Goal: Task Accomplishment & Management: Manage account settings

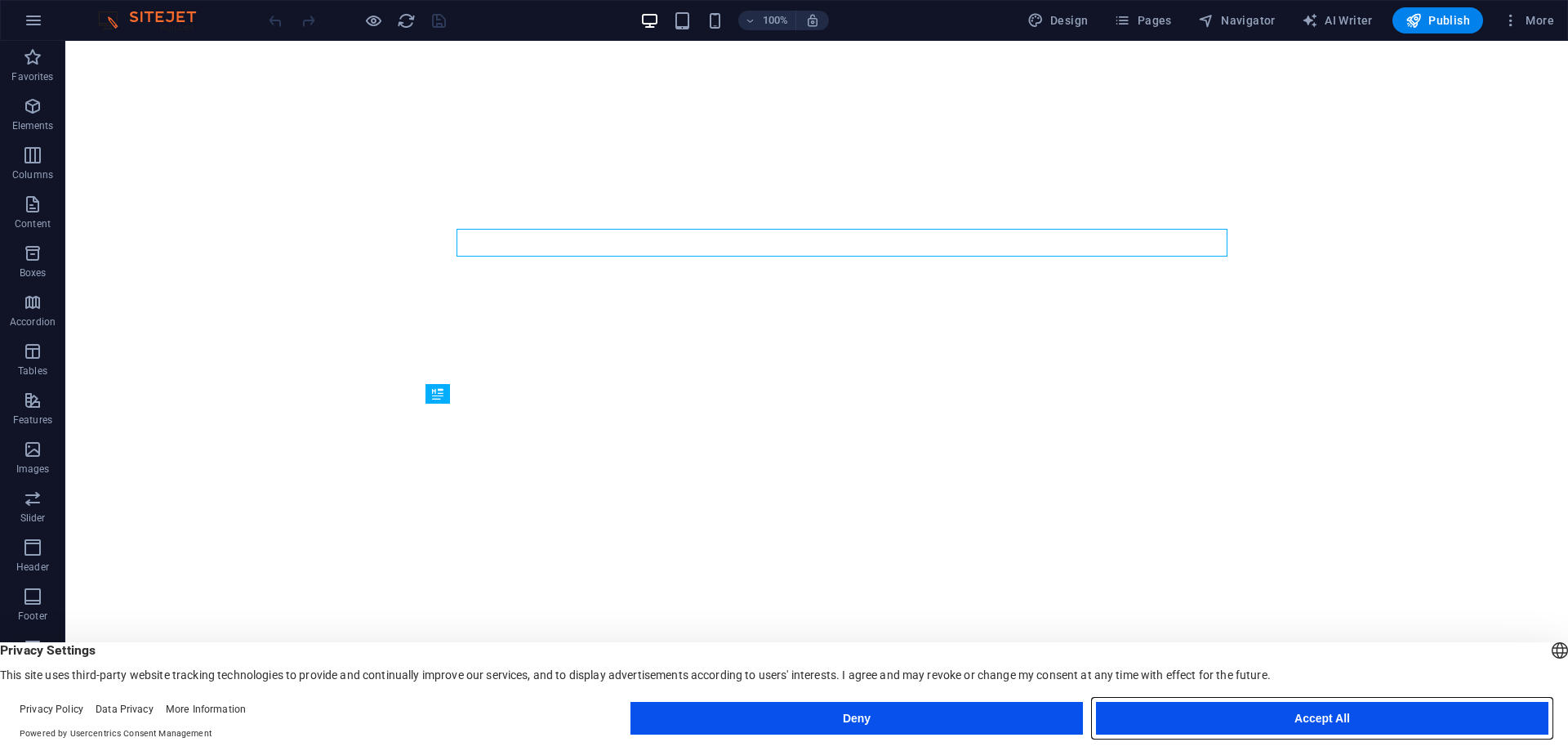
click at [1235, 710] on button "Accept All" at bounding box center [1322, 718] width 452 height 33
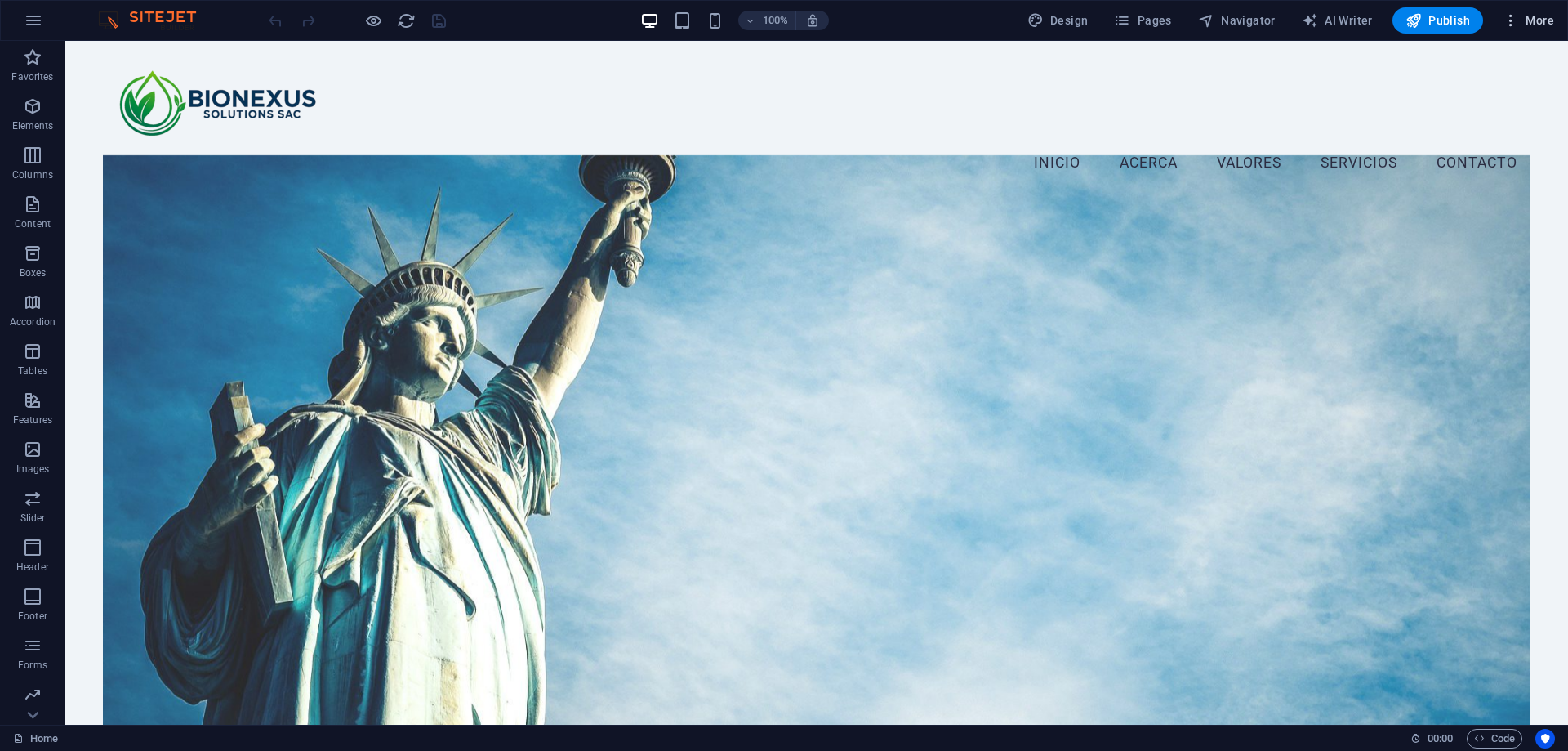
click at [1524, 23] on span "More" at bounding box center [1529, 20] width 51 height 16
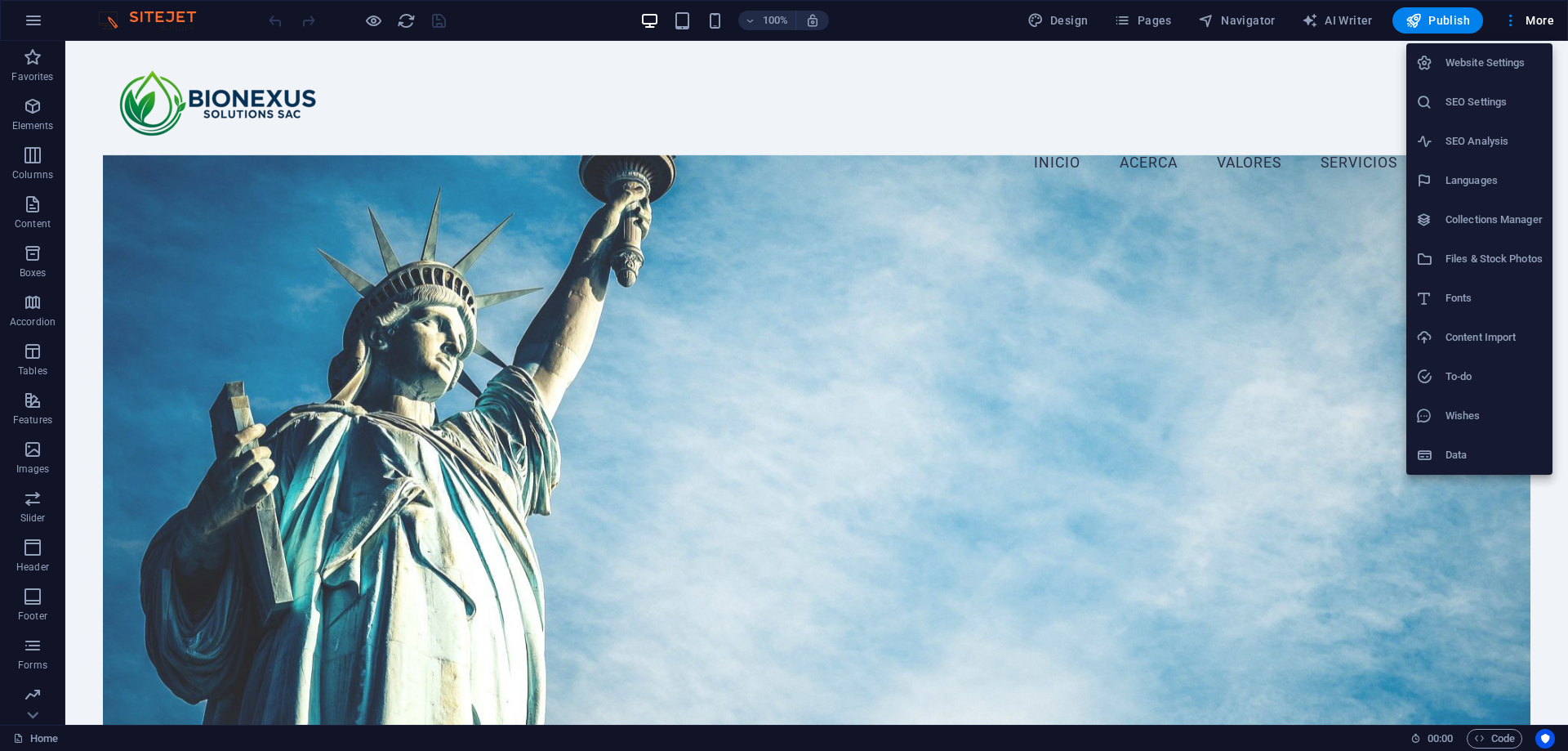
click at [1490, 175] on h6 "Languages" at bounding box center [1494, 180] width 97 height 20
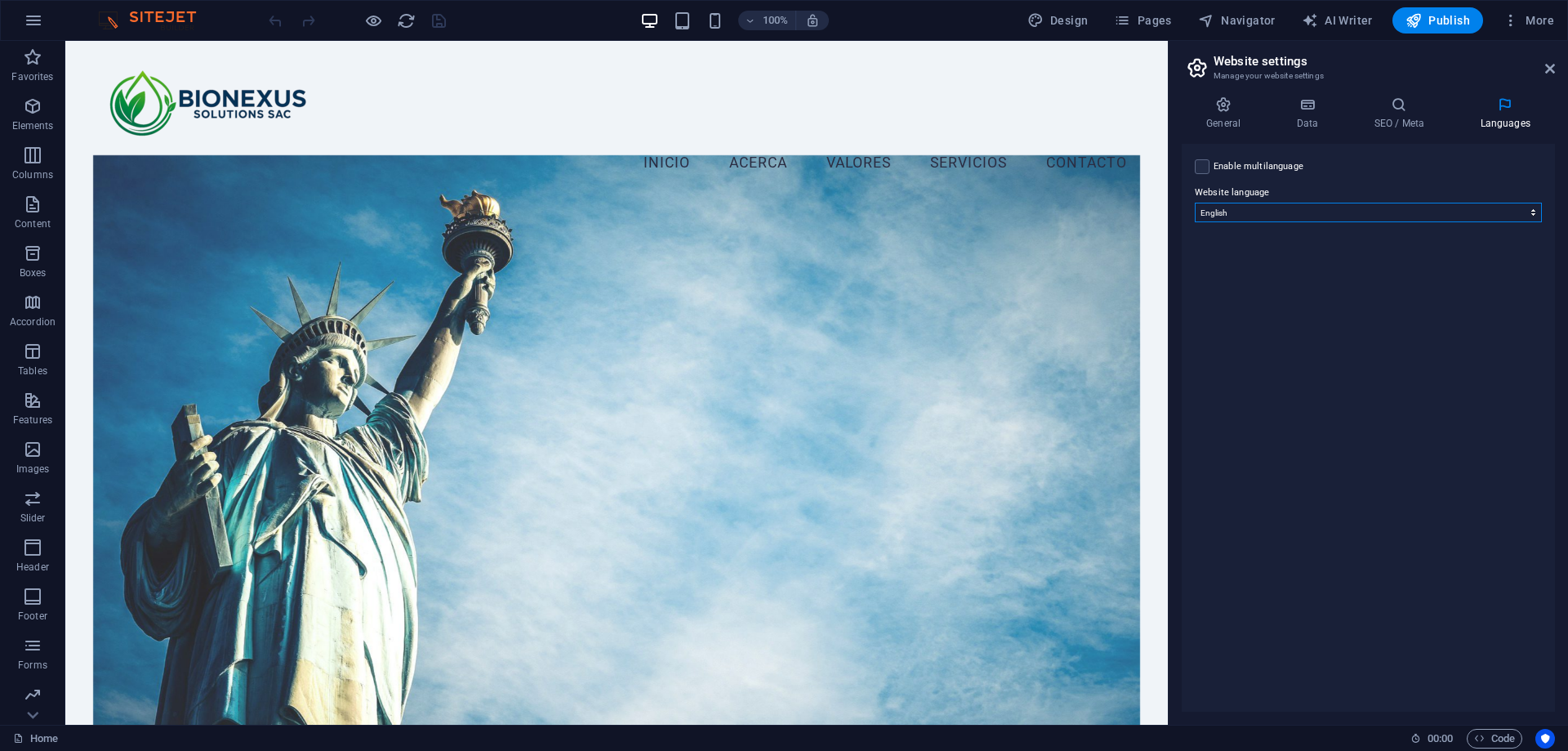
click at [1490, 210] on select "Abkhazian Afar Afrikaans Akan Albanian Amharic Arabic Aragonese Armenian Assame…" at bounding box center [1369, 212] width 347 height 20
select select "148"
click at [1195, 203] on select "Abkhazian Afar Afrikaans Akan Albanian Amharic Arabic Aragonese Armenian Assame…" at bounding box center [1369, 212] width 347 height 20
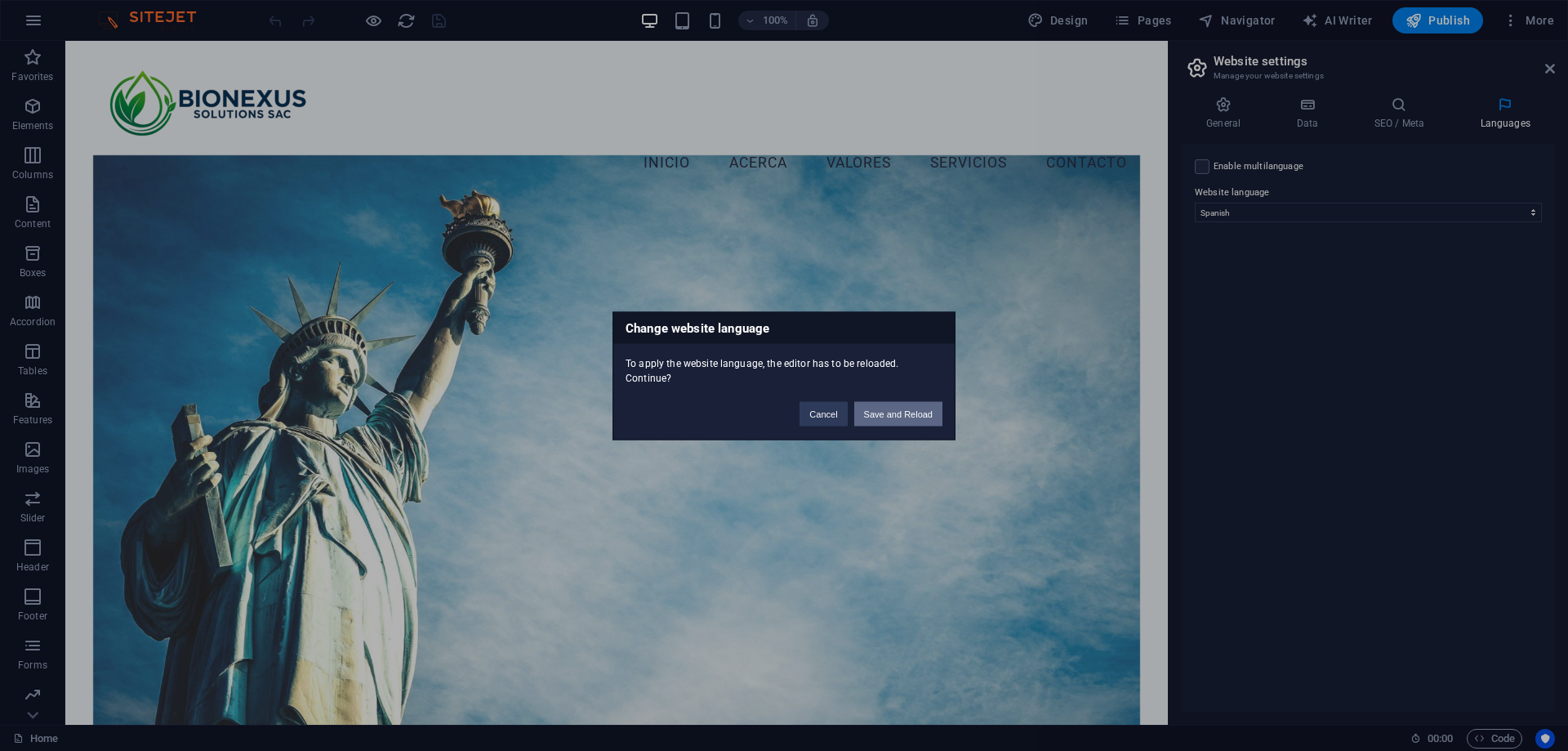
click at [887, 412] on button "Save and Reload" at bounding box center [898, 413] width 88 height 25
checkbox input "false"
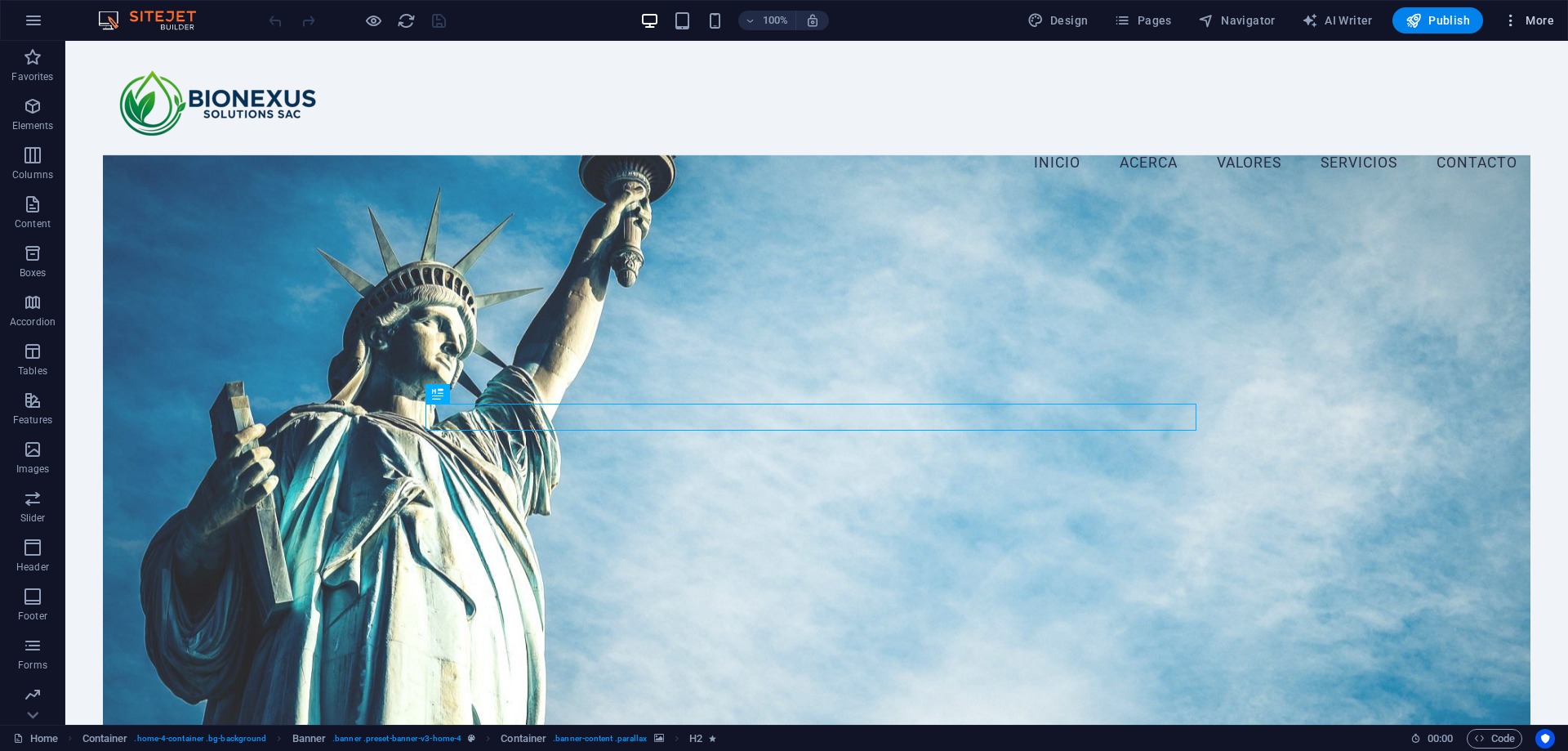
click at [1515, 21] on icon "button" at bounding box center [1511, 20] width 16 height 16
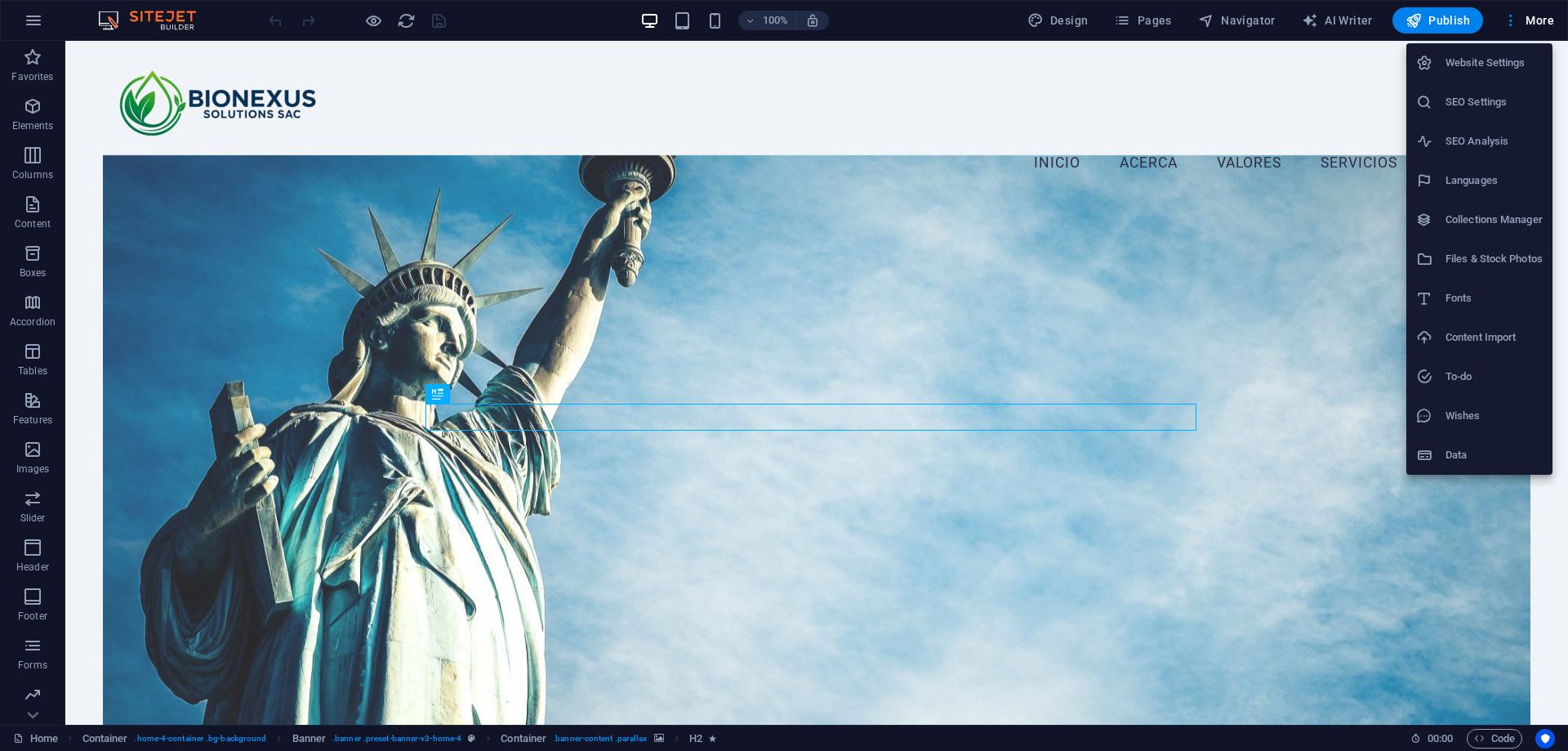
click at [1508, 57] on h6 "Website Settings" at bounding box center [1494, 62] width 97 height 20
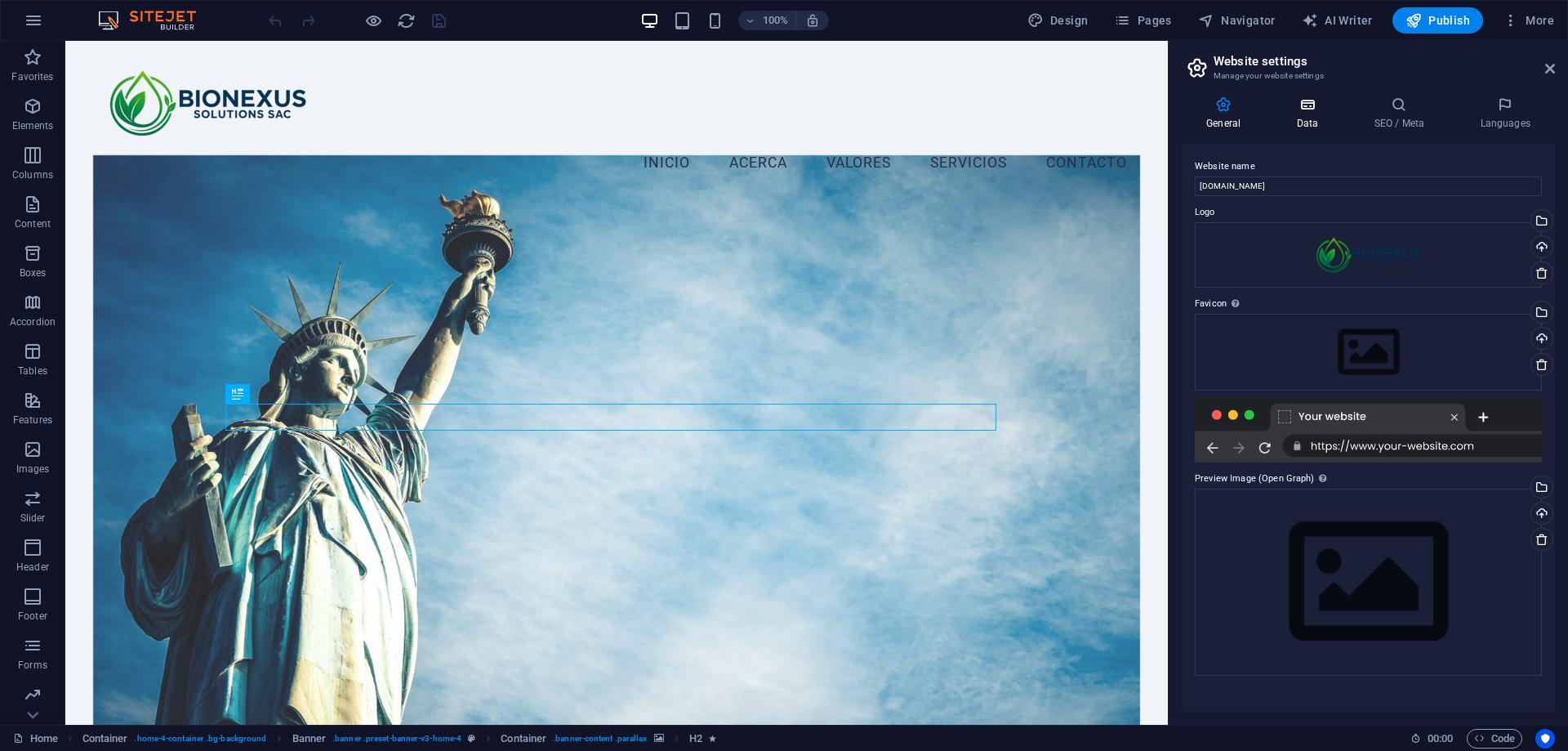
click at [1307, 114] on h4 "Data" at bounding box center [1310, 114] width 78 height 34
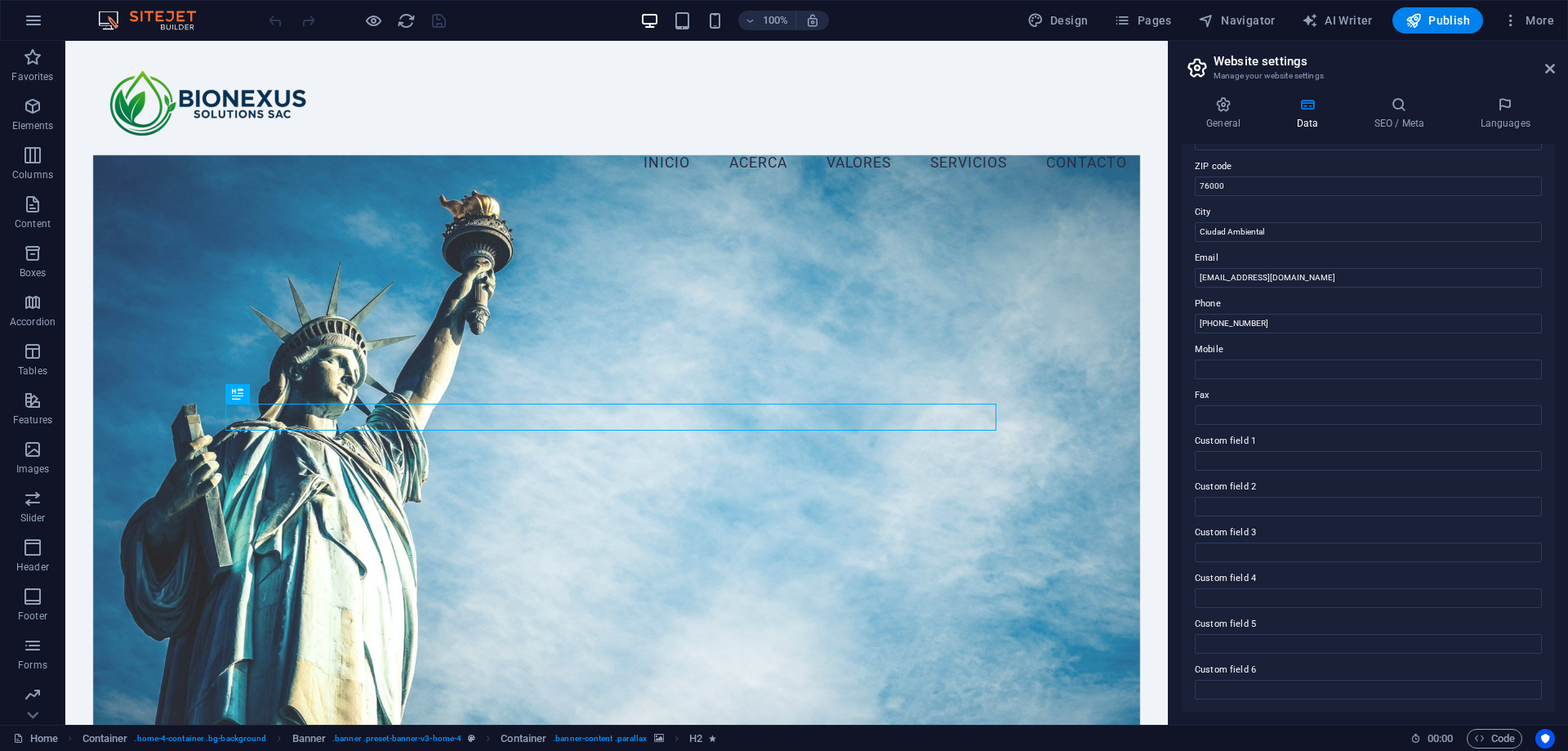
scroll to position [217, 0]
click at [1412, 115] on h4 "SEO / Meta" at bounding box center [1402, 114] width 106 height 34
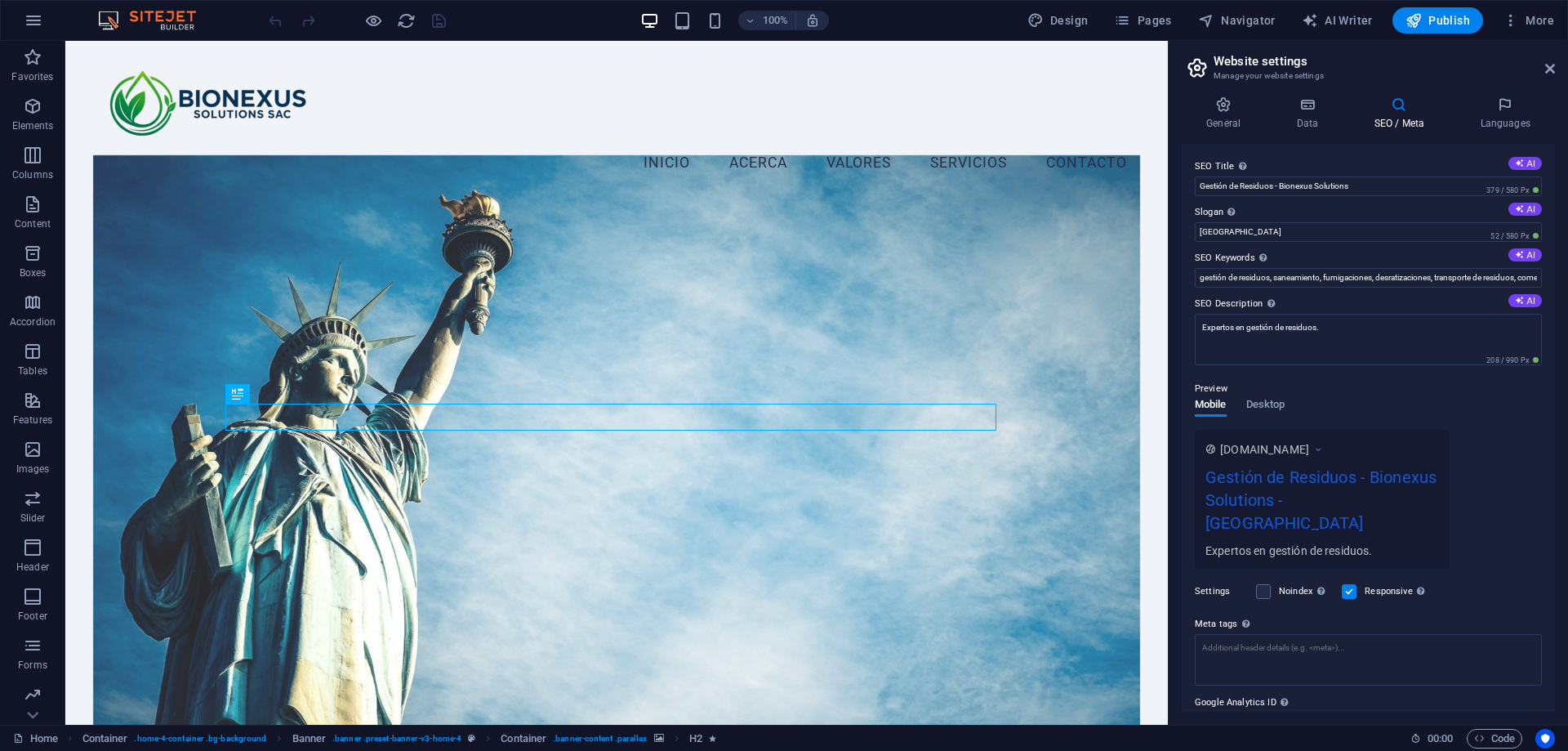
scroll to position [56, 0]
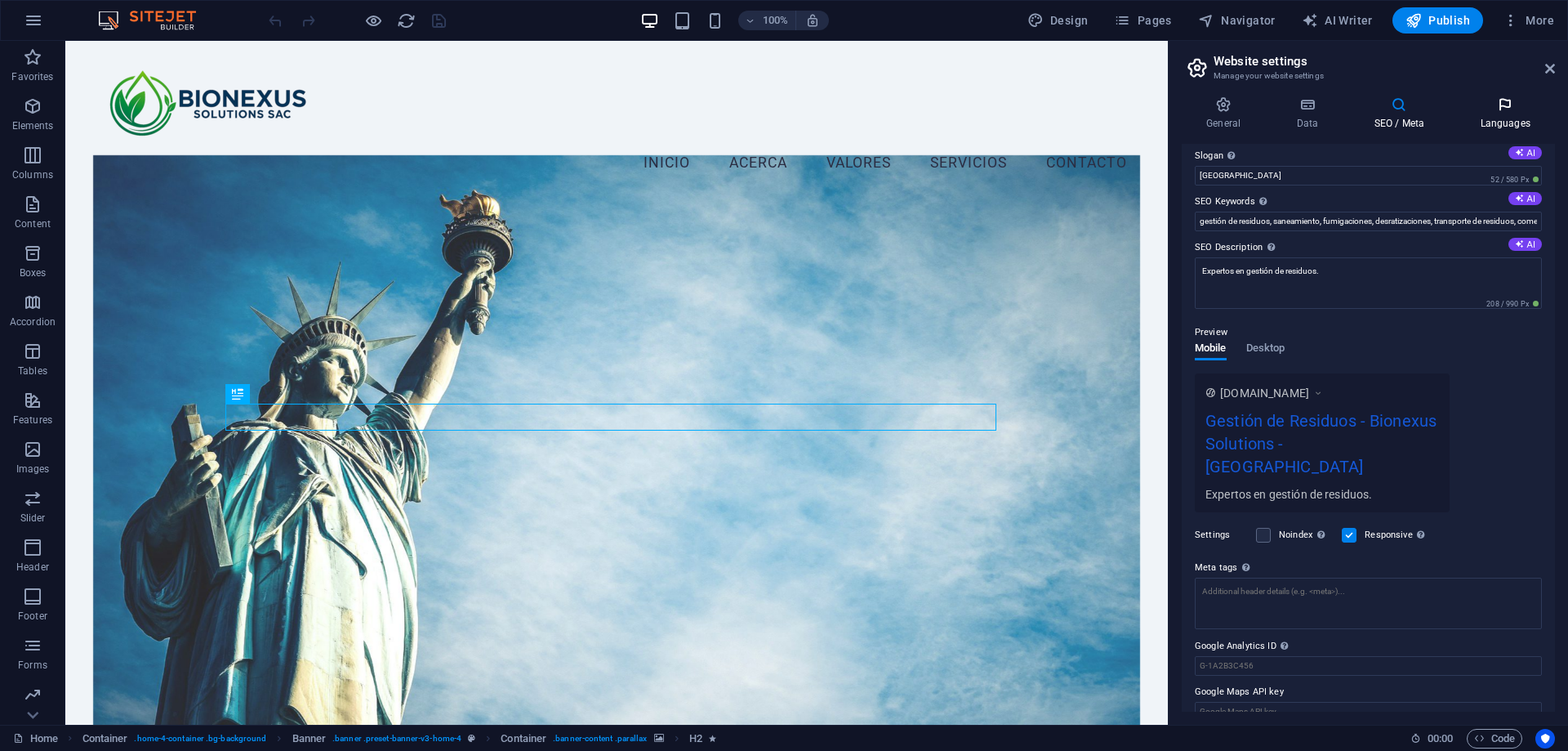
click at [1512, 110] on icon at bounding box center [1505, 104] width 100 height 16
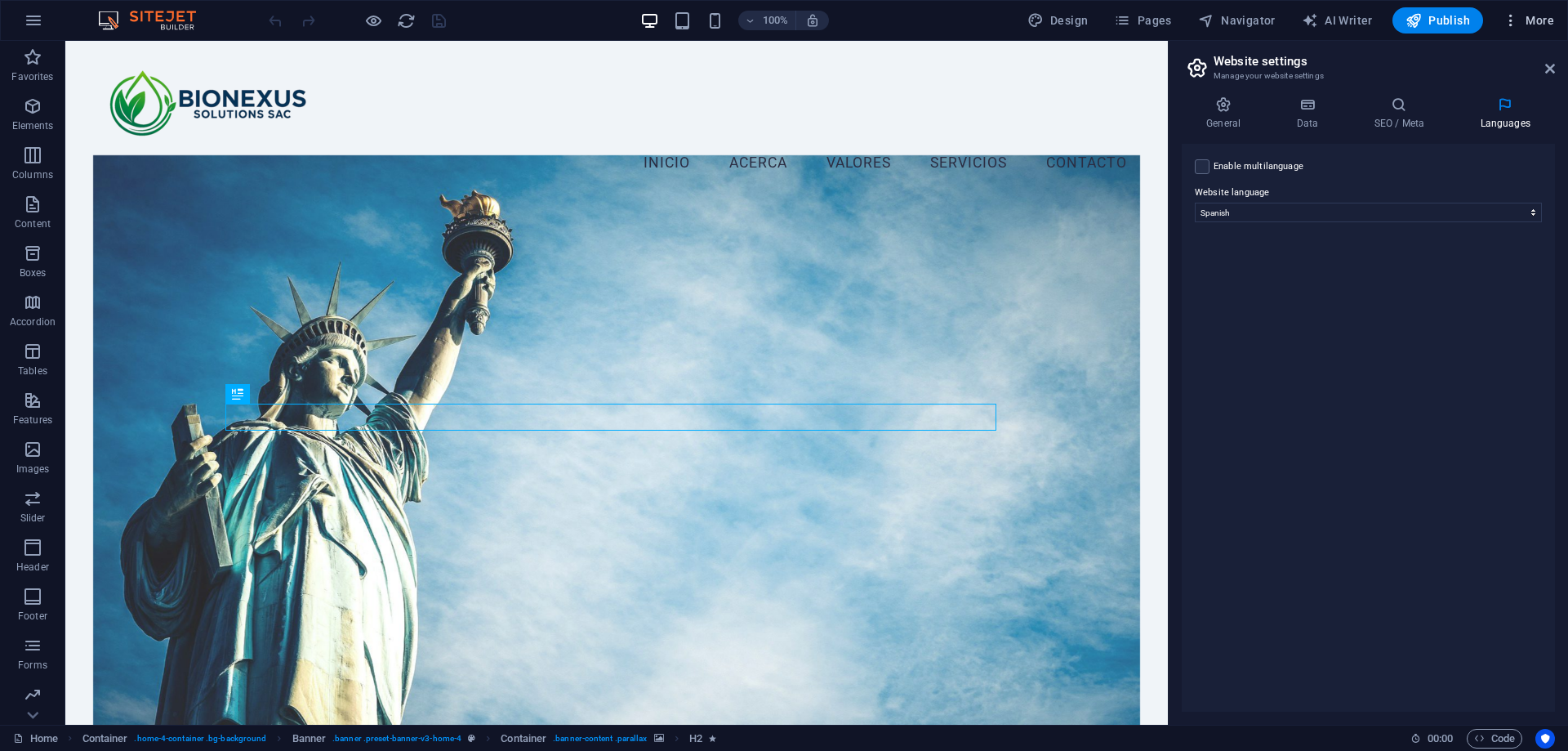
click at [1542, 24] on span "More" at bounding box center [1529, 20] width 51 height 16
click at [1472, 452] on h6 "Data" at bounding box center [1494, 455] width 97 height 20
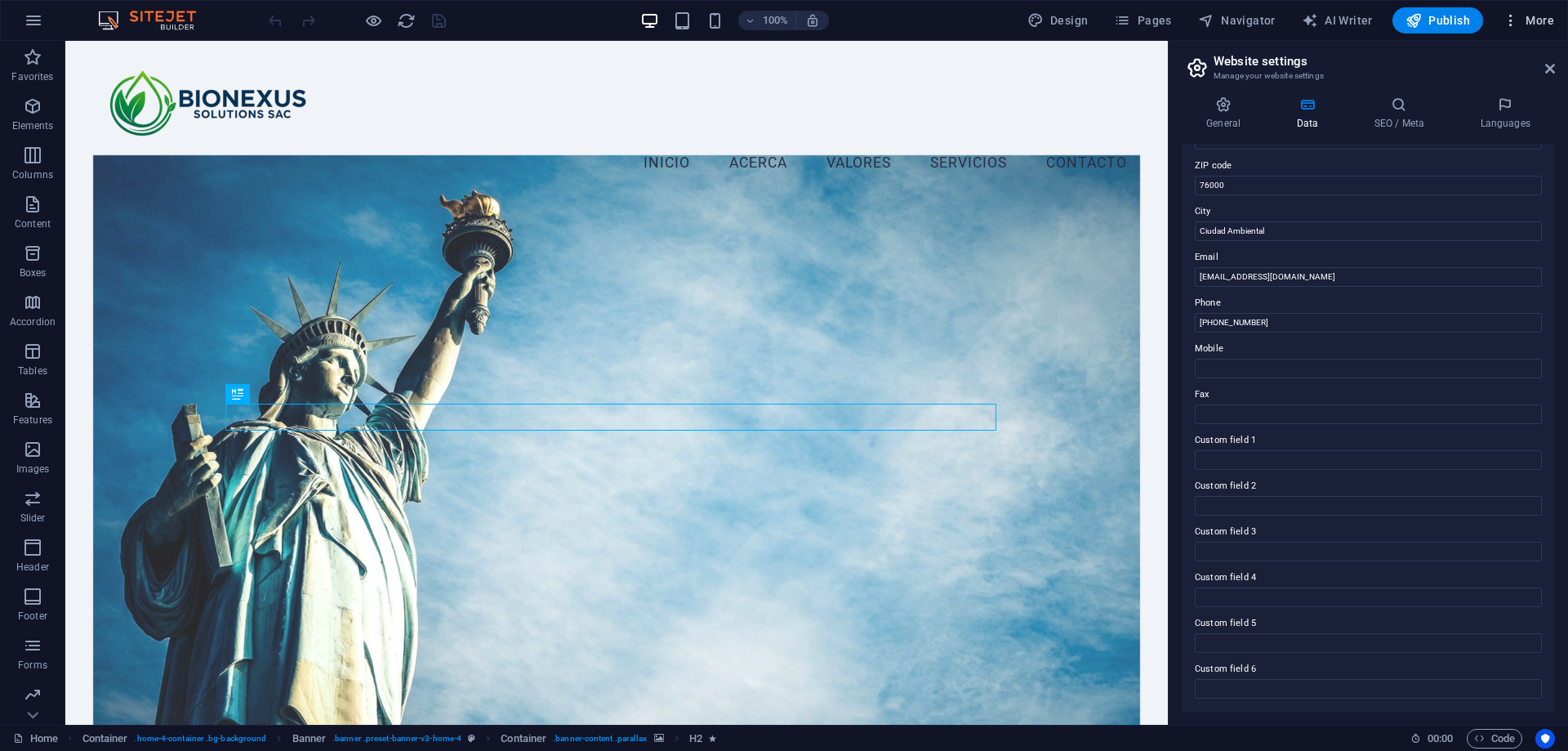
click at [1530, 19] on span "More" at bounding box center [1529, 20] width 51 height 16
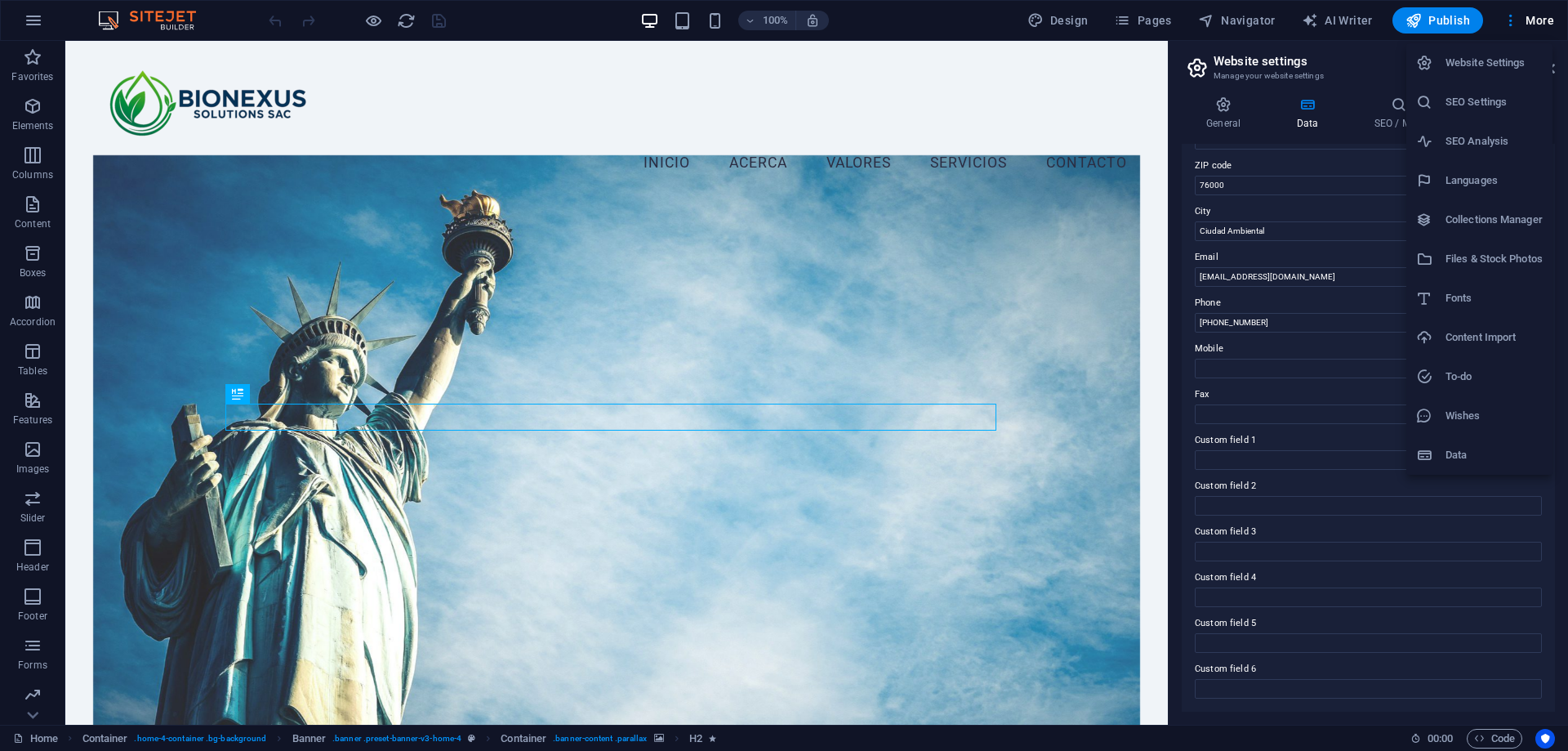
click at [135, 15] on div at bounding box center [784, 376] width 1568 height 751
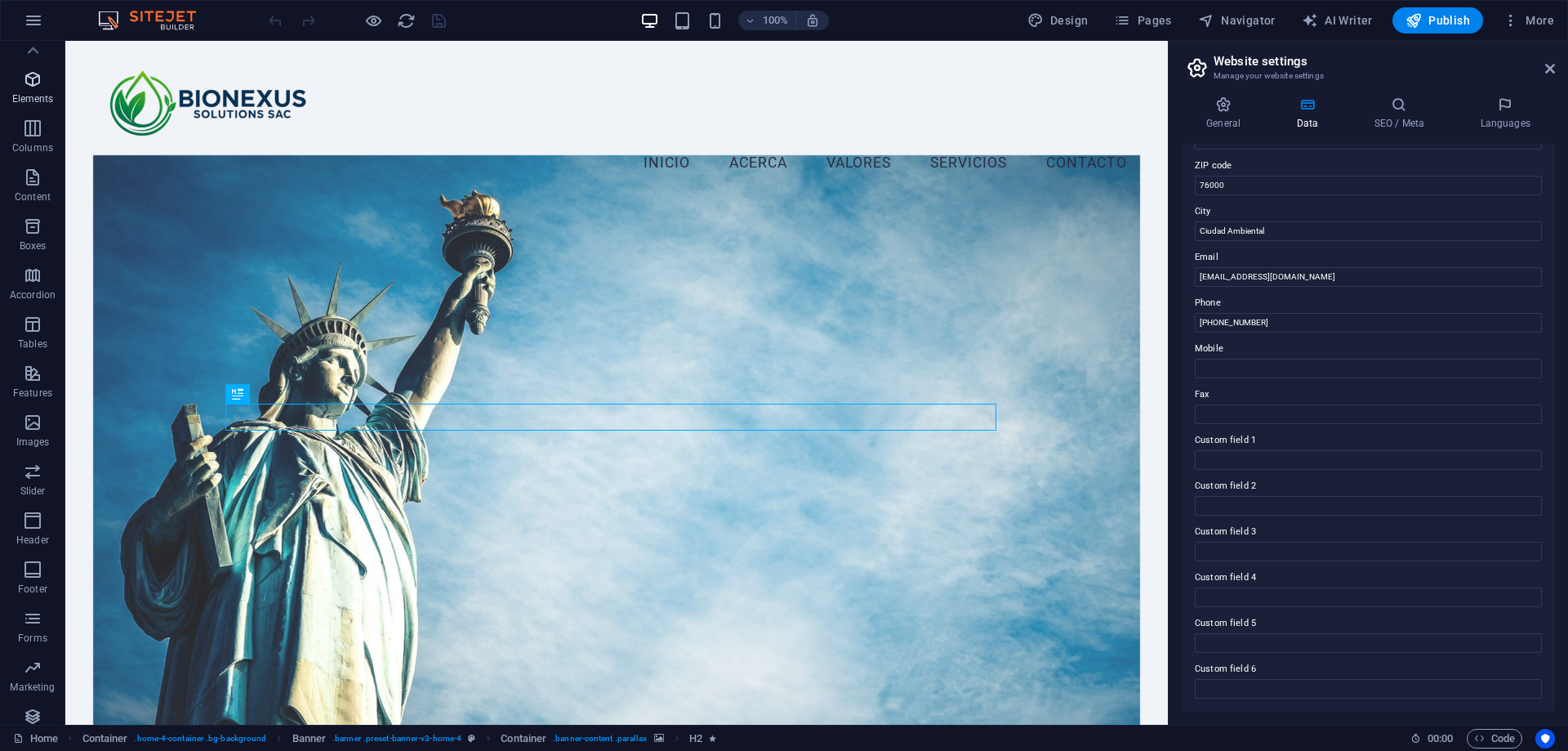
scroll to position [0, 0]
click at [38, 20] on icon "button" at bounding box center [33, 20] width 20 height 20
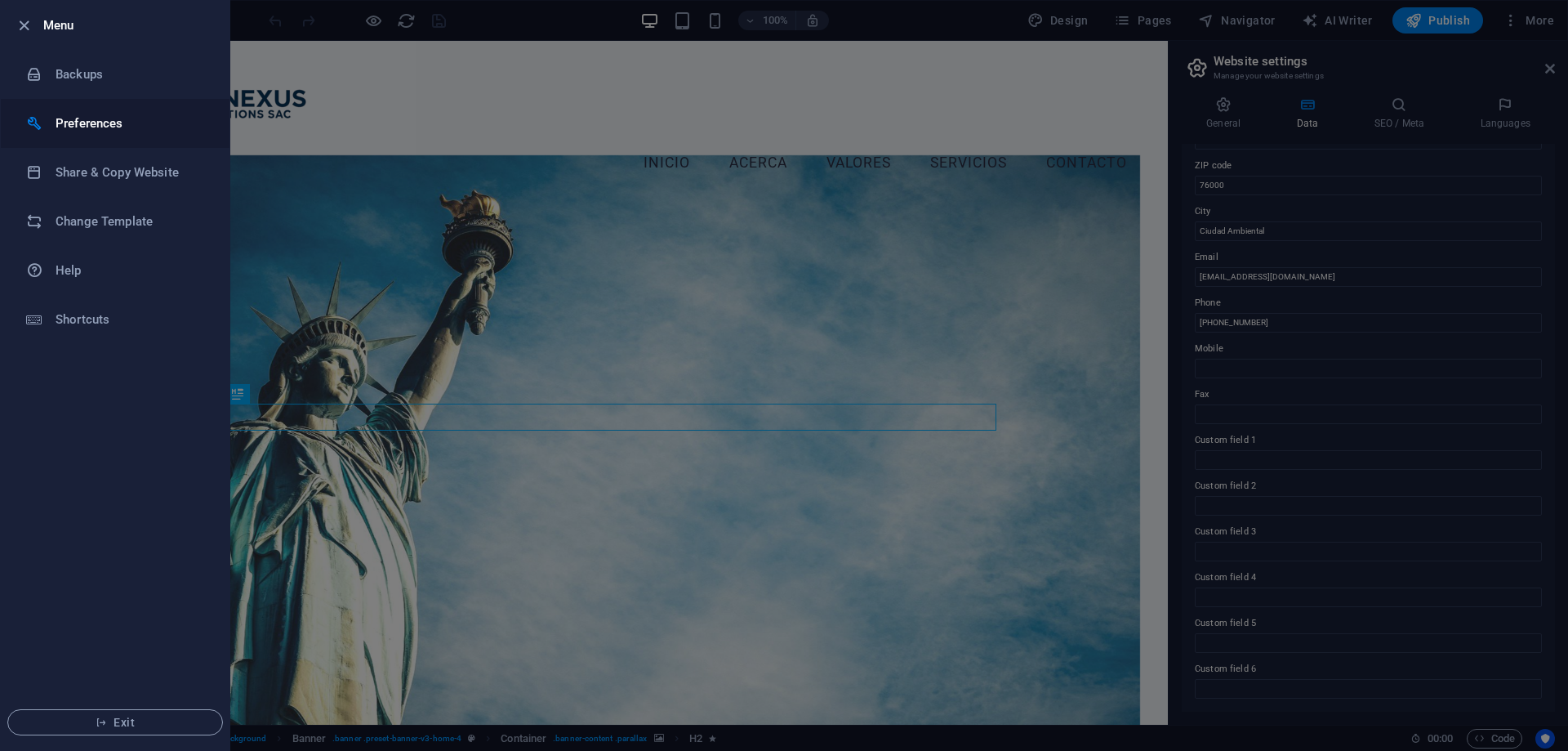
click at [110, 125] on h6 "Preferences" at bounding box center [131, 123] width 151 height 20
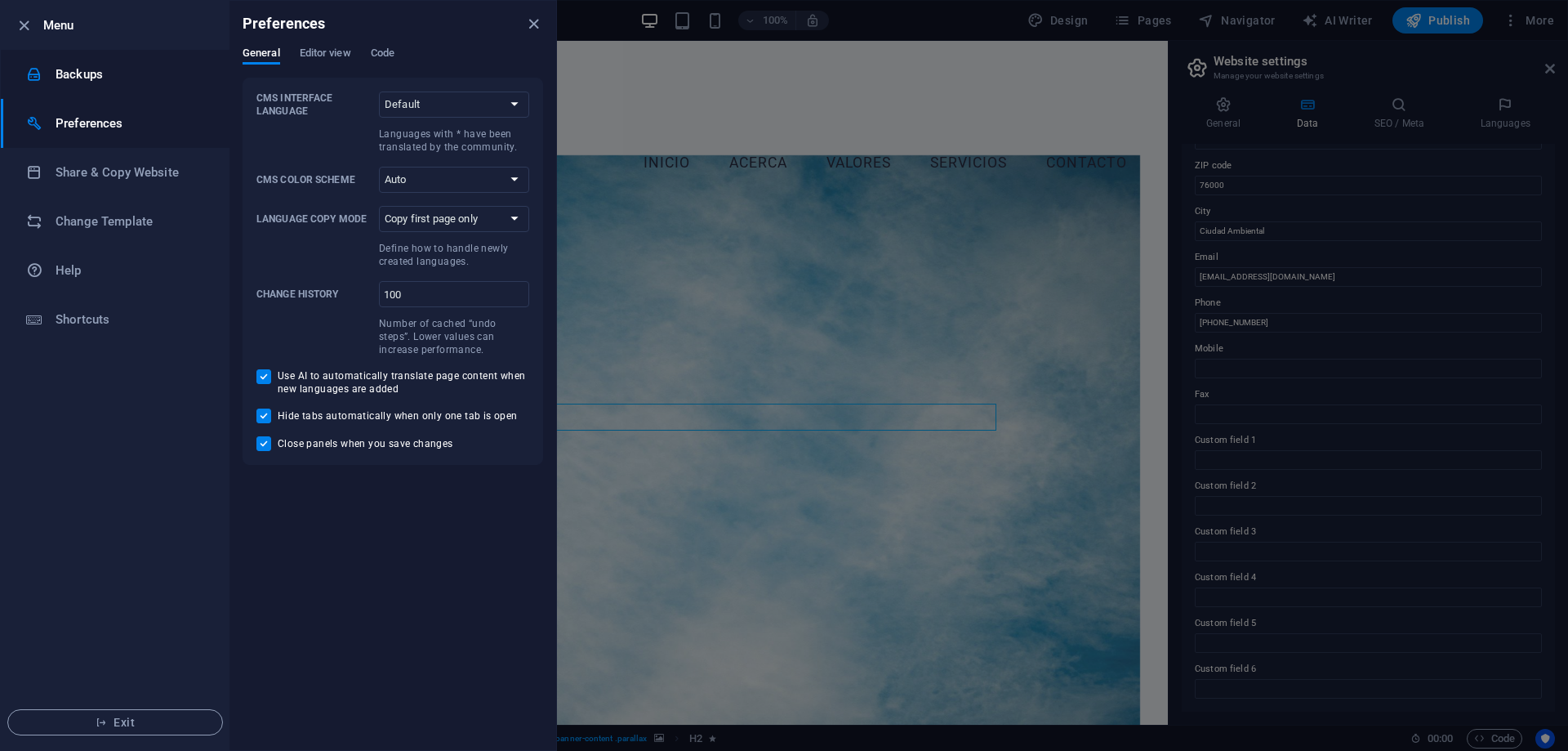
click at [137, 69] on h6 "Backups" at bounding box center [131, 74] width 151 height 20
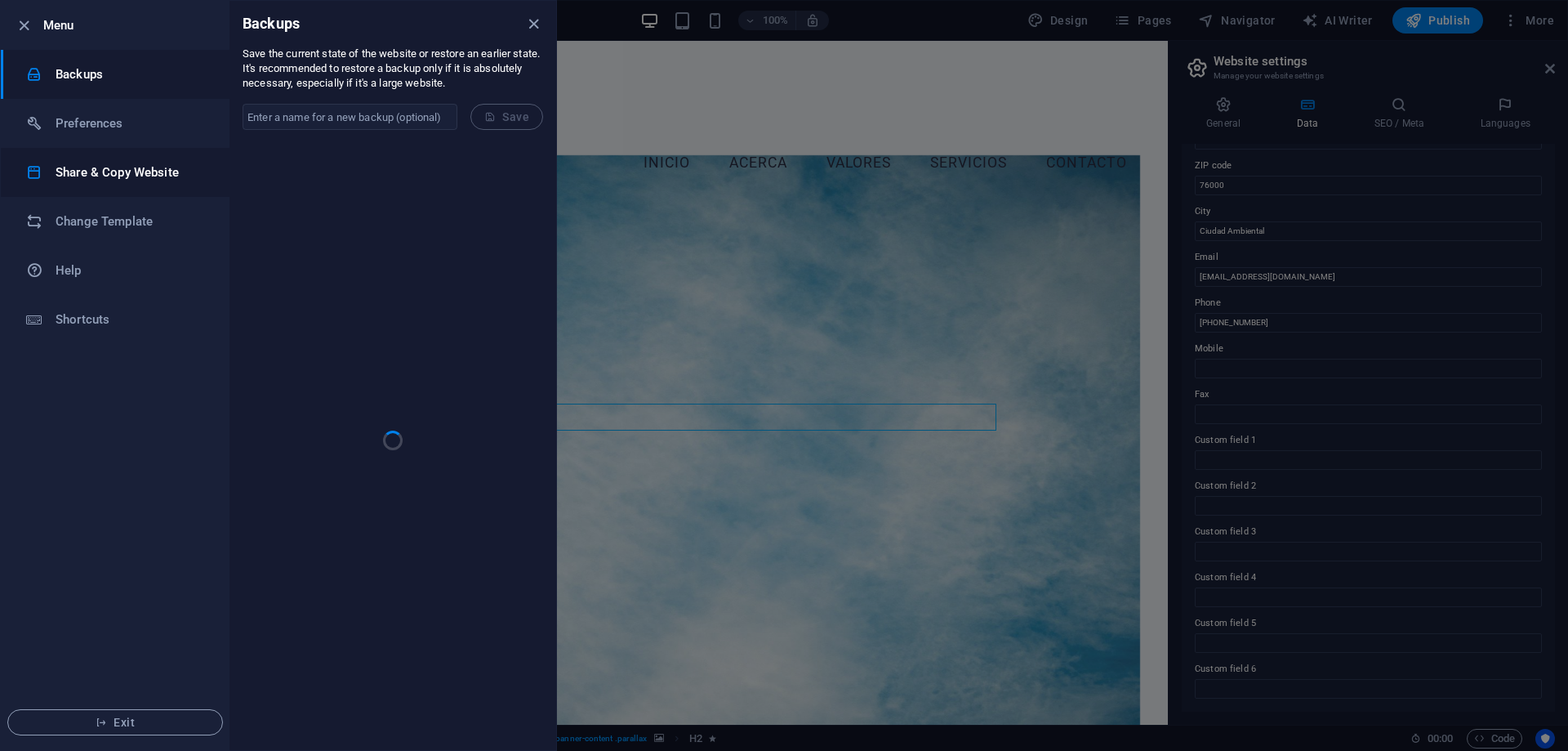
click at [110, 177] on h6 "Share & Copy Website" at bounding box center [131, 172] width 151 height 20
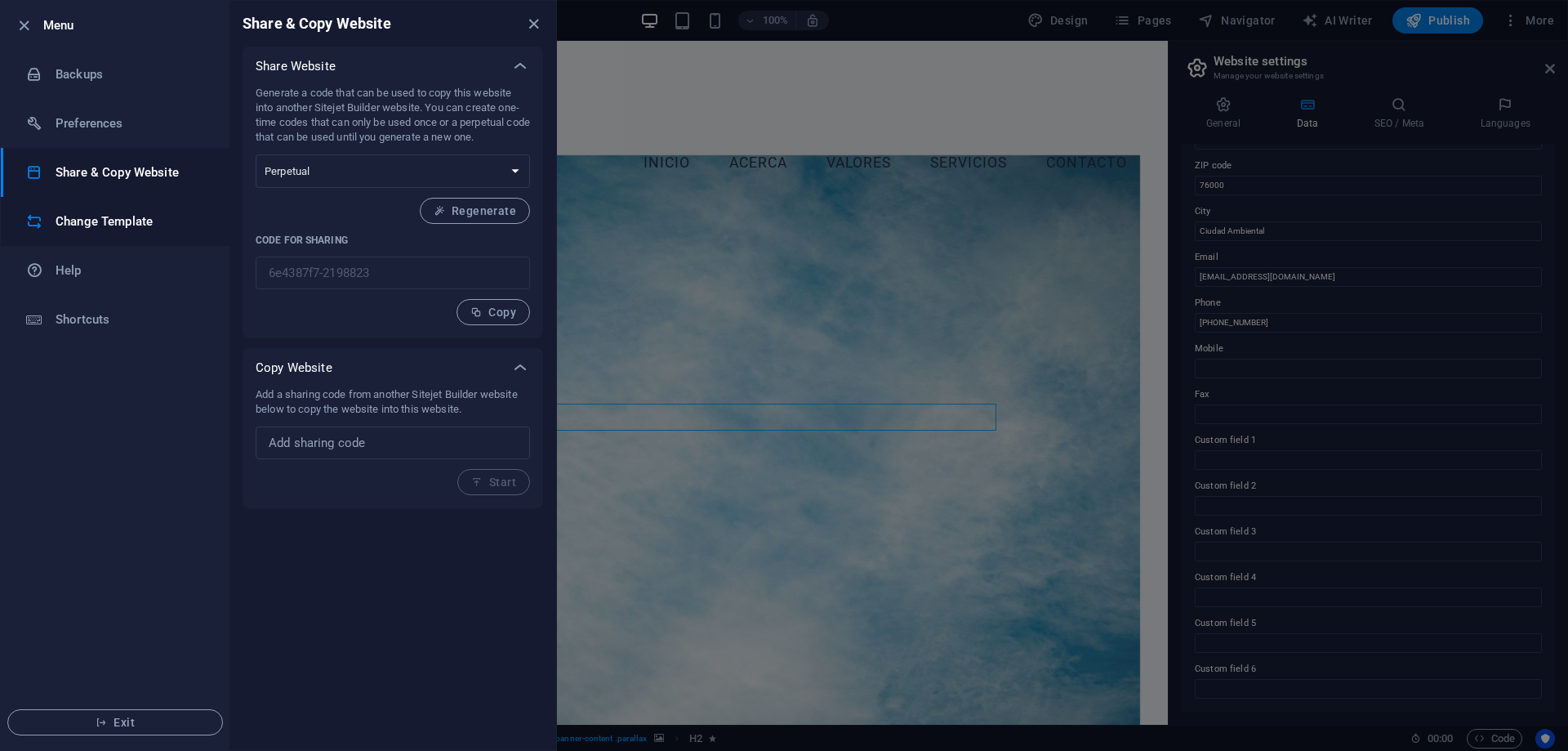
click at [121, 221] on h6 "Change Template" at bounding box center [131, 221] width 151 height 20
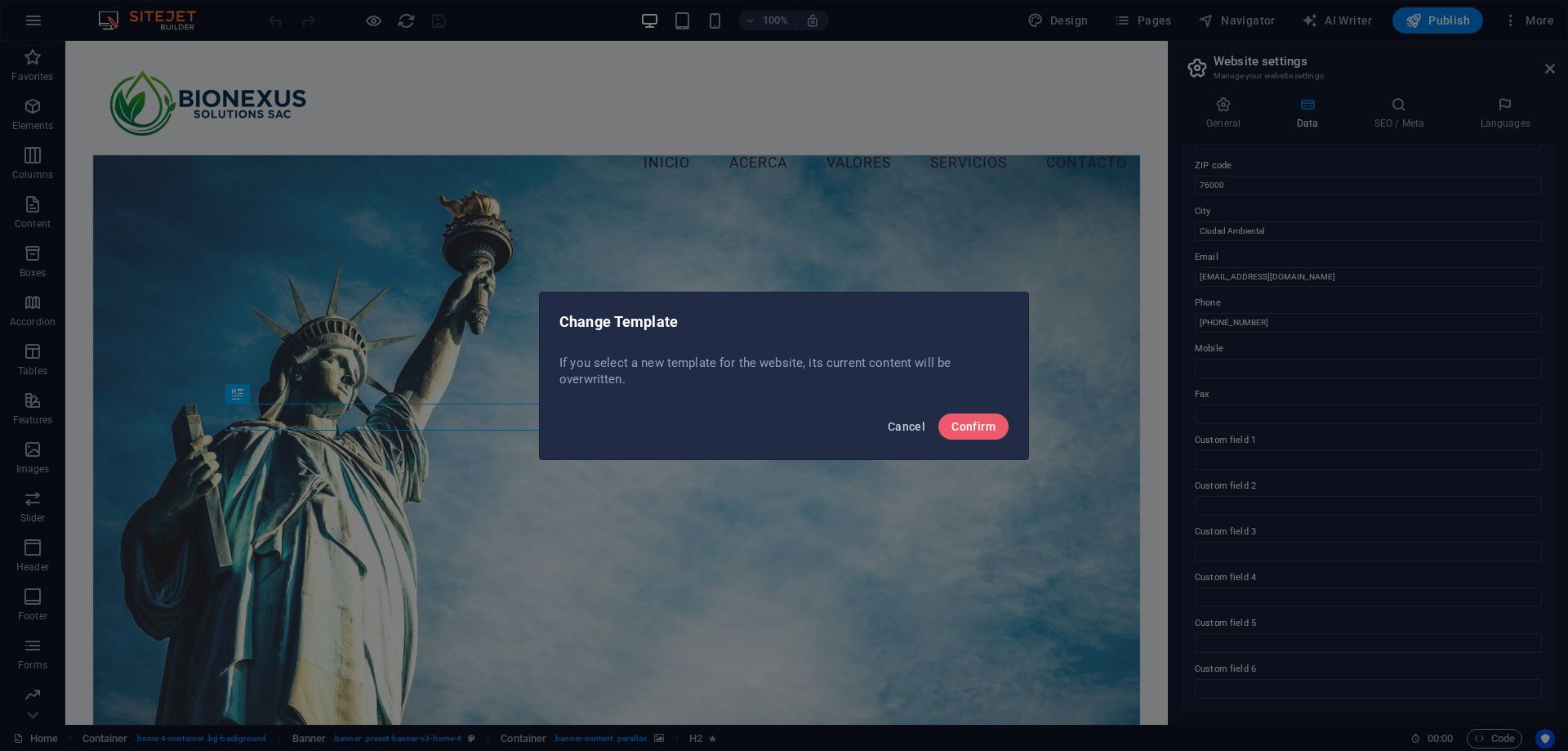
click at [895, 420] on span "Cancel" at bounding box center [906, 426] width 38 height 13
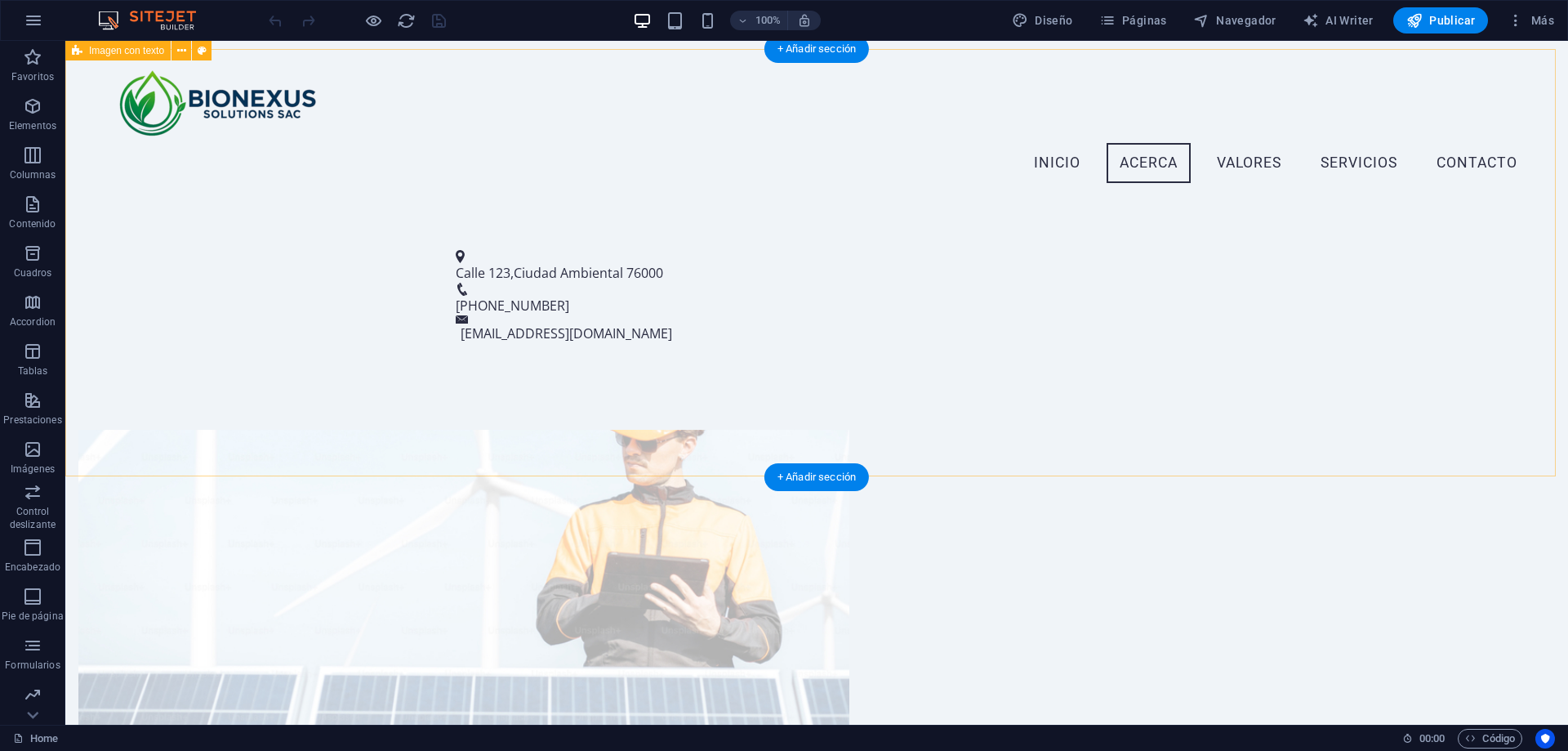
scroll to position [613, 0]
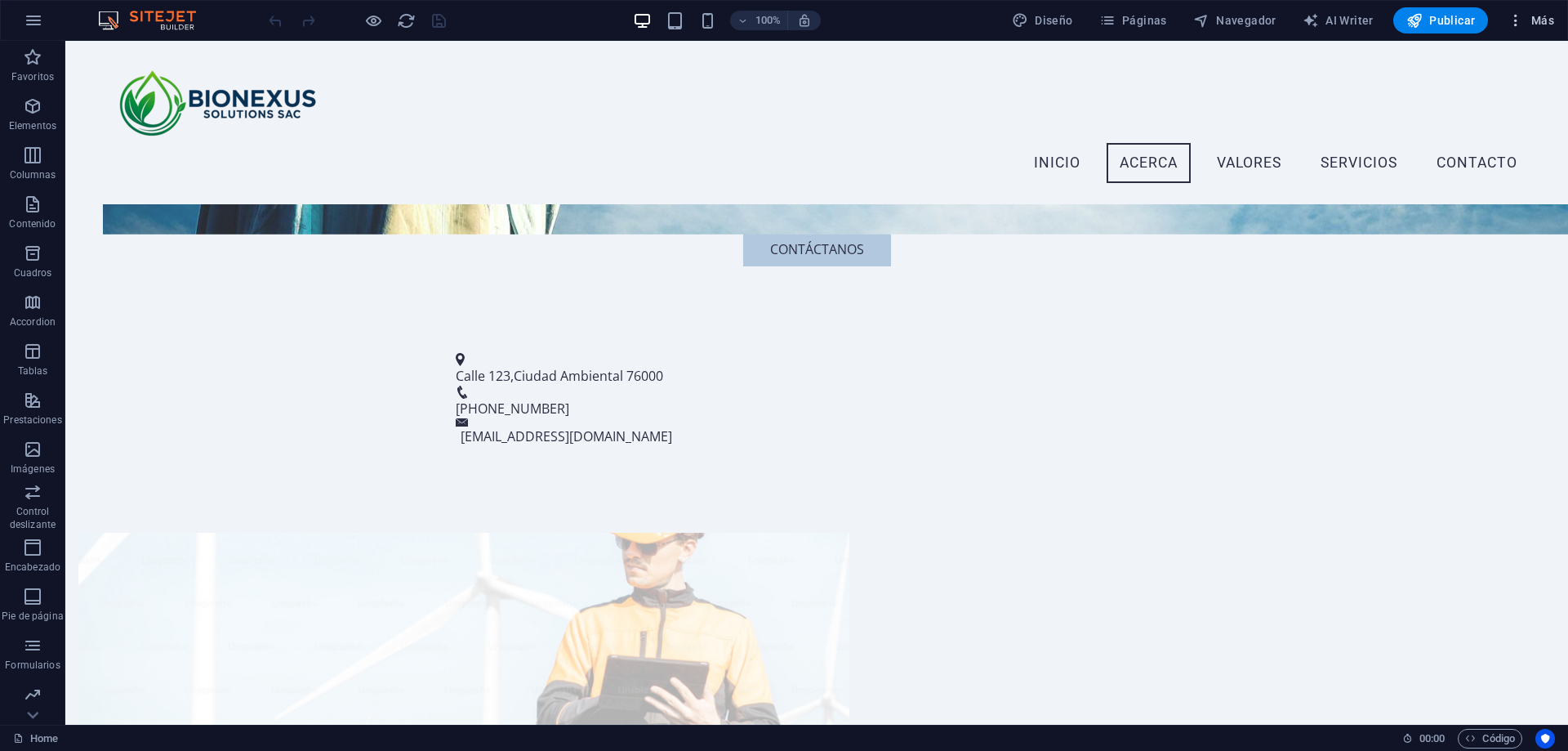
click at [1527, 18] on span "Más" at bounding box center [1531, 20] width 46 height 16
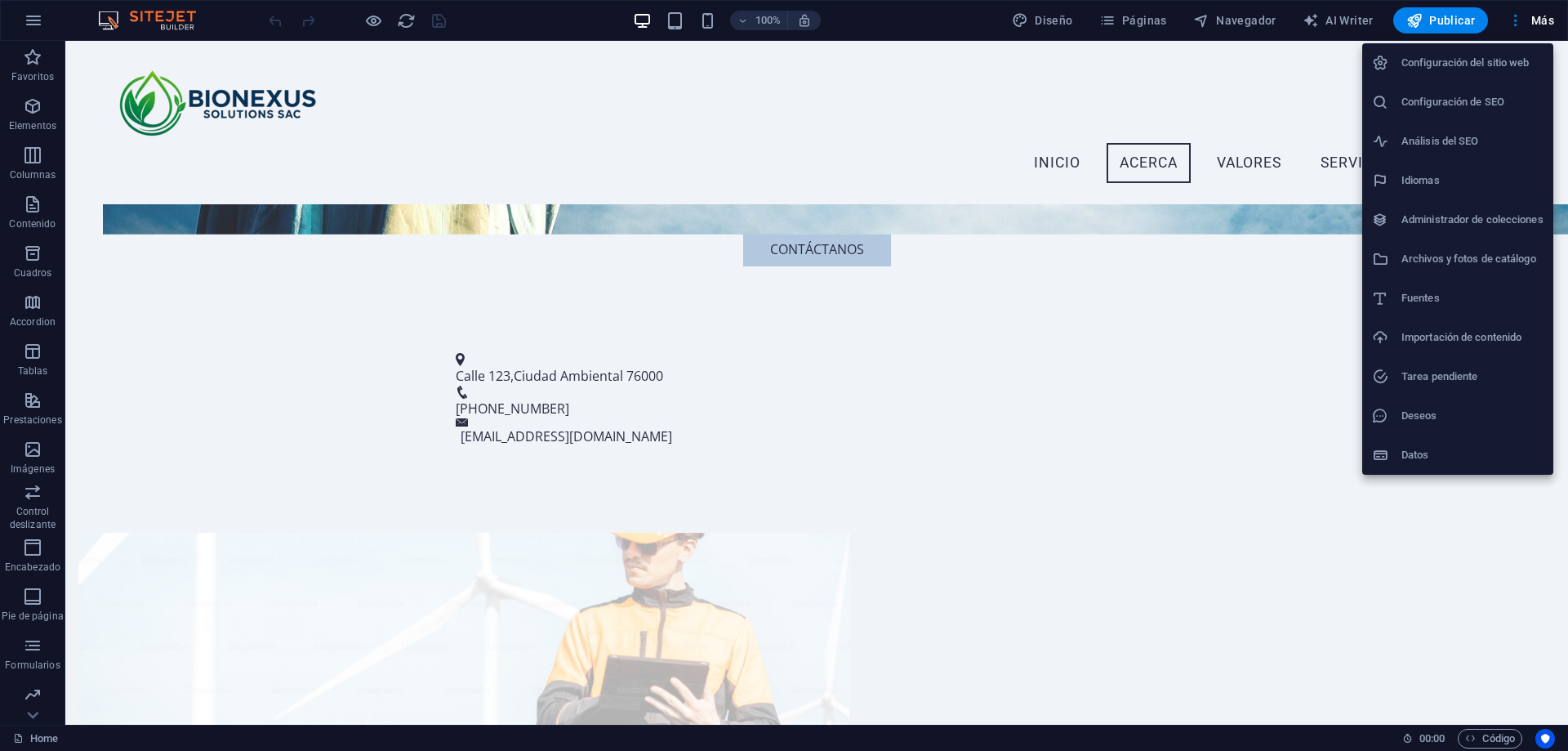
click at [1428, 416] on h6 "Deseos" at bounding box center [1472, 416] width 142 height 20
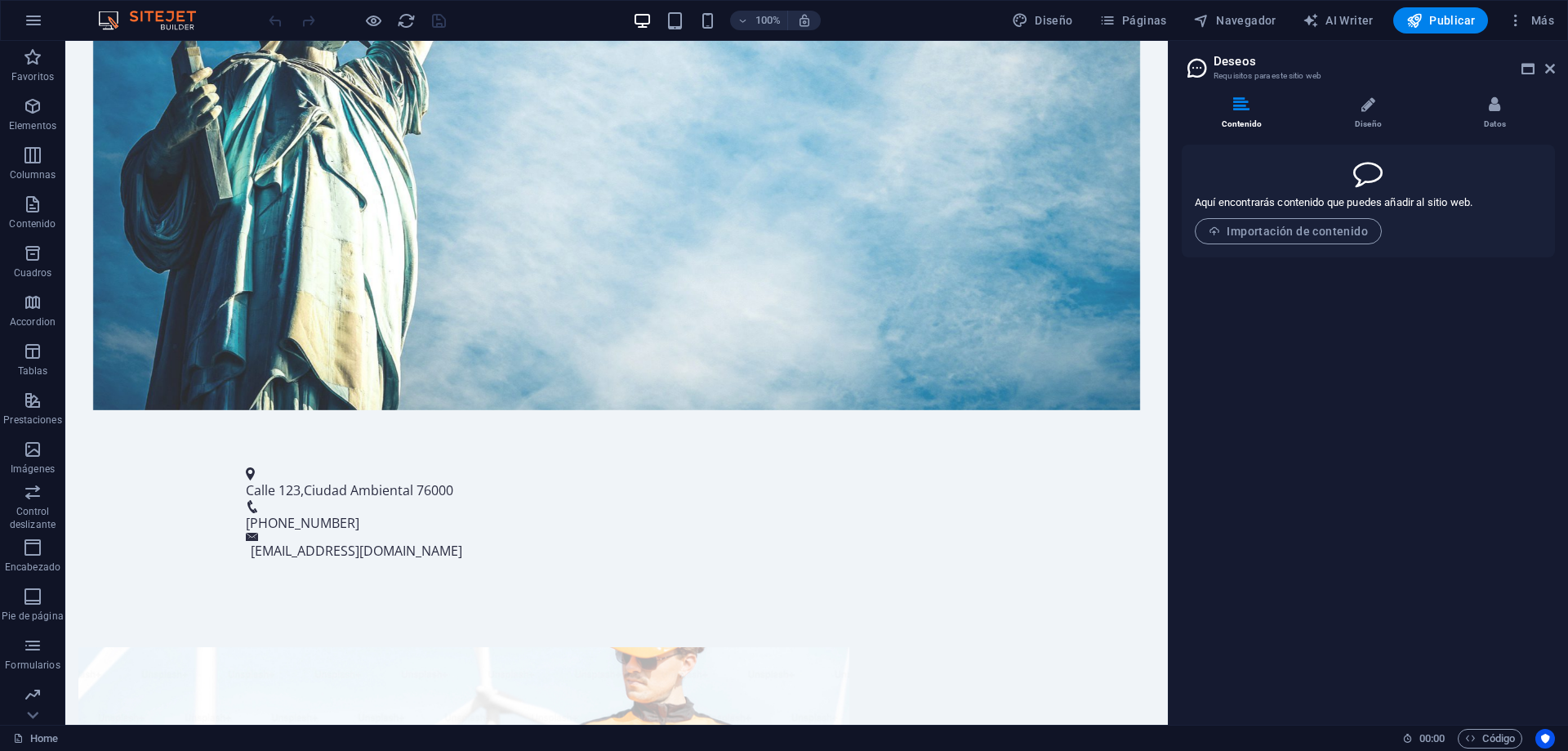
click at [1557, 67] on aside "Deseos Requisitos para este sitio web Contenido Diseño Datos Aquí encontrarás c…" at bounding box center [1368, 383] width 400 height 684
drag, startPoint x: 1546, startPoint y: 64, endPoint x: 1480, endPoint y: 3, distance: 89.9
click at [1546, 64] on icon at bounding box center [1550, 68] width 9 height 13
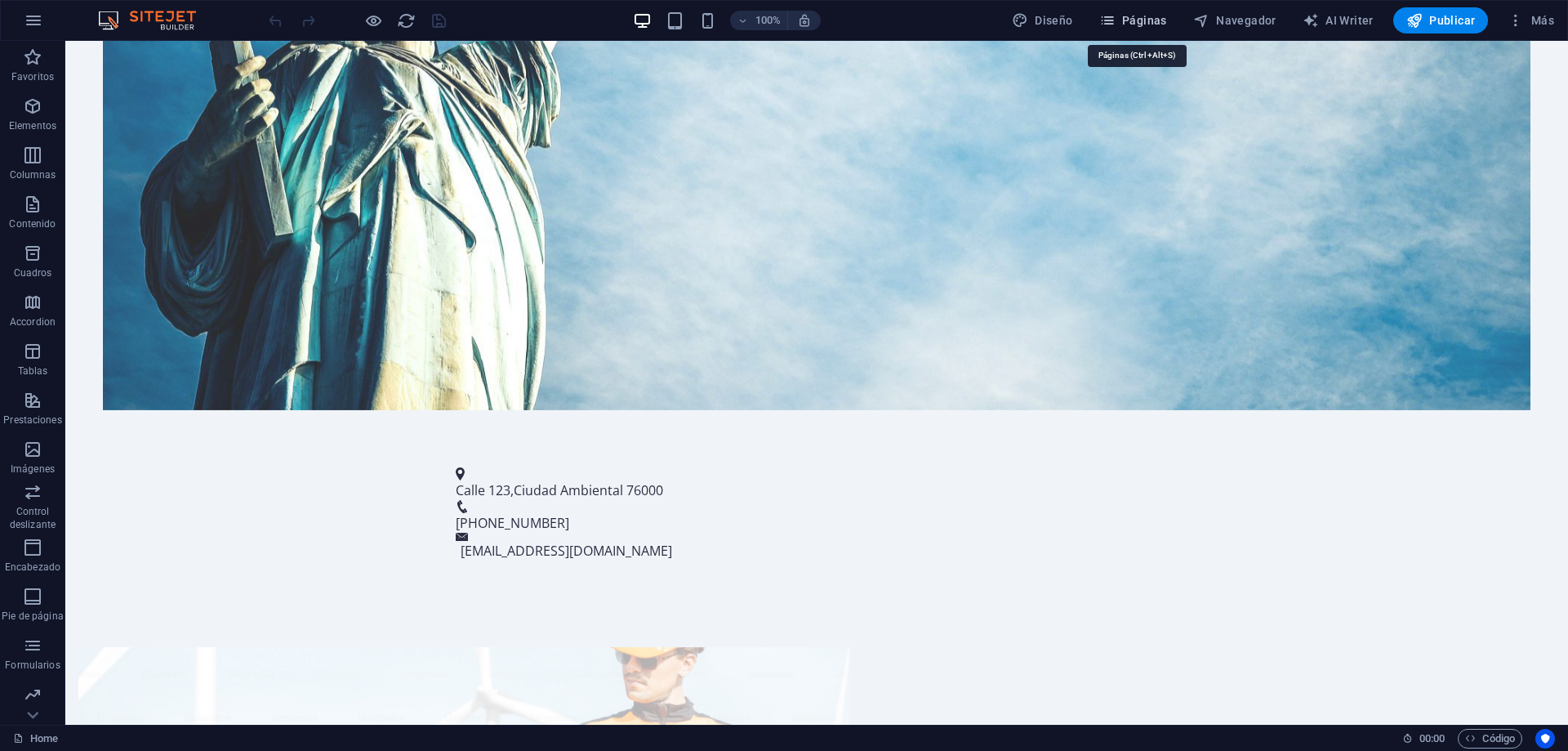
click at [1129, 20] on span "Páginas" at bounding box center [1133, 20] width 68 height 16
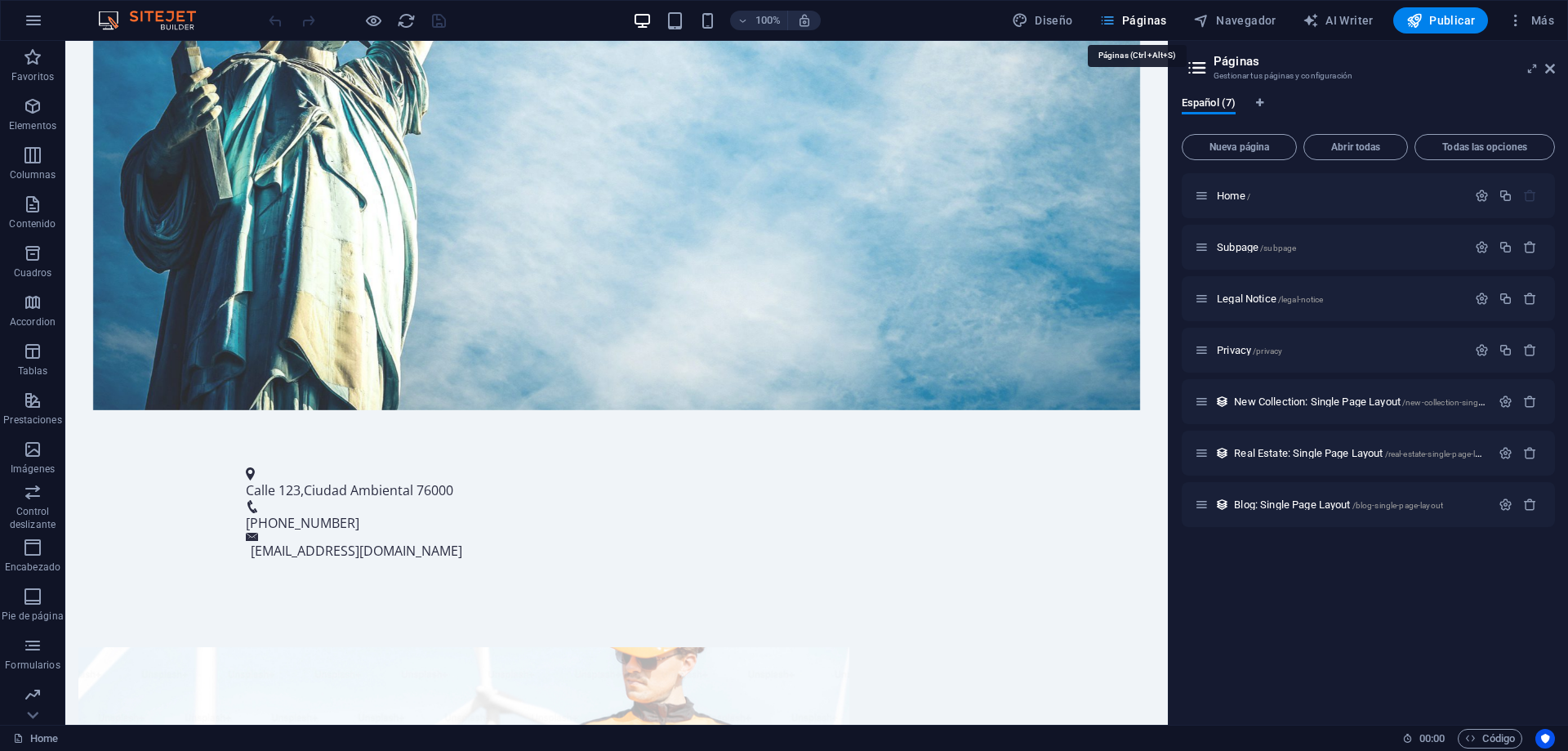
click at [1129, 20] on span "Páginas" at bounding box center [1133, 20] width 68 height 16
click at [1541, 20] on span "Más" at bounding box center [1531, 20] width 46 height 16
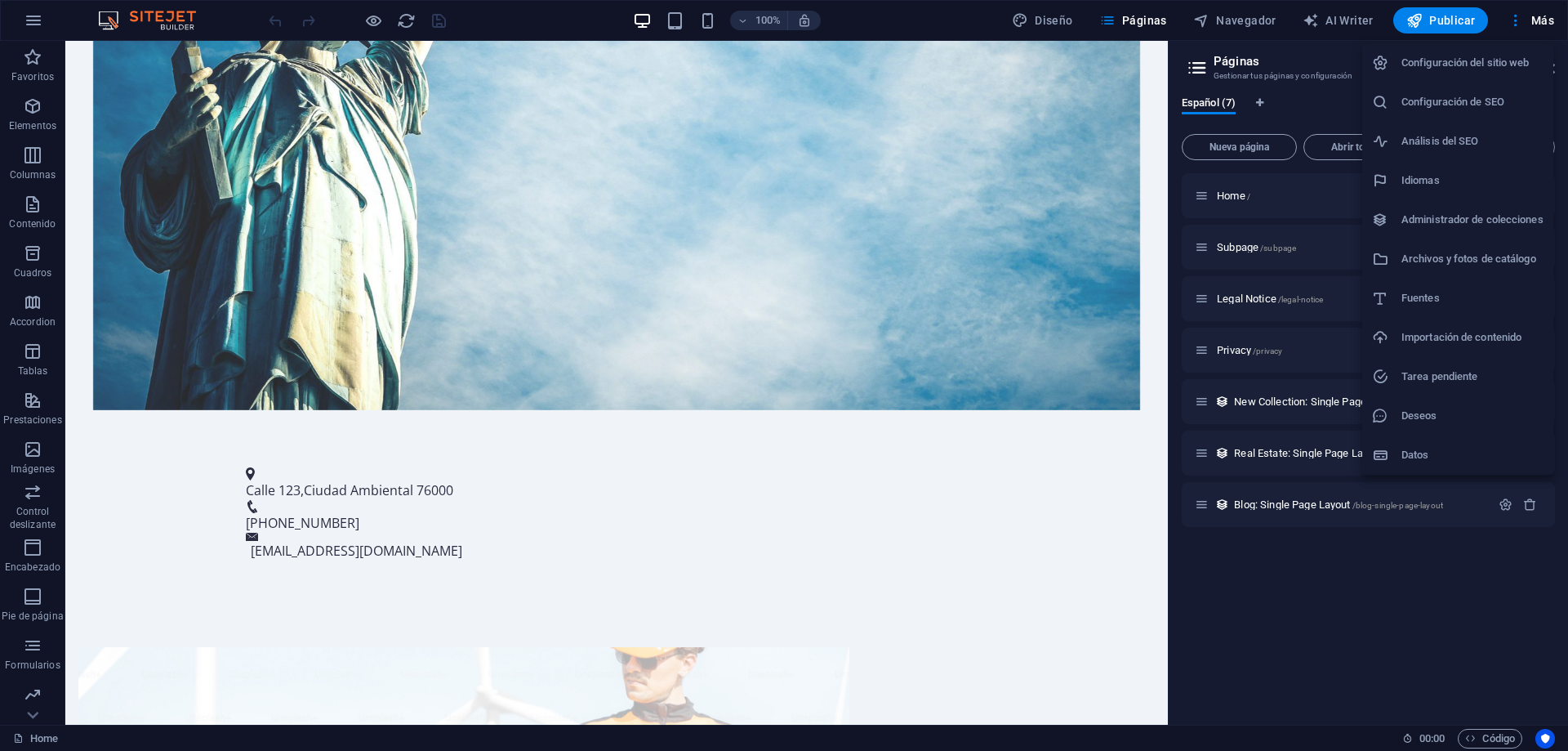
click at [1508, 59] on h6 "Configuración del sitio web" at bounding box center [1472, 62] width 142 height 20
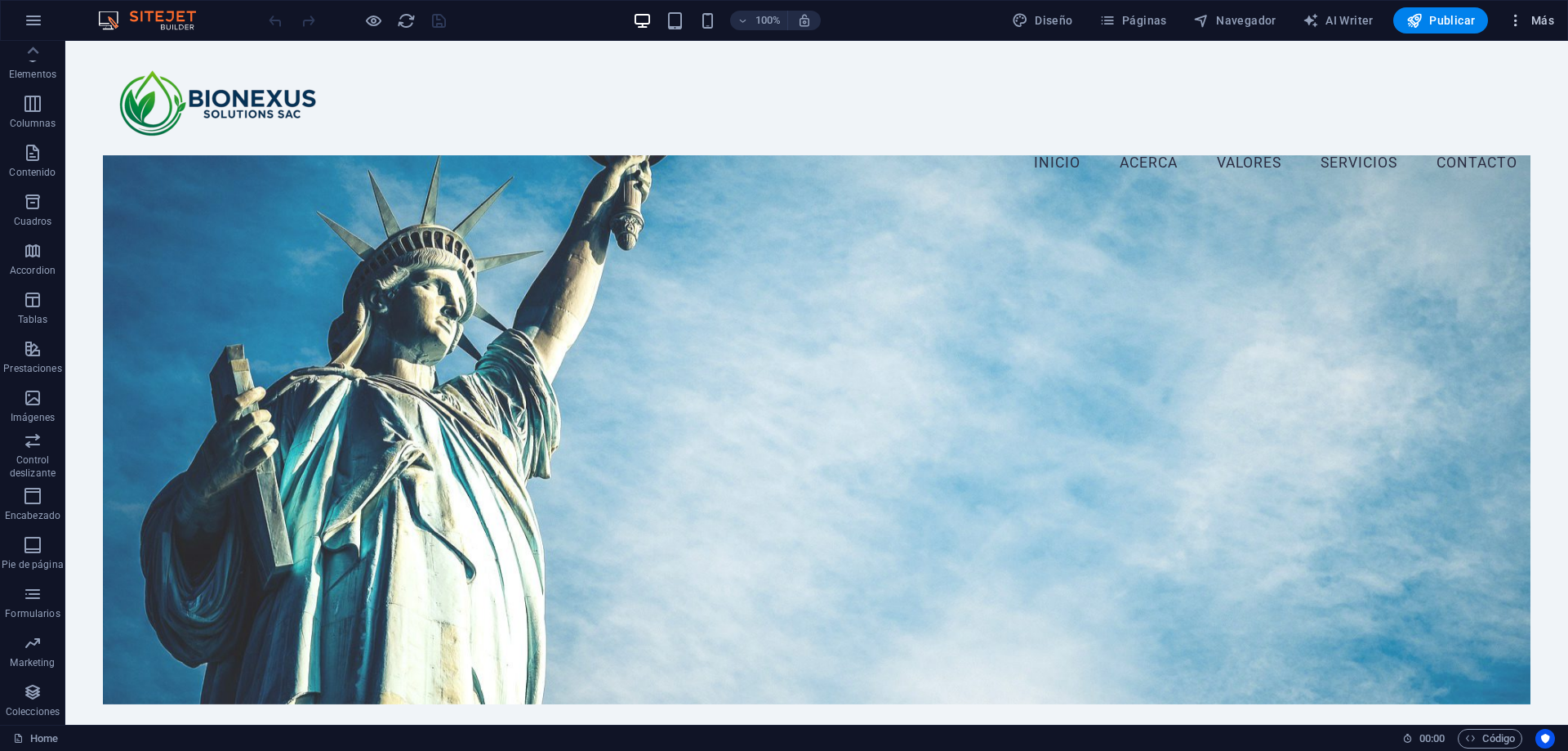
click at [1520, 24] on icon "button" at bounding box center [1516, 20] width 16 height 16
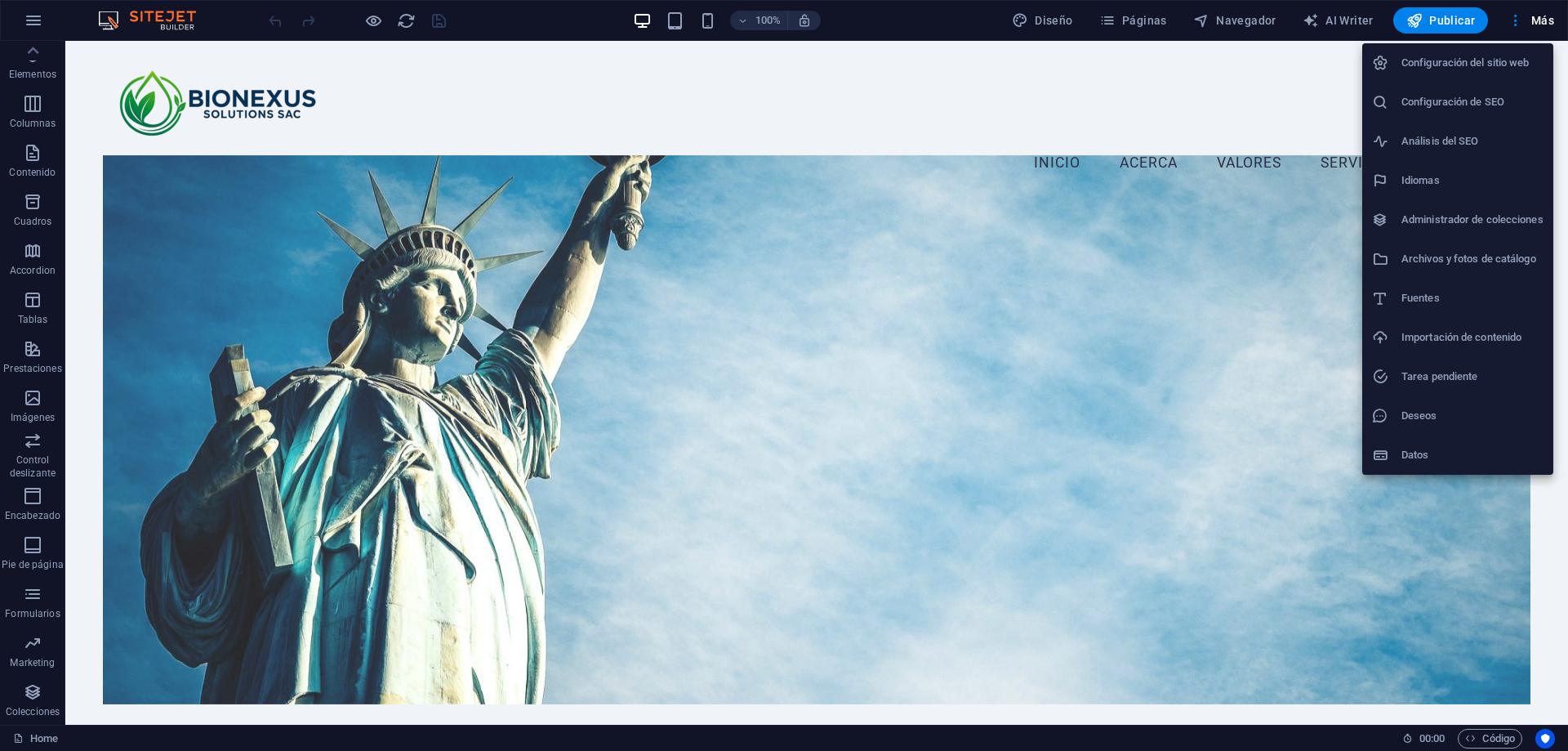
click at [1502, 64] on h6 "Configuración del sitio web" at bounding box center [1472, 62] width 142 height 20
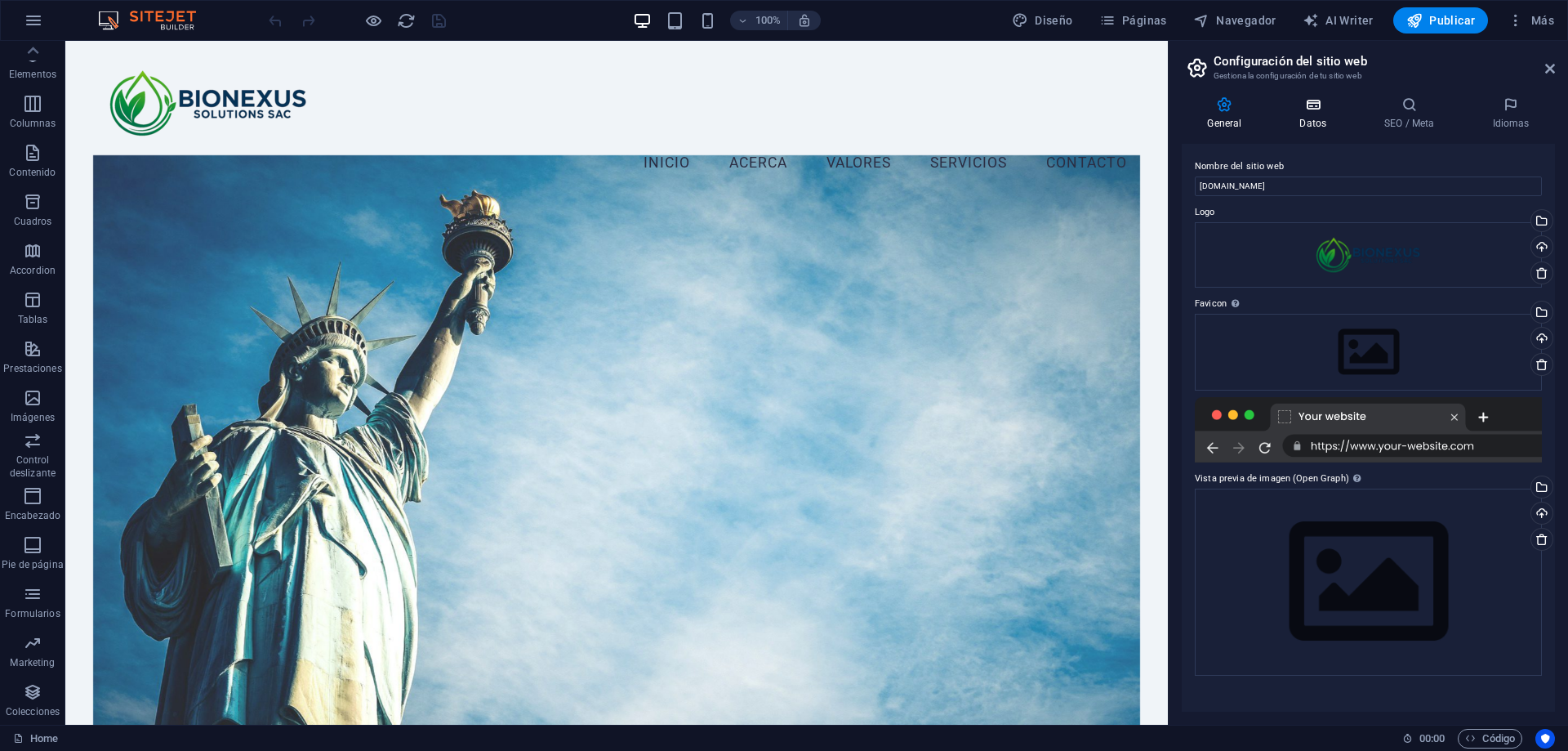
click at [1315, 109] on icon at bounding box center [1313, 104] width 79 height 16
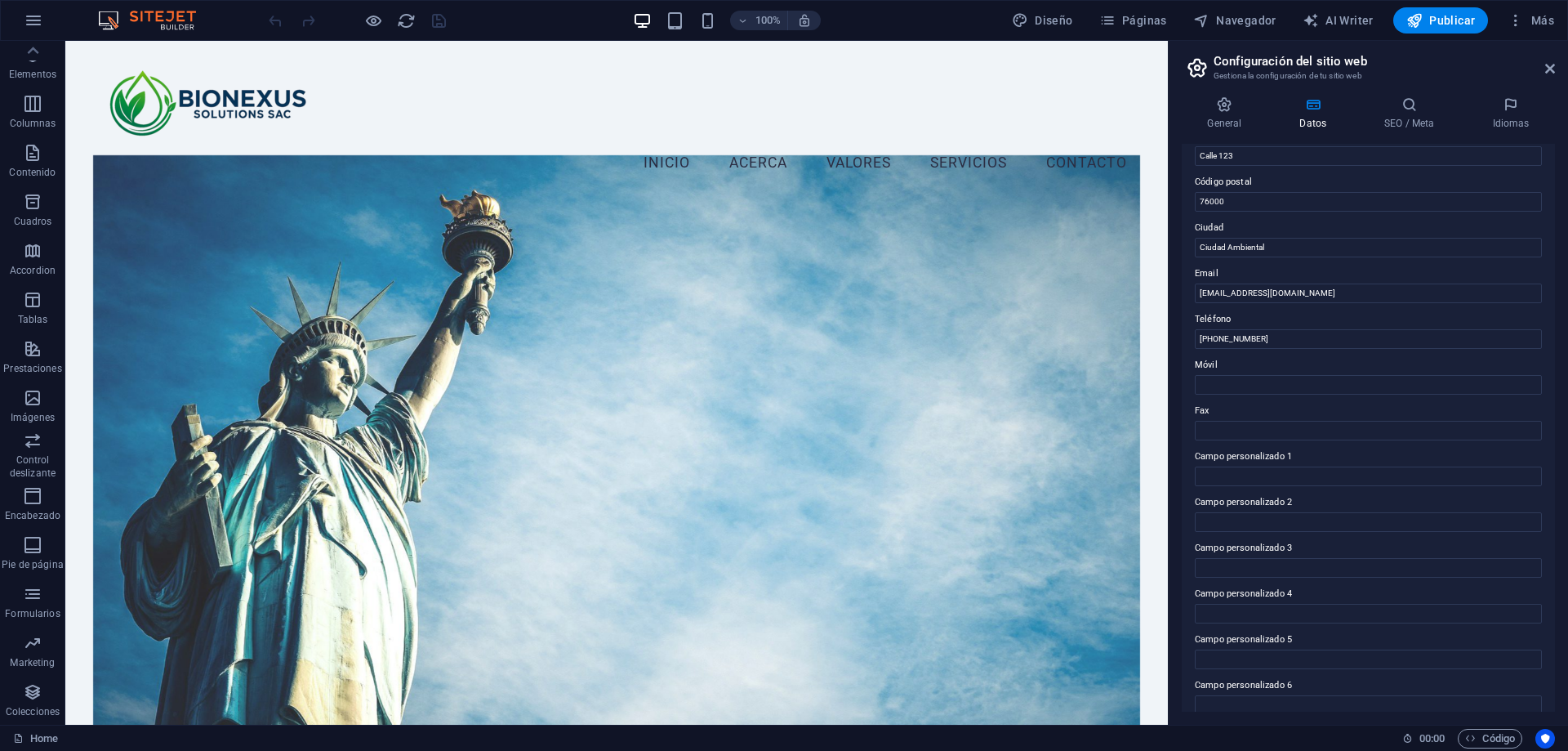
scroll to position [217, 0]
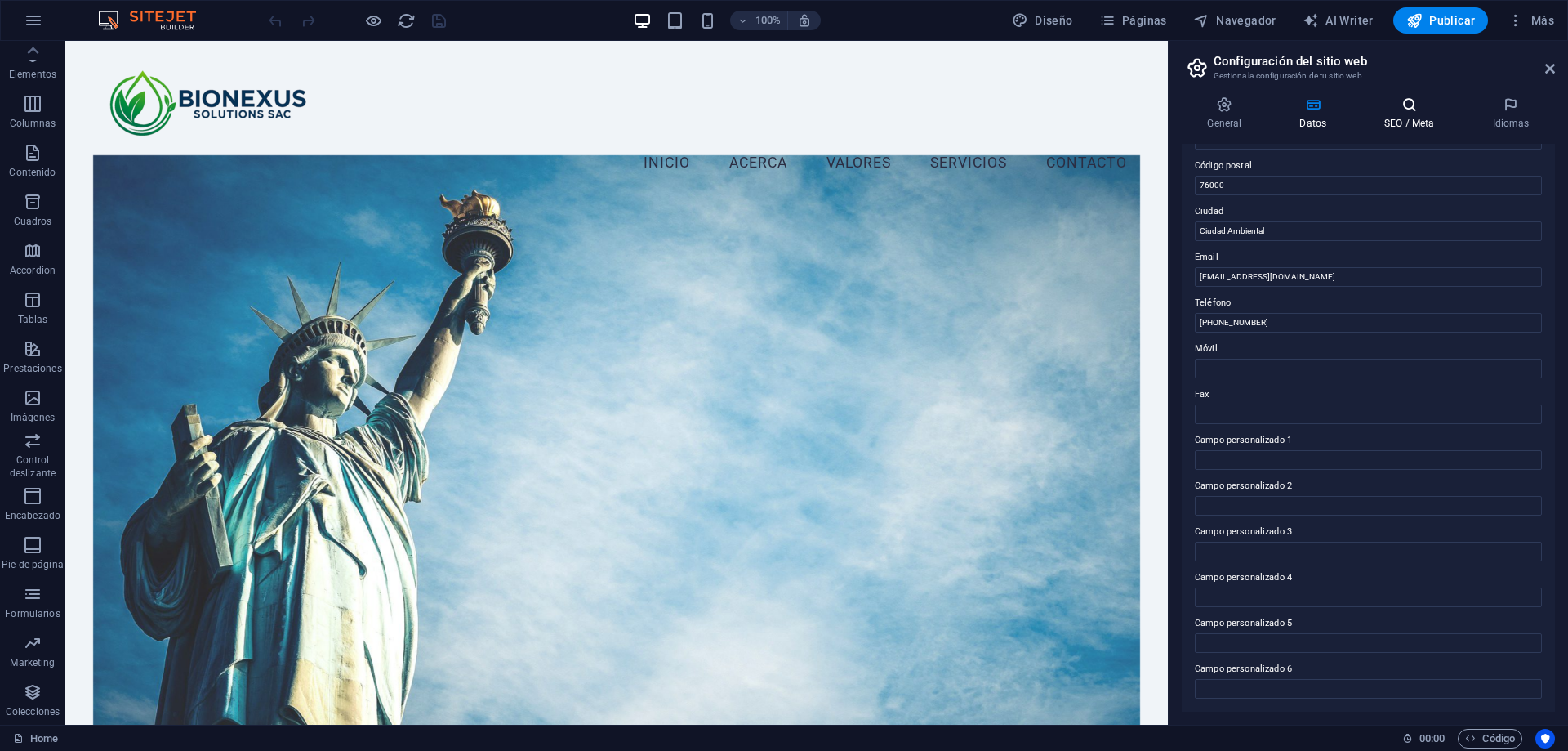
click at [1420, 107] on icon at bounding box center [1410, 104] width 101 height 16
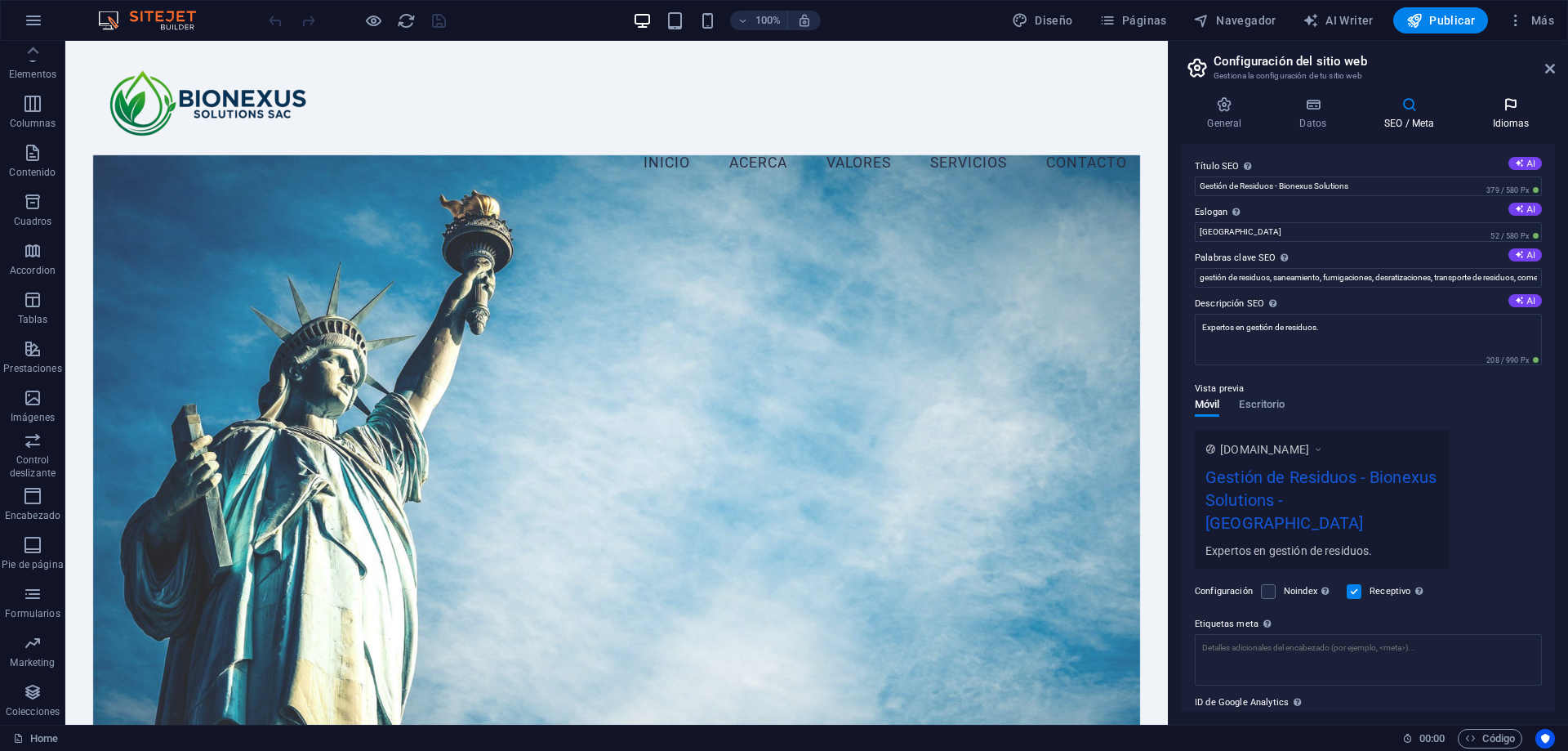
click at [1508, 110] on icon at bounding box center [1511, 104] width 88 height 16
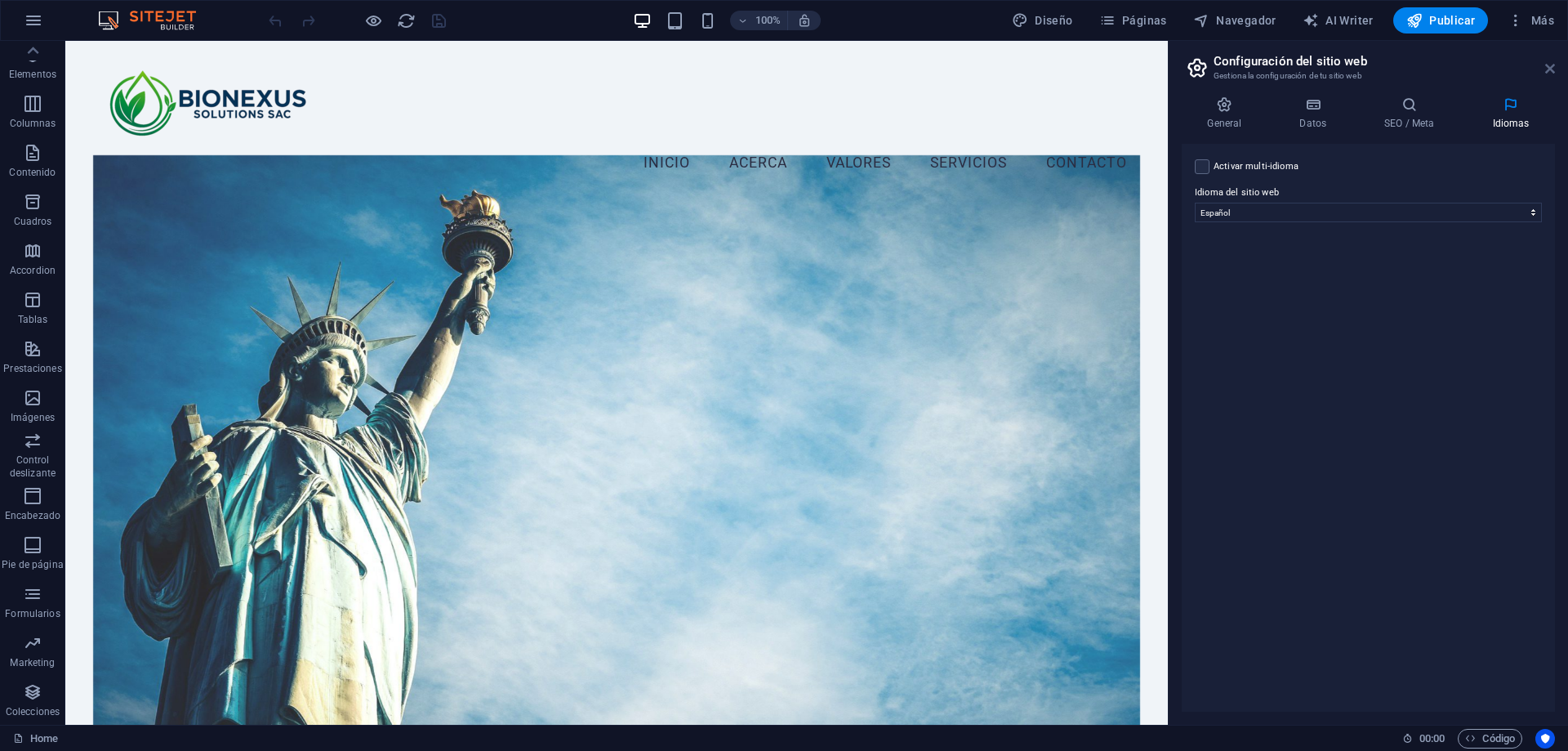
click at [1547, 68] on icon at bounding box center [1550, 68] width 9 height 13
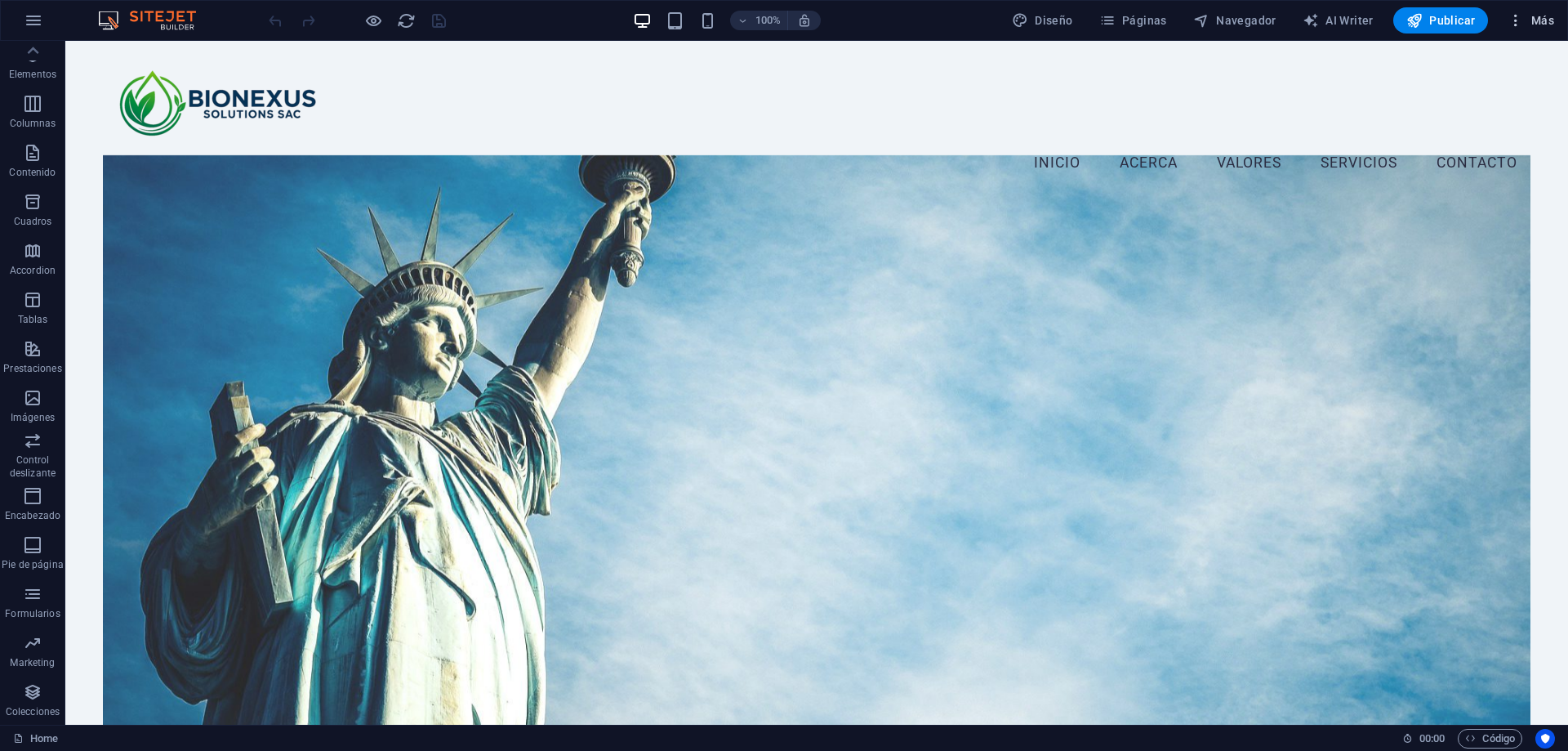
click at [1509, 23] on icon "button" at bounding box center [1516, 20] width 16 height 16
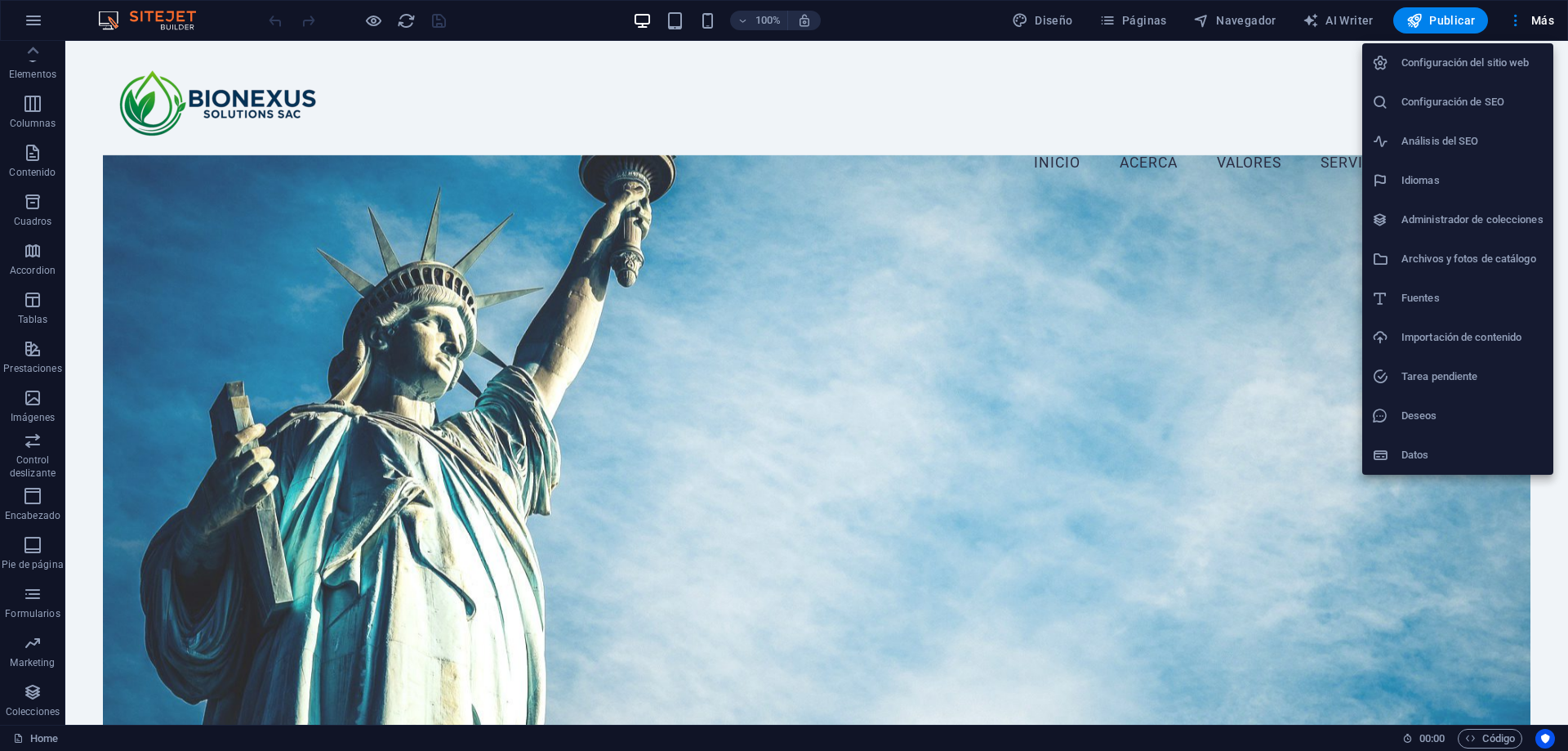
click at [1471, 104] on h6 "Configuración de SEO" at bounding box center [1472, 102] width 142 height 20
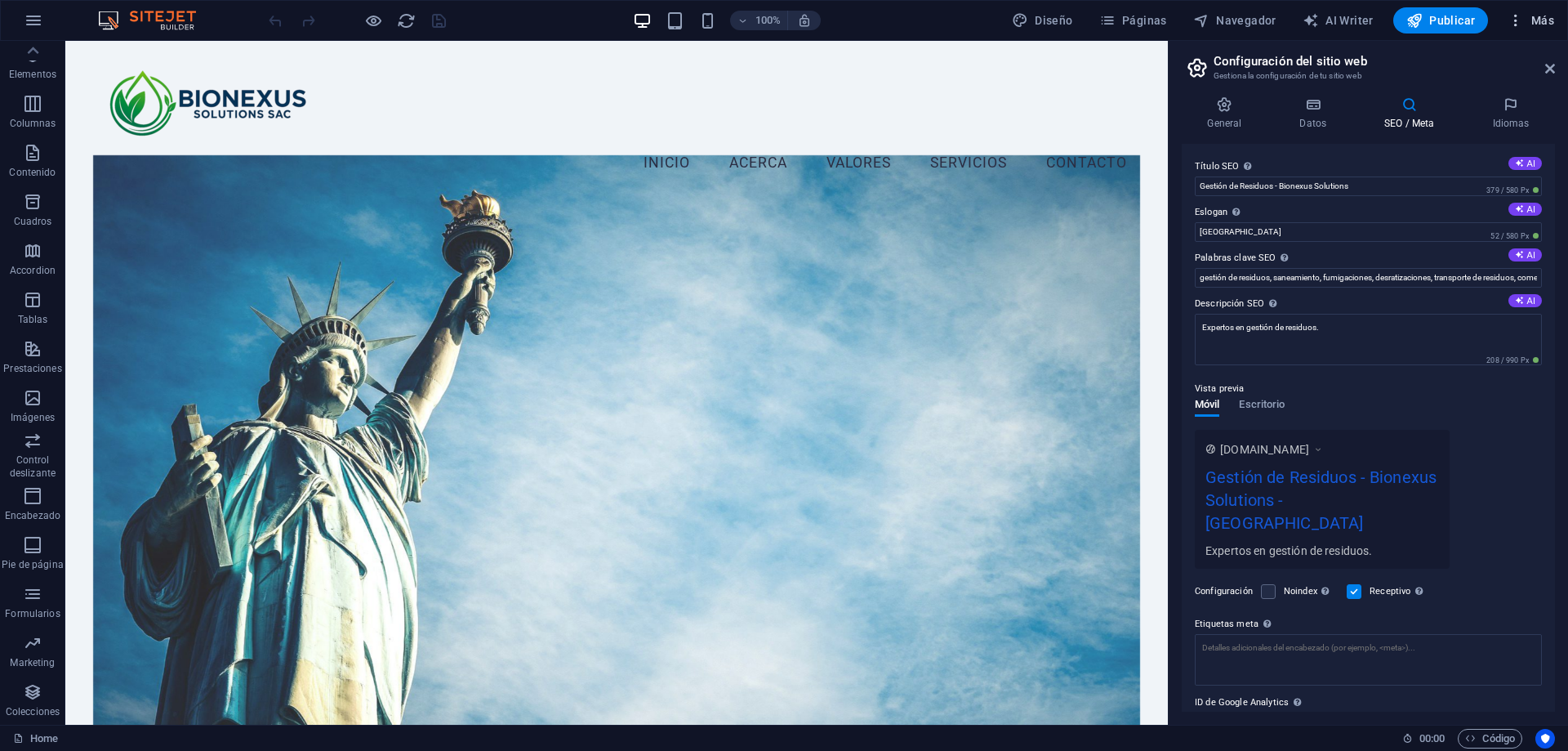
click at [1551, 18] on span "Más" at bounding box center [1531, 20] width 46 height 16
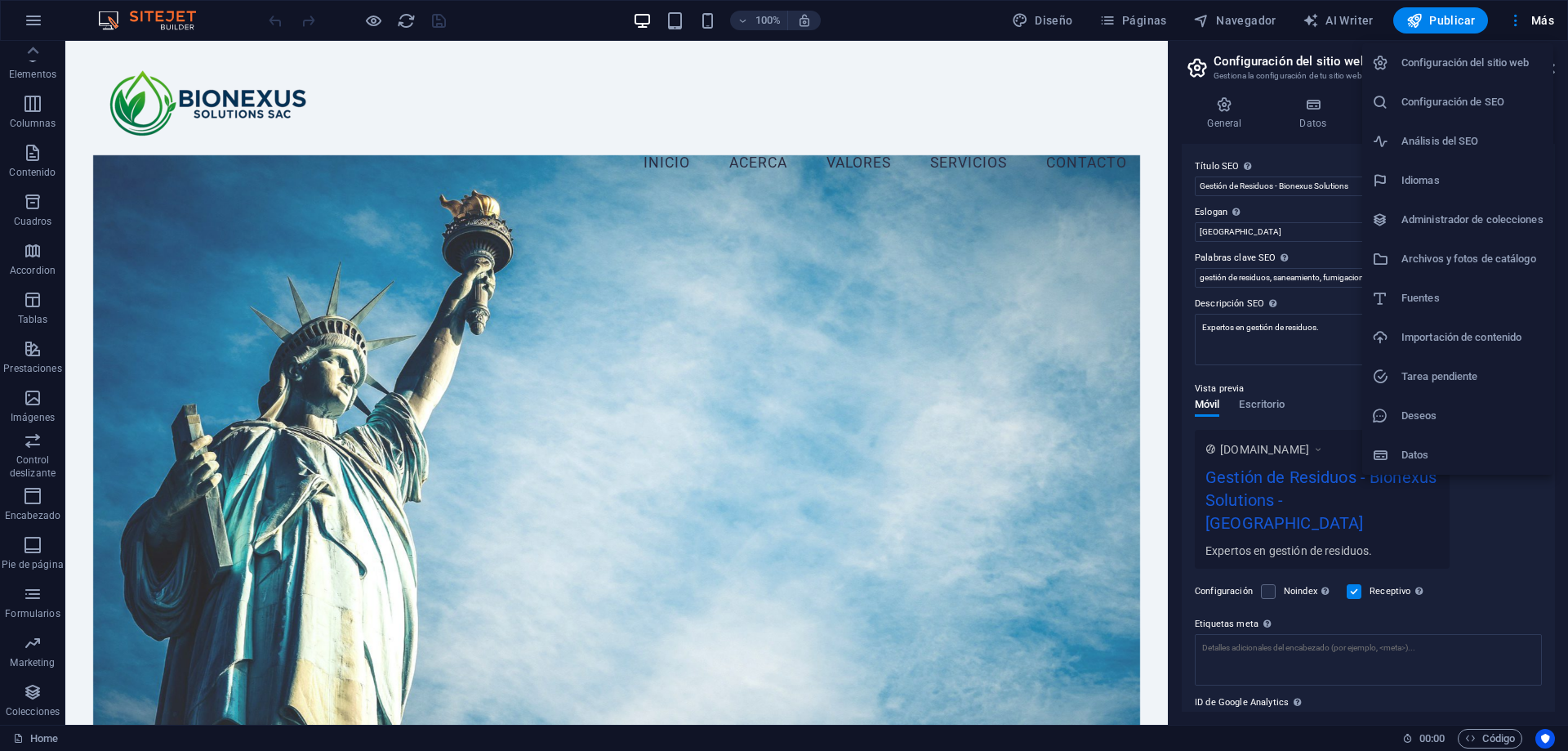
click at [1525, 228] on h6 "Administrador de colecciones" at bounding box center [1472, 220] width 142 height 20
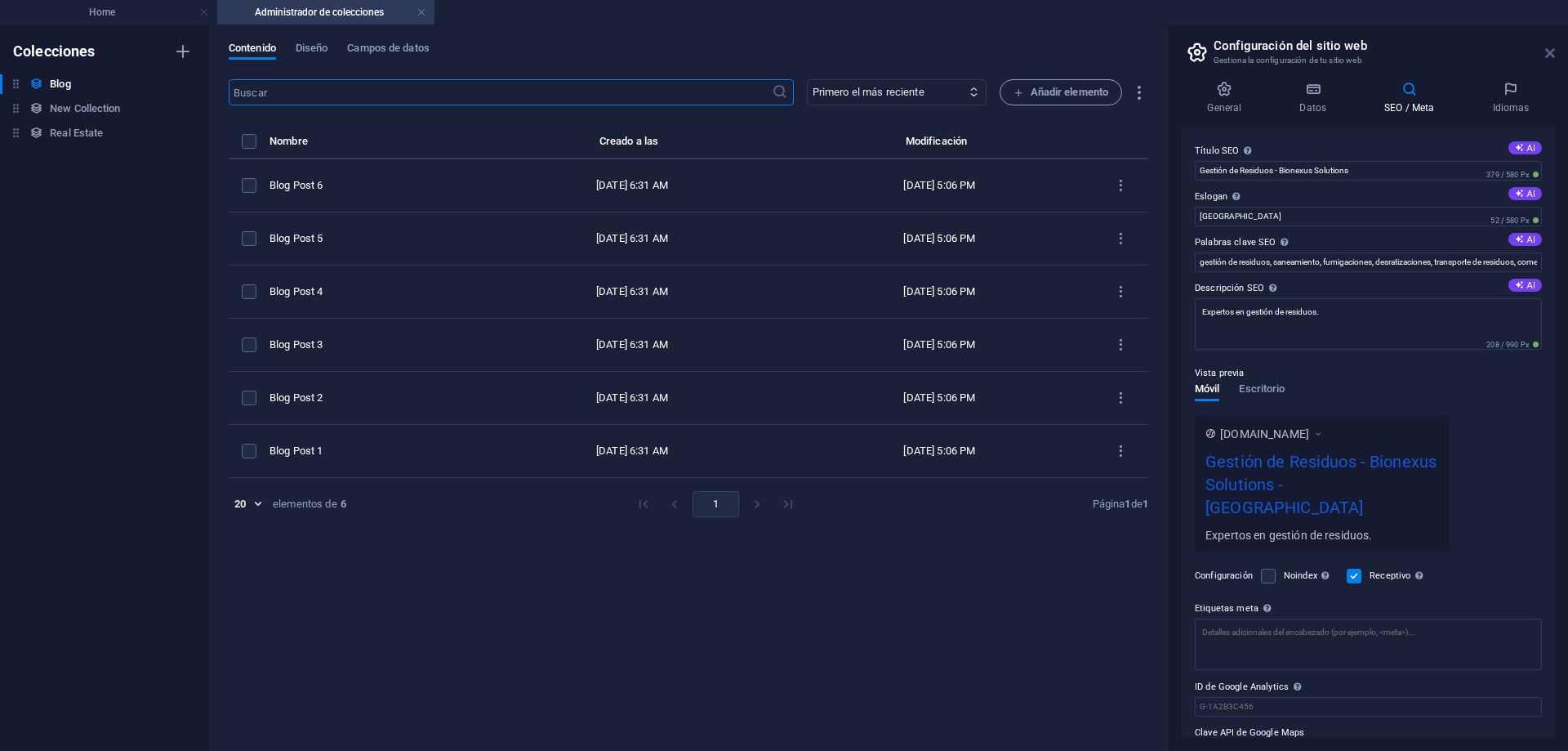
click at [1554, 49] on icon at bounding box center [1550, 52] width 9 height 13
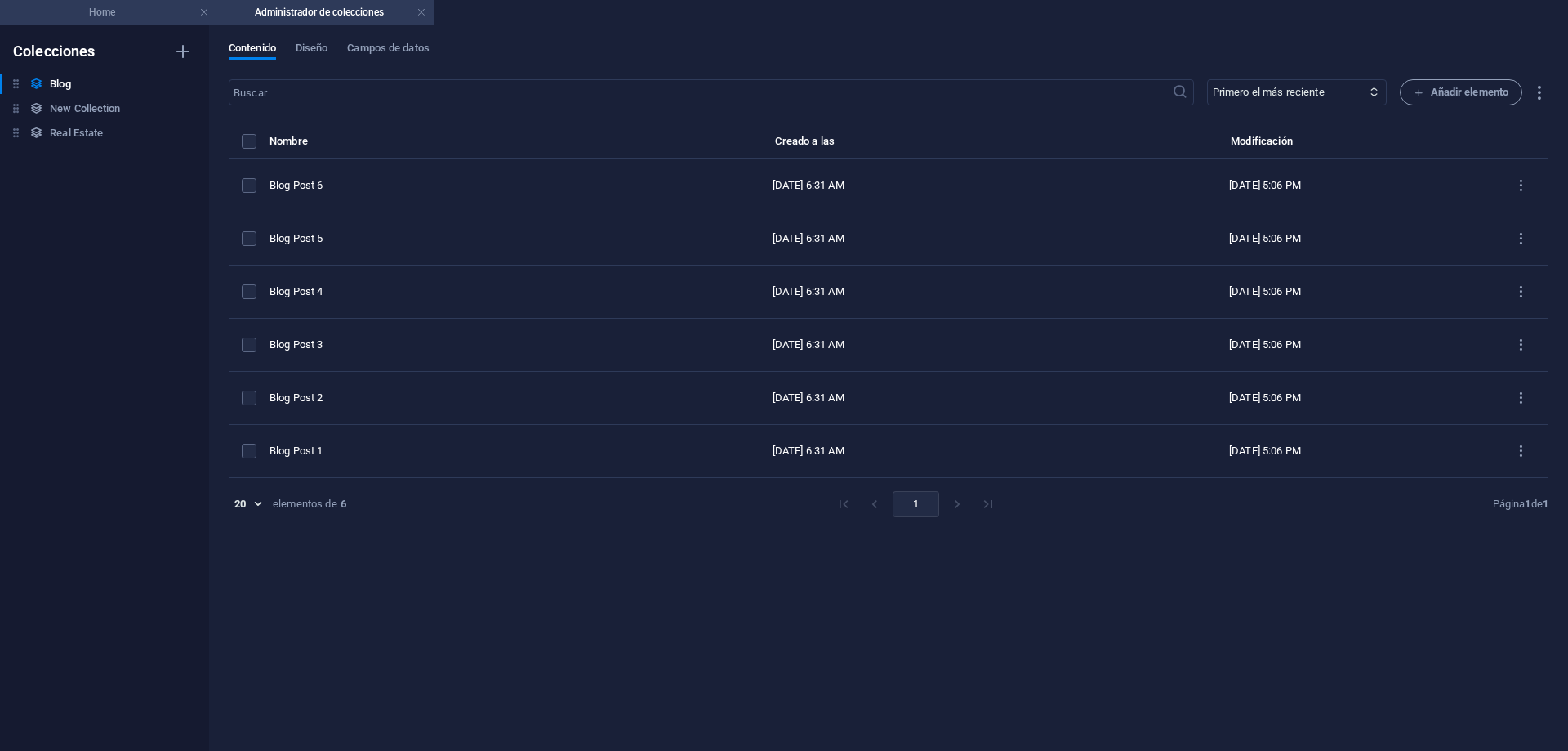
click at [194, 10] on h4 "Home" at bounding box center [109, 12] width 217 height 18
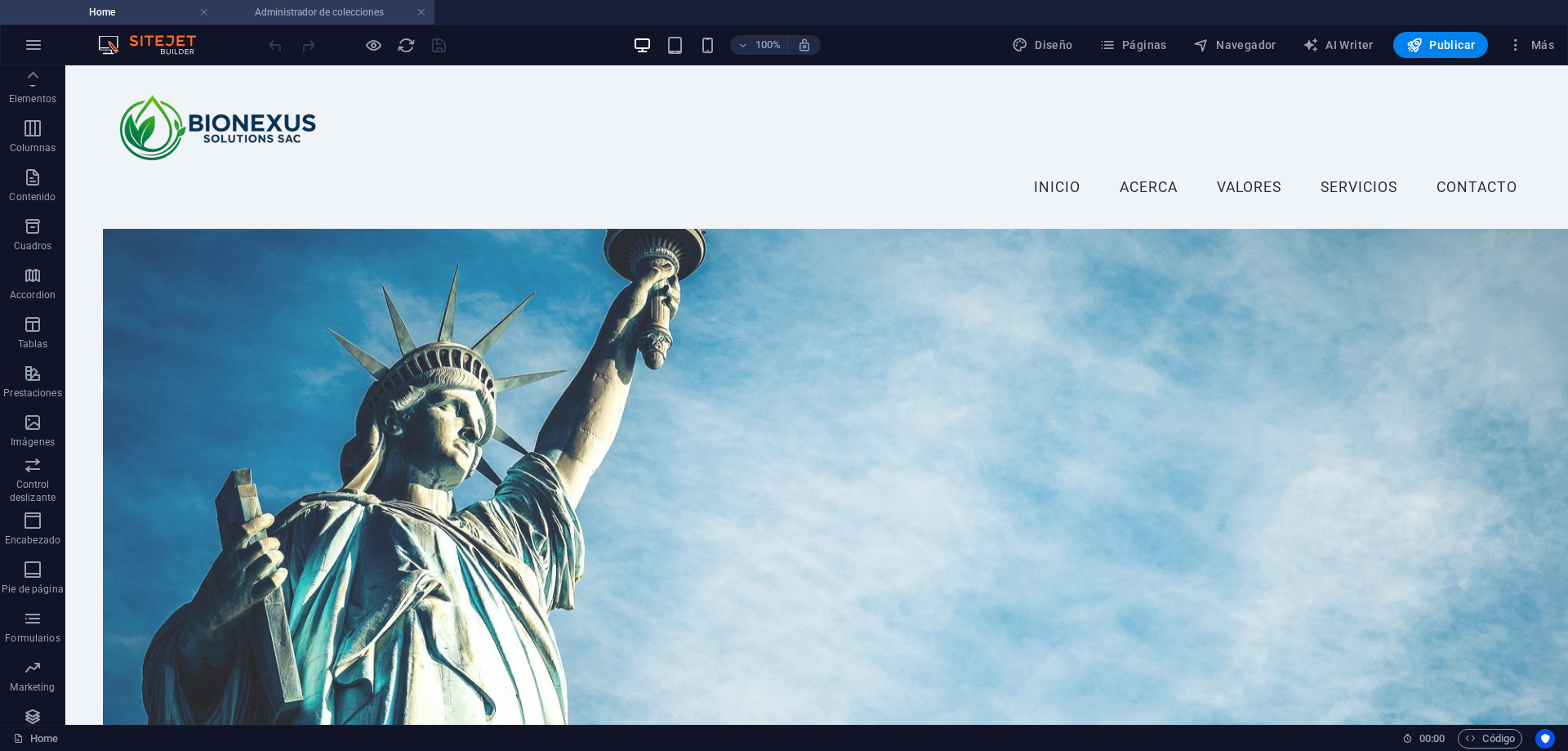
click at [427, 9] on h4 "Administrador de colecciones" at bounding box center [326, 12] width 217 height 18
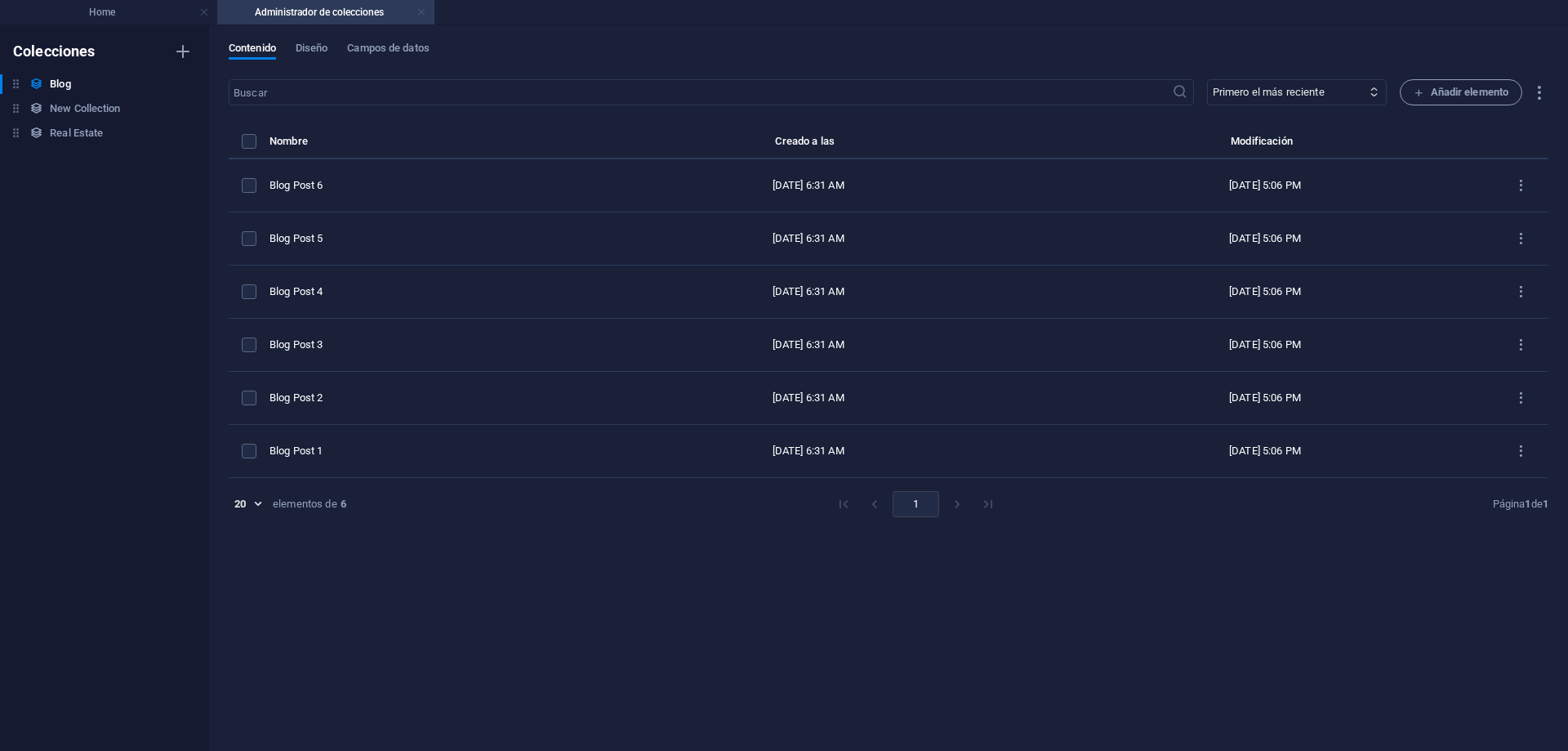
click at [423, 9] on link at bounding box center [421, 13] width 9 height 15
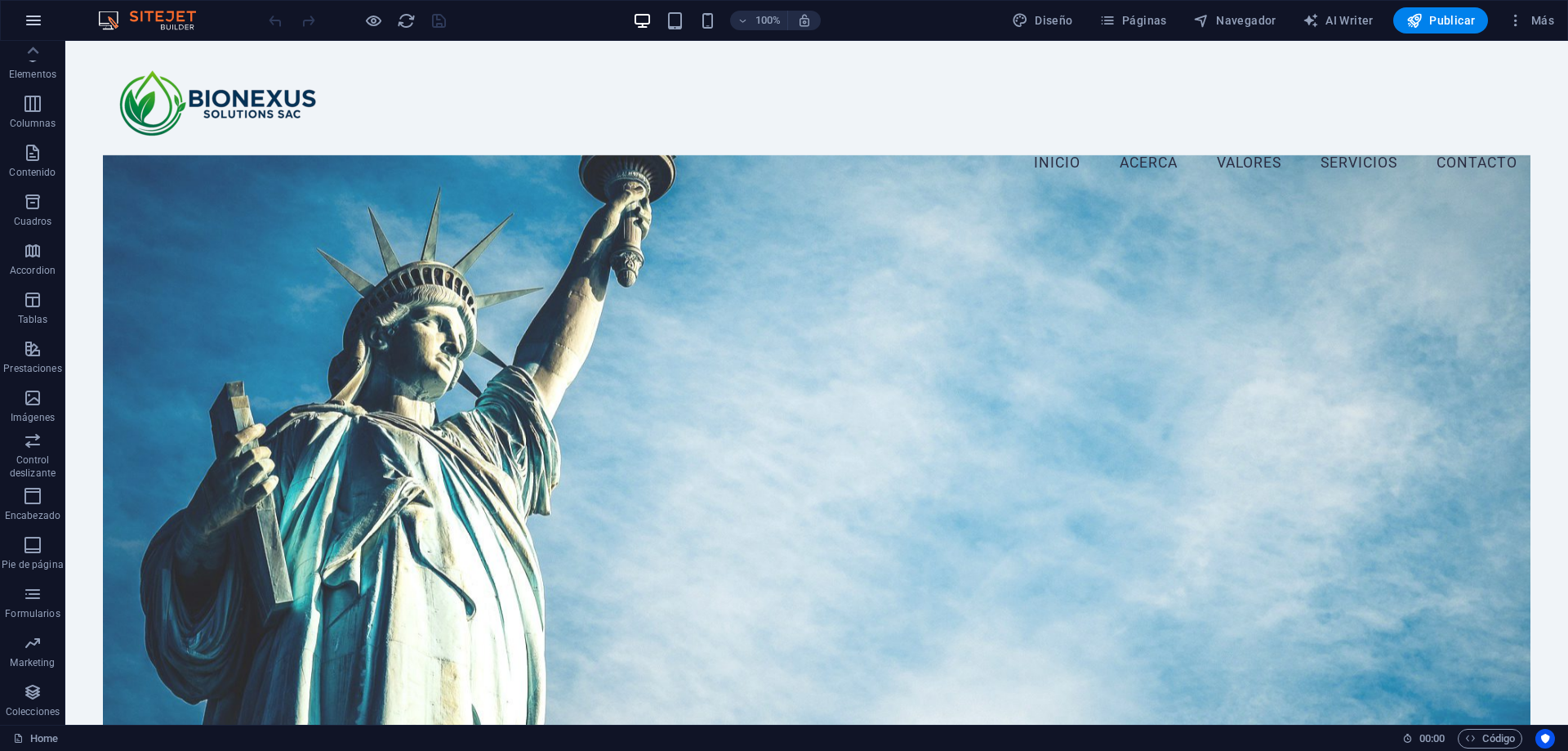
click at [39, 26] on icon "button" at bounding box center [33, 20] width 20 height 20
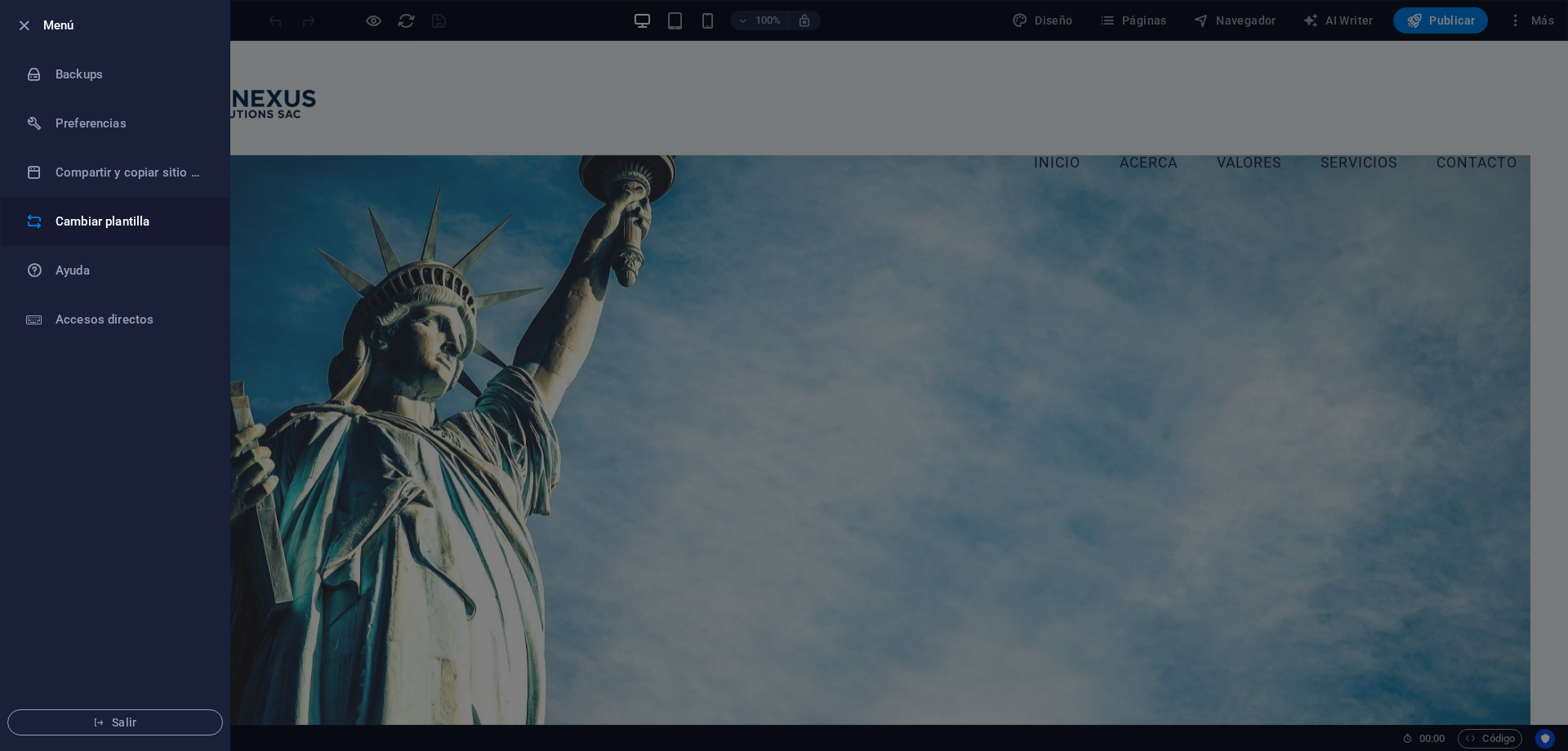
click at [146, 219] on h6 "Cambiar plantilla" at bounding box center [131, 221] width 151 height 20
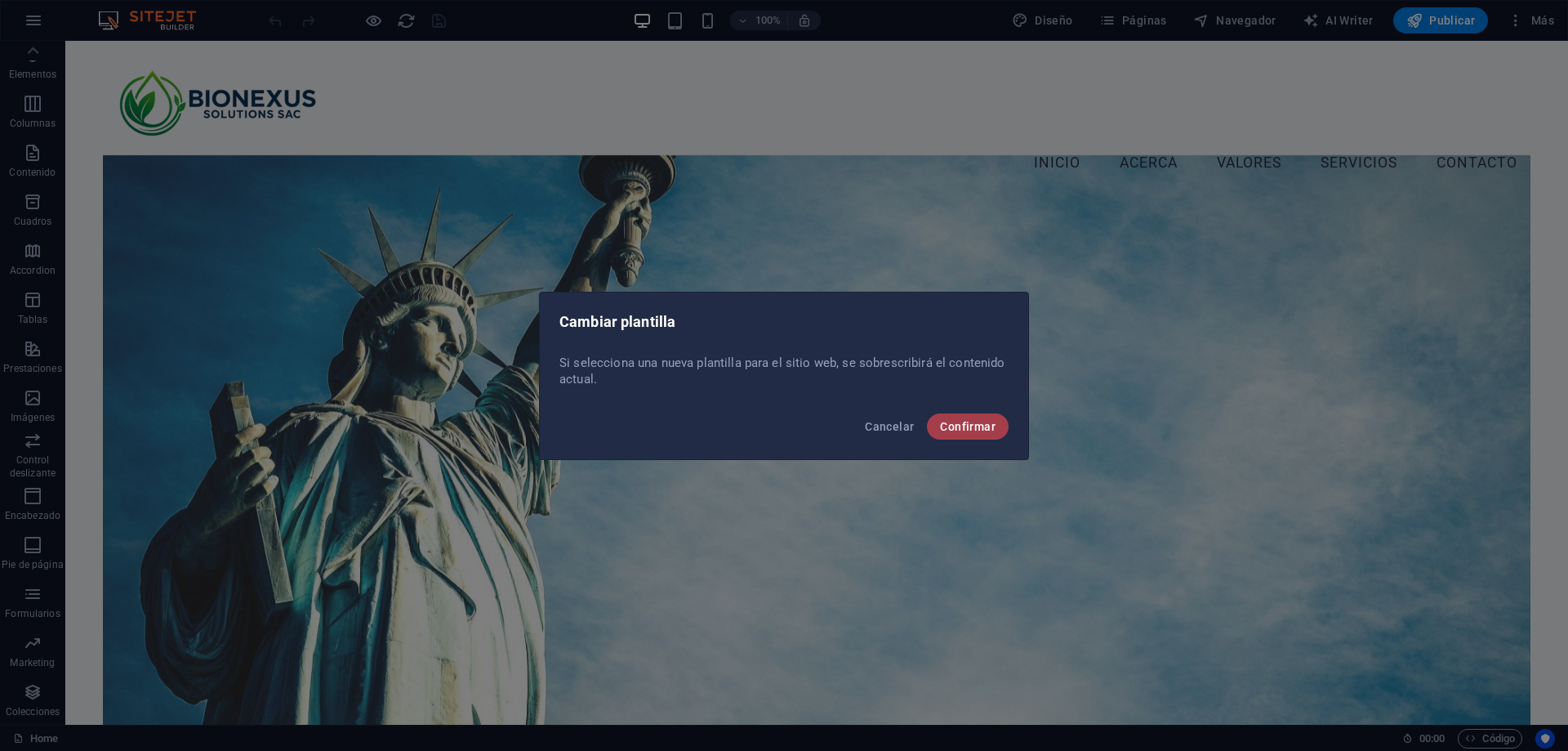
click at [955, 423] on span "Confirmar" at bounding box center [968, 426] width 56 height 13
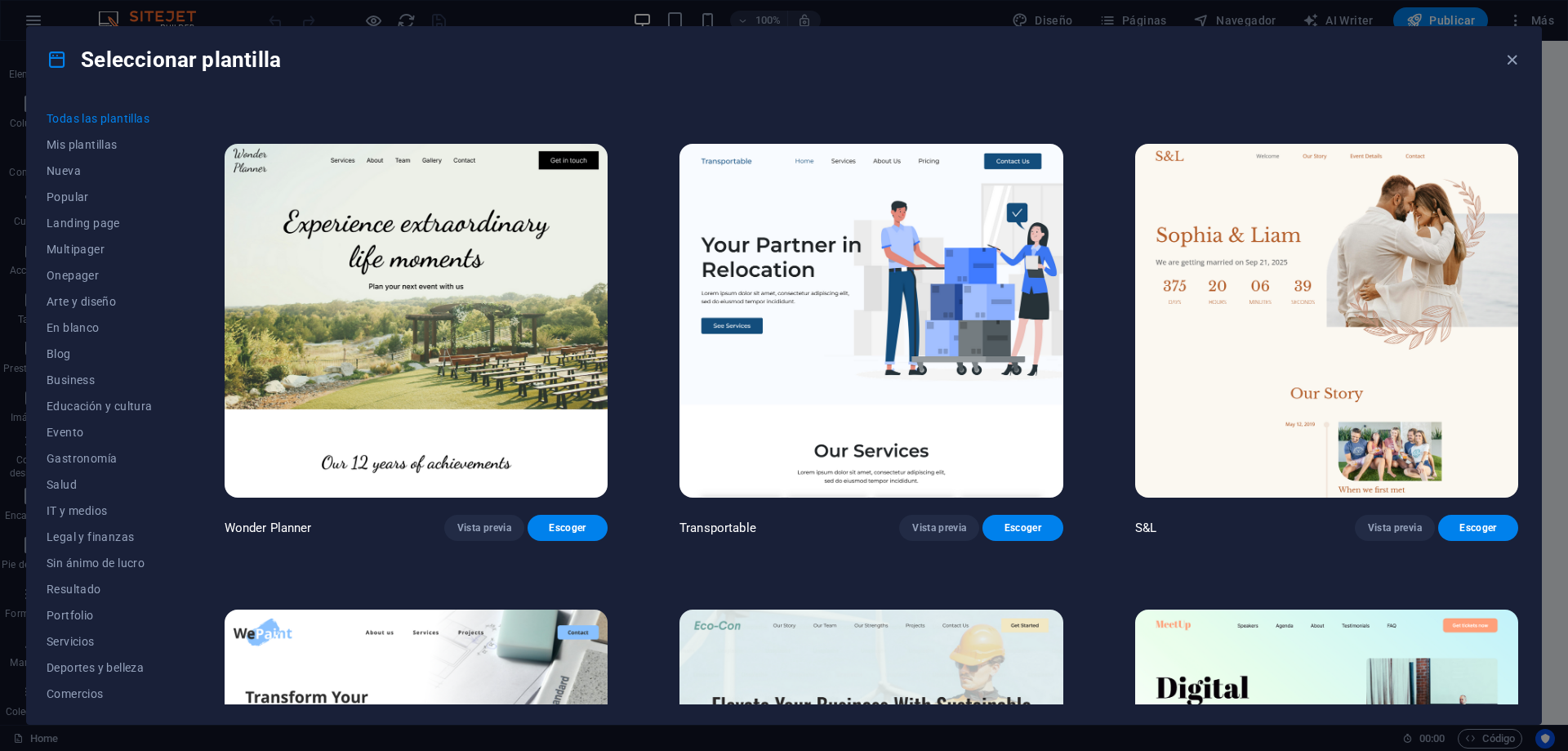
scroll to position [980, 0]
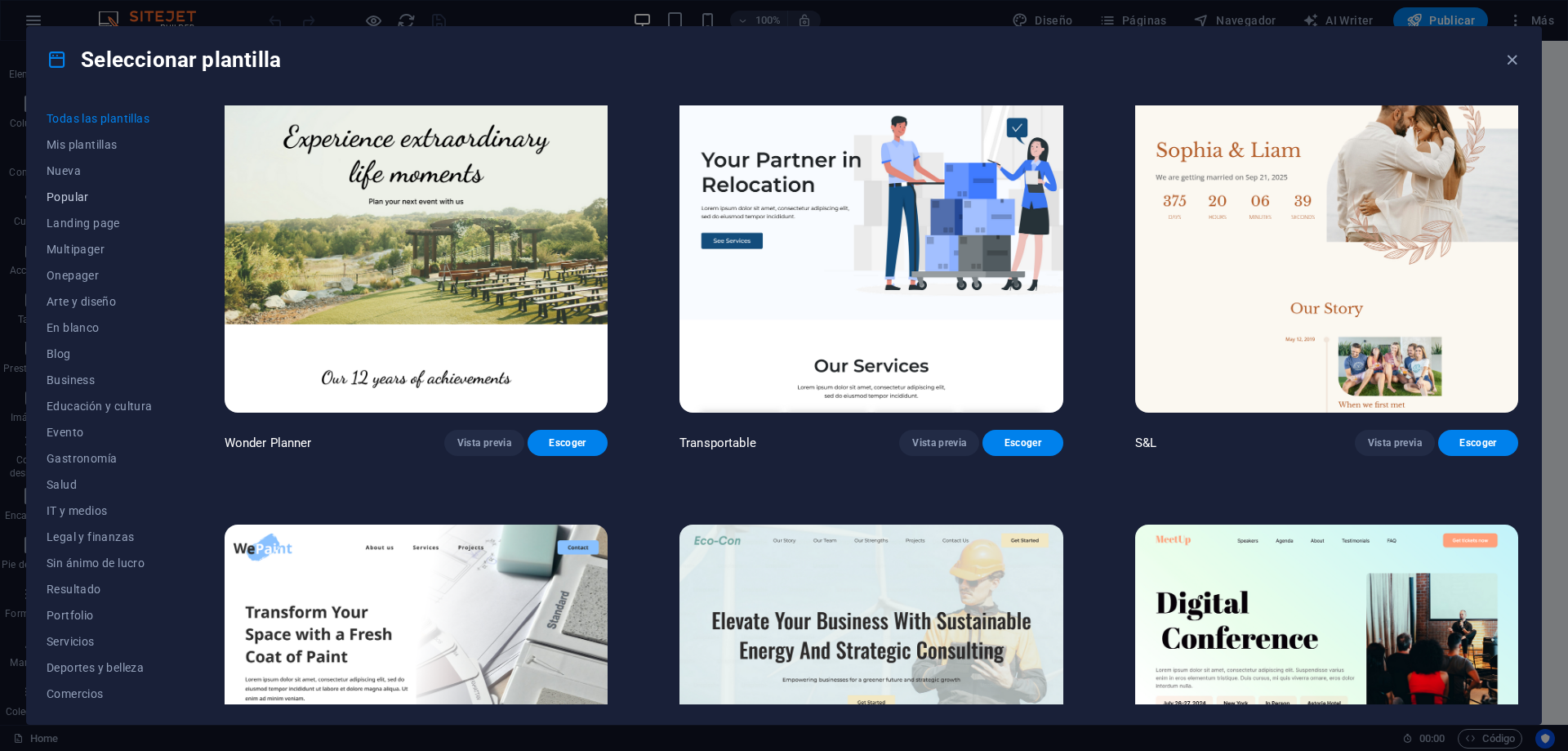
click at [66, 195] on span "Popular" at bounding box center [99, 197] width 106 height 13
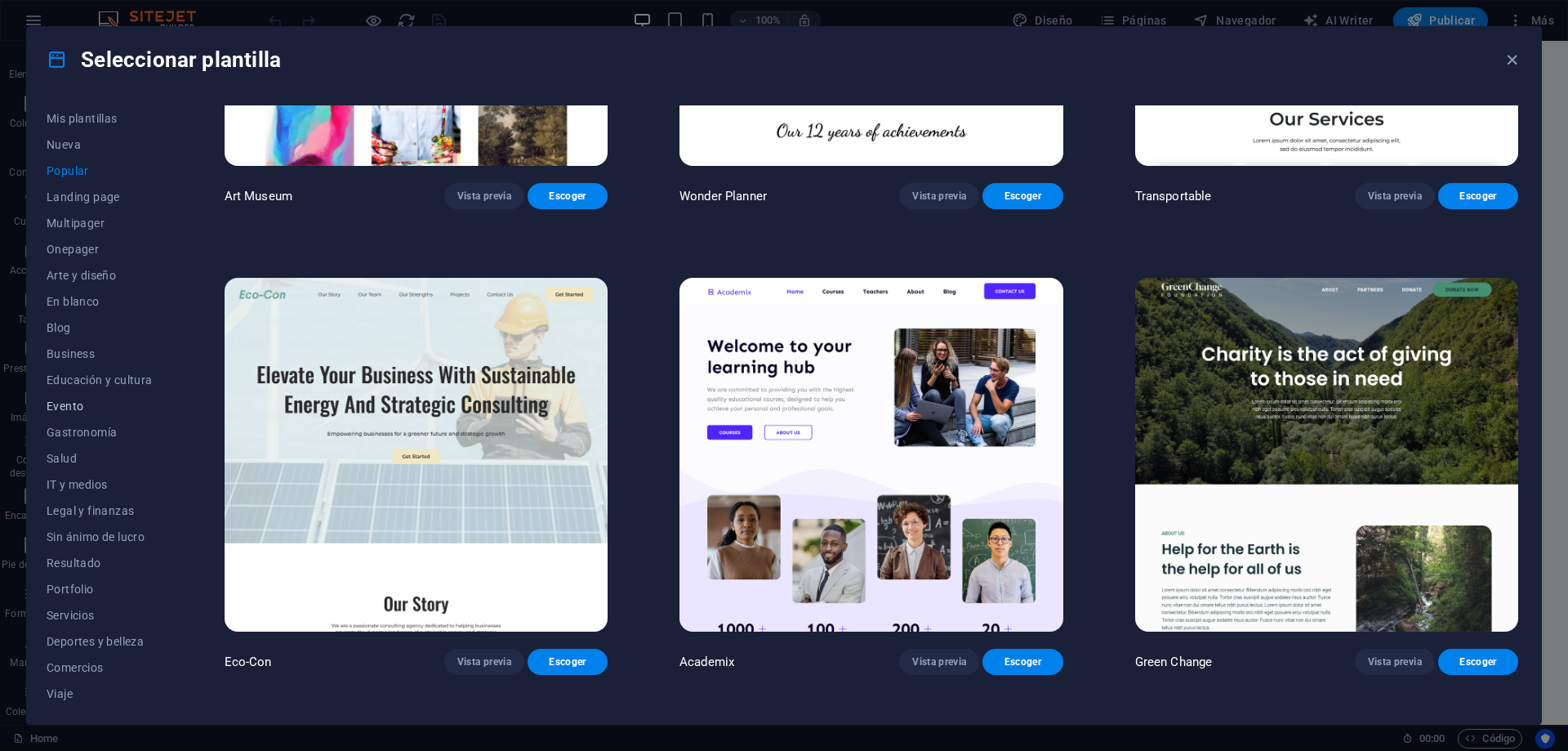
scroll to position [55, 0]
click at [70, 330] on span "Business" at bounding box center [99, 325] width 106 height 13
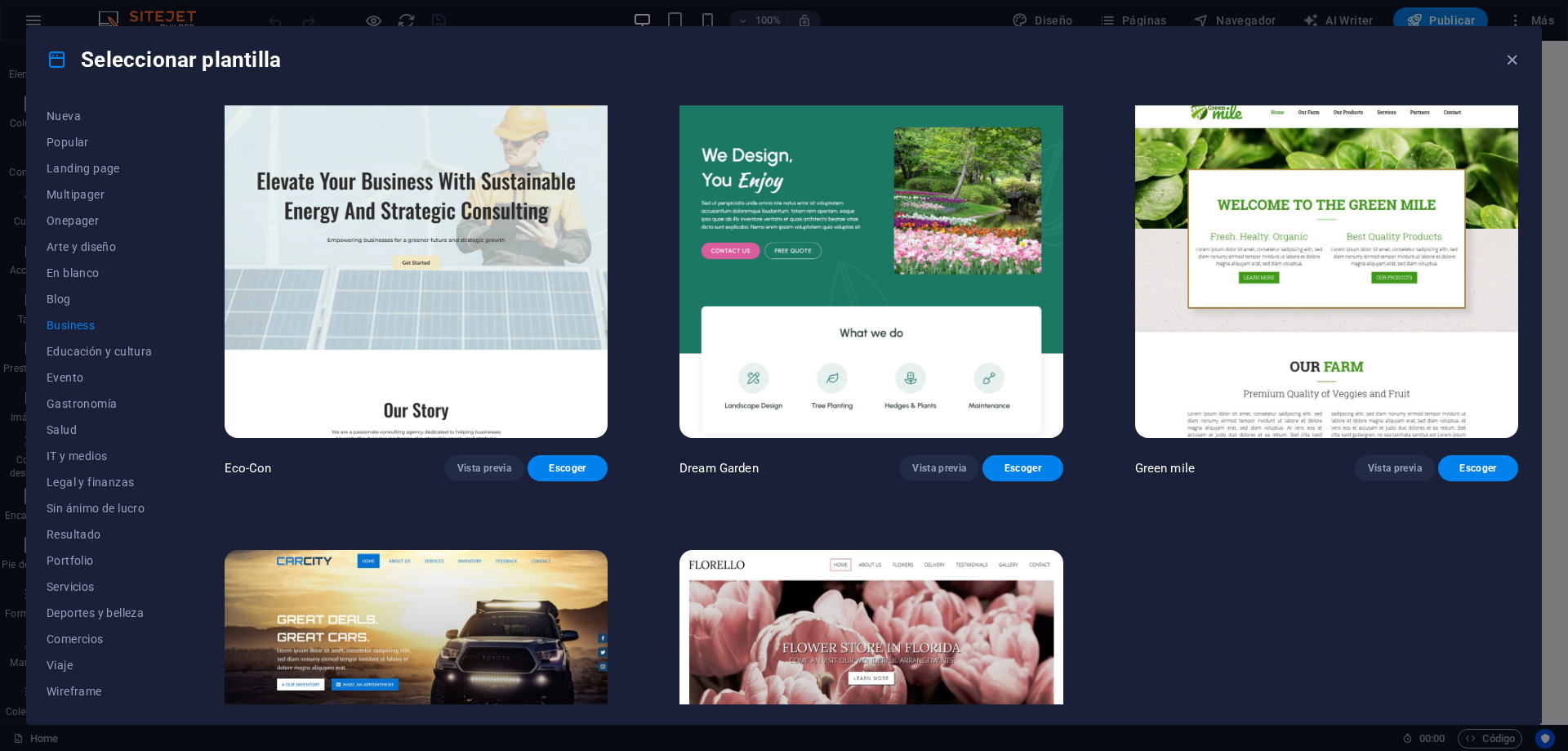
scroll to position [0, 0]
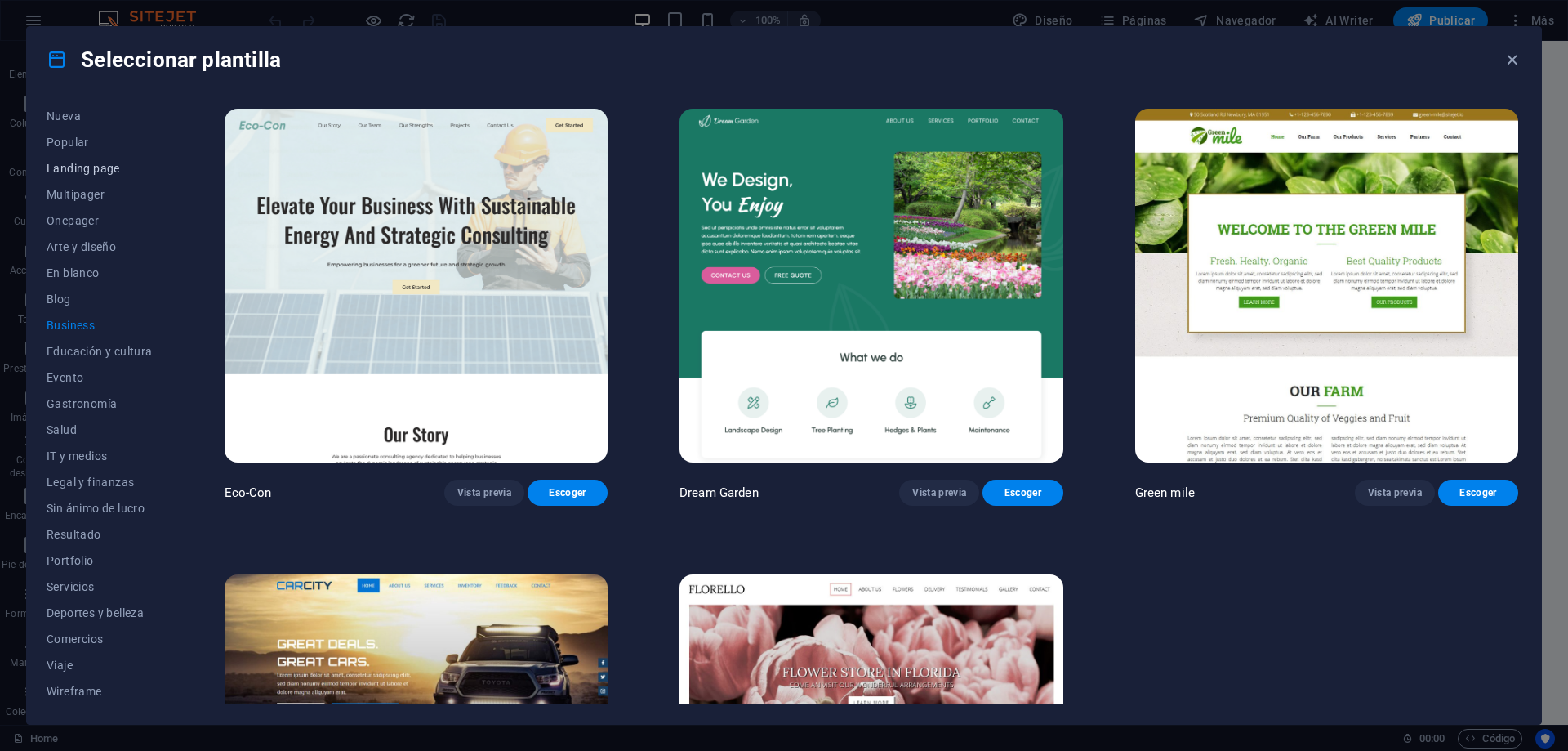
click at [78, 164] on span "Landing page" at bounding box center [99, 168] width 106 height 13
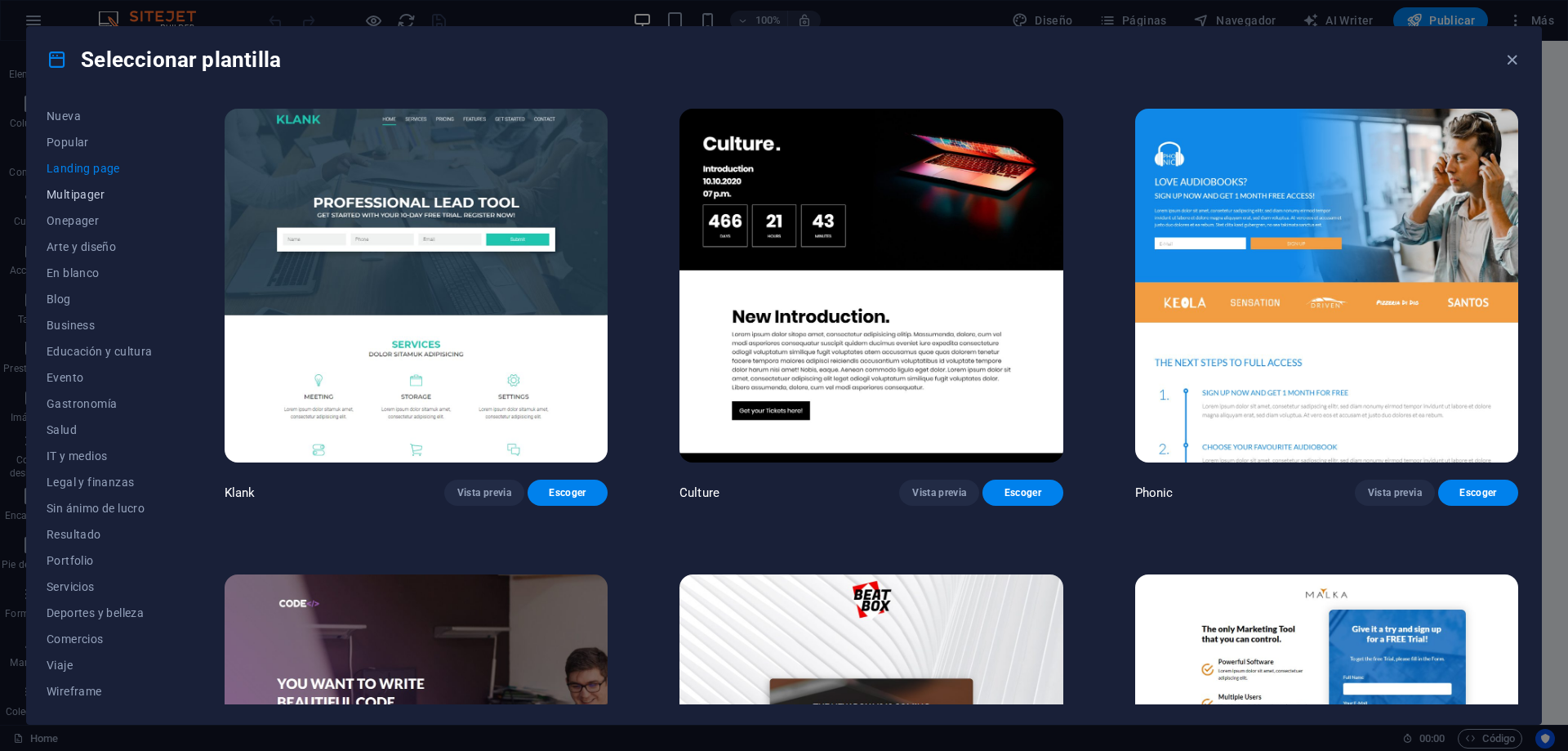
click at [85, 192] on span "Multipager" at bounding box center [99, 194] width 106 height 13
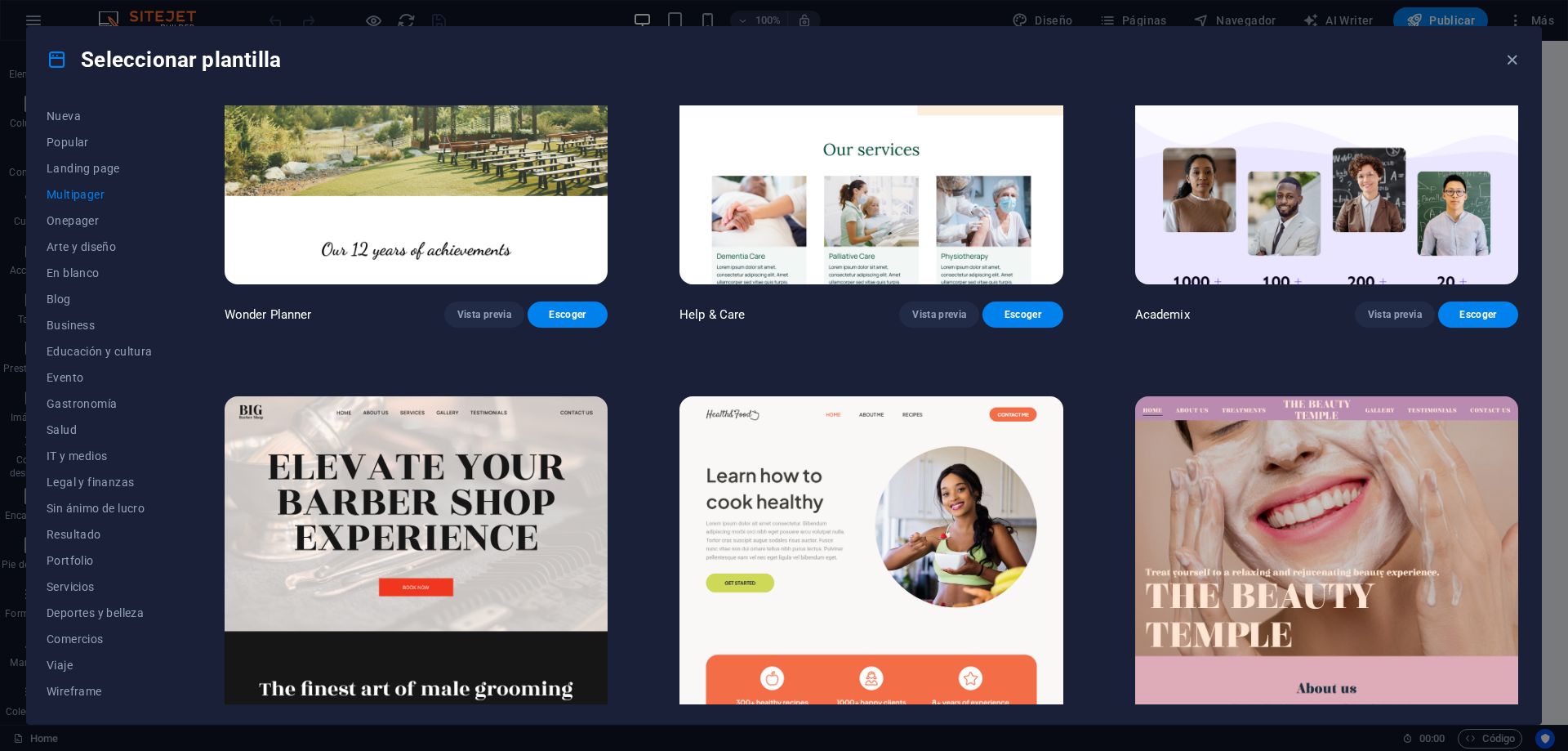
scroll to position [1144, 0]
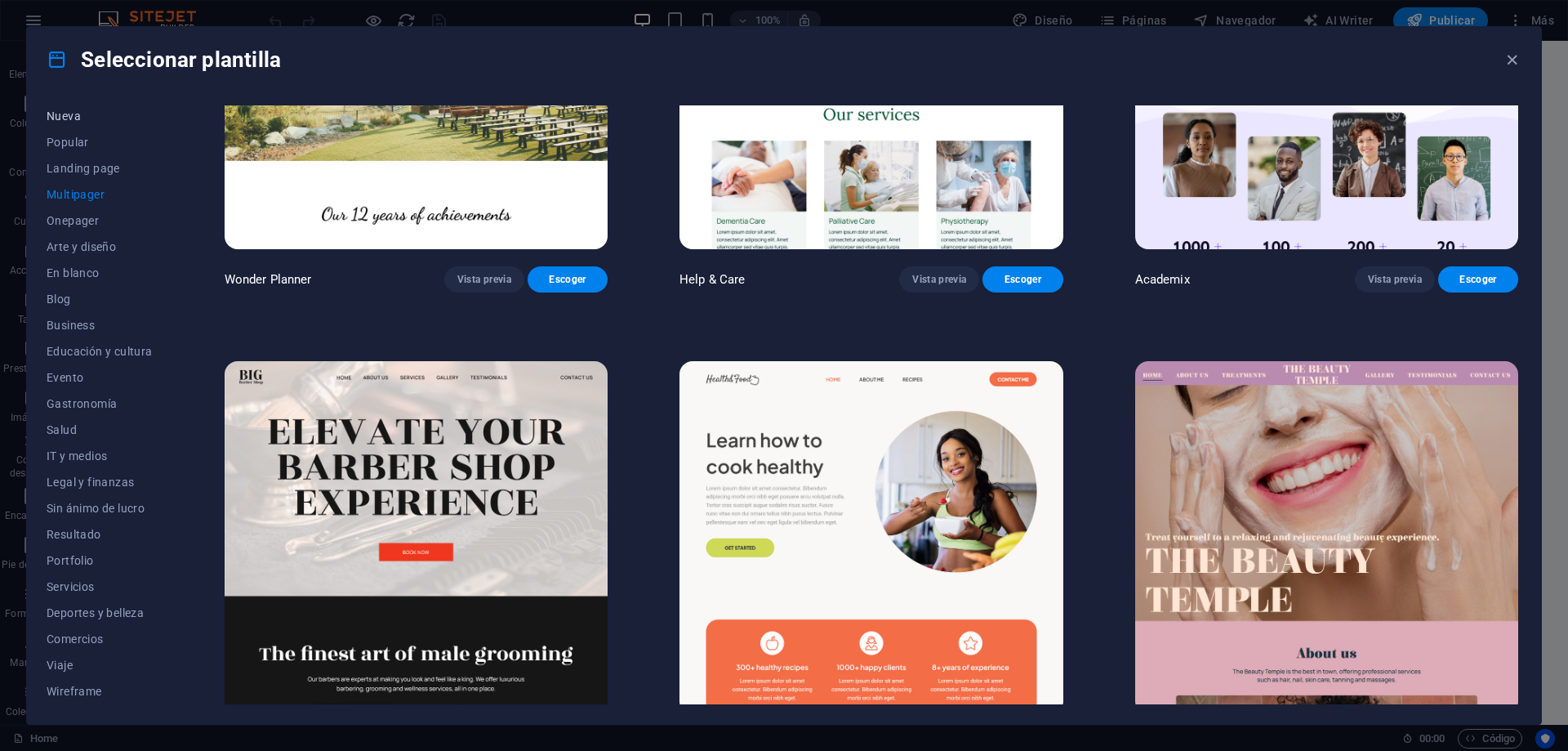
click at [73, 116] on span "Nueva" at bounding box center [99, 115] width 106 height 13
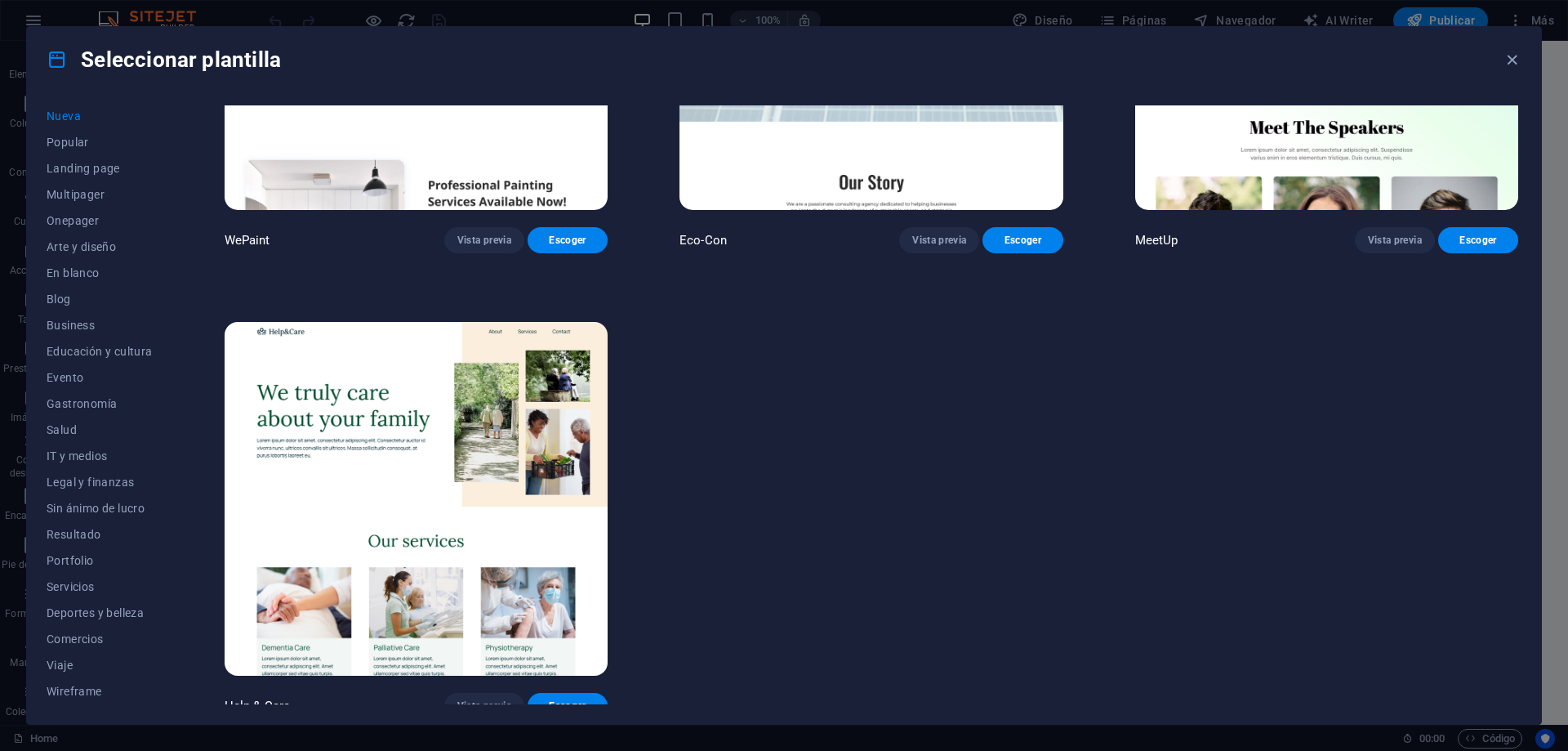
scroll to position [1654, 0]
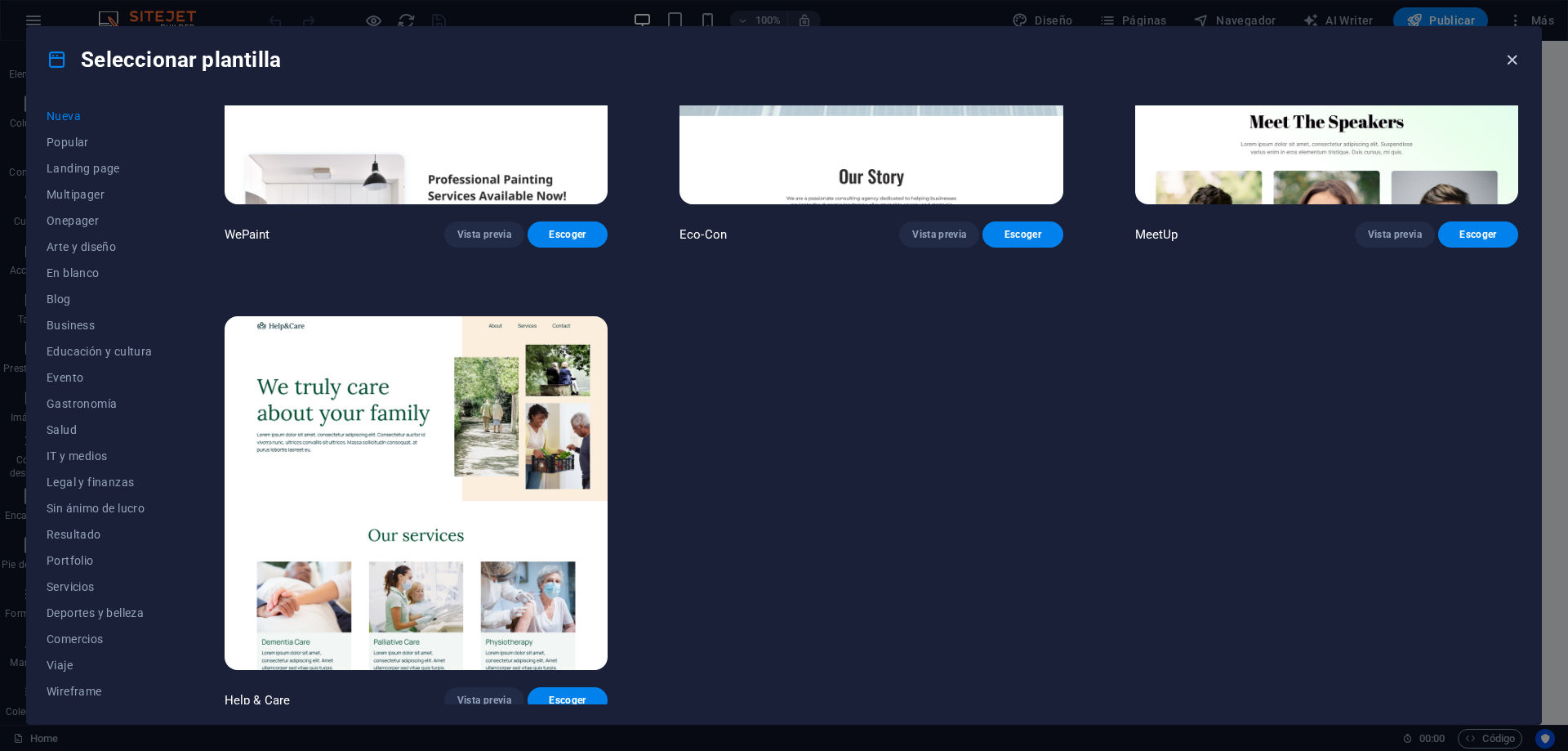
click at [1513, 68] on icon "button" at bounding box center [1512, 60] width 19 height 19
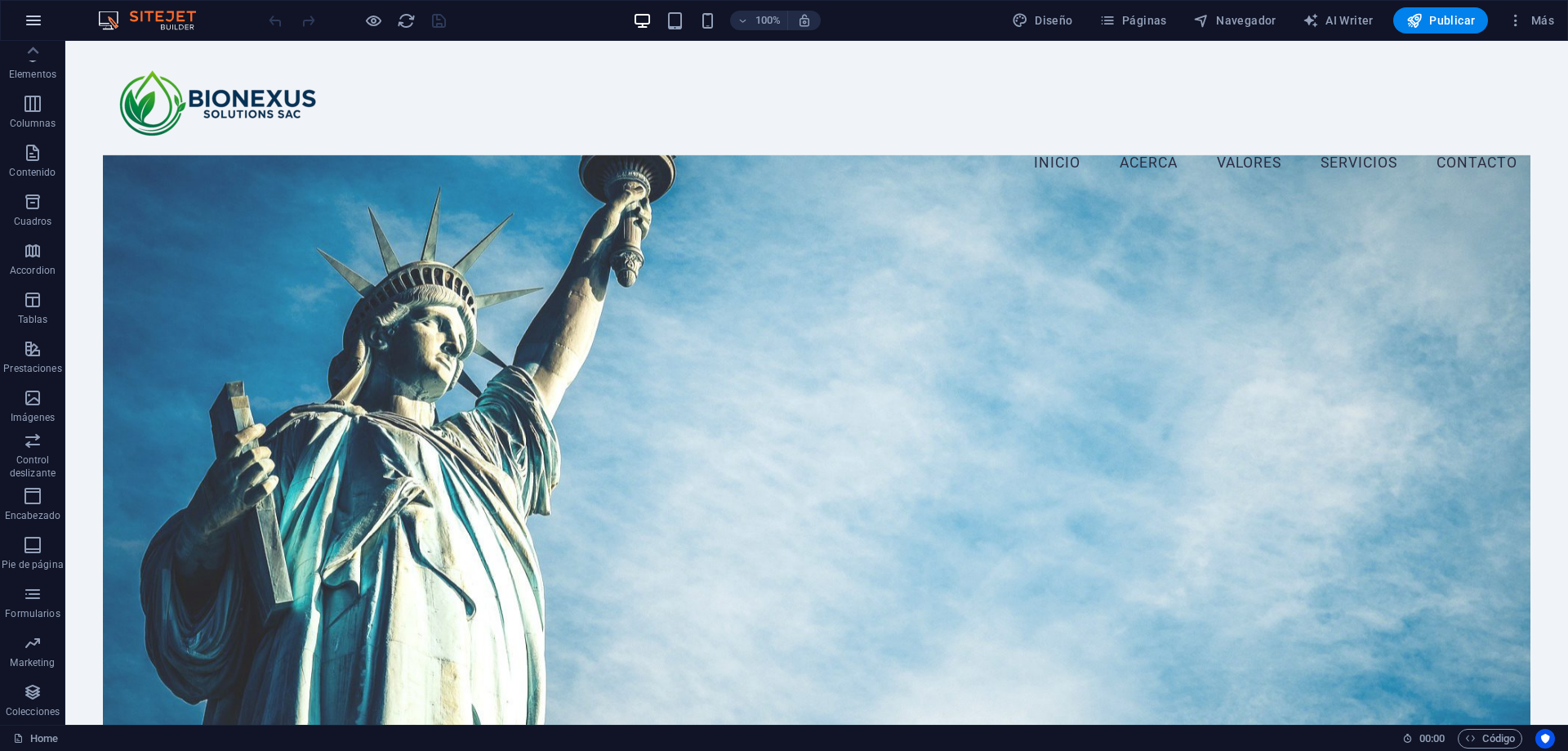
click at [44, 23] on button "button" at bounding box center [33, 21] width 39 height 39
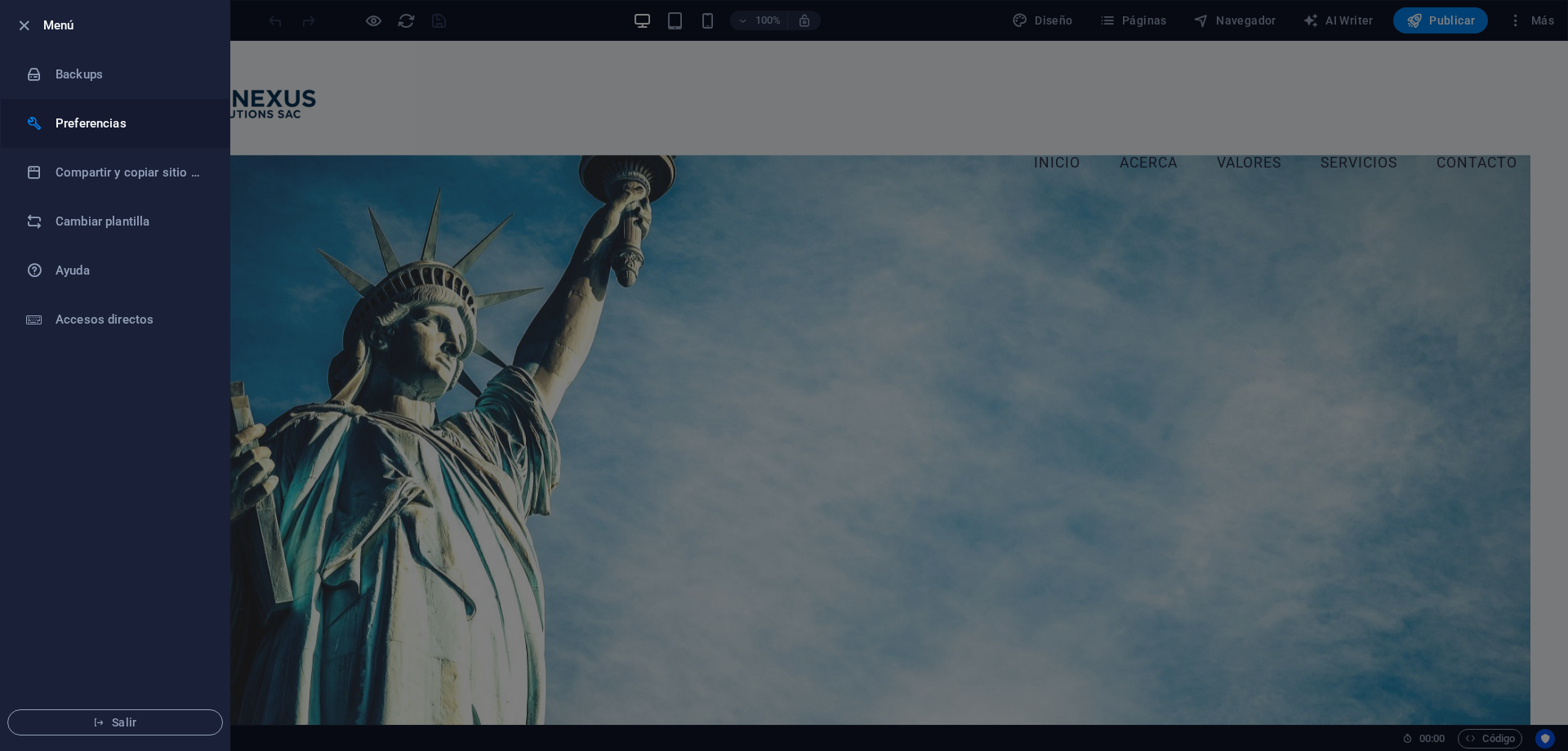
click at [94, 124] on h6 "Preferencias" at bounding box center [131, 123] width 151 height 20
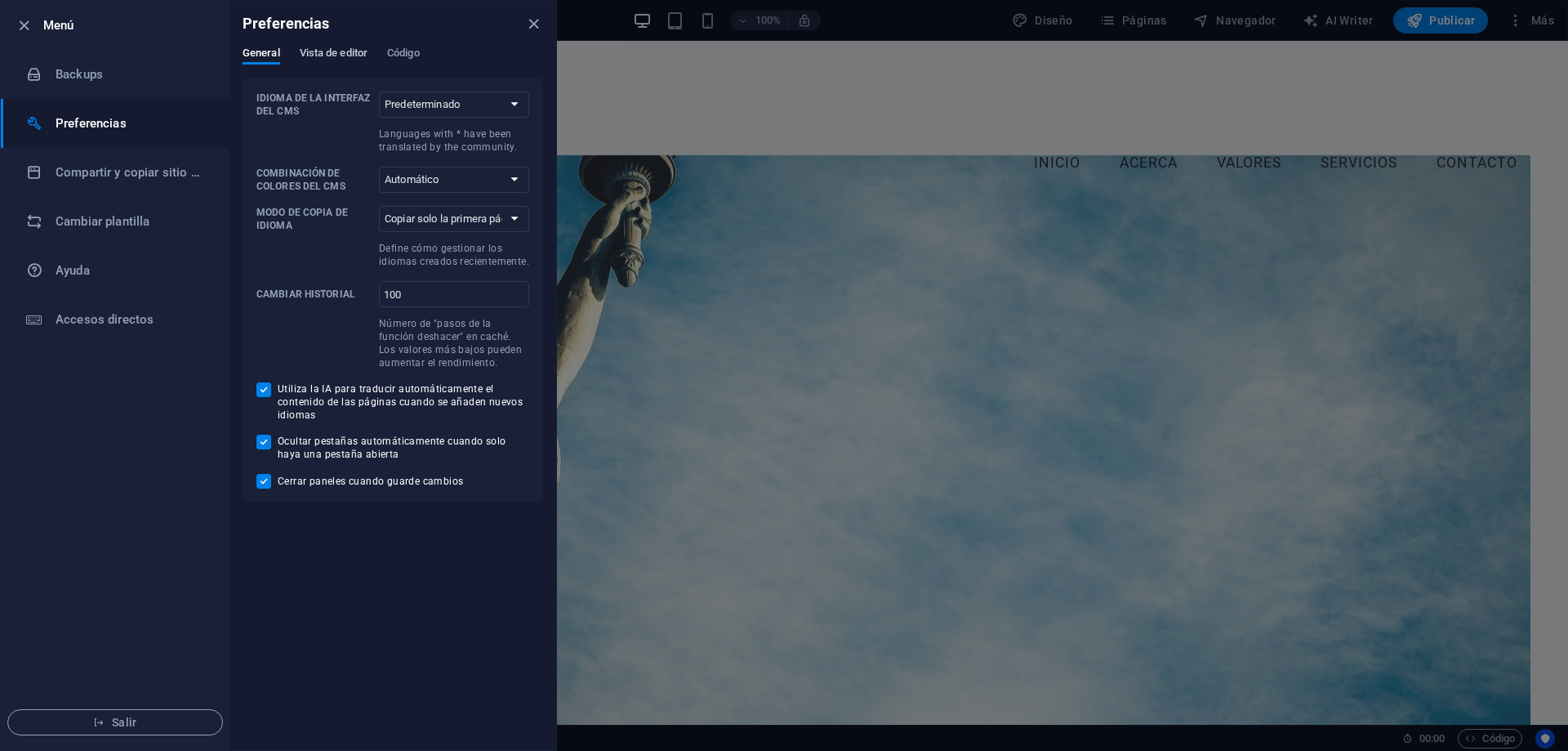
click at [321, 53] on span "Vista de editor" at bounding box center [333, 55] width 68 height 23
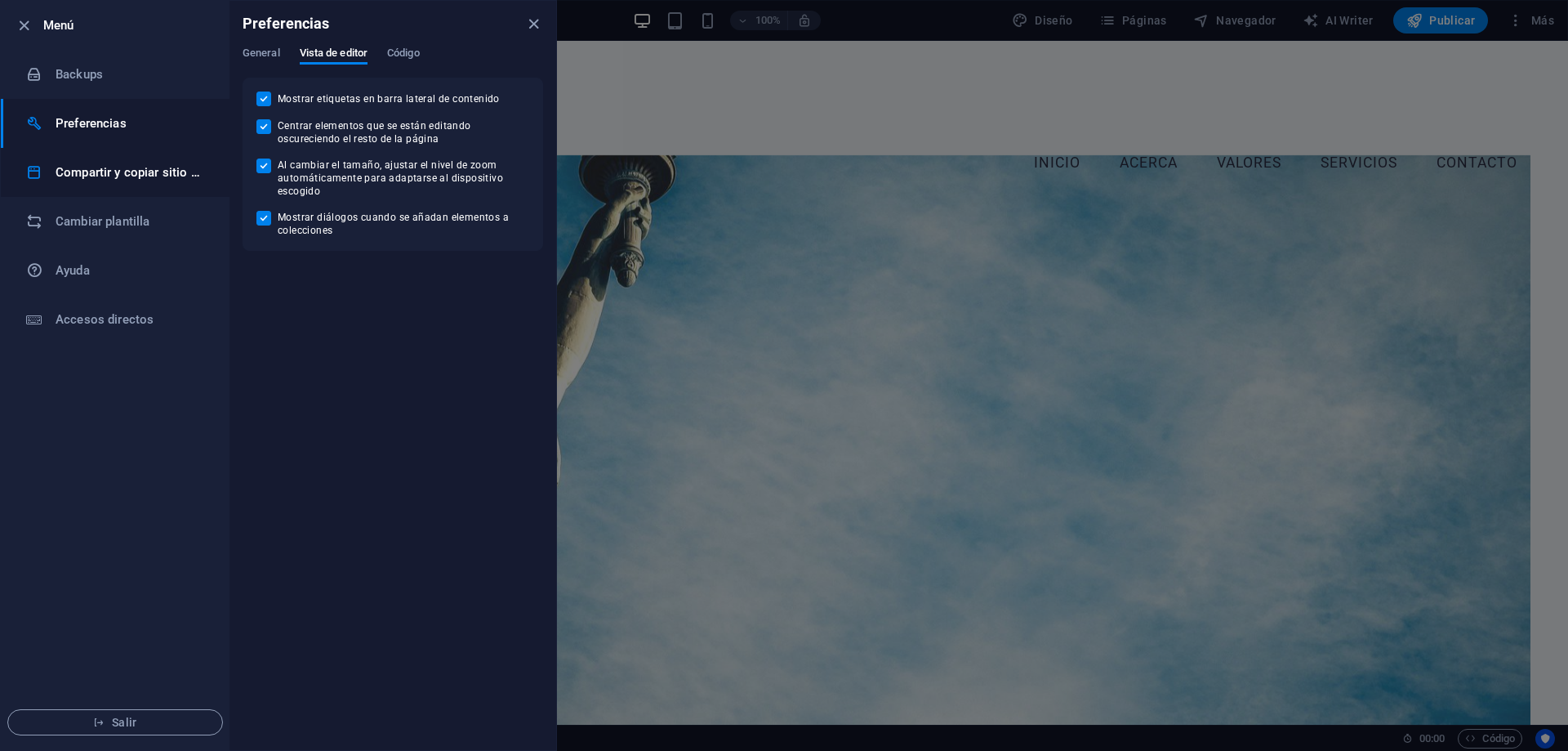
click at [143, 169] on h6 "Compartir y copiar sitio web" at bounding box center [131, 172] width 151 height 20
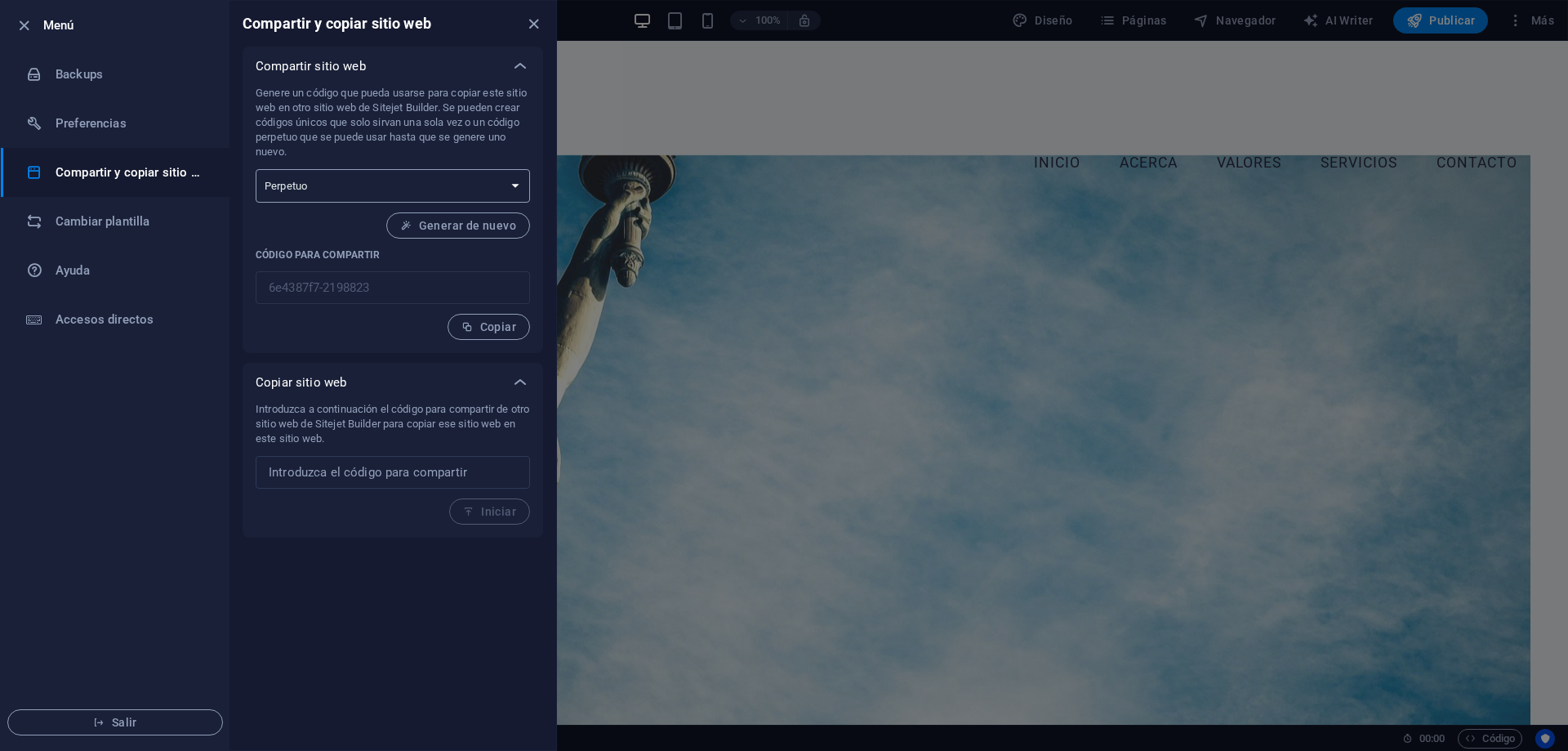
click at [379, 192] on select "Único Perpetuo" at bounding box center [392, 186] width 274 height 33
click at [86, 273] on h6 "Ayuda" at bounding box center [131, 270] width 151 height 20
click at [108, 228] on h6 "Cambiar plantilla" at bounding box center [131, 221] width 151 height 20
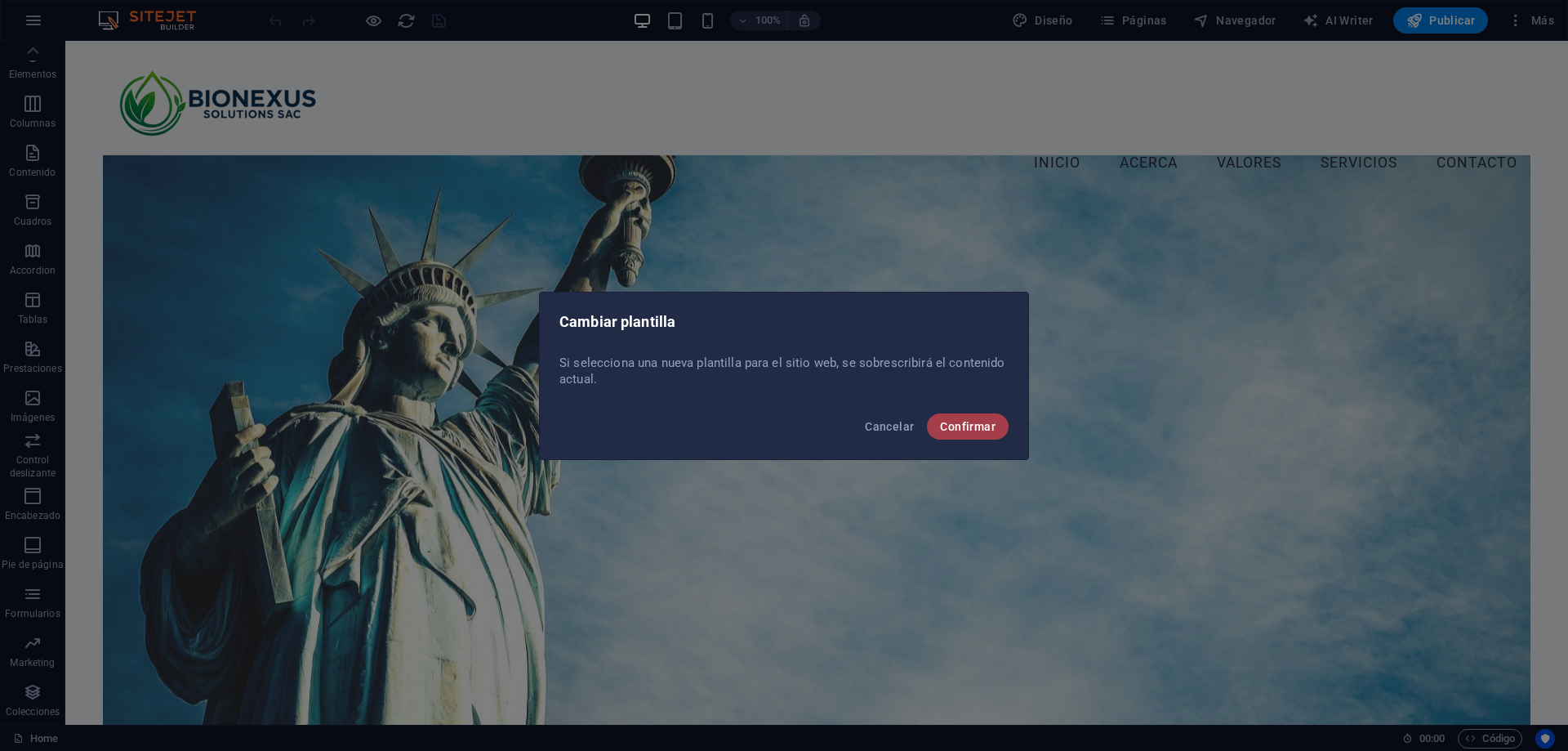
click at [976, 430] on span "Confirmar" at bounding box center [968, 426] width 56 height 13
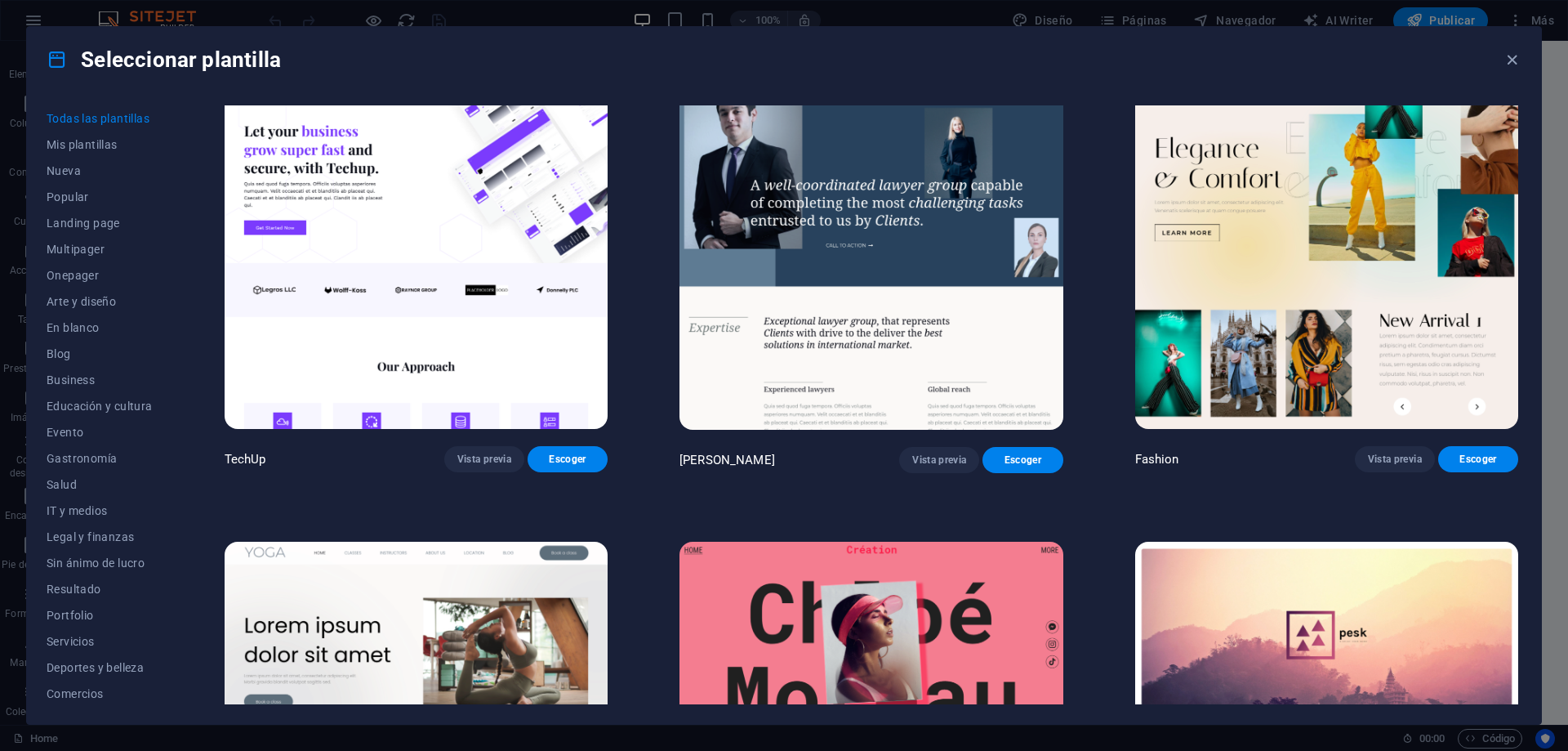
scroll to position [7109, 0]
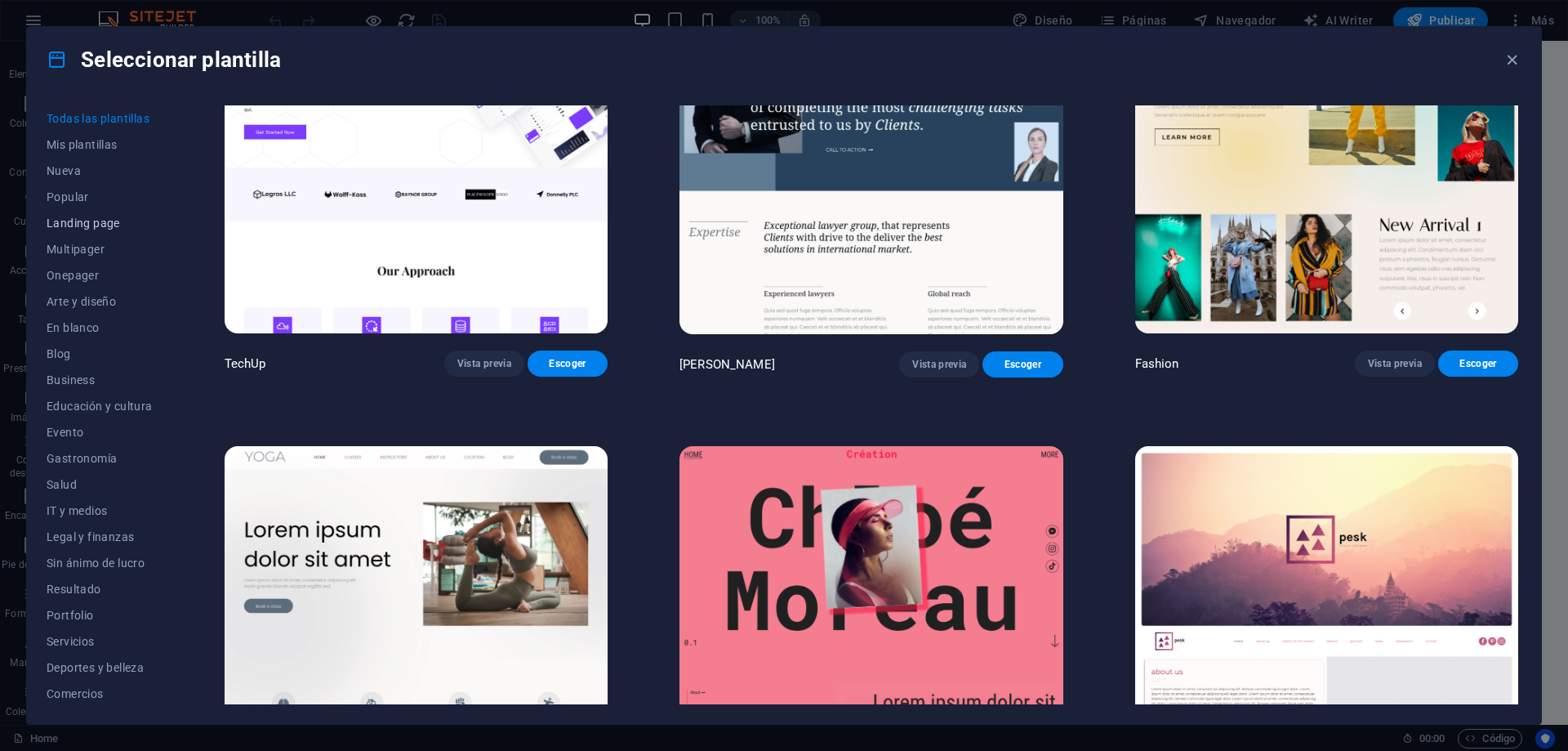
click at [100, 222] on span "Landing page" at bounding box center [99, 222] width 106 height 13
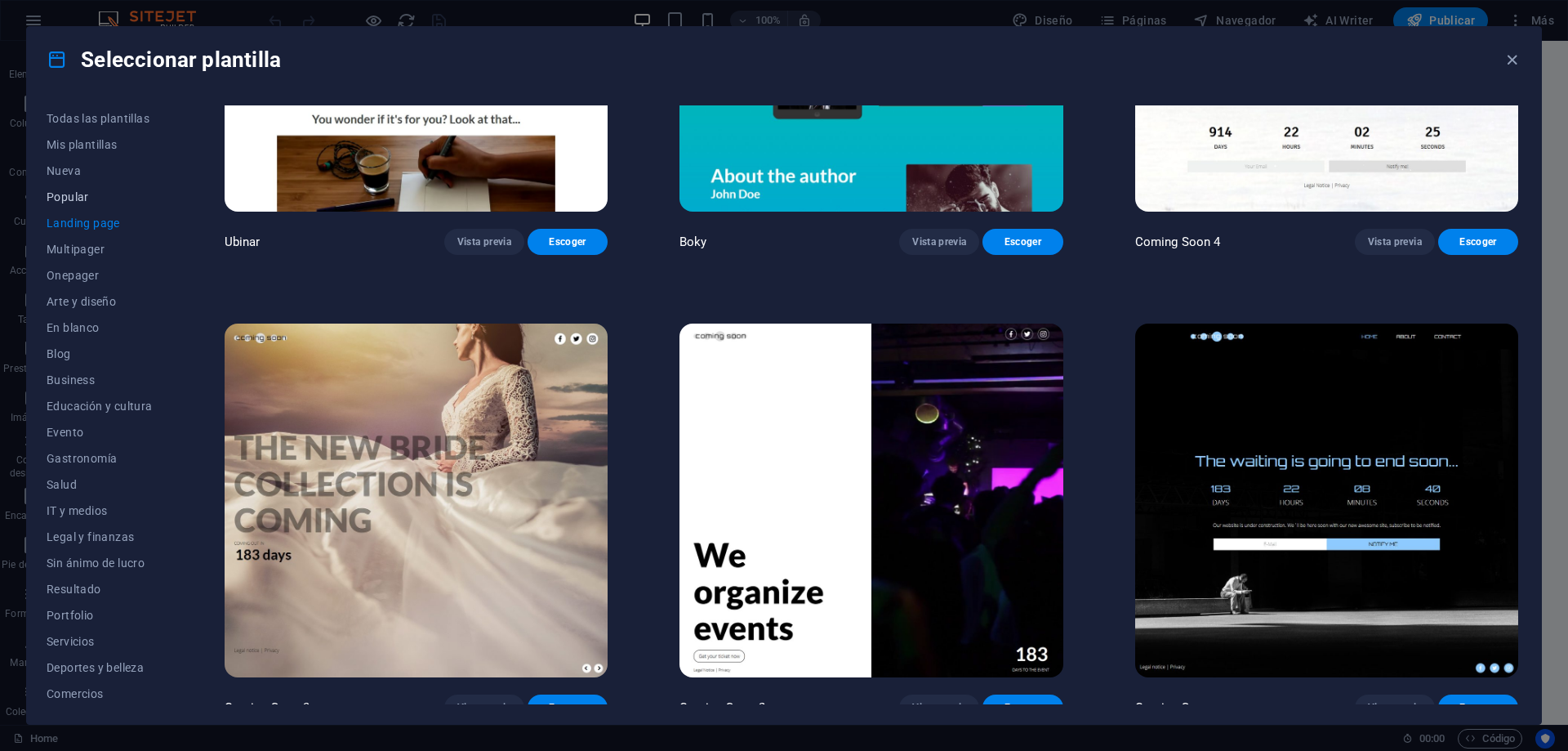
click at [74, 197] on span "Popular" at bounding box center [99, 197] width 106 height 13
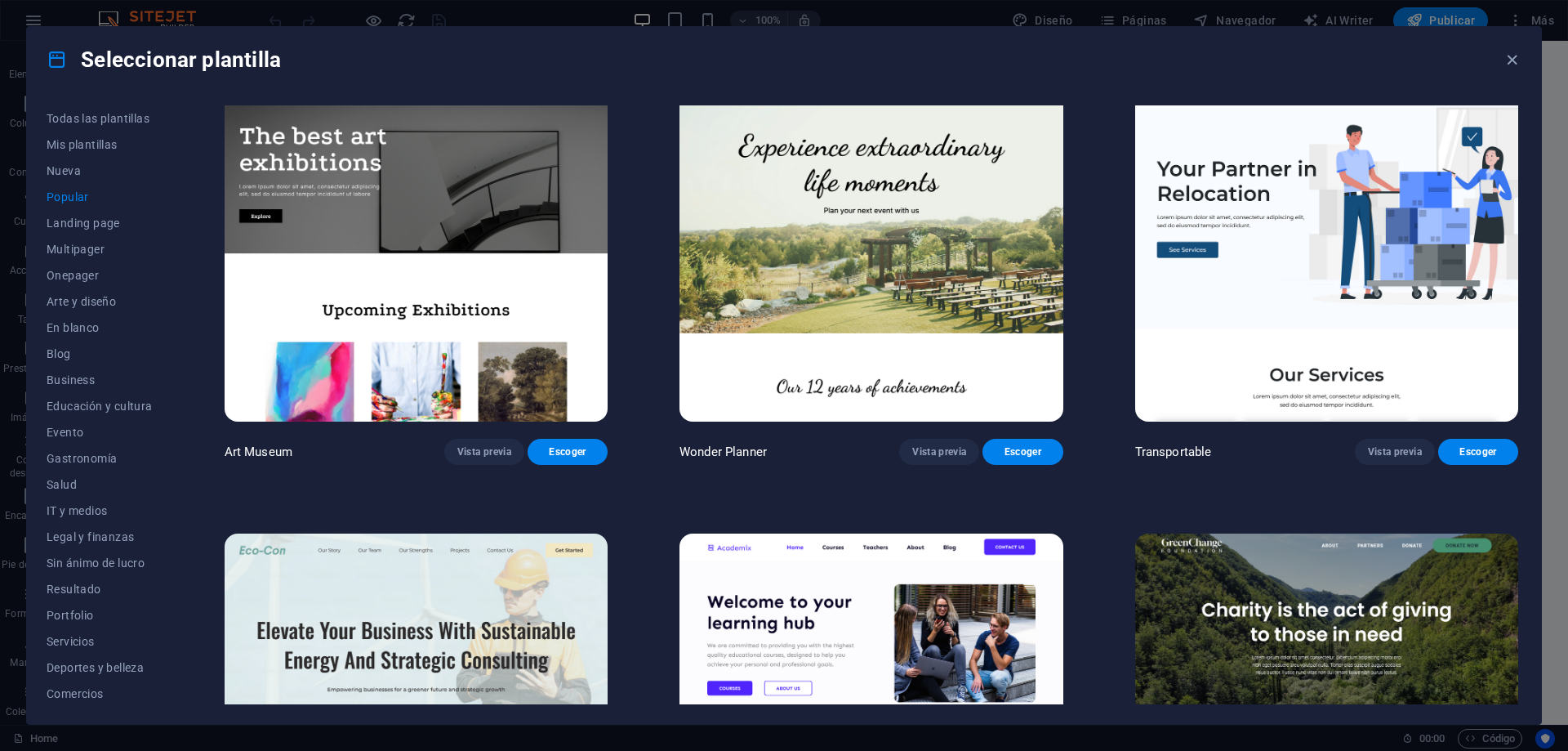
scroll to position [401, 0]
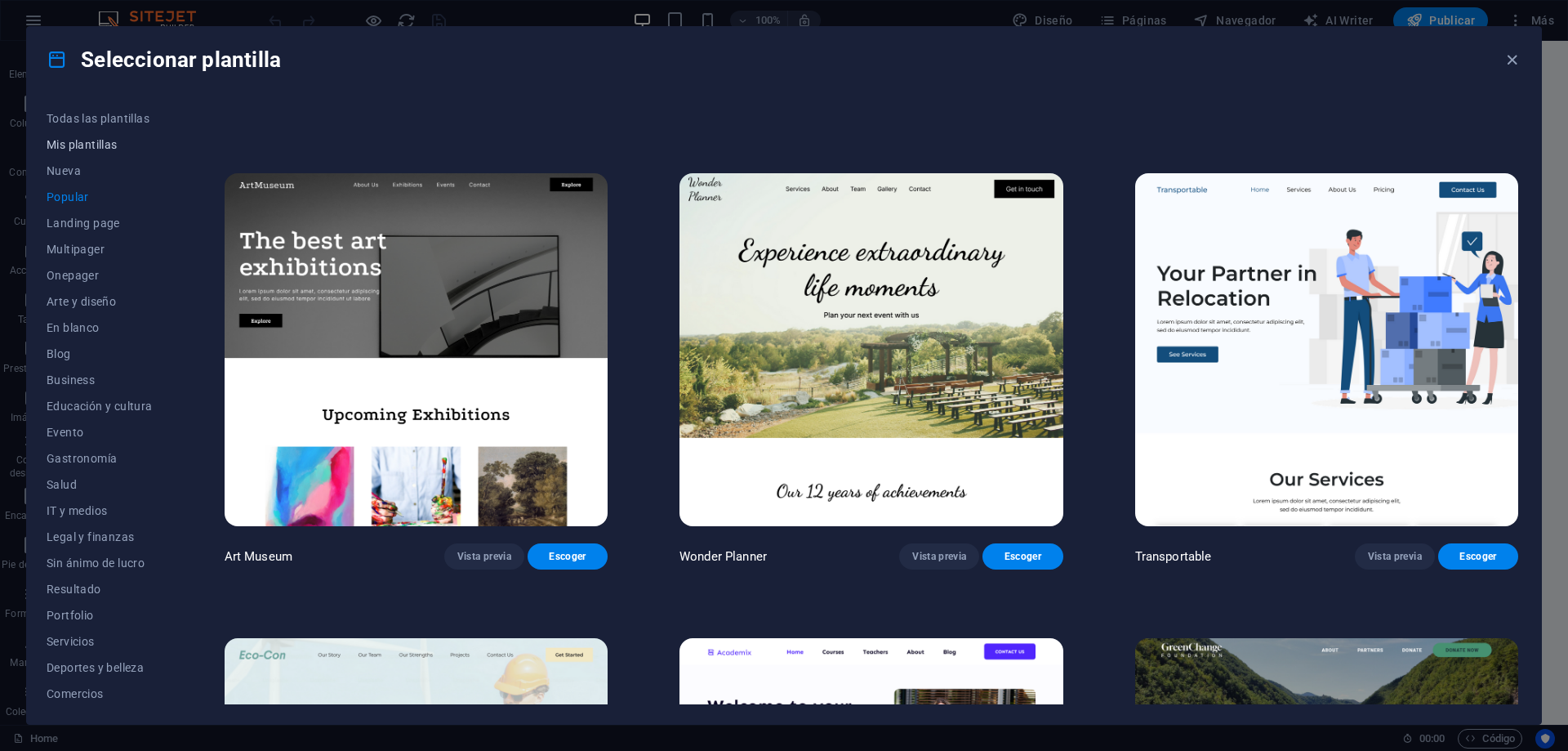
click at [109, 143] on span "Mis plantillas" at bounding box center [99, 144] width 106 height 13
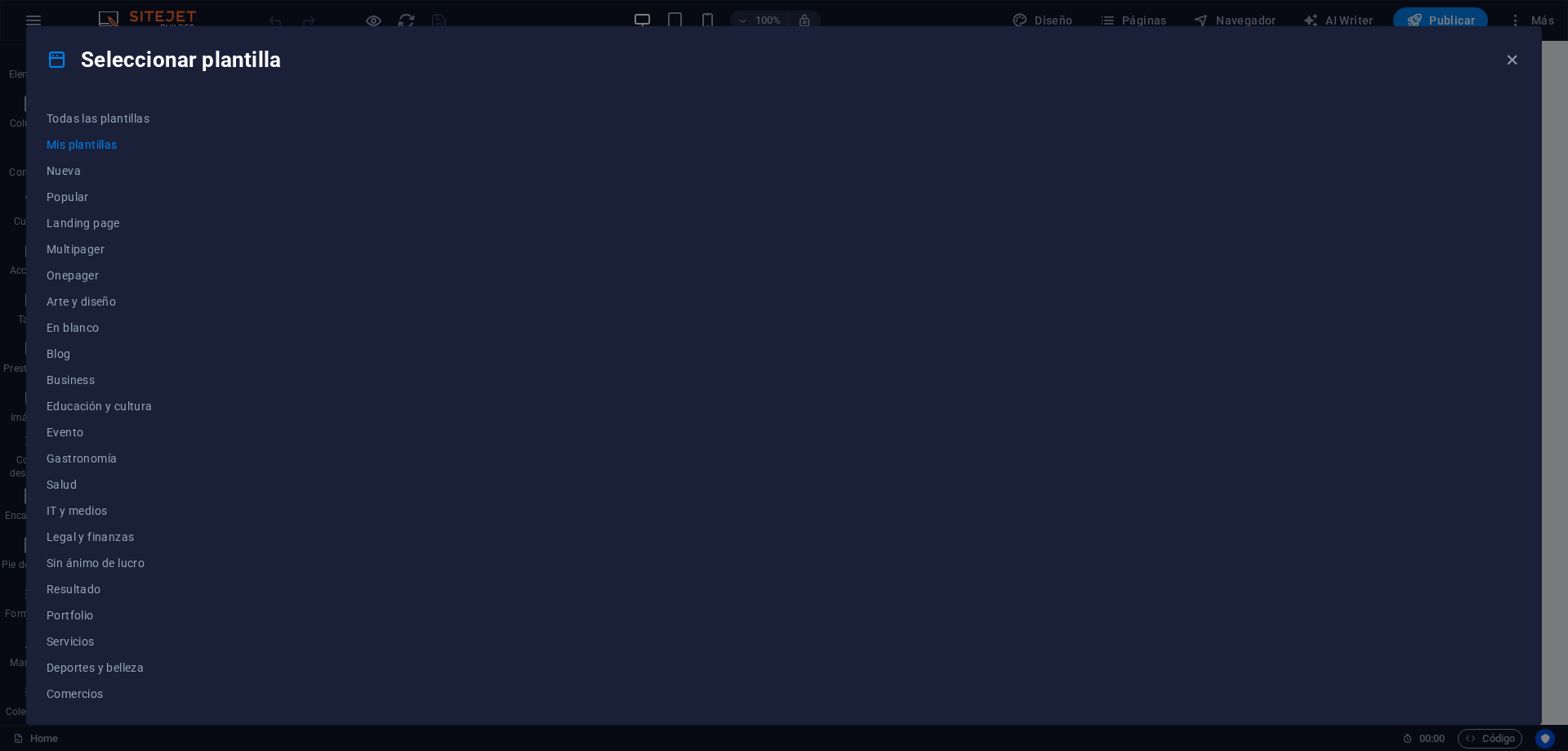
click at [101, 143] on span "Mis plantillas" at bounding box center [99, 144] width 106 height 13
click at [71, 171] on span "Nueva" at bounding box center [99, 170] width 106 height 13
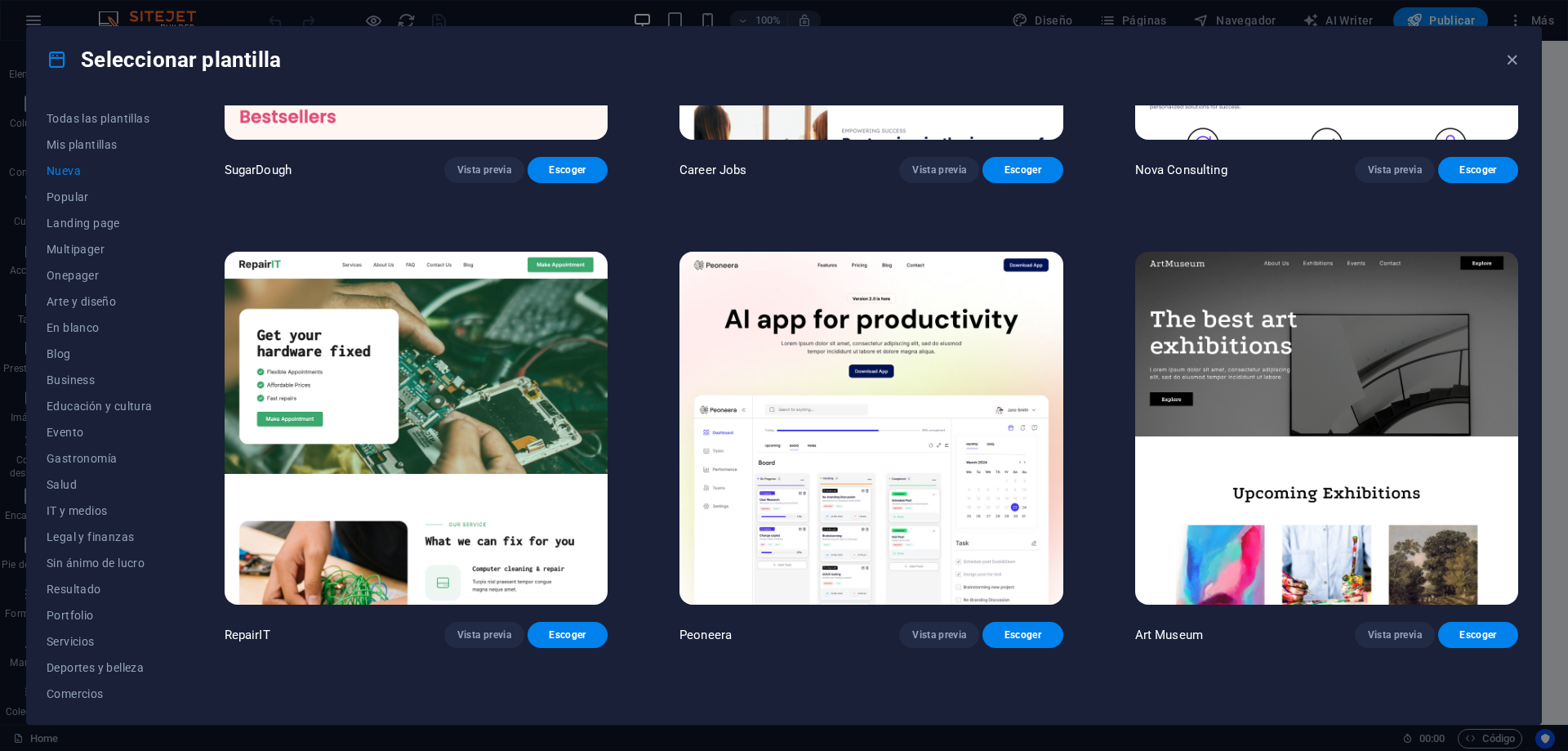
scroll to position [327, 0]
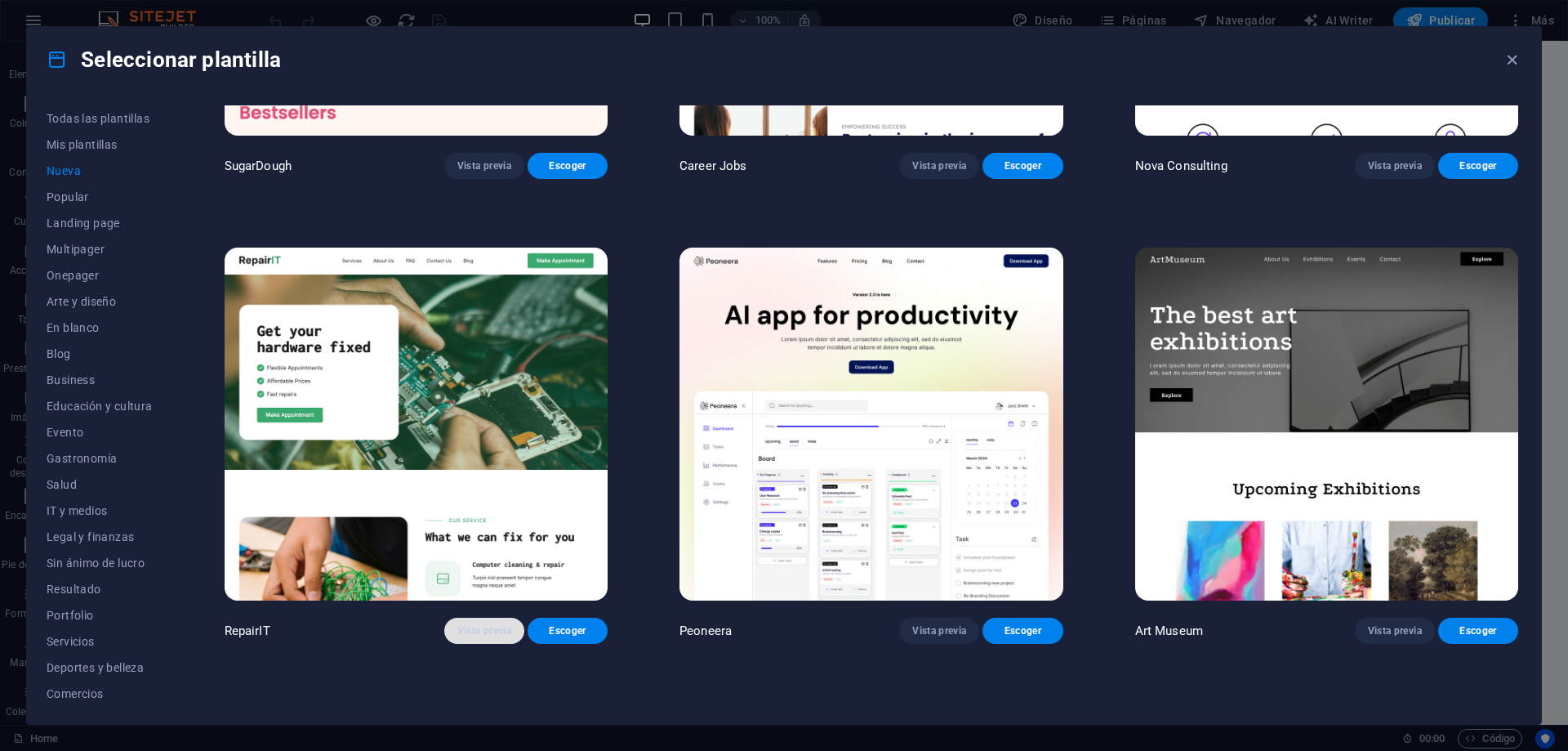
click at [478, 624] on span "Vista previa" at bounding box center [484, 630] width 54 height 13
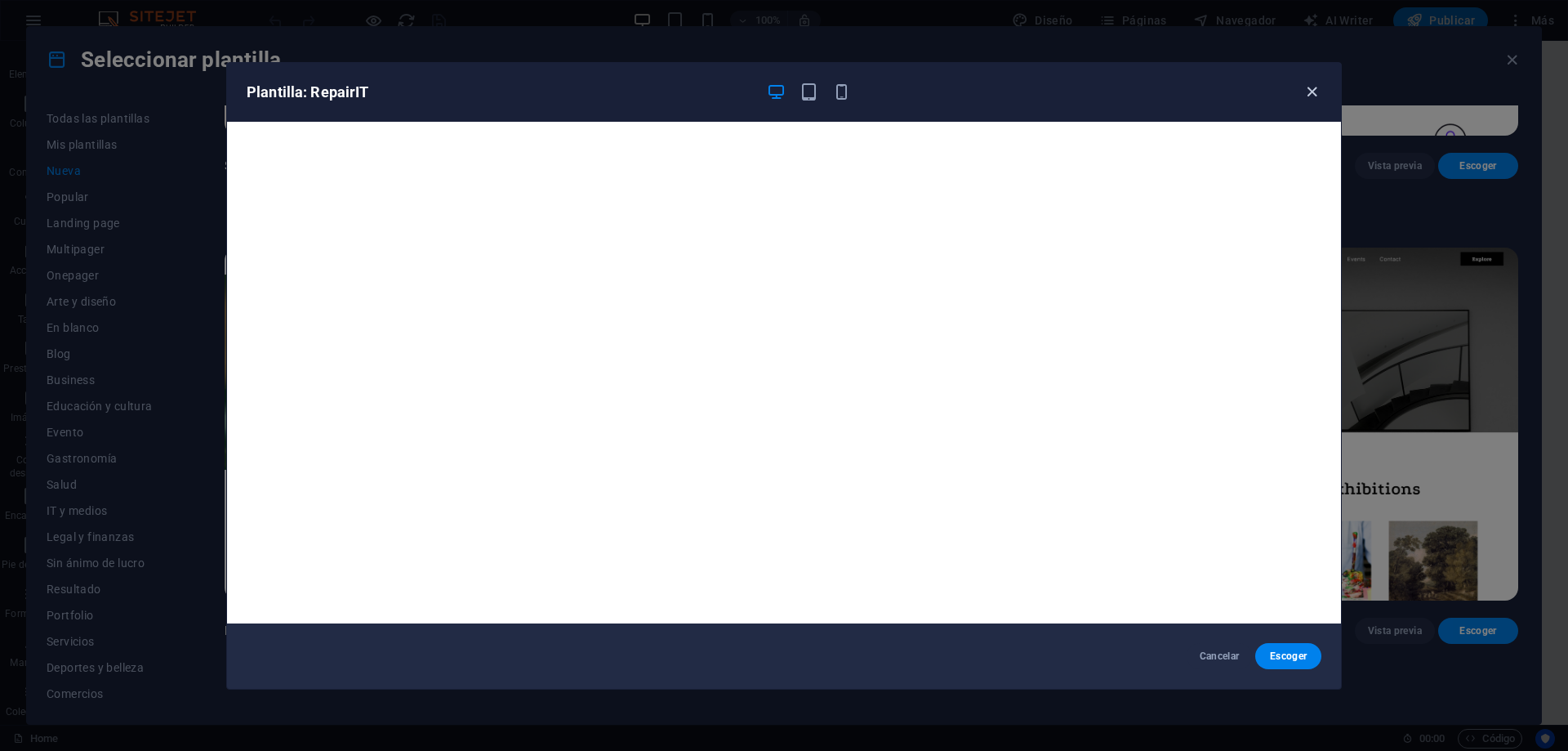
click at [1316, 88] on icon "button" at bounding box center [1312, 92] width 19 height 19
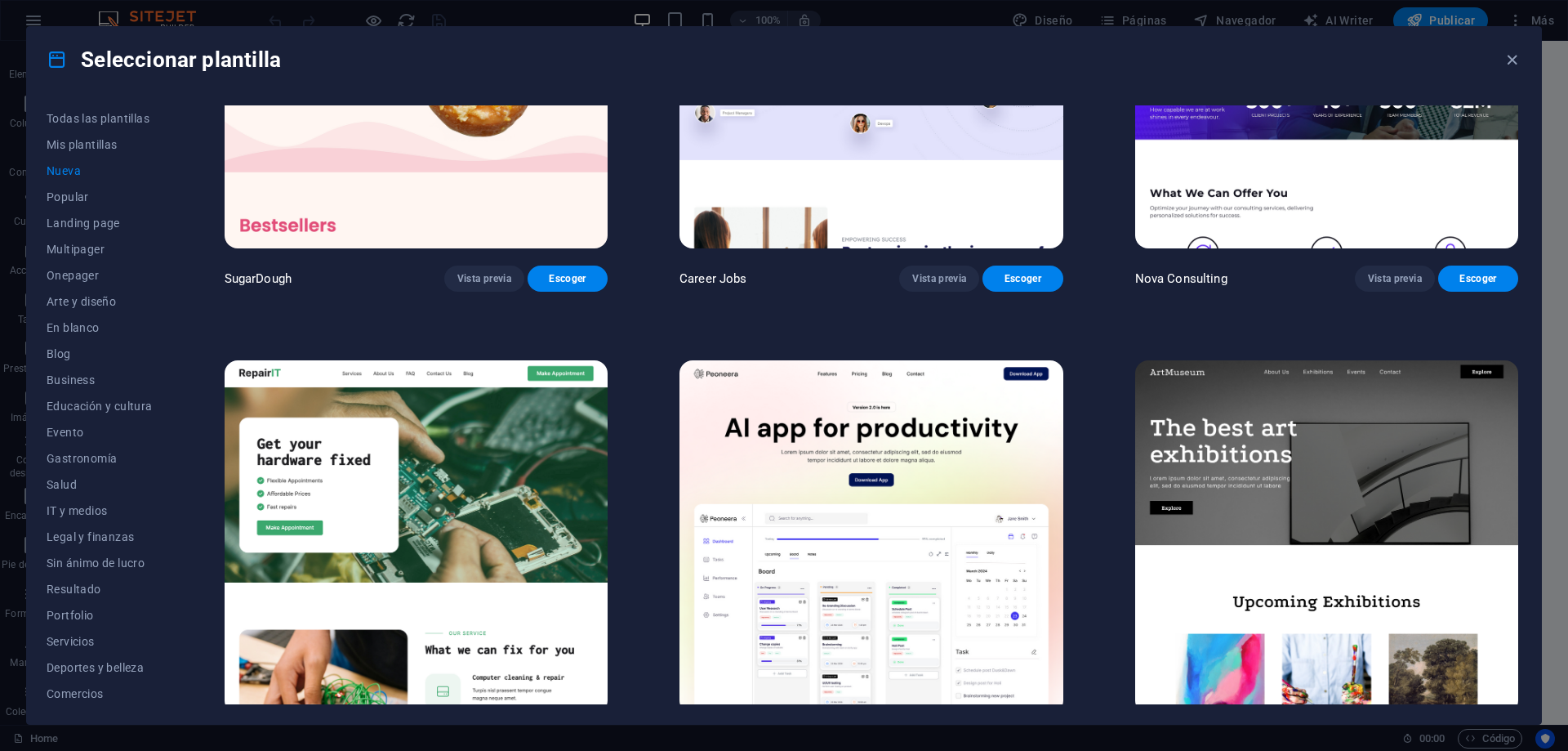
scroll to position [0, 0]
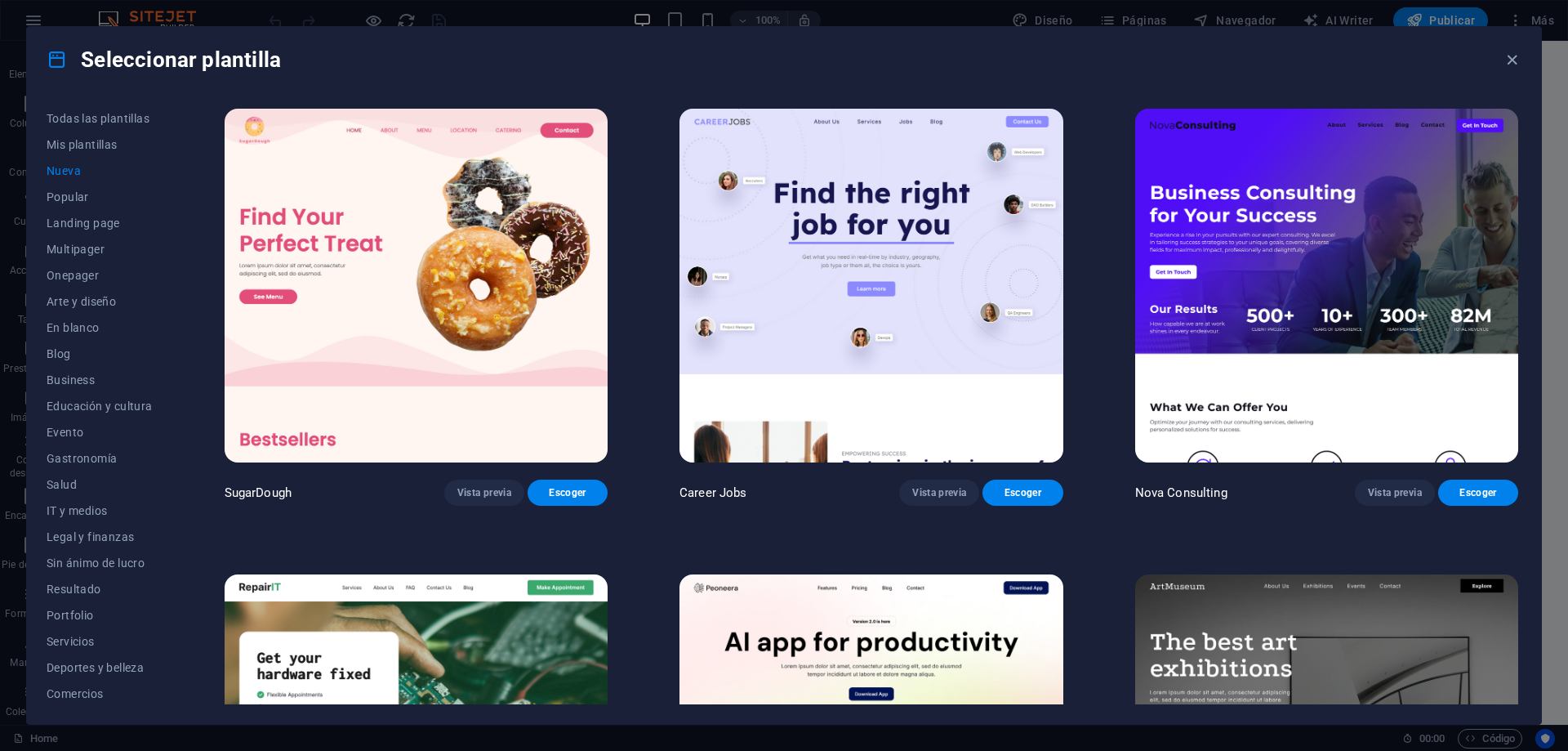
click at [1345, 381] on img at bounding box center [1327, 286] width 383 height 354
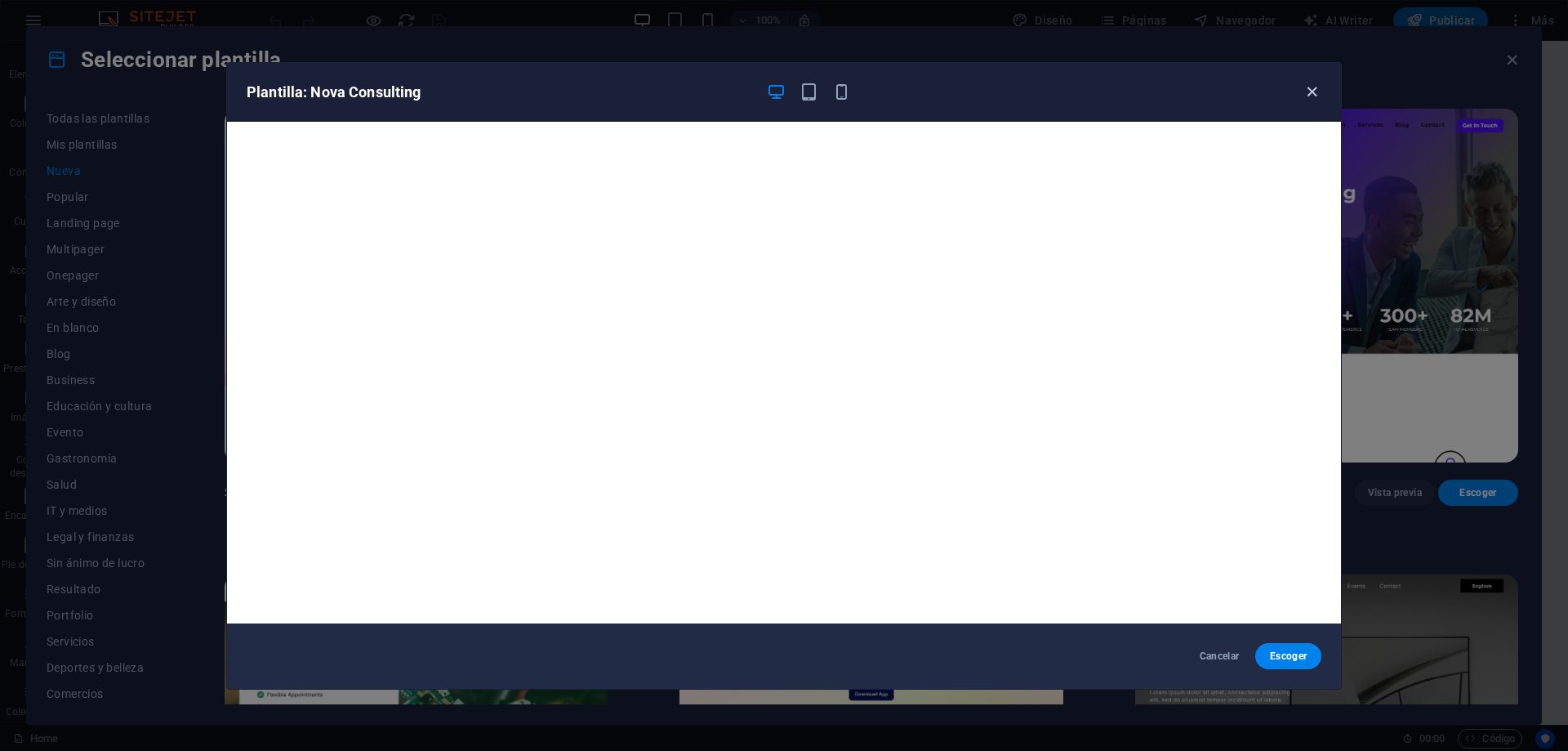
click at [1307, 91] on icon "button" at bounding box center [1312, 92] width 19 height 19
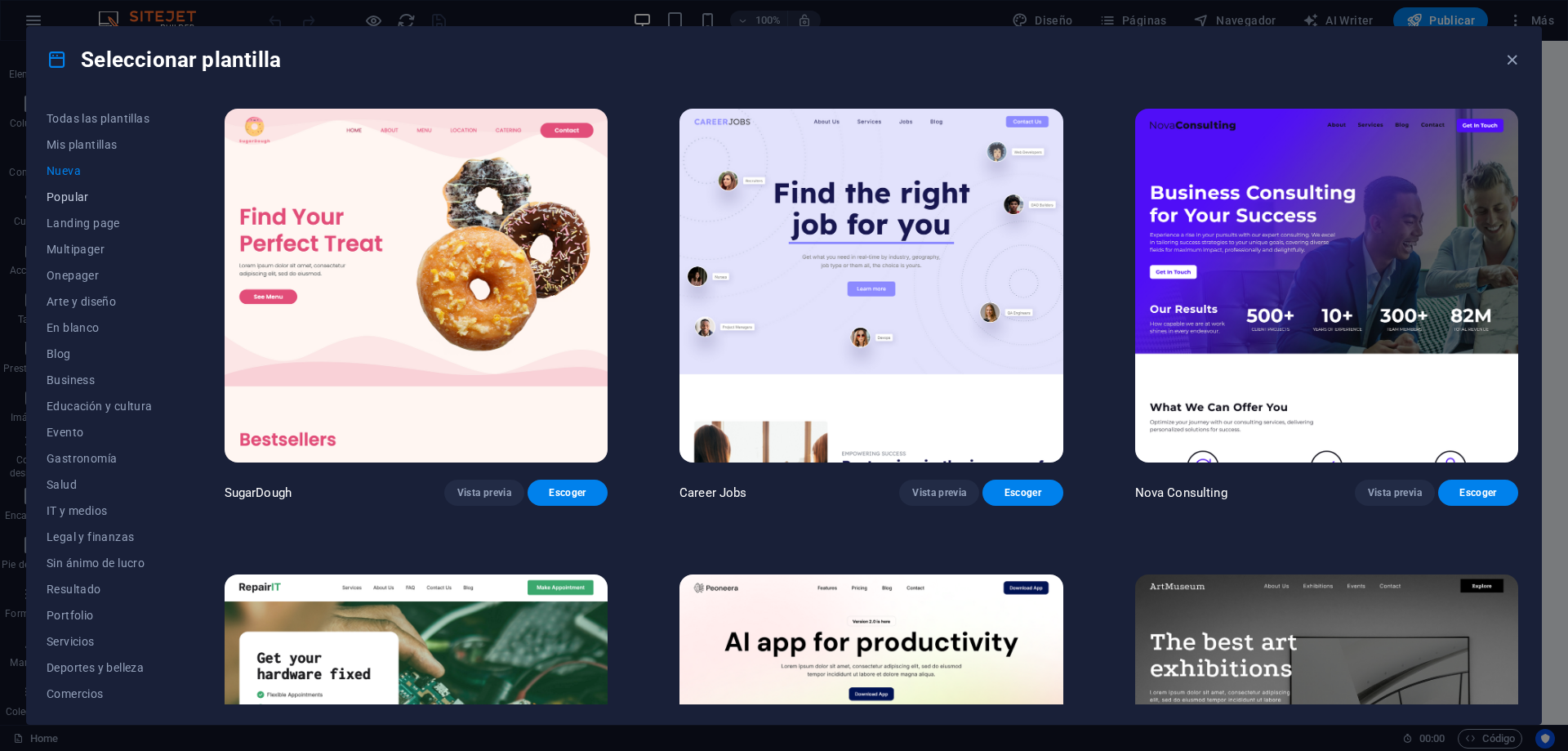
click at [63, 198] on span "Popular" at bounding box center [99, 197] width 106 height 13
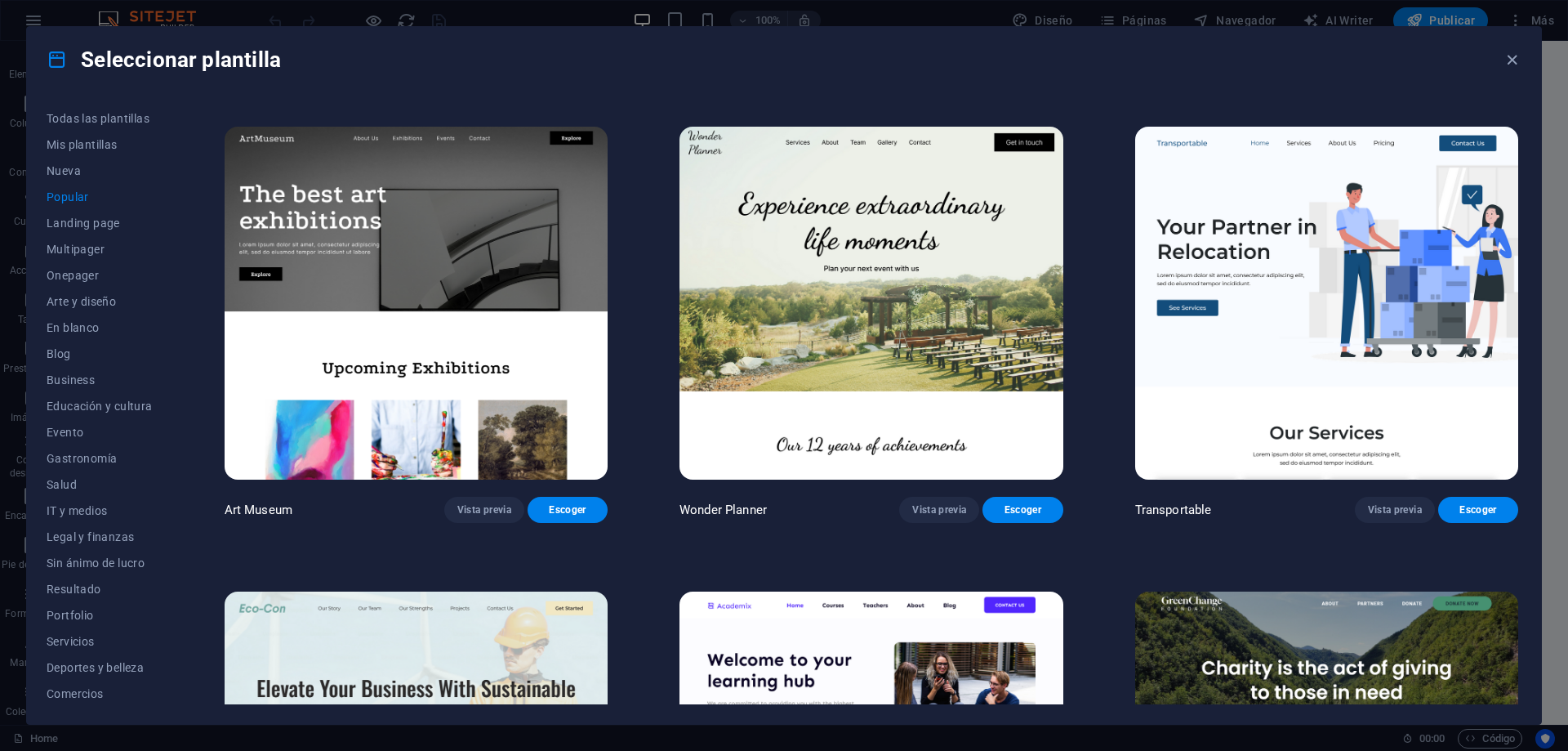
scroll to position [490, 0]
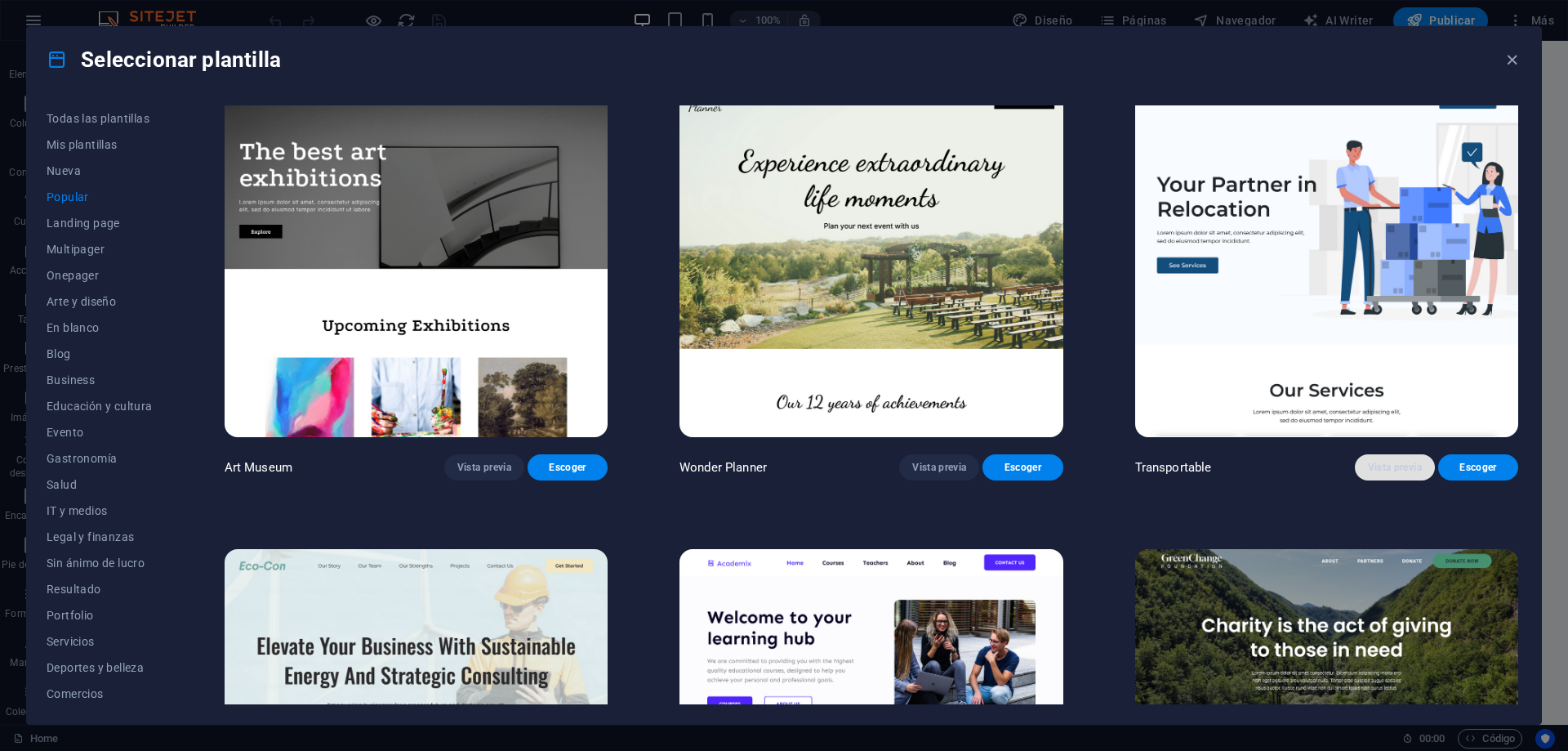
click at [1392, 461] on span "Vista previa" at bounding box center [1394, 467] width 54 height 13
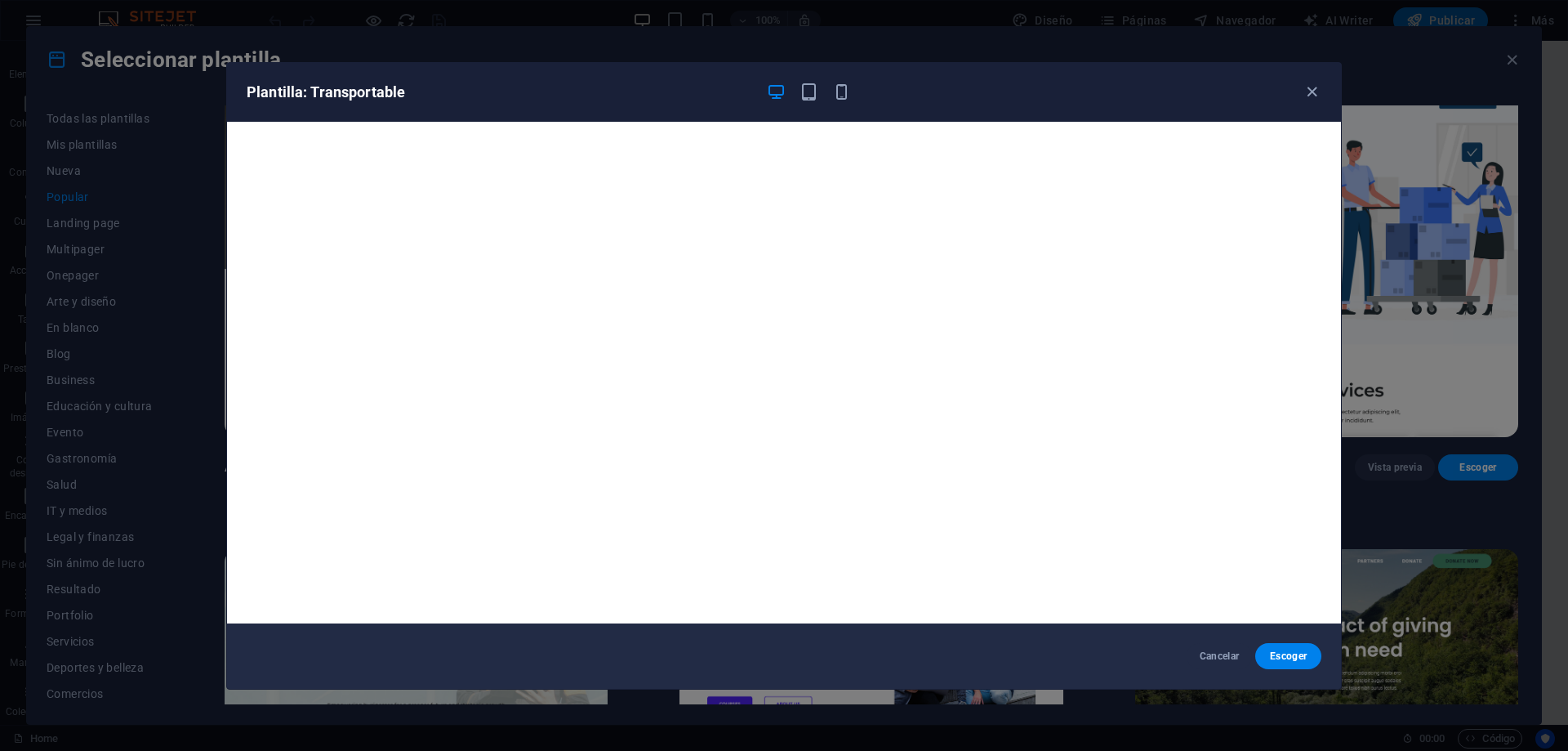
click at [1323, 91] on div "Plantilla: Transportable" at bounding box center [784, 92] width 1114 height 59
click at [1321, 89] on icon "button" at bounding box center [1312, 92] width 19 height 19
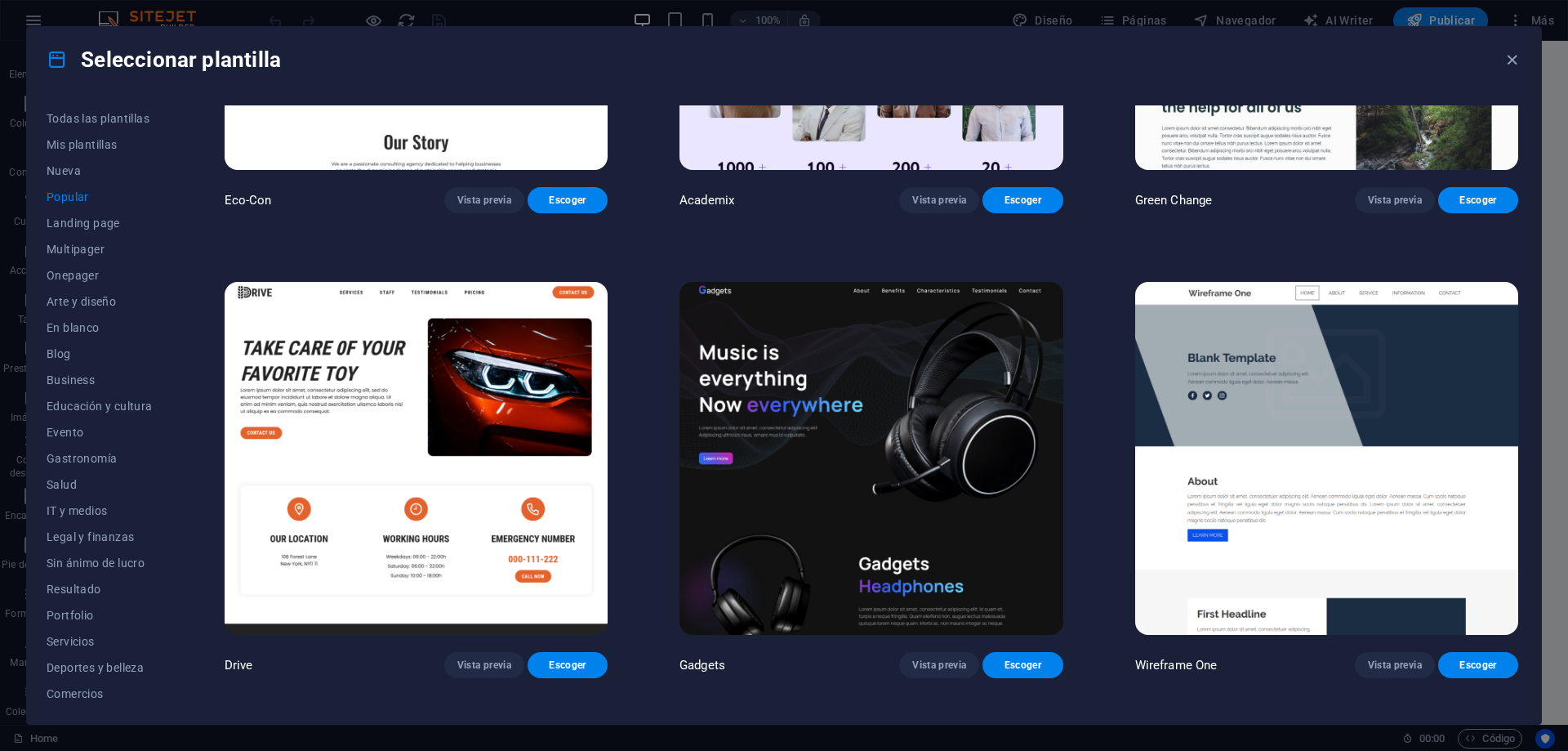
scroll to position [1226, 0]
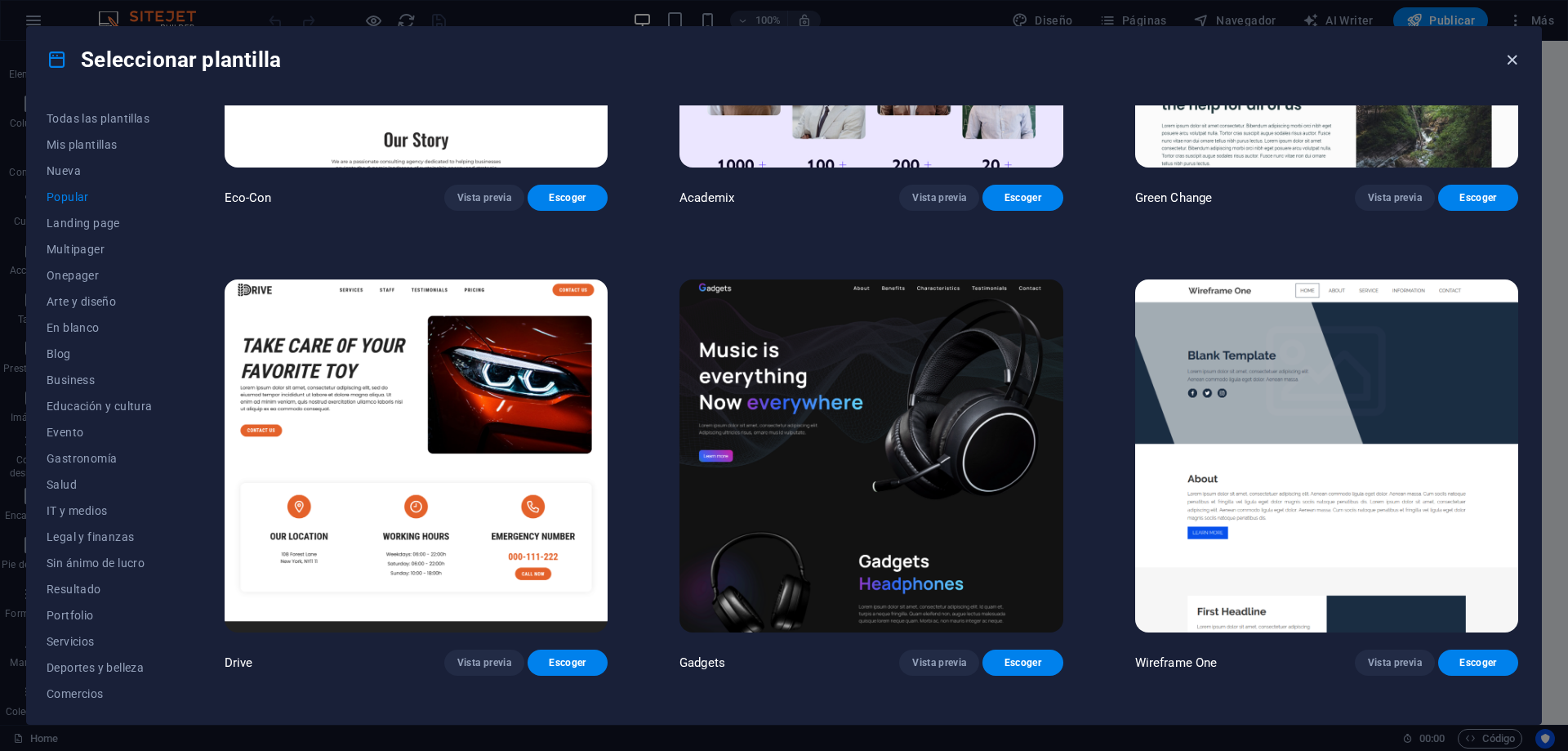
click at [1503, 57] on icon "button" at bounding box center [1512, 60] width 19 height 19
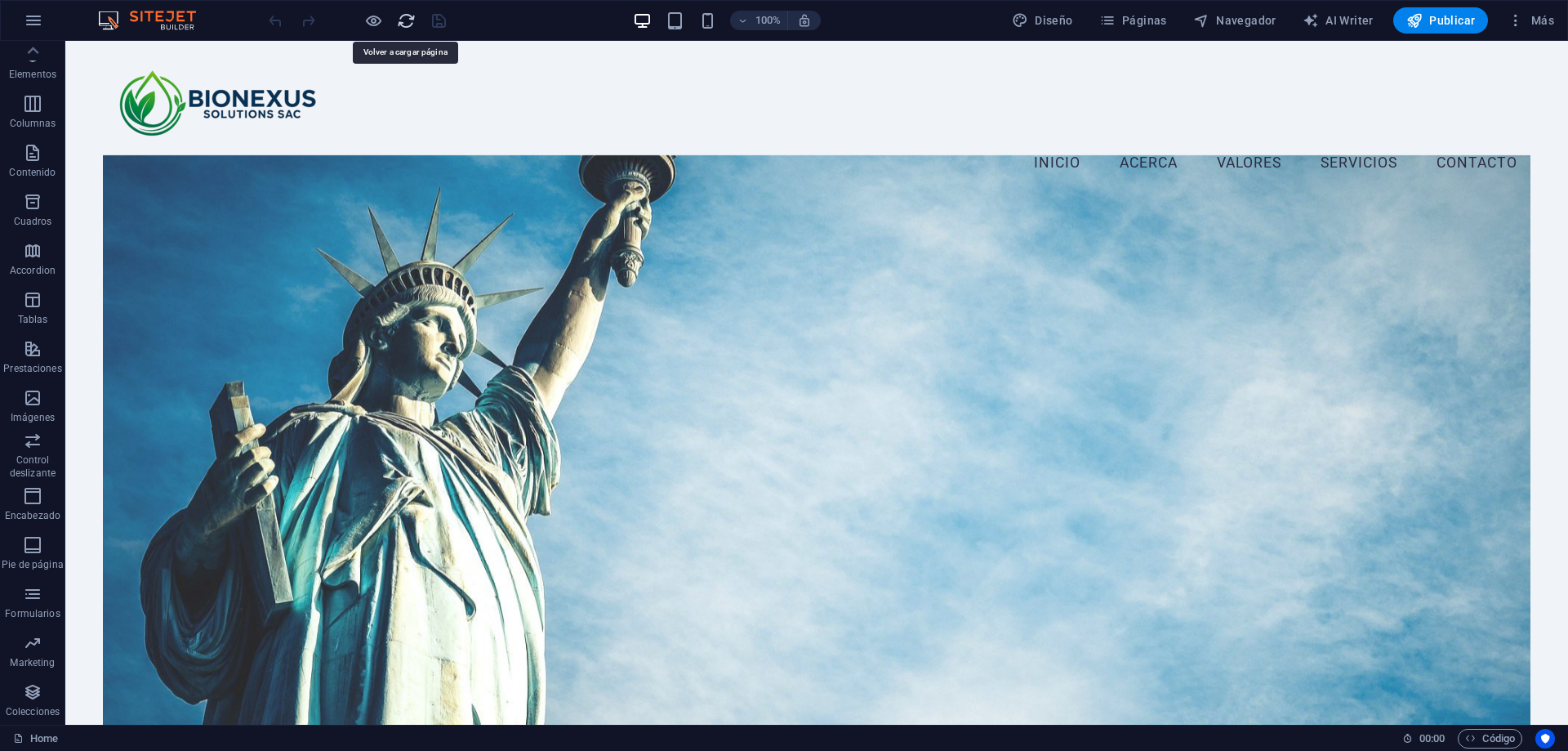
click at [404, 20] on icon "reload" at bounding box center [406, 21] width 19 height 19
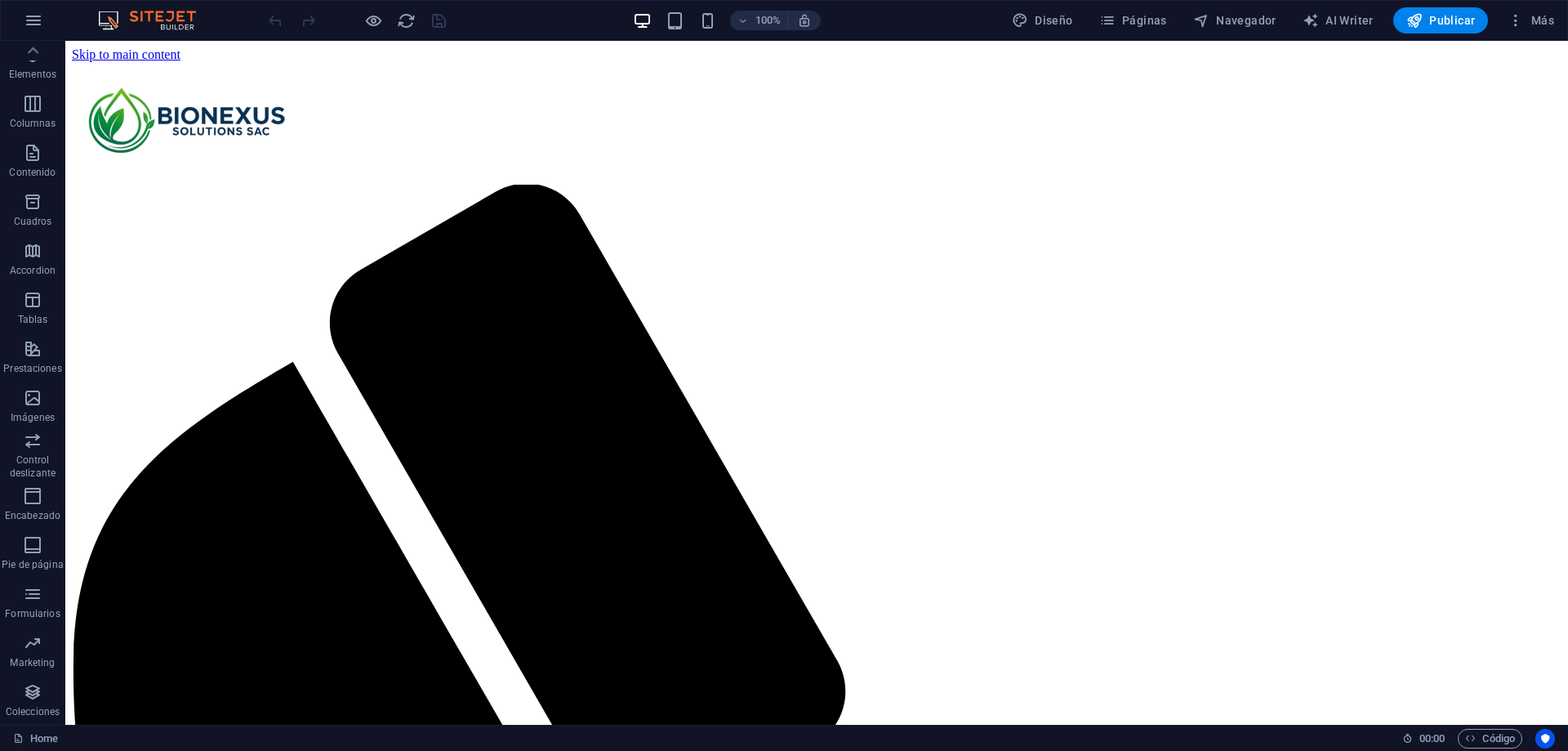
scroll to position [0, 0]
click at [1045, 14] on span "Diseño" at bounding box center [1043, 20] width 62 height 16
select select "px"
select select "200"
select select "px"
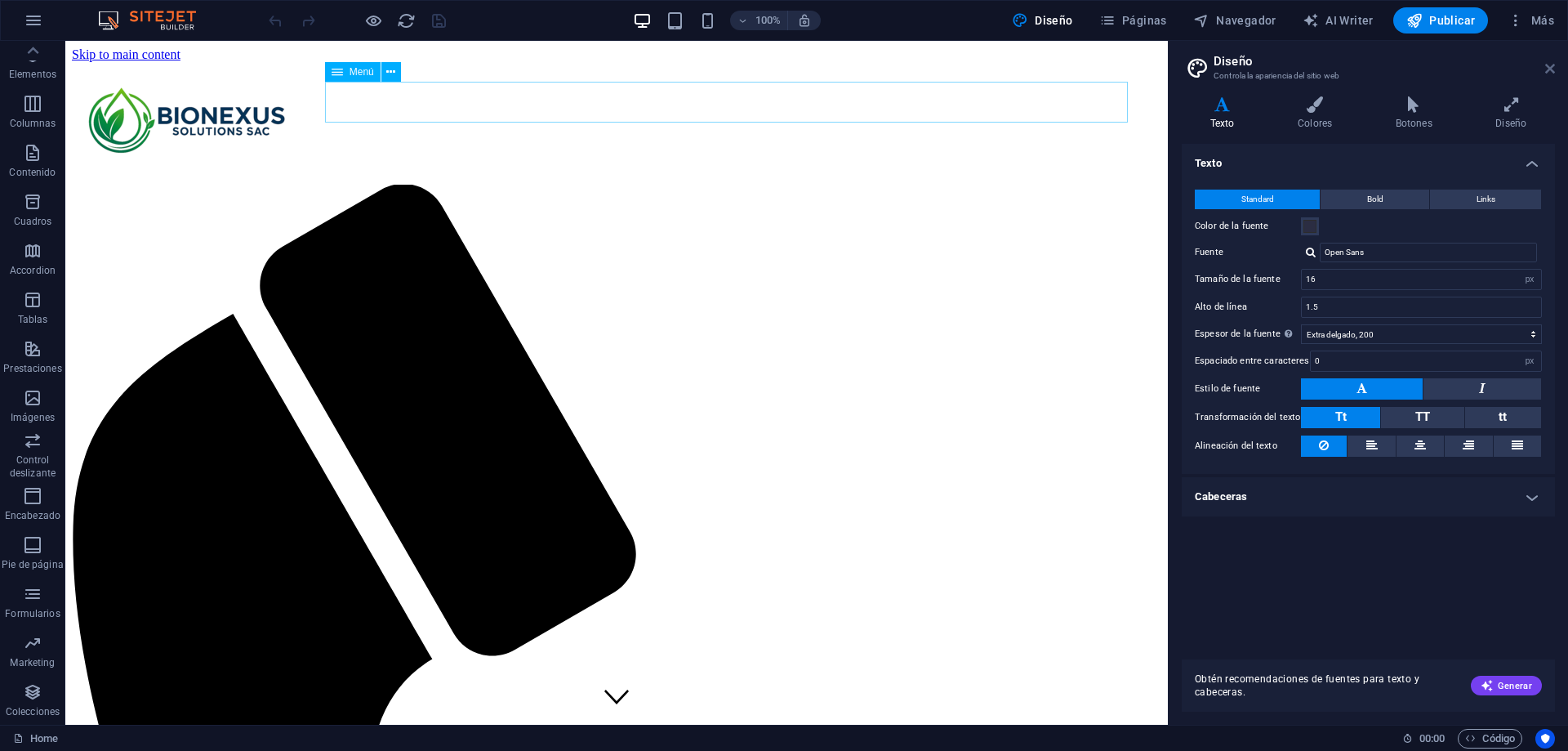
click at [1552, 72] on icon at bounding box center [1550, 68] width 9 height 13
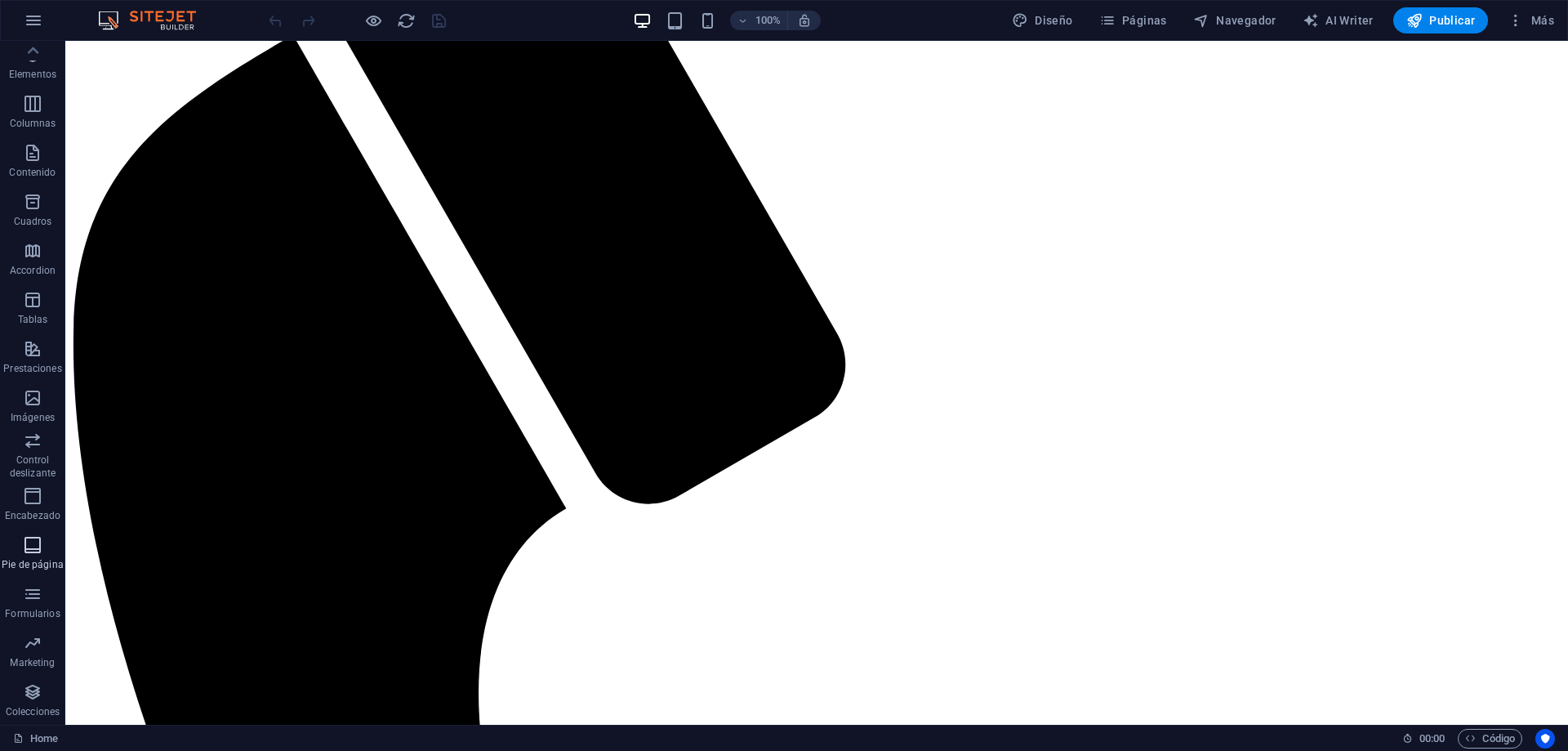
scroll to position [51, 0]
click at [32, 25] on icon "button" at bounding box center [33, 20] width 20 height 20
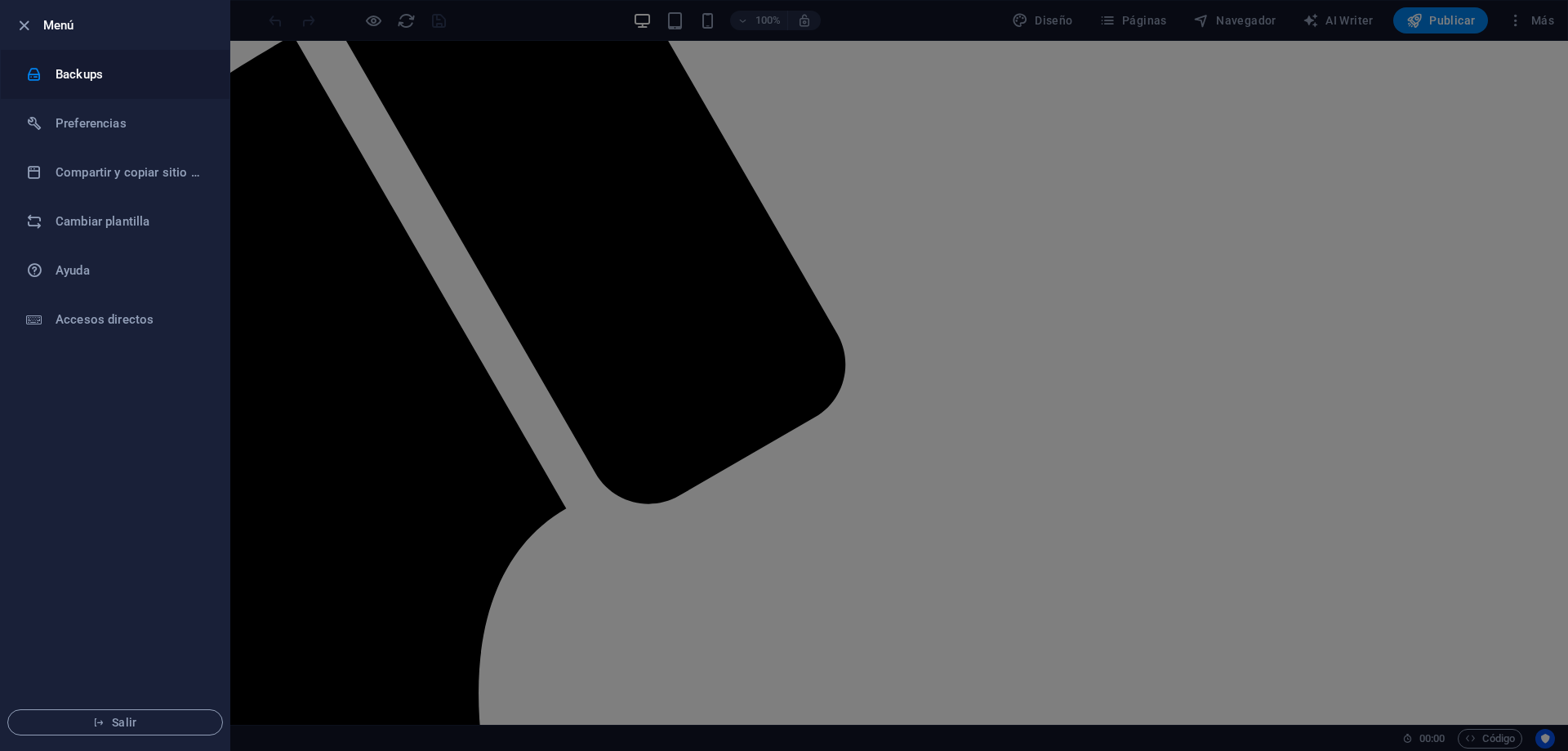
click at [70, 76] on h6 "Backups" at bounding box center [131, 74] width 151 height 20
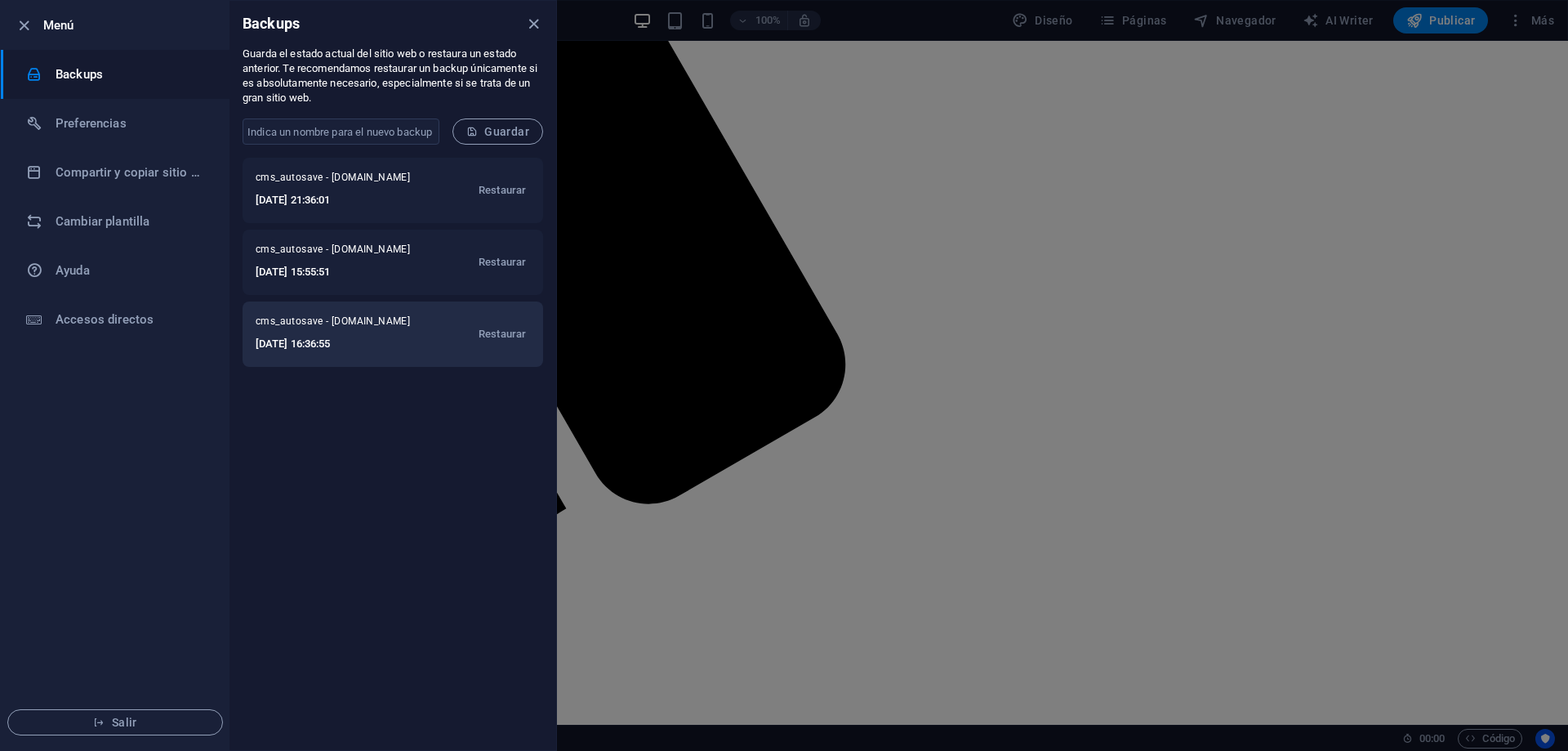
click at [426, 334] on span "cms_autosave - bionexussolutions.com" at bounding box center [341, 324] width 171 height 20
click at [506, 334] on span "Restaurar" at bounding box center [502, 334] width 47 height 20
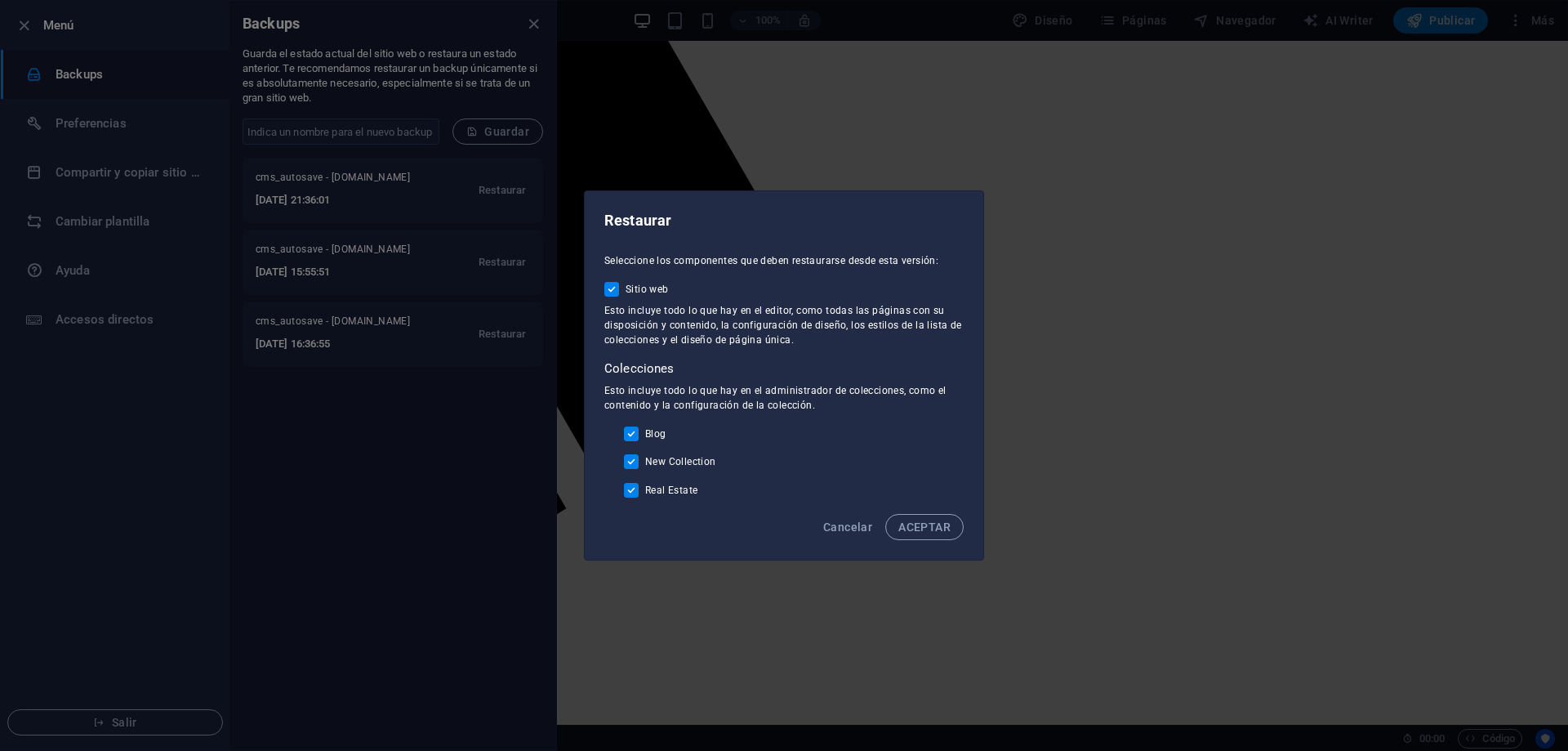
click at [619, 293] on input "Sitio web" at bounding box center [615, 289] width 21 height 15
checkbox input "false"
click at [641, 435] on input "Blog" at bounding box center [634, 434] width 21 height 15
checkbox input "false"
click at [632, 462] on input "New Collection" at bounding box center [634, 461] width 21 height 15
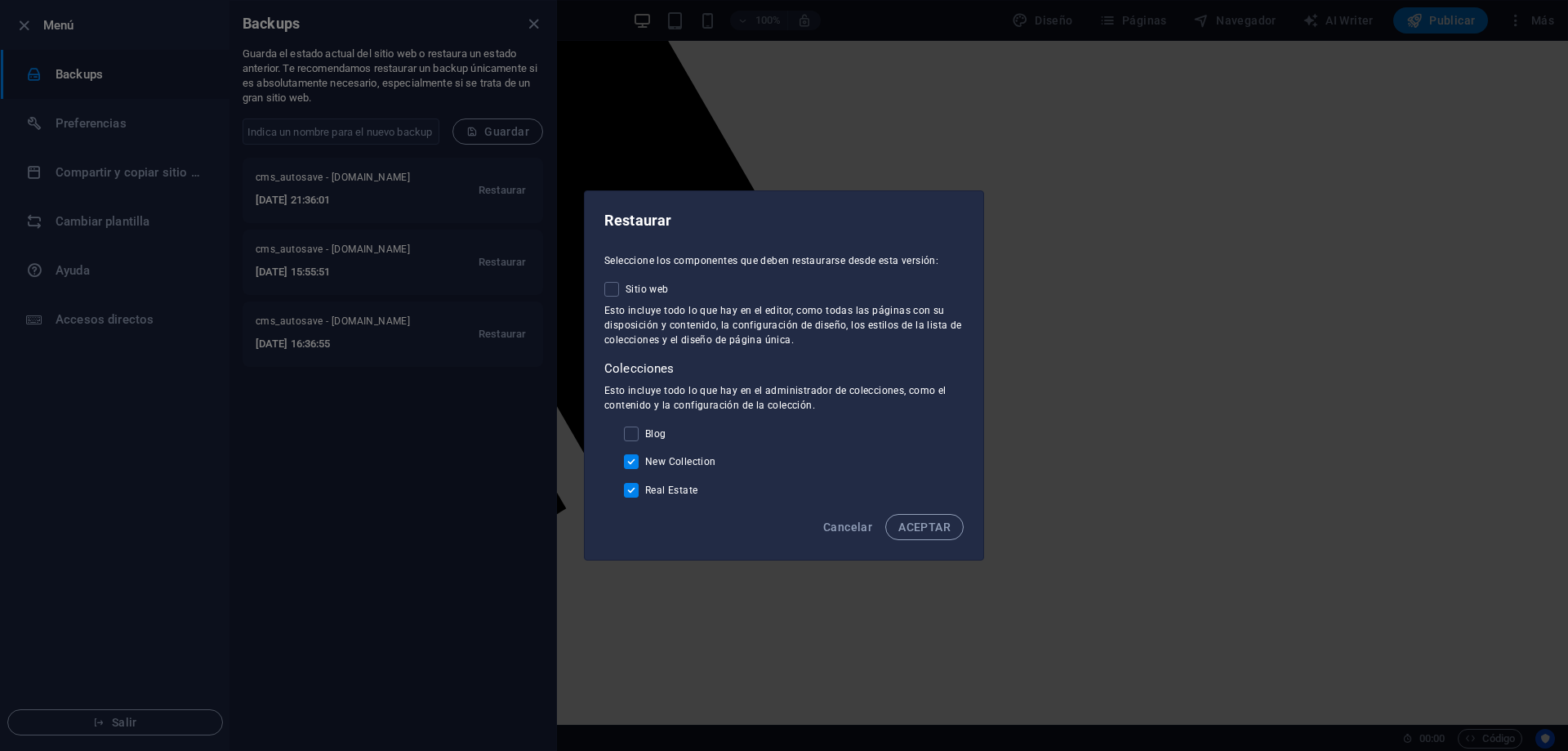
checkbox input "false"
click at [631, 495] on input "Real Estate" at bounding box center [634, 490] width 21 height 15
checkbox input "false"
click at [619, 285] on input "Sitio web" at bounding box center [615, 289] width 21 height 15
checkbox input "true"
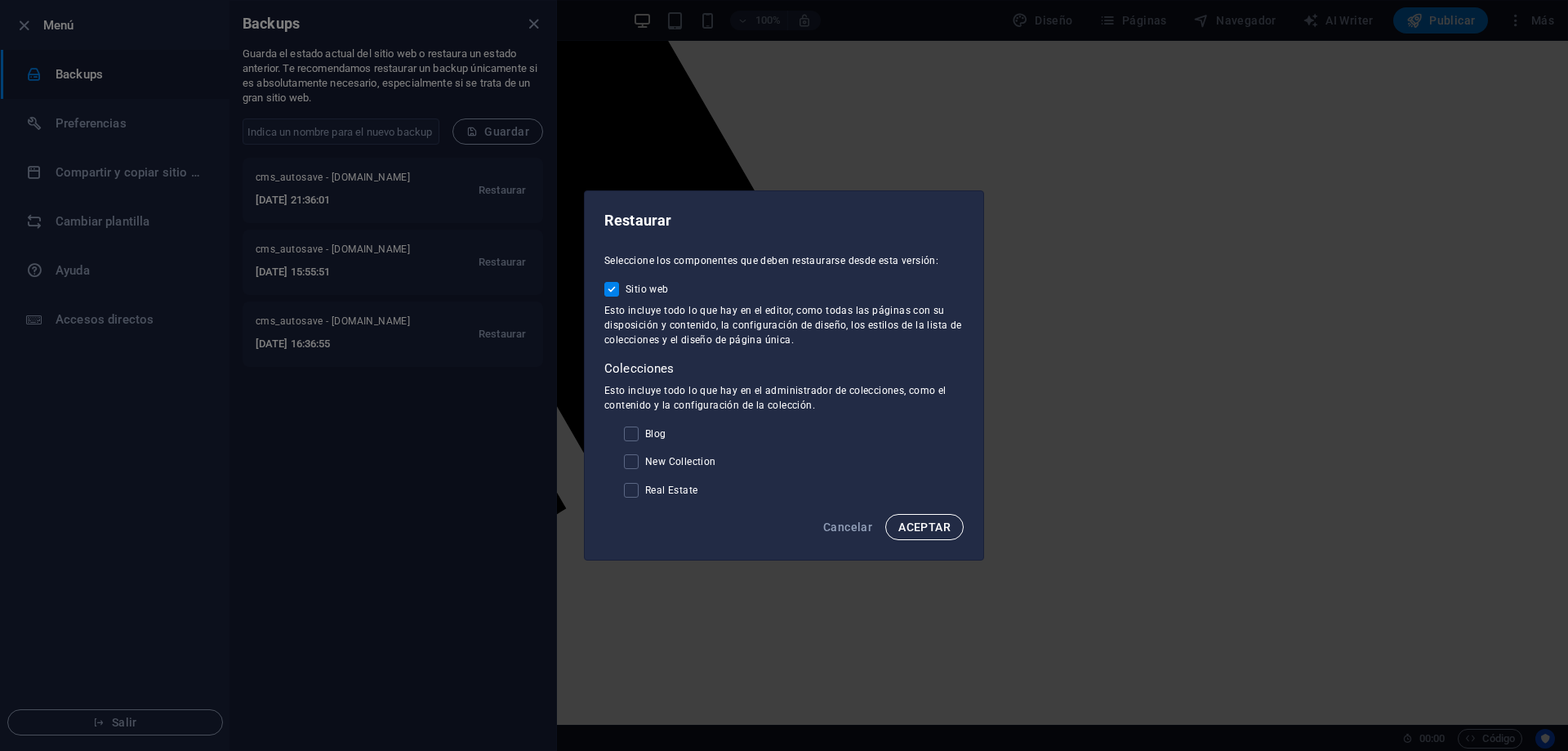
click at [916, 523] on span "ACEPTAR" at bounding box center [924, 527] width 52 height 13
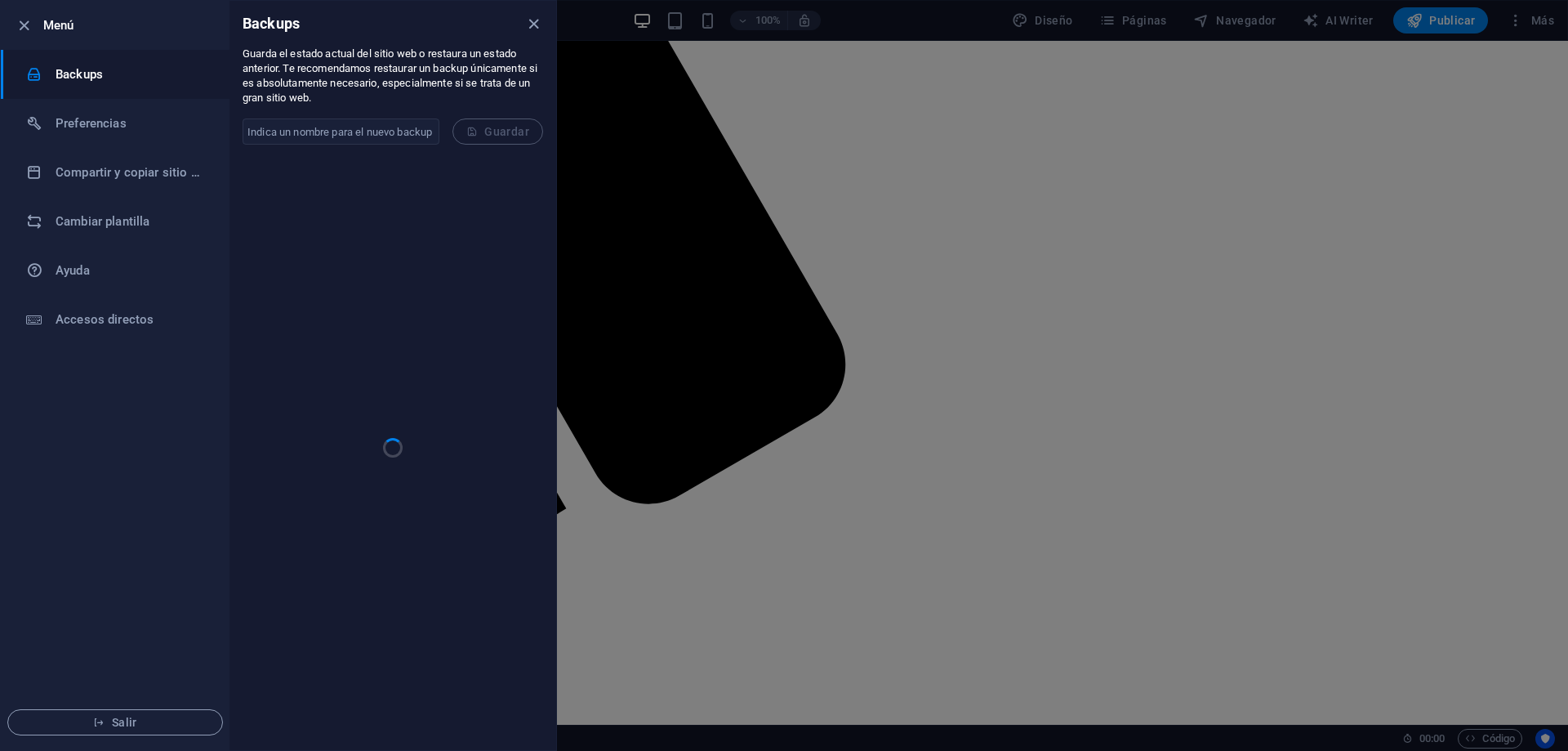
checkbox input "false"
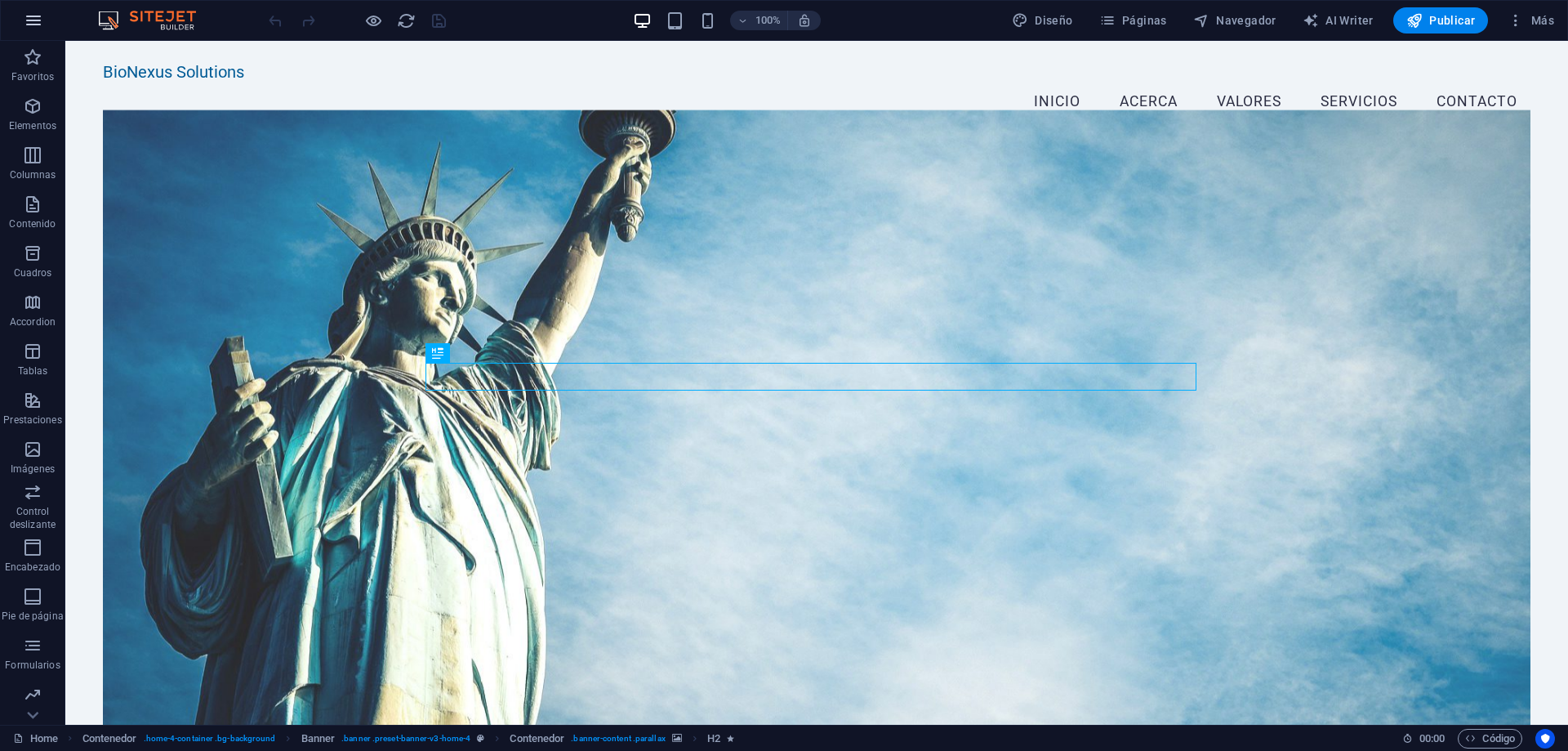
click at [19, 24] on button "button" at bounding box center [33, 21] width 39 height 39
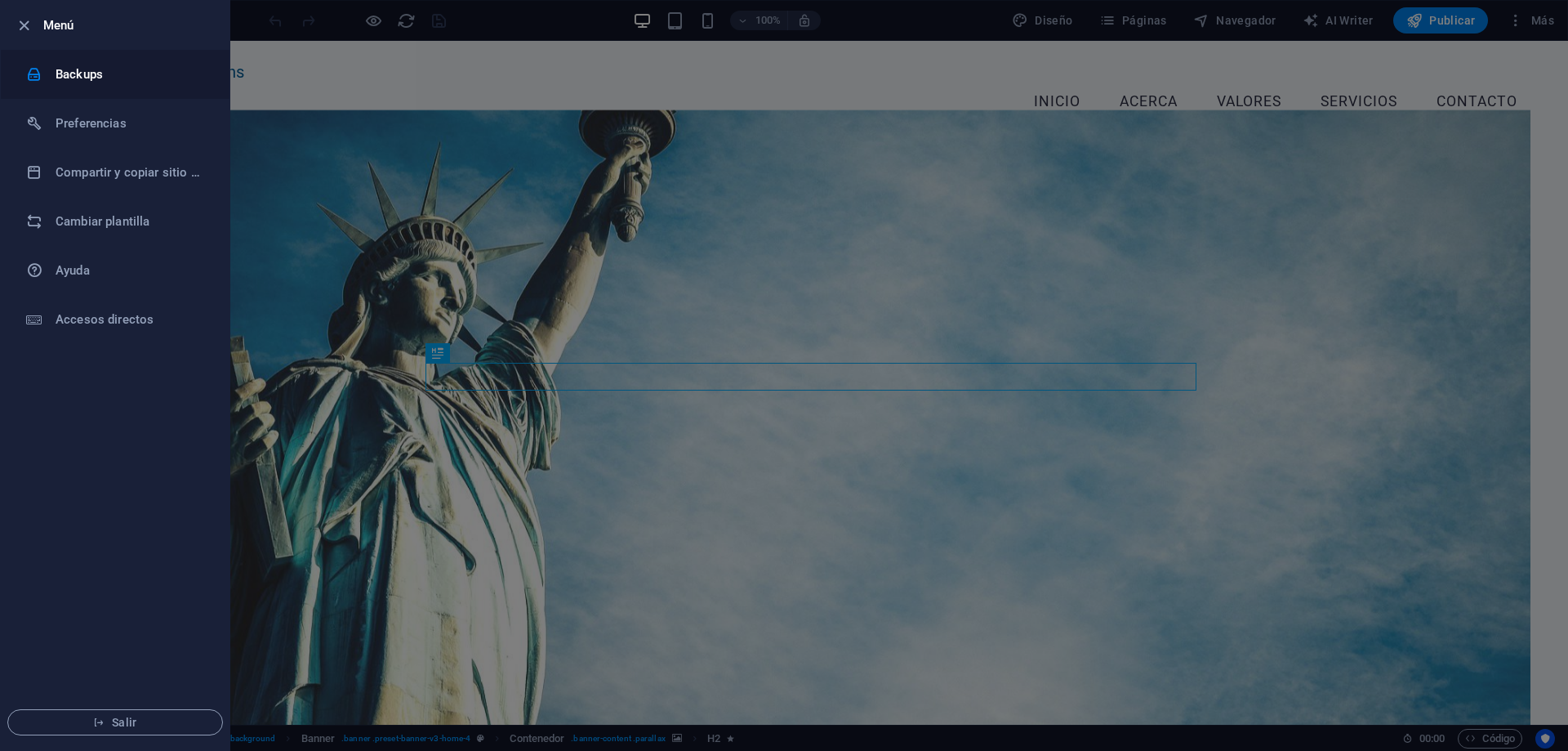
click at [87, 81] on h6 "Backups" at bounding box center [131, 74] width 151 height 20
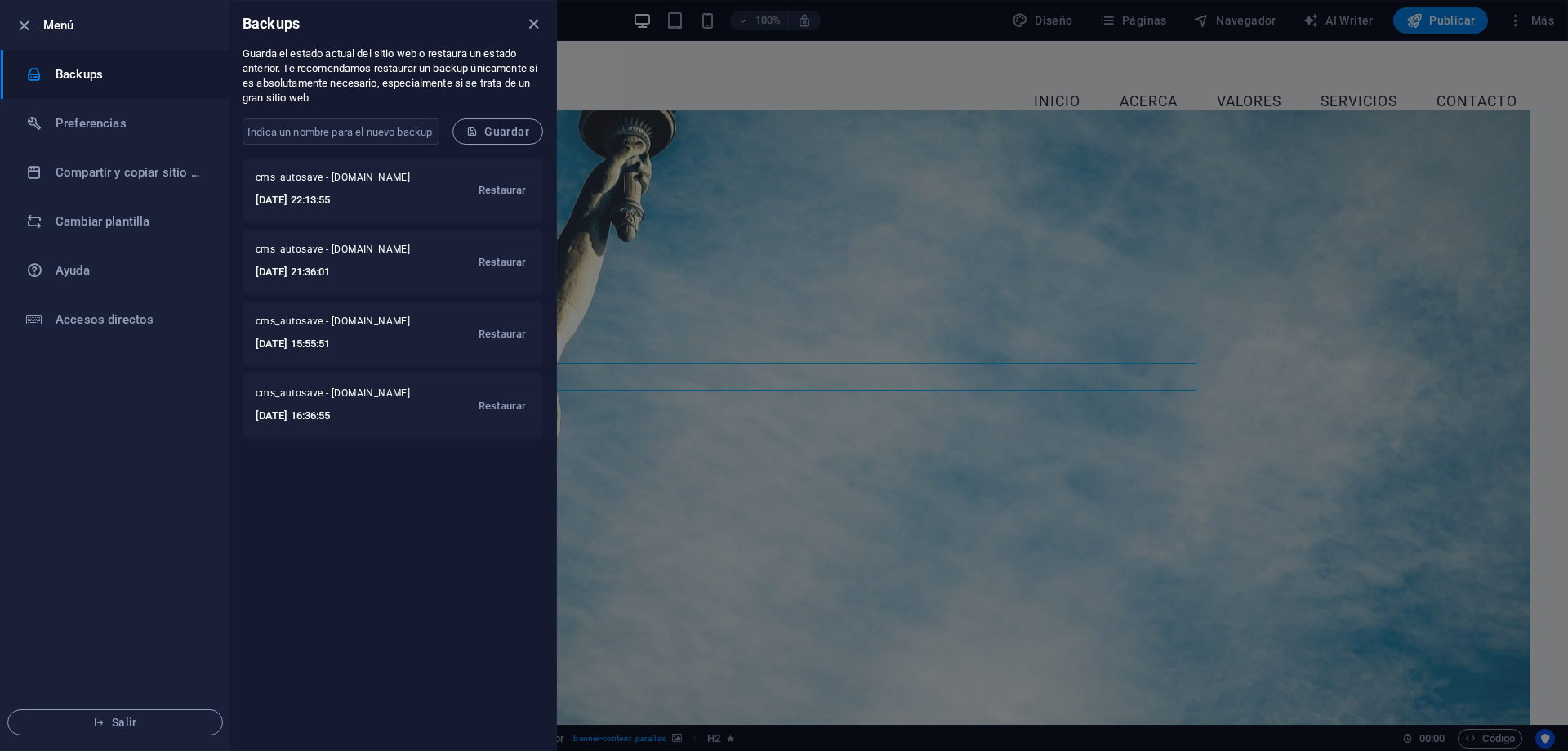
click at [758, 236] on div at bounding box center [784, 376] width 1568 height 751
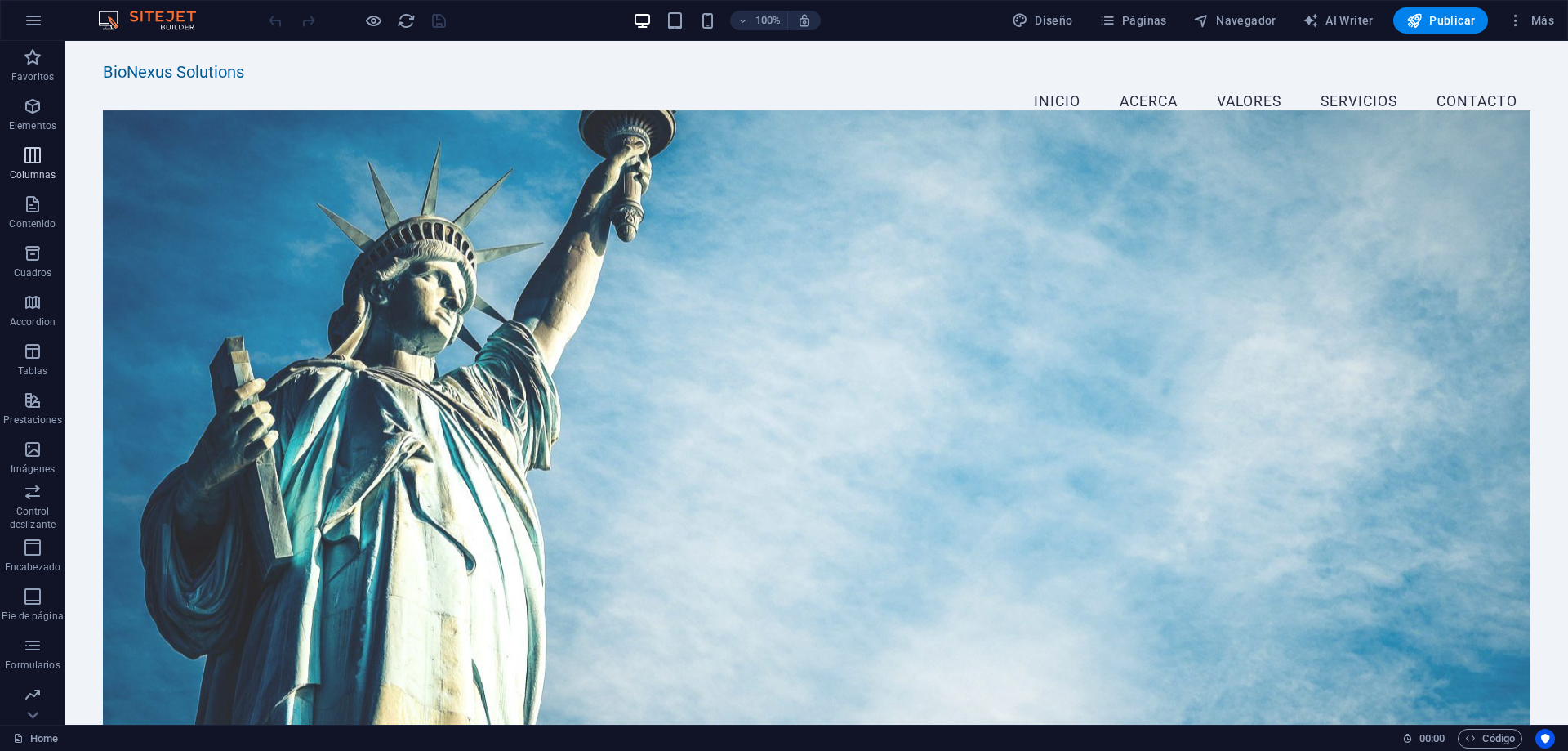
click at [44, 157] on span "Columnas" at bounding box center [32, 165] width 65 height 39
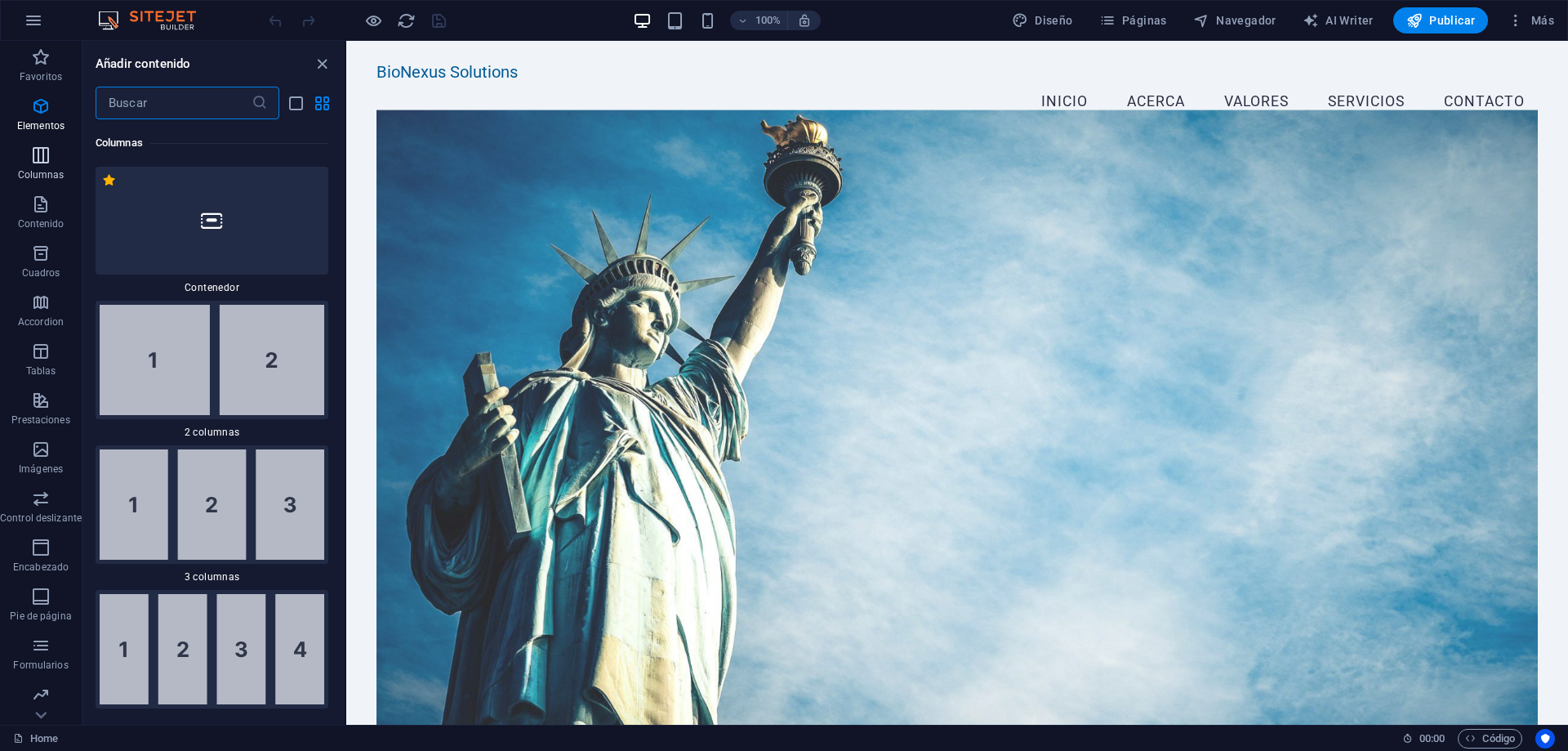
scroll to position [943, 0]
click at [261, 531] on img at bounding box center [212, 503] width 225 height 110
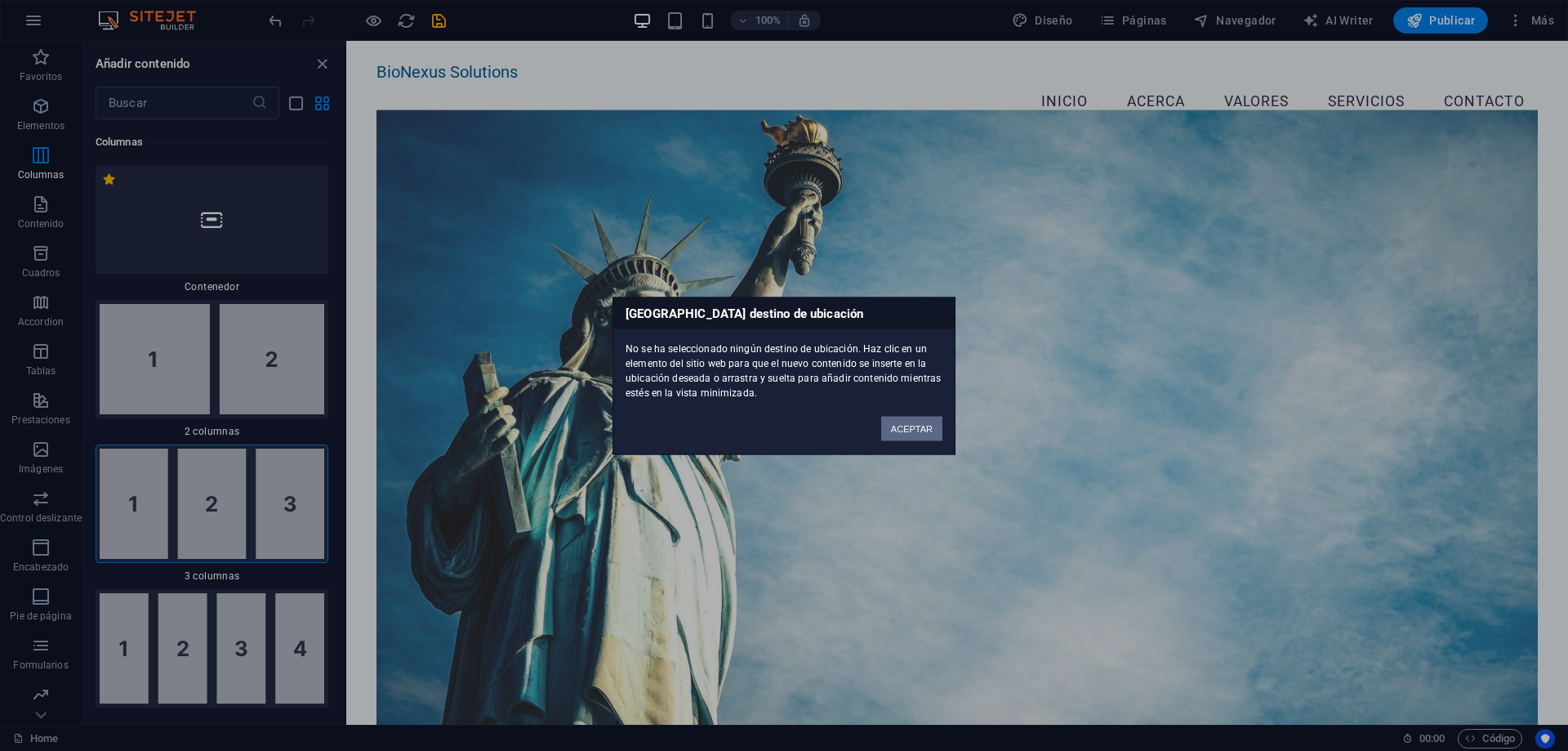
click at [769, 470] on div "[GEOGRAPHIC_DATA] destino de ubicación No se ha seleccionado ningún destino de …" at bounding box center [784, 376] width 1568 height 751
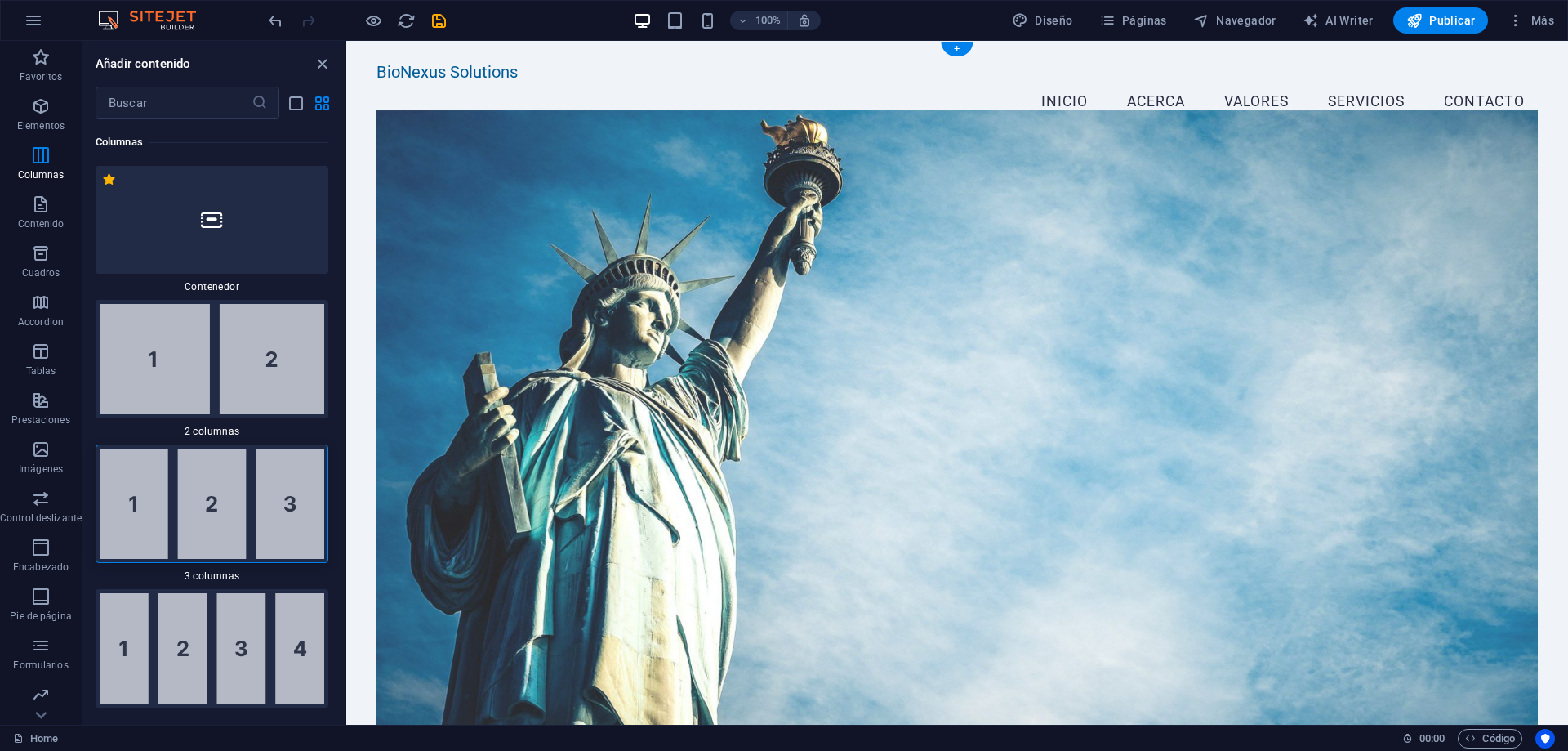
click at [687, 502] on figure at bounding box center [957, 422] width 1161 height 623
click at [171, 27] on img at bounding box center [155, 20] width 122 height 20
click at [171, 23] on img at bounding box center [155, 20] width 122 height 20
click at [50, 506] on span "Control deslizante" at bounding box center [41, 508] width 82 height 39
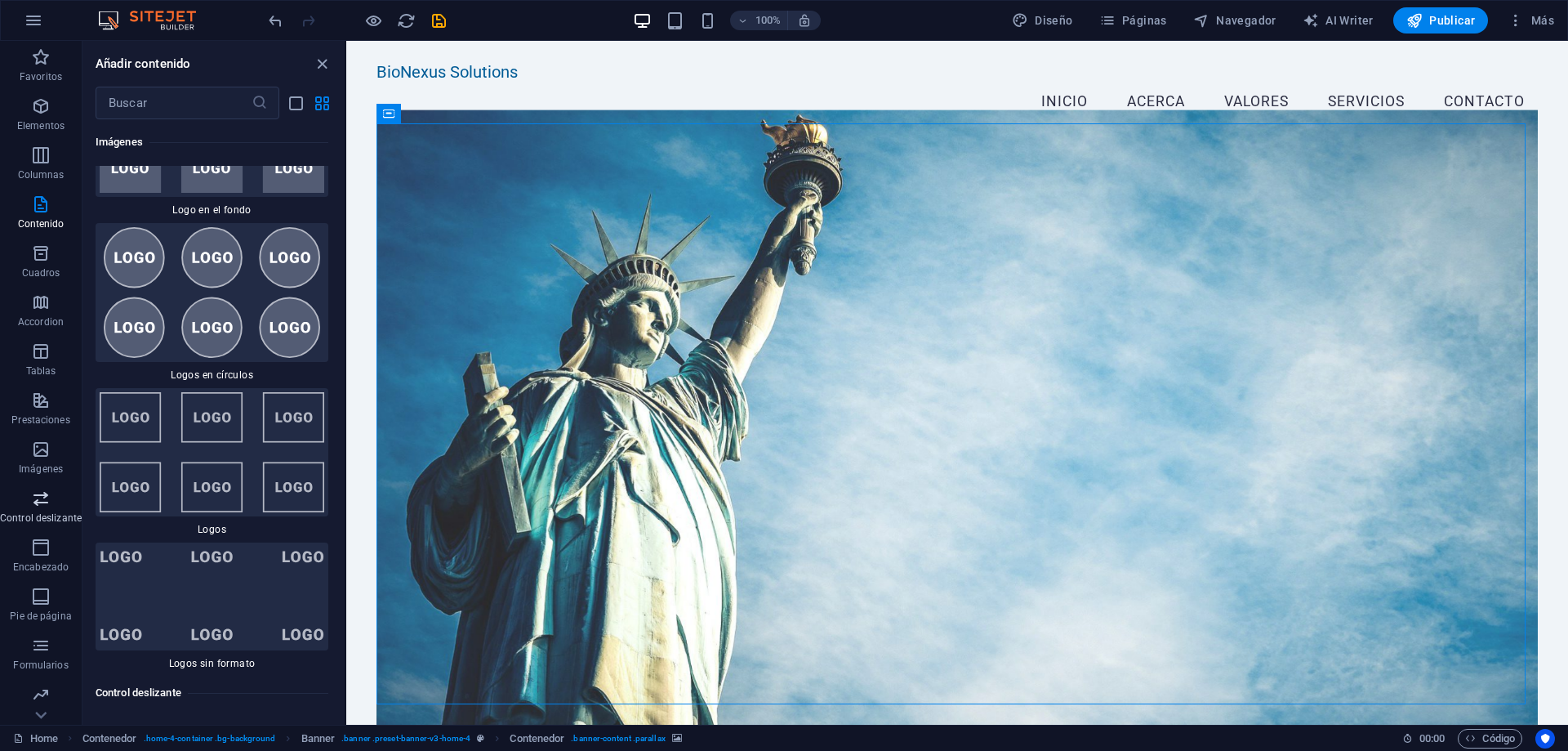
scroll to position [18384, 0]
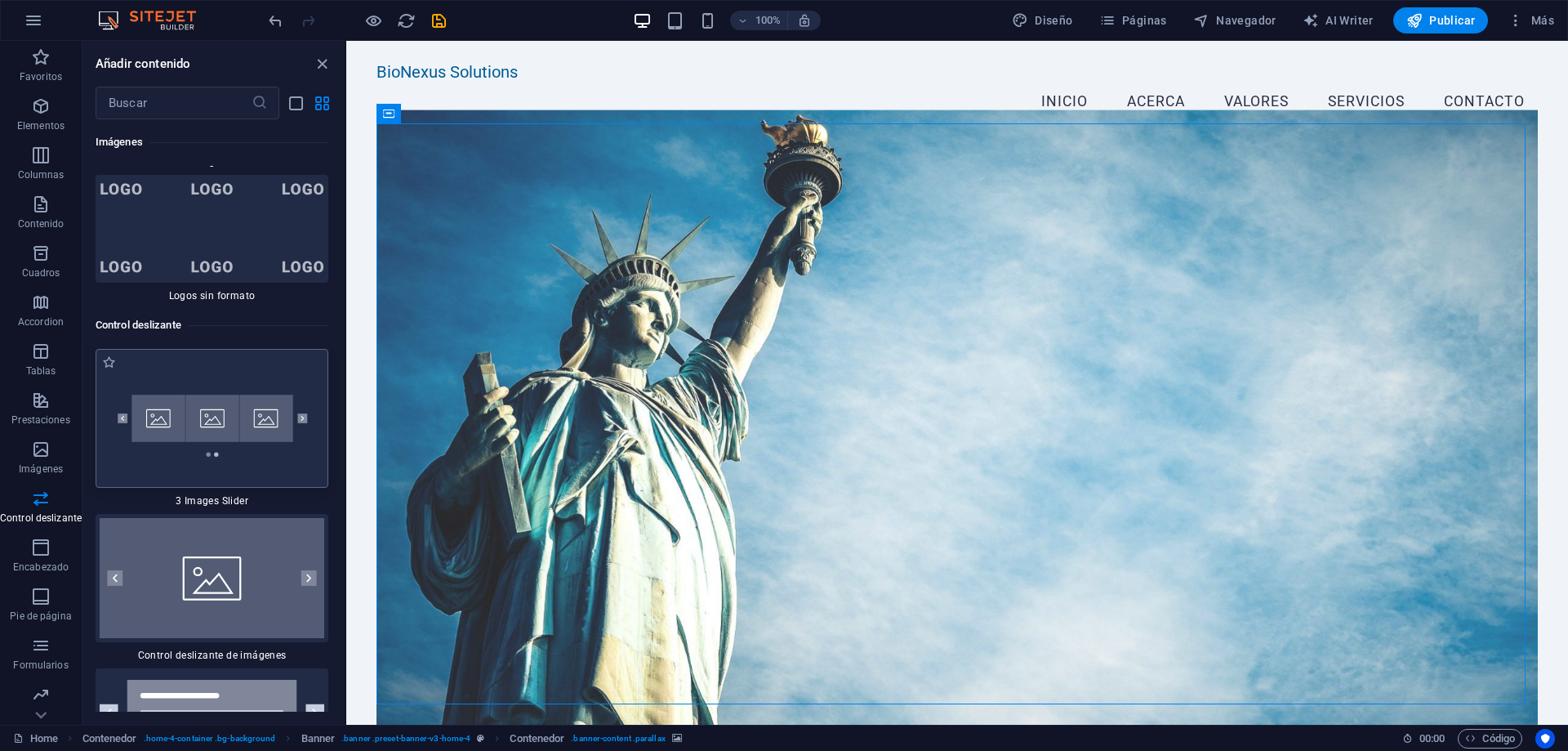
click at [247, 353] on img at bounding box center [212, 418] width 225 height 131
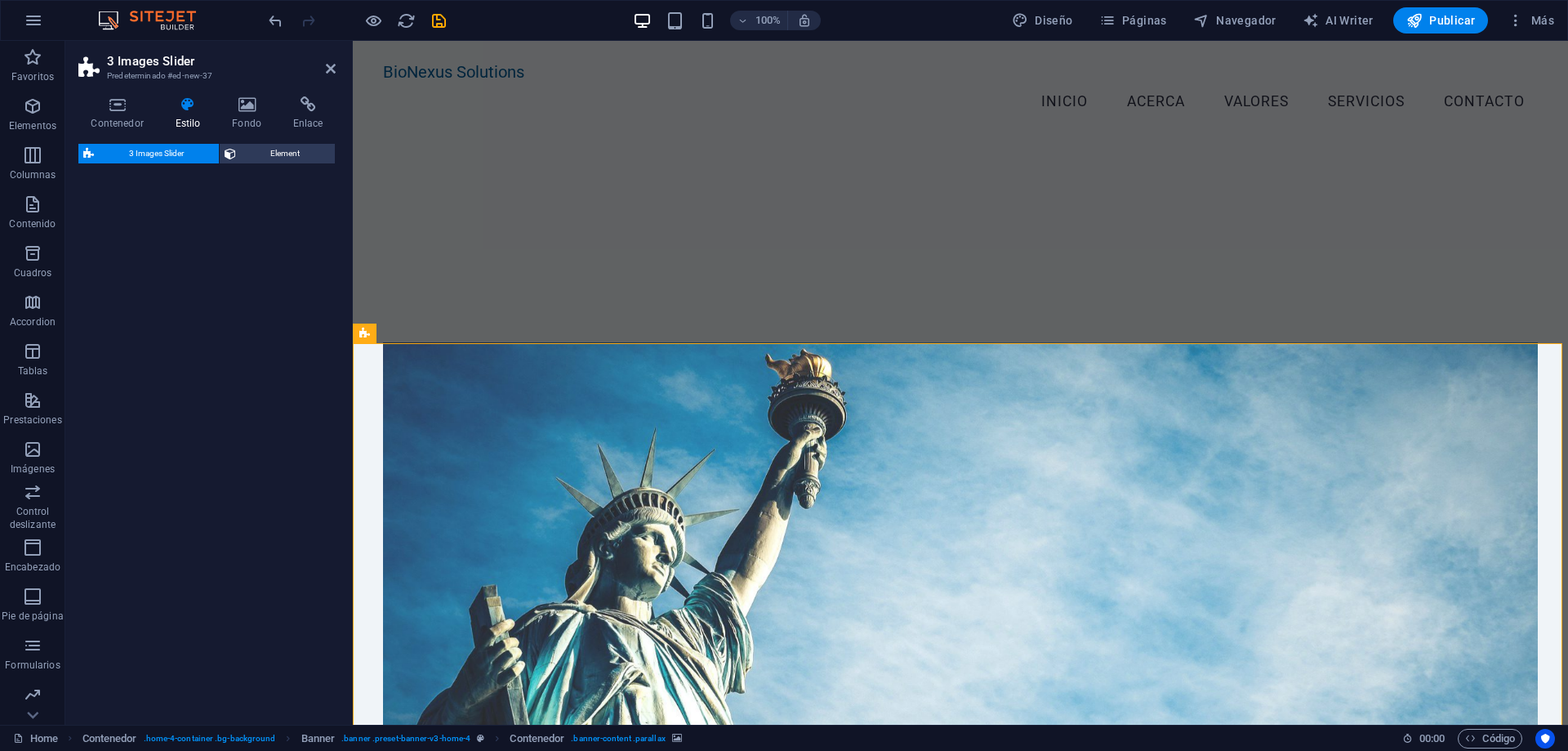
select select "rem"
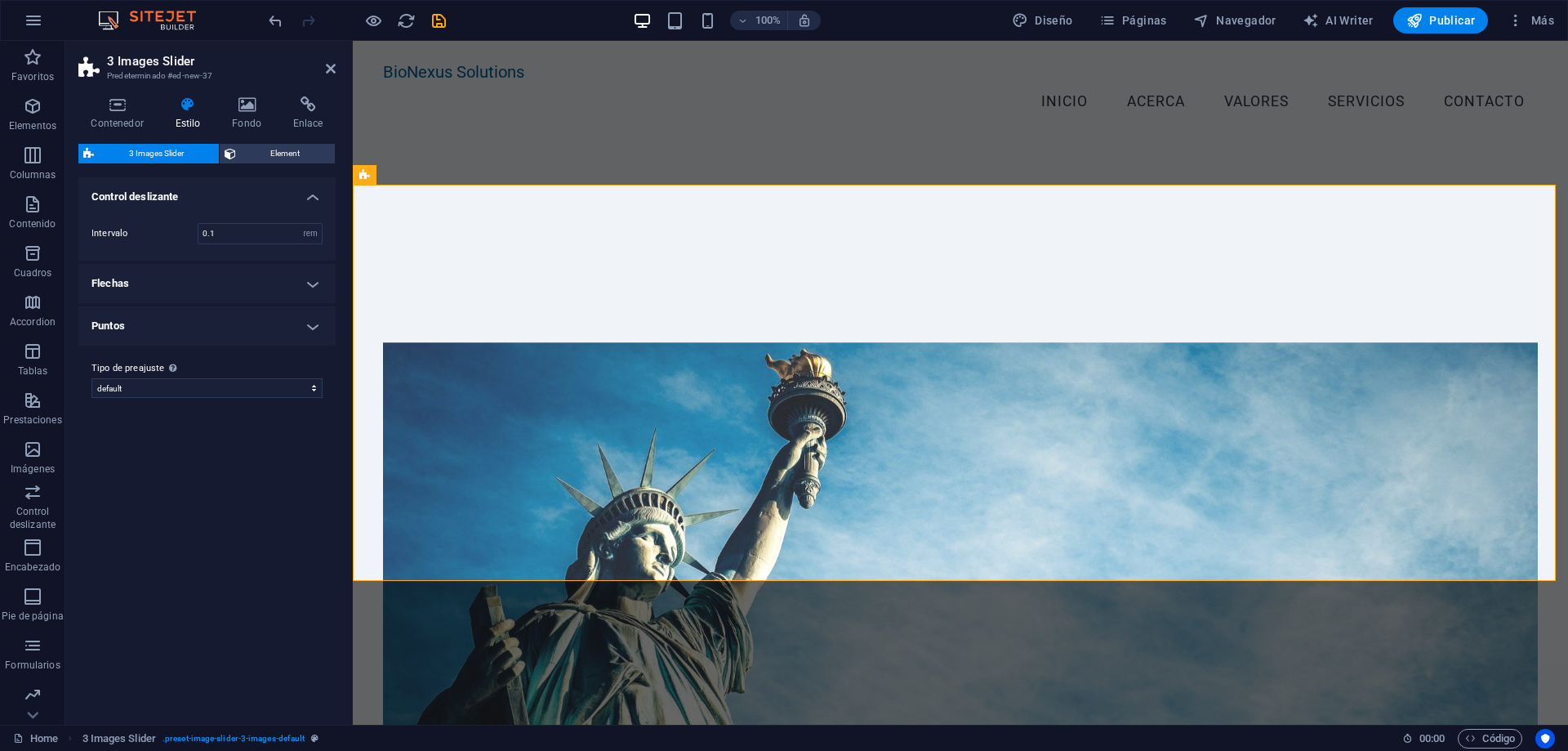
scroll to position [581, 0]
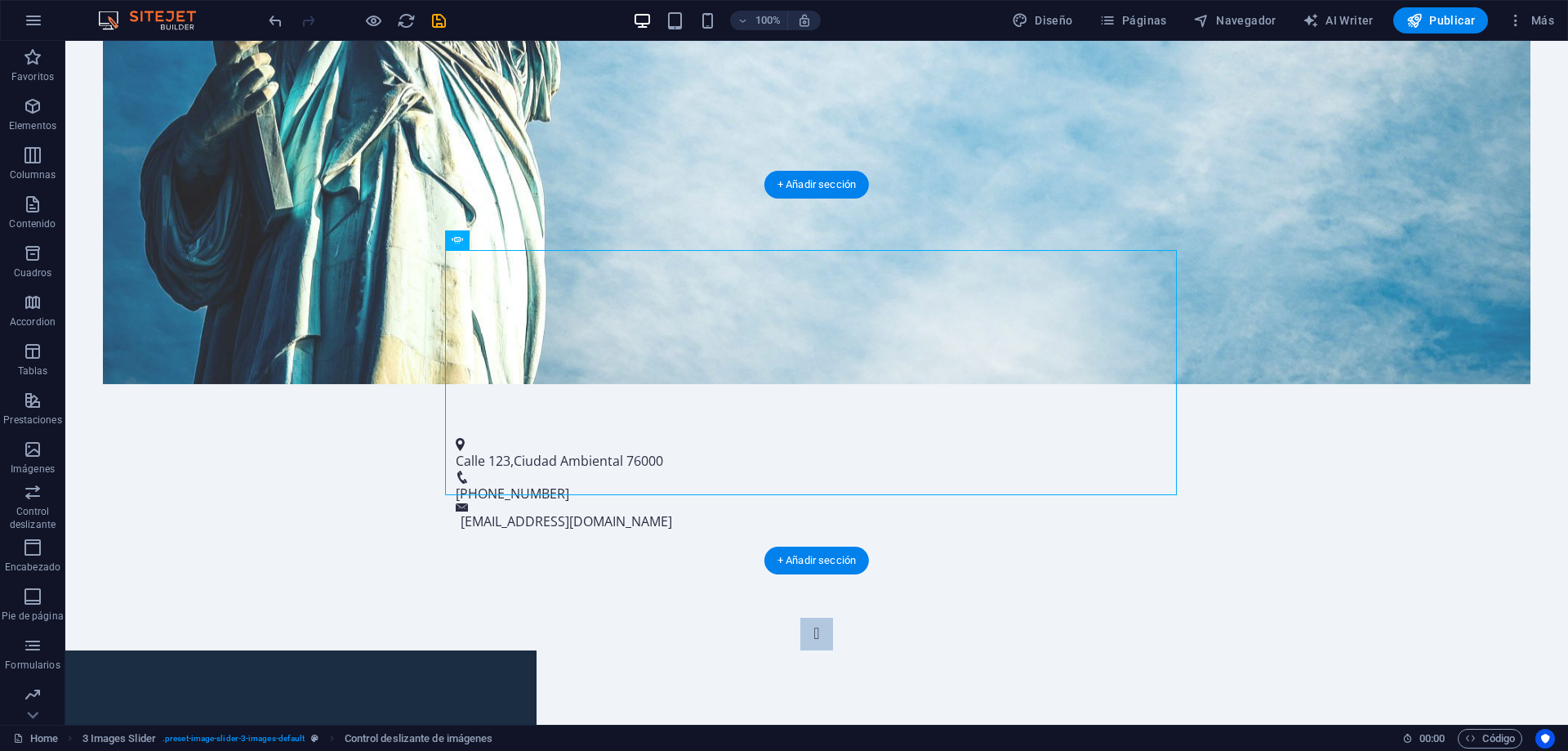
drag, startPoint x: 664, startPoint y: 282, endPoint x: 696, endPoint y: 224, distance: 66.2
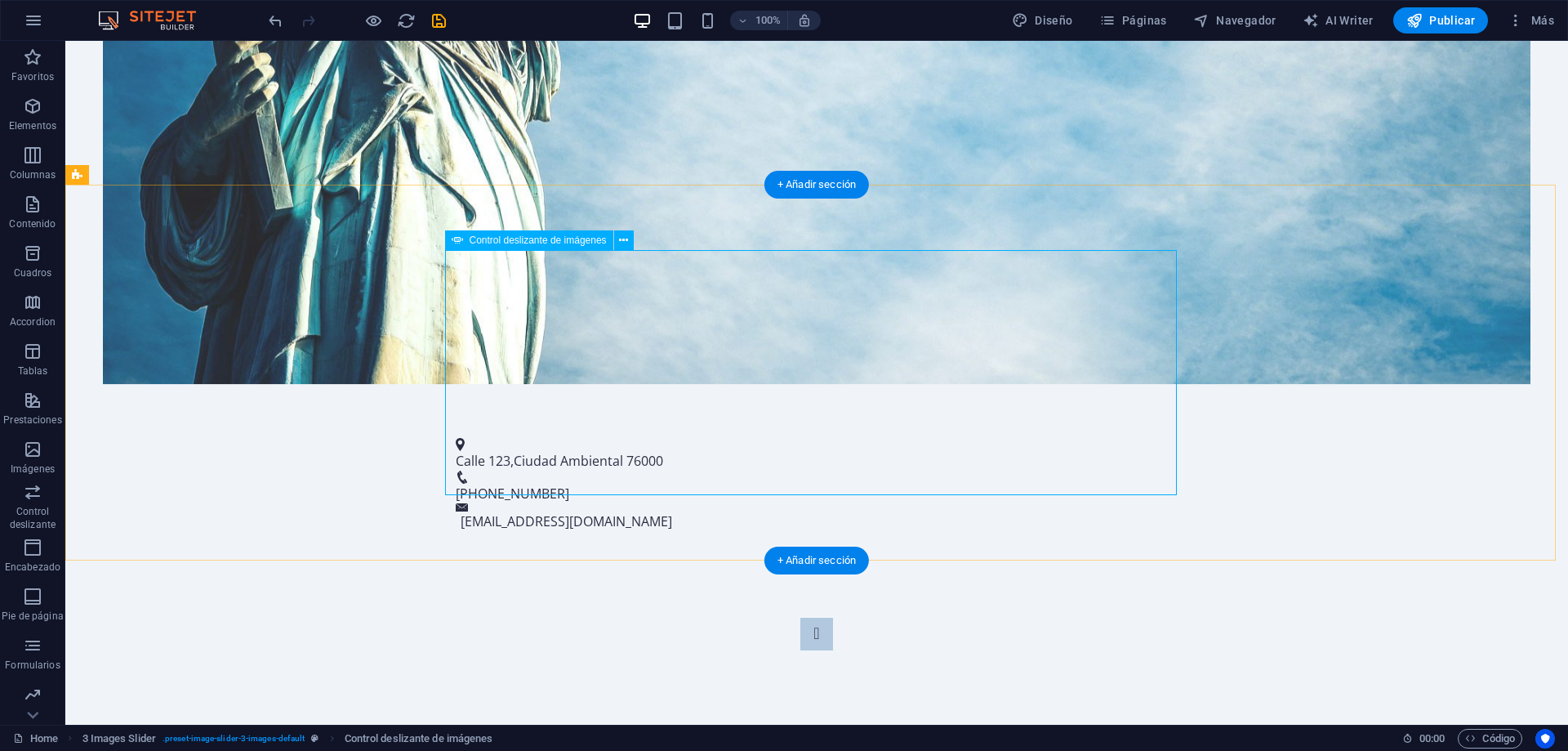
select select "px"
select select "ms"
select select "s"
select select "progressive"
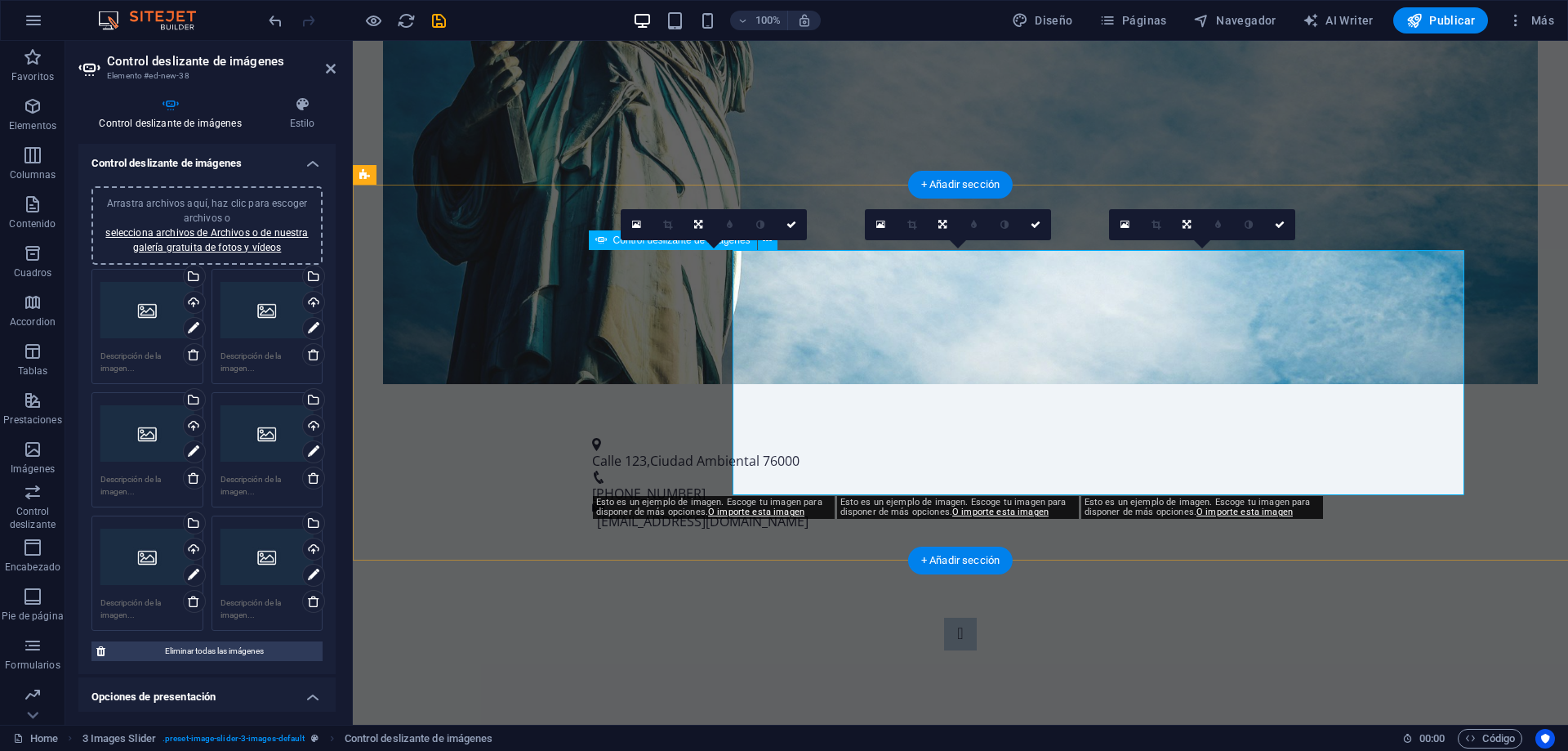
click at [1204, 618] on div "1 2 3 4 5 6" at bounding box center [960, 740] width 732 height 245
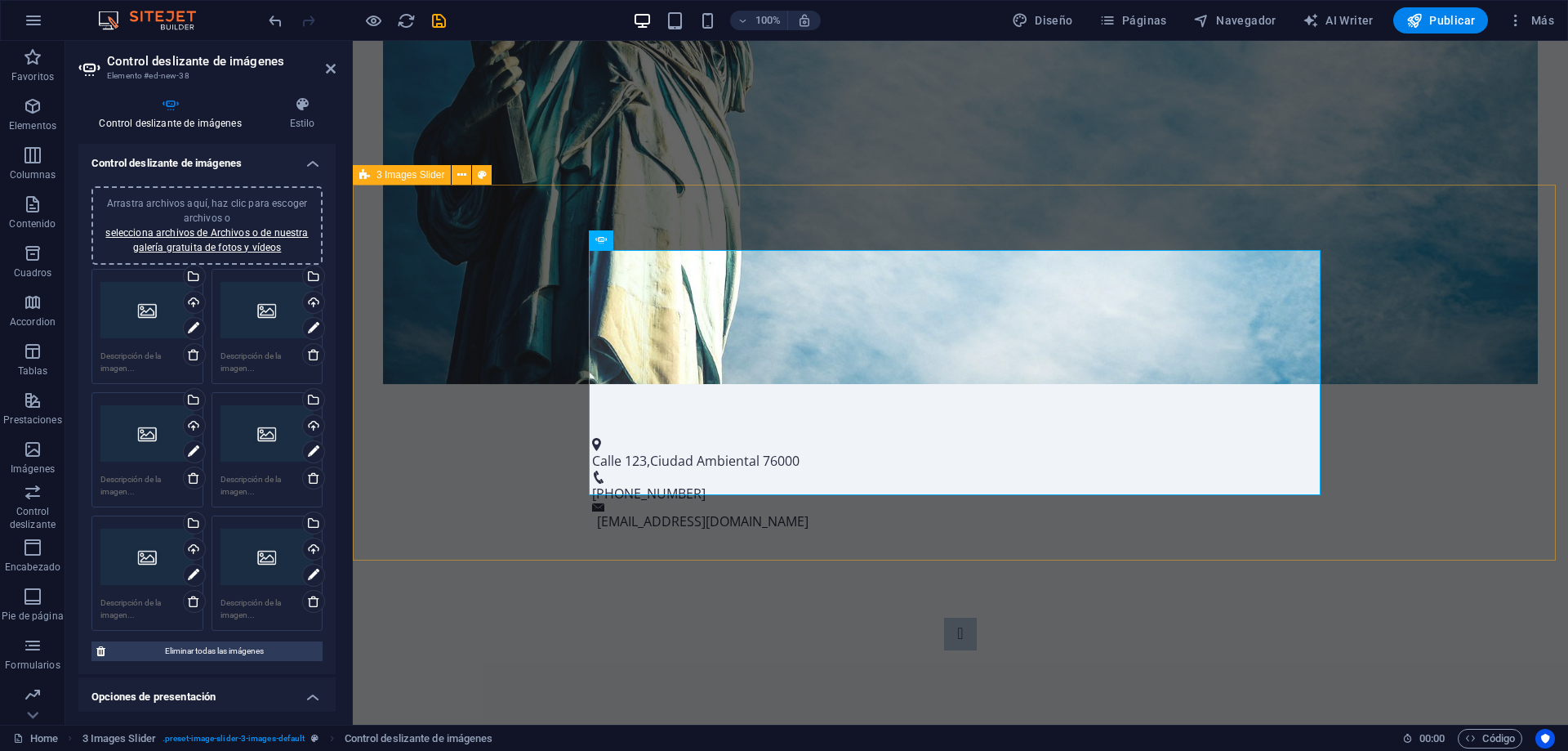
click at [442, 553] on div "1 2 3 4 5 6" at bounding box center [961, 740] width 1216 height 376
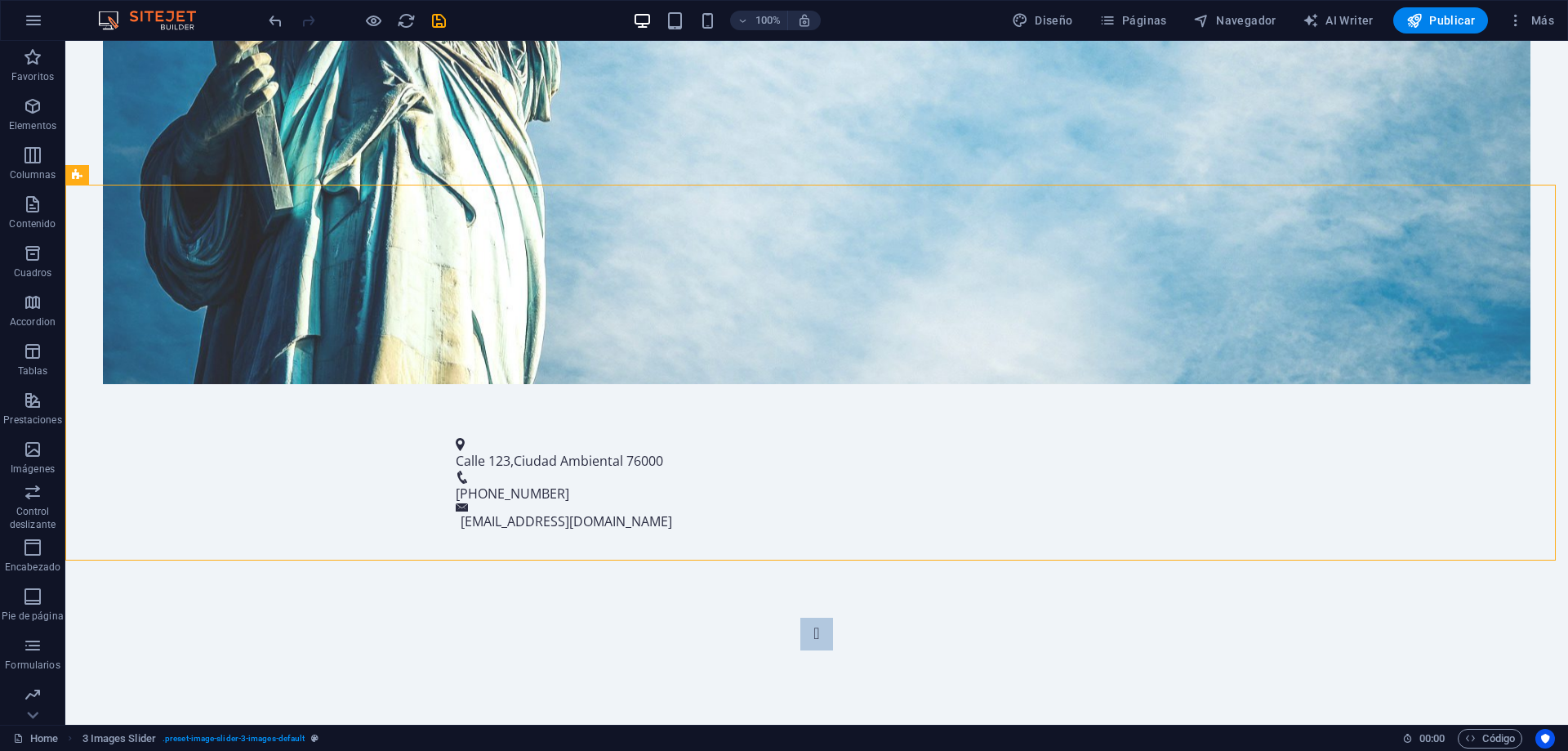
click at [150, 18] on img at bounding box center [155, 20] width 122 height 20
click at [147, 31] on div "100% Diseño Páginas Navegador AI Writer Publicar Más" at bounding box center [784, 21] width 1566 height 39
click at [15, 20] on button "button" at bounding box center [33, 21] width 39 height 39
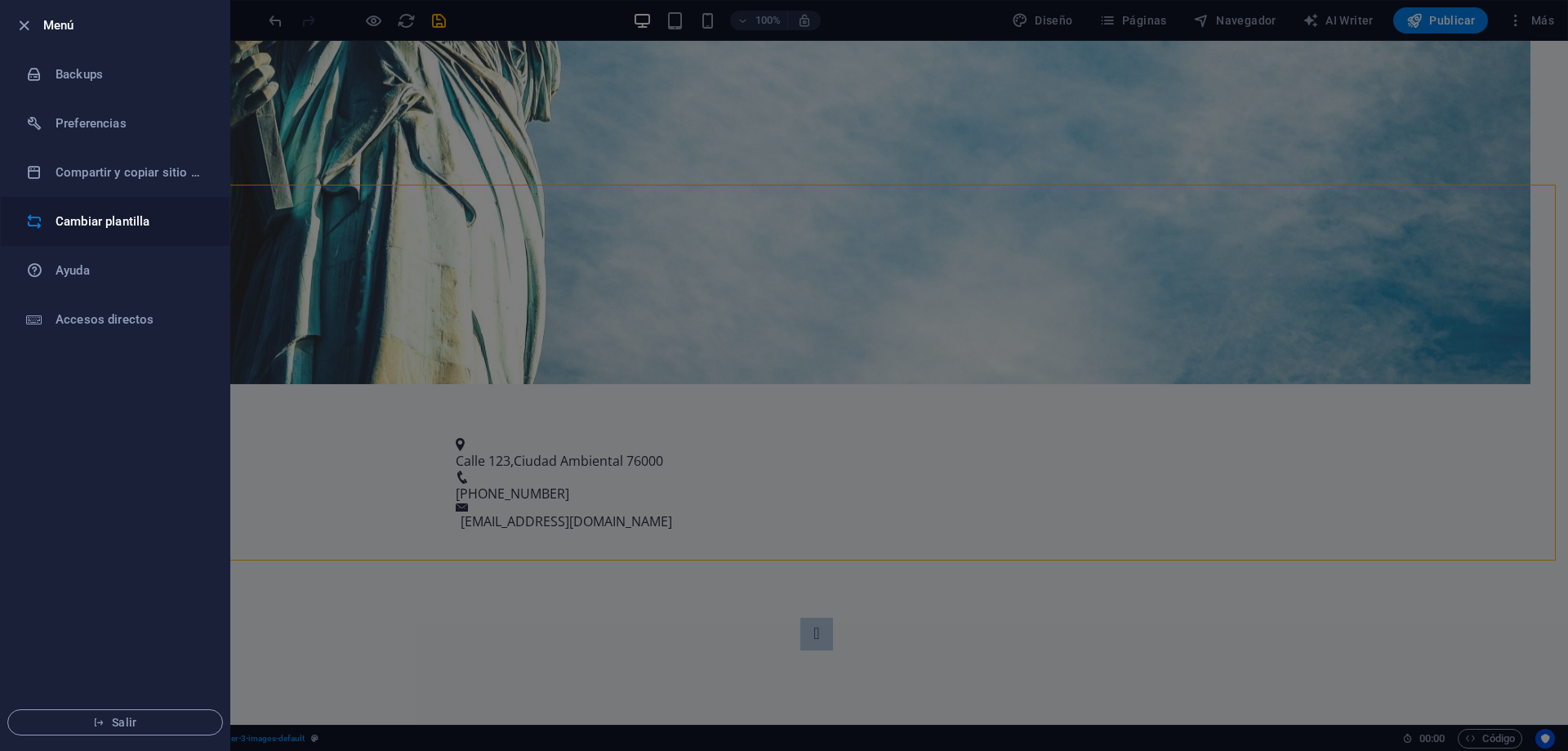
click at [137, 219] on h6 "Cambiar plantilla" at bounding box center [131, 221] width 151 height 20
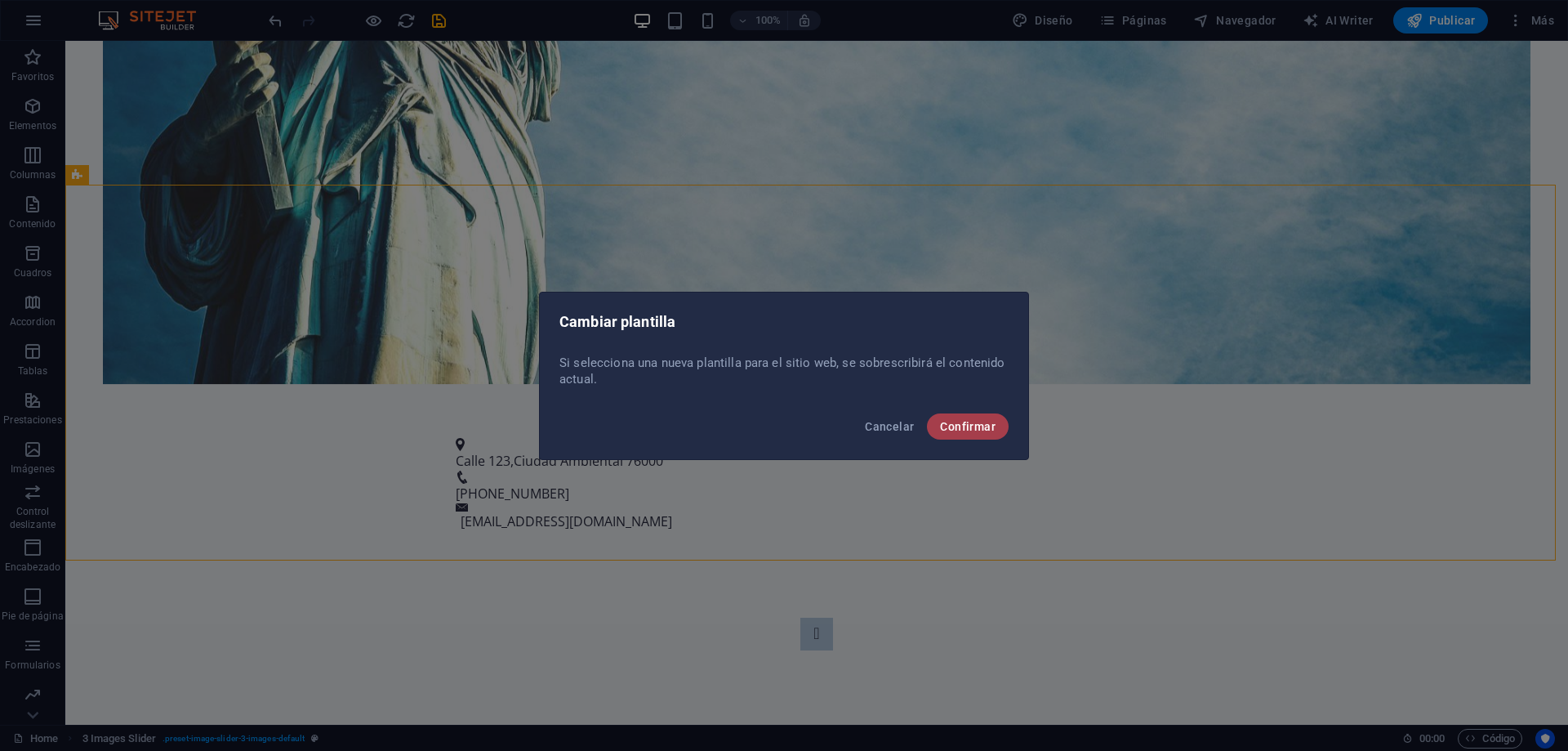
click at [985, 423] on span "Confirmar" at bounding box center [968, 426] width 56 height 13
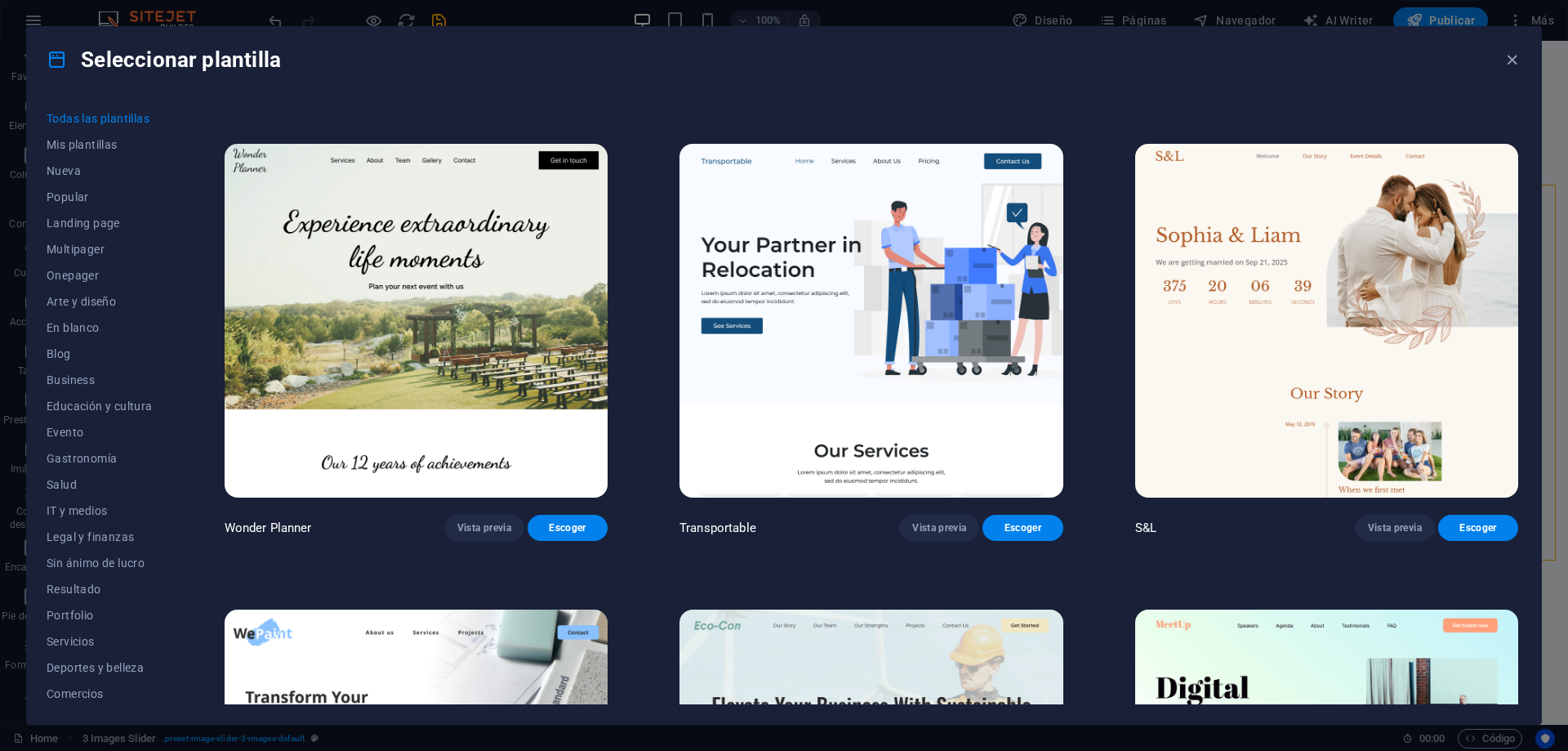
scroll to position [899, 0]
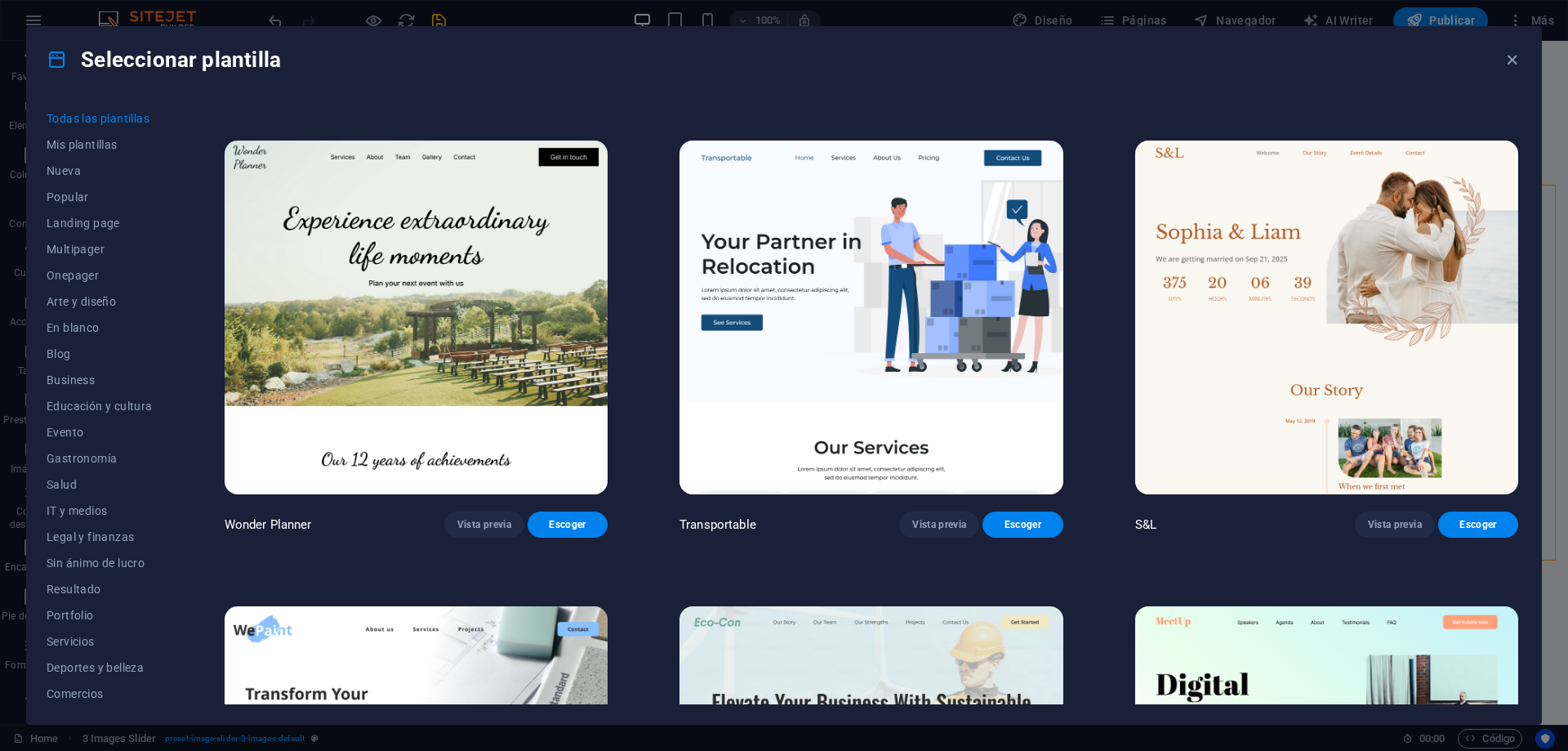
click at [882, 370] on img at bounding box center [871, 317] width 383 height 354
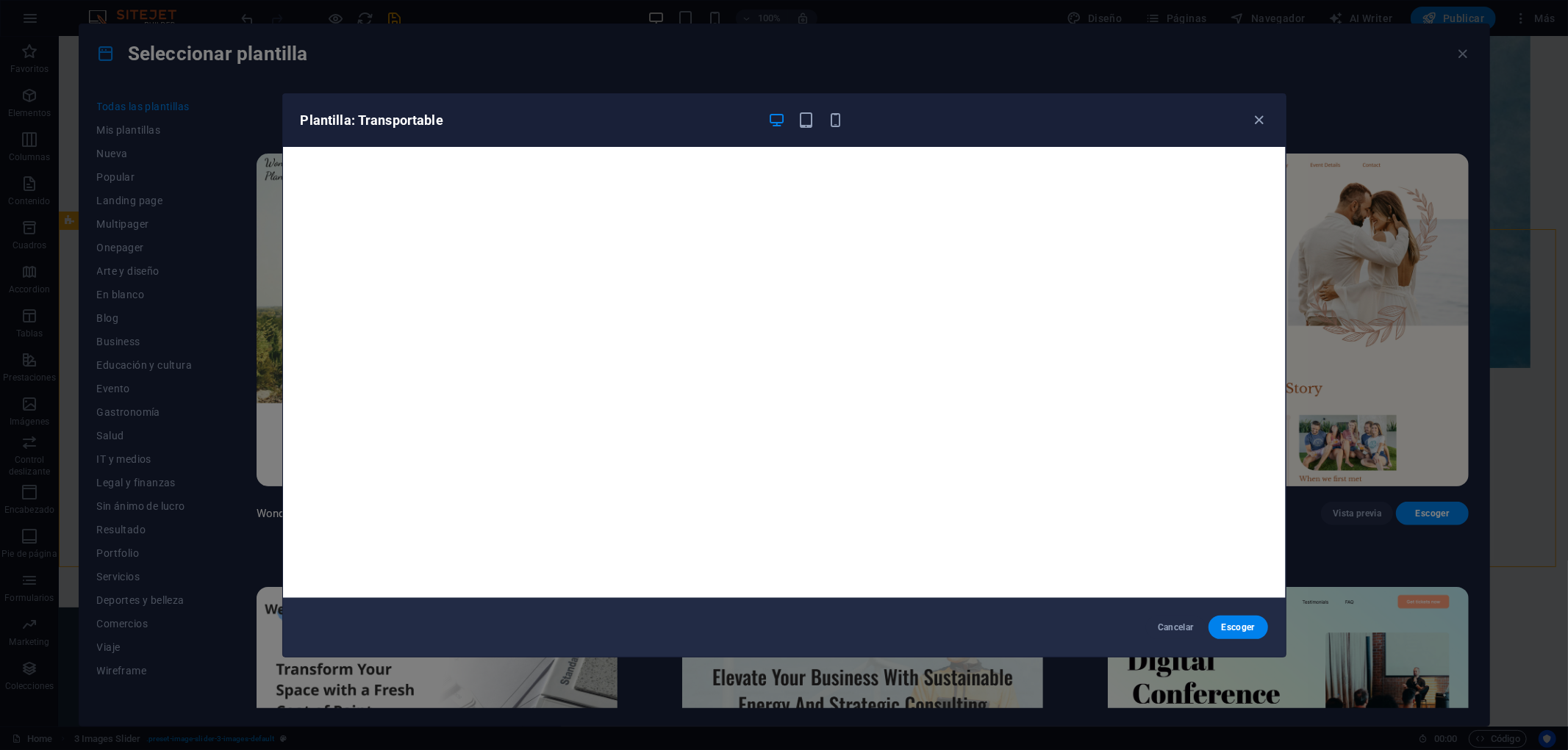
scroll to position [810, 0]
drag, startPoint x: 4125, startPoint y: 2, endPoint x: 702, endPoint y: 114, distance: 3424.8
click at [692, 114] on h6 "Plantilla: Transportable" at bounding box center [529, 120] width 455 height 18
click at [799, 118] on icon "button" at bounding box center [806, 120] width 17 height 17
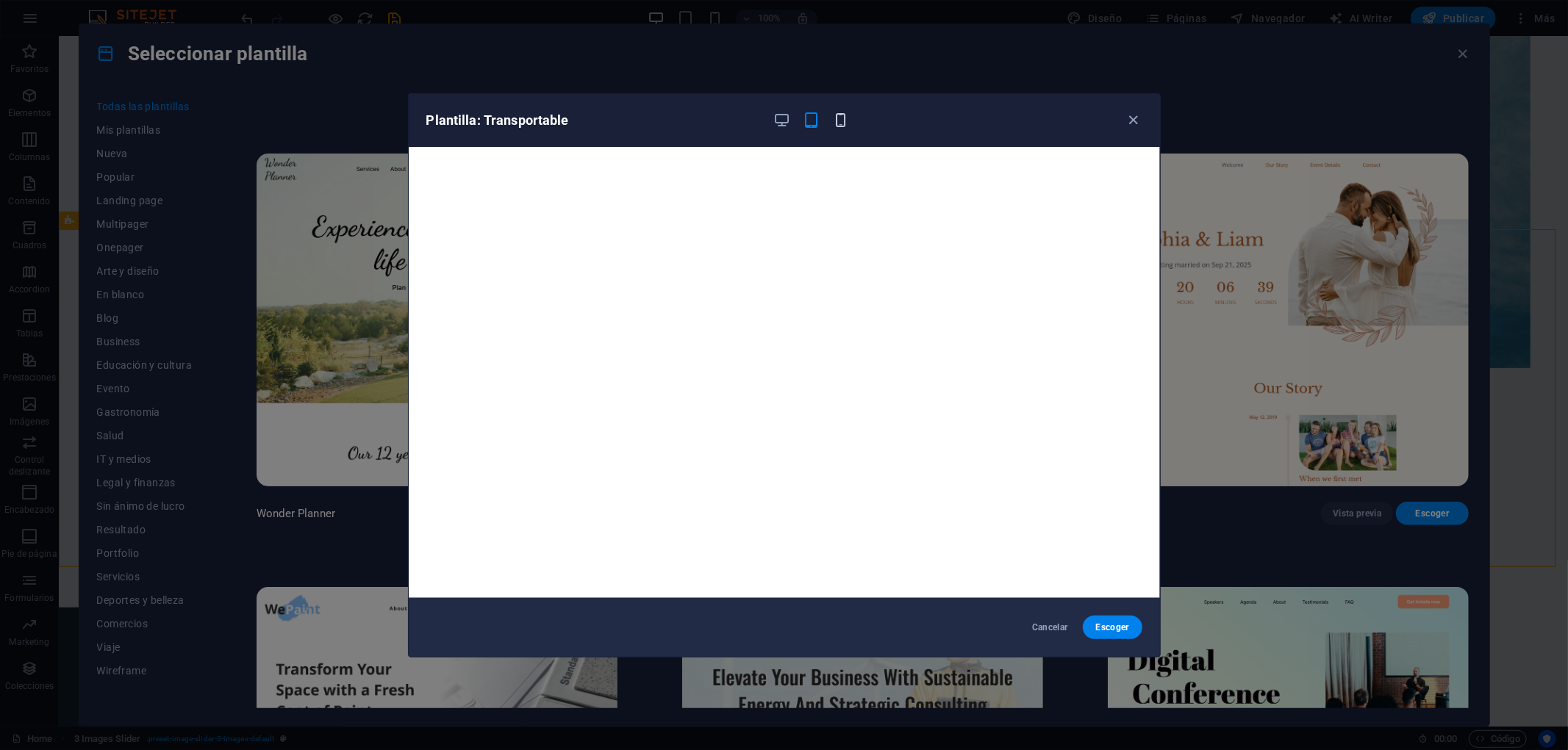
click at [838, 122] on icon "button" at bounding box center [840, 120] width 17 height 17
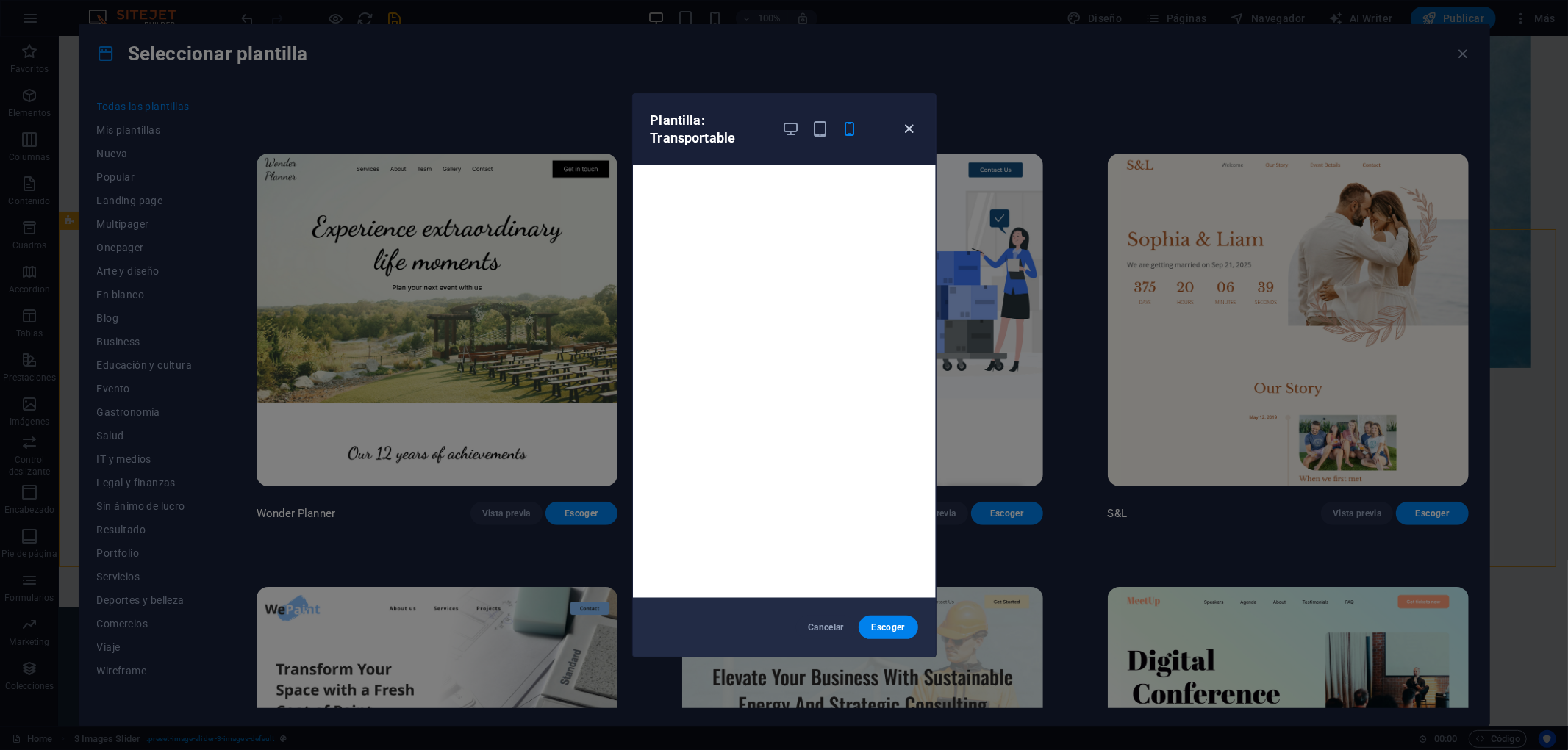
click at [910, 127] on icon "button" at bounding box center [909, 129] width 17 height 17
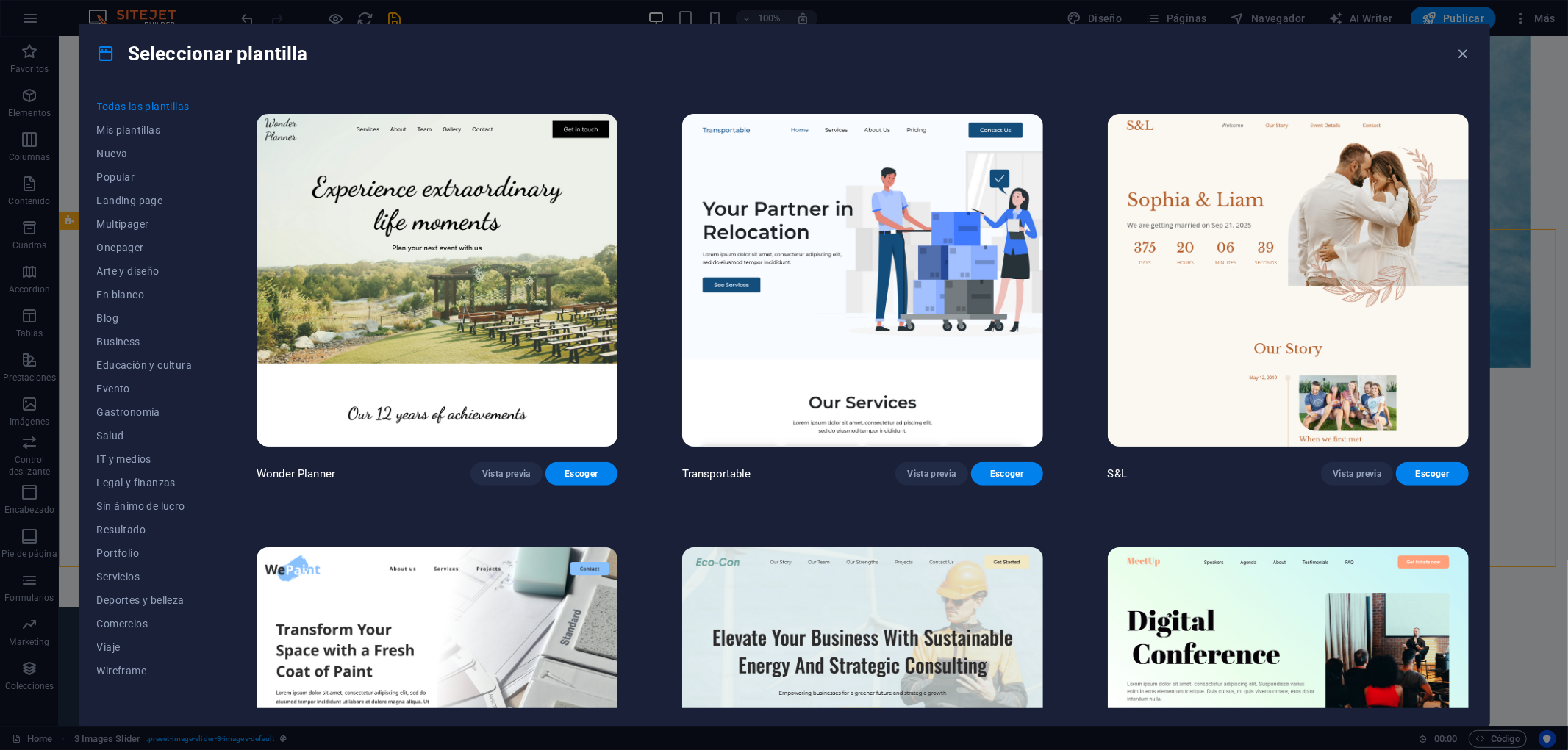
scroll to position [892, 0]
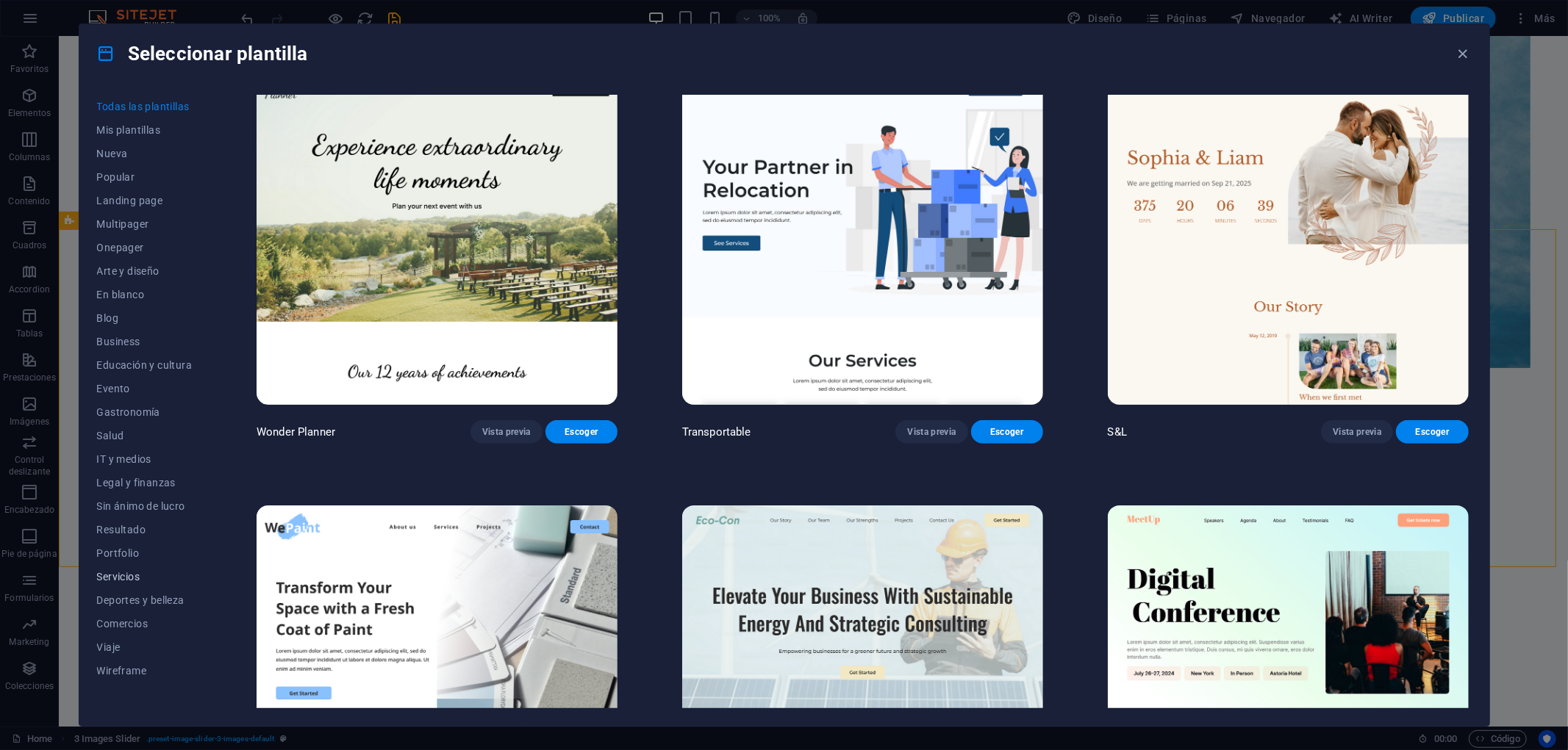
click at [133, 572] on span "Servicios" at bounding box center [145, 576] width 95 height 12
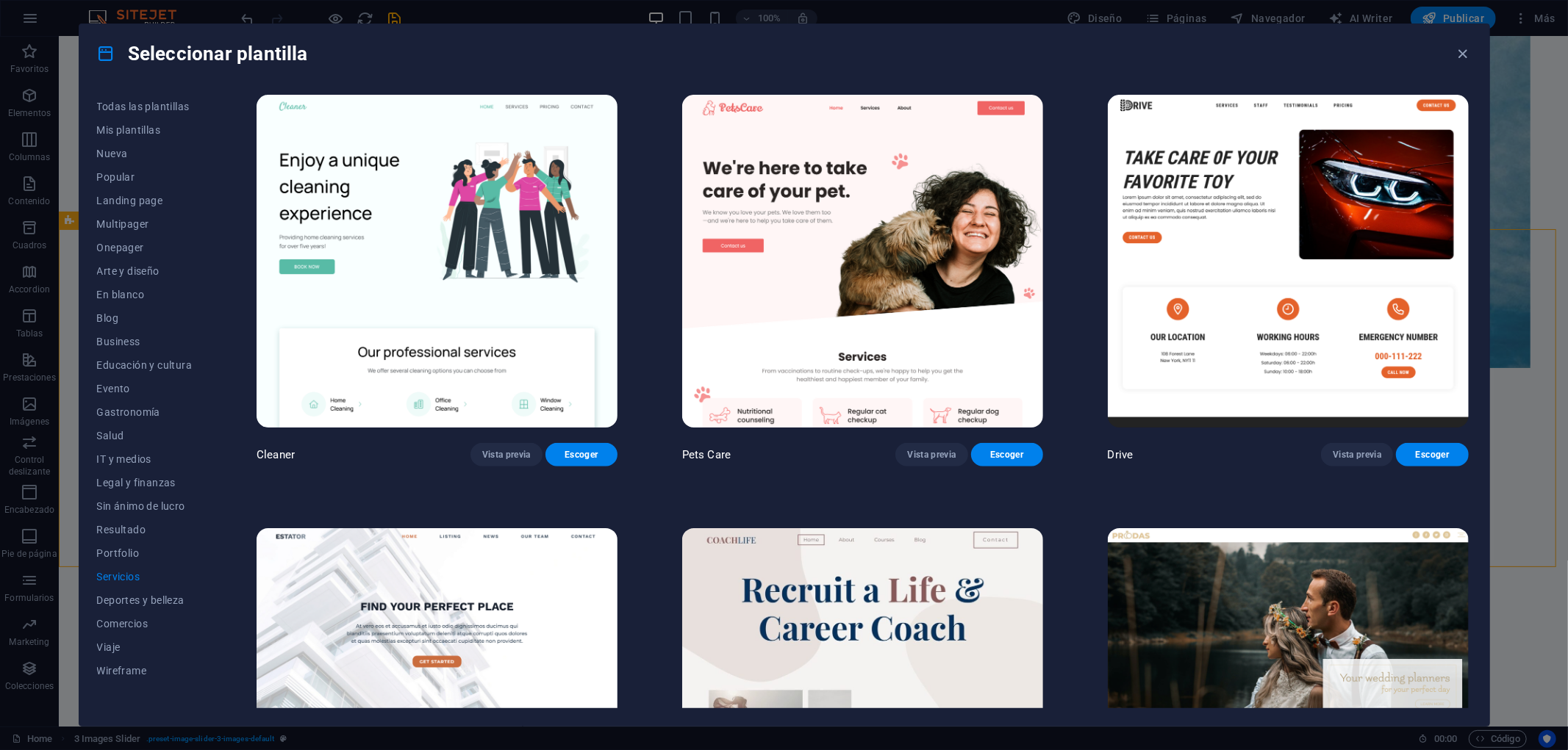
scroll to position [1195, 0]
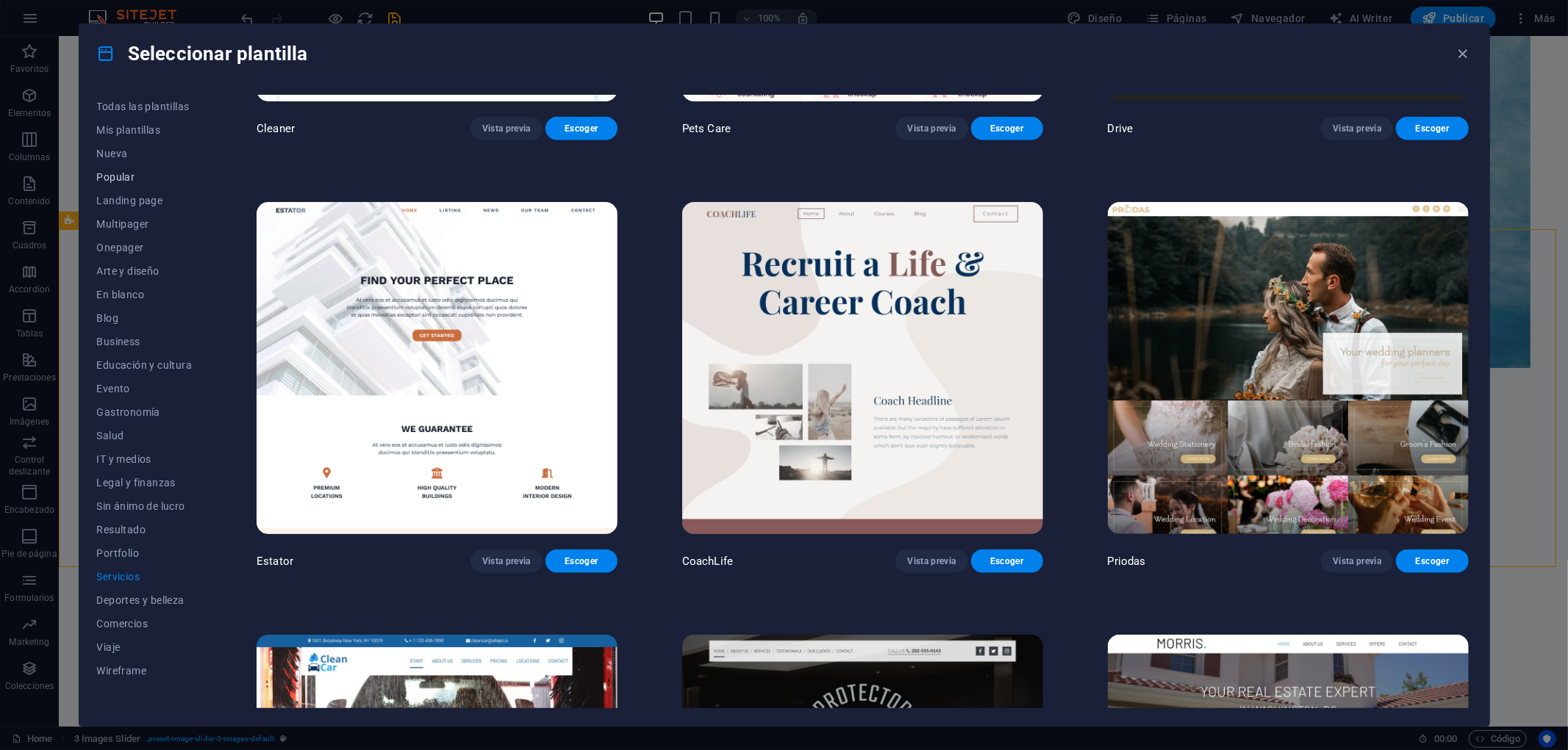
click at [135, 174] on span "Popular" at bounding box center [145, 177] width 95 height 12
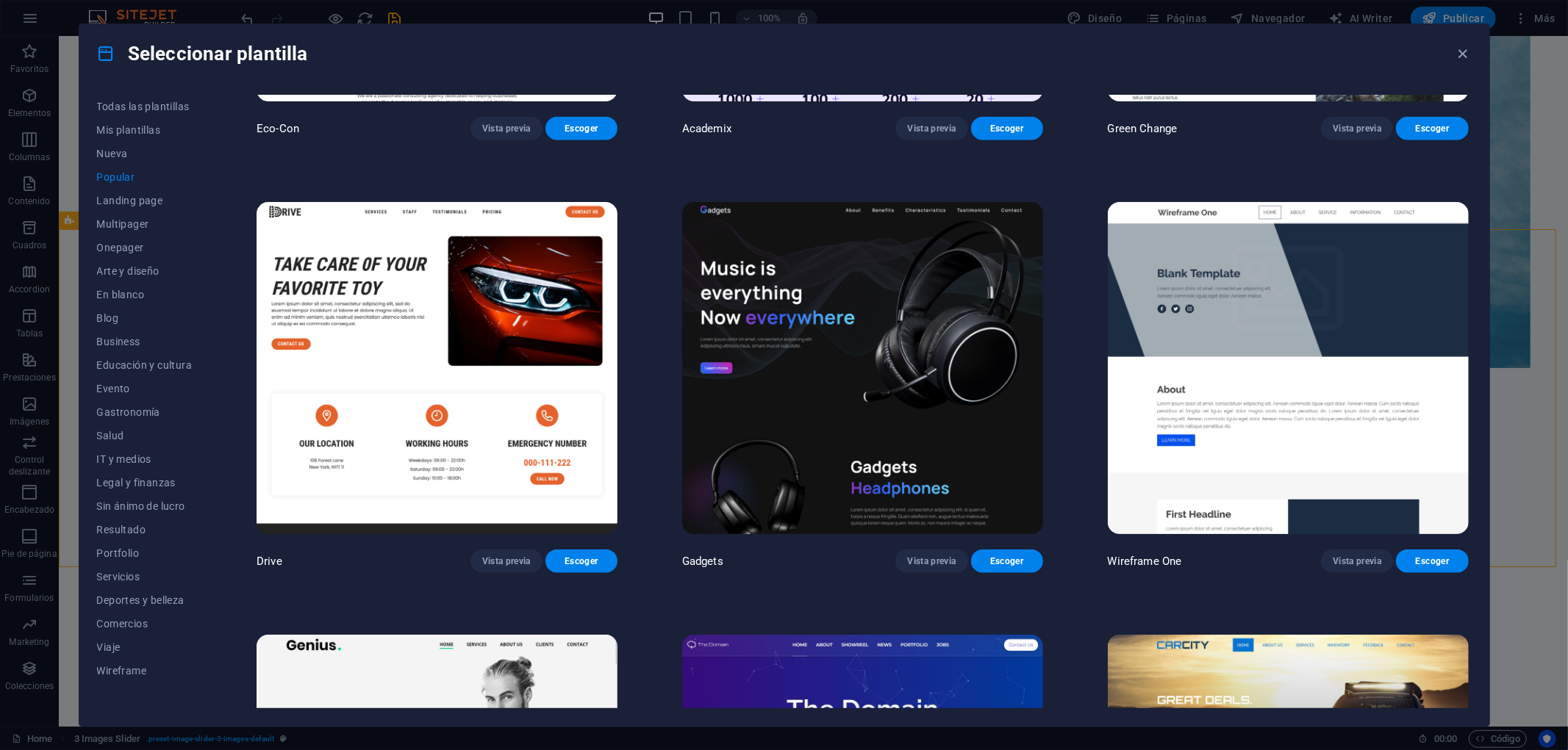
scroll to position [1626, 0]
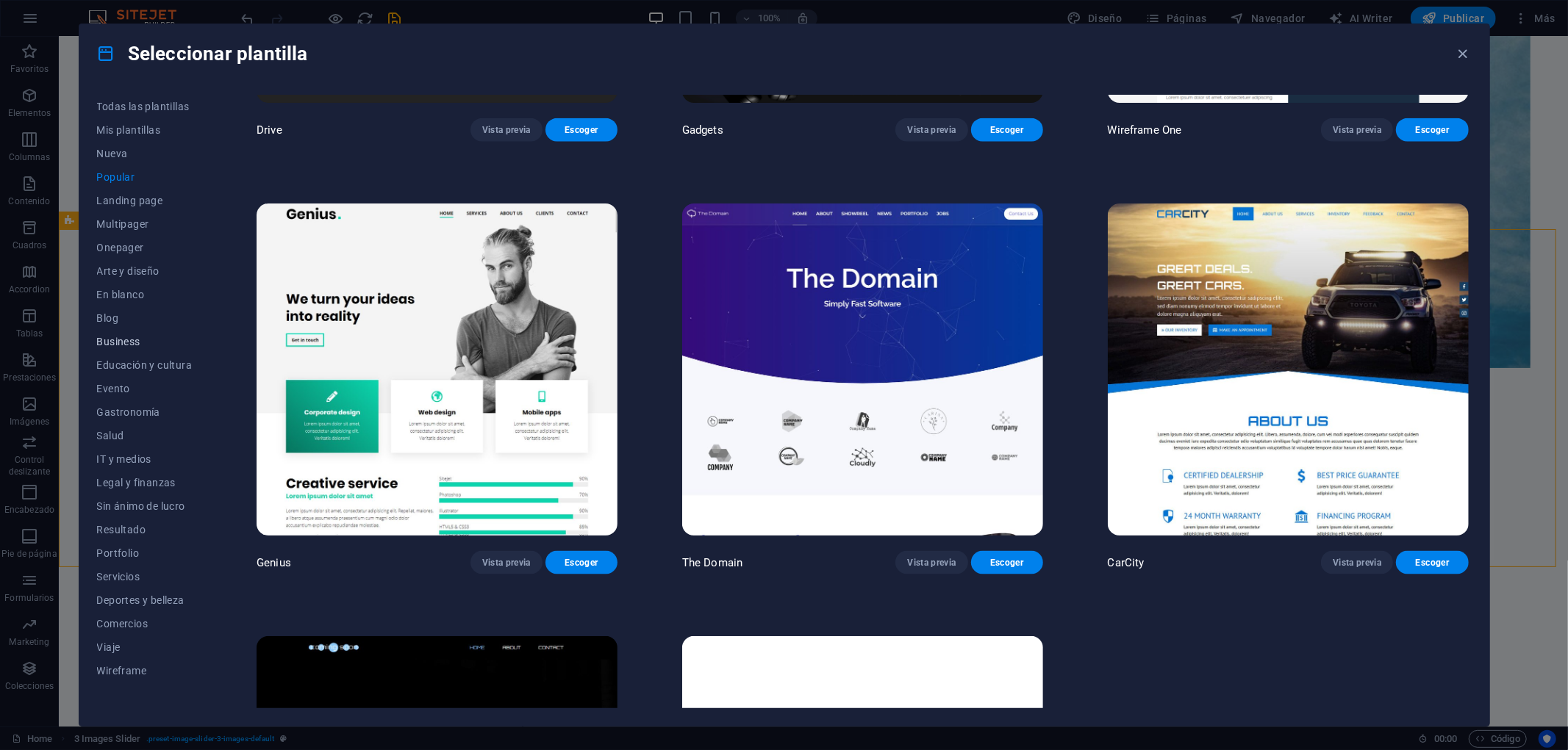
click at [125, 338] on span "Business" at bounding box center [145, 342] width 95 height 12
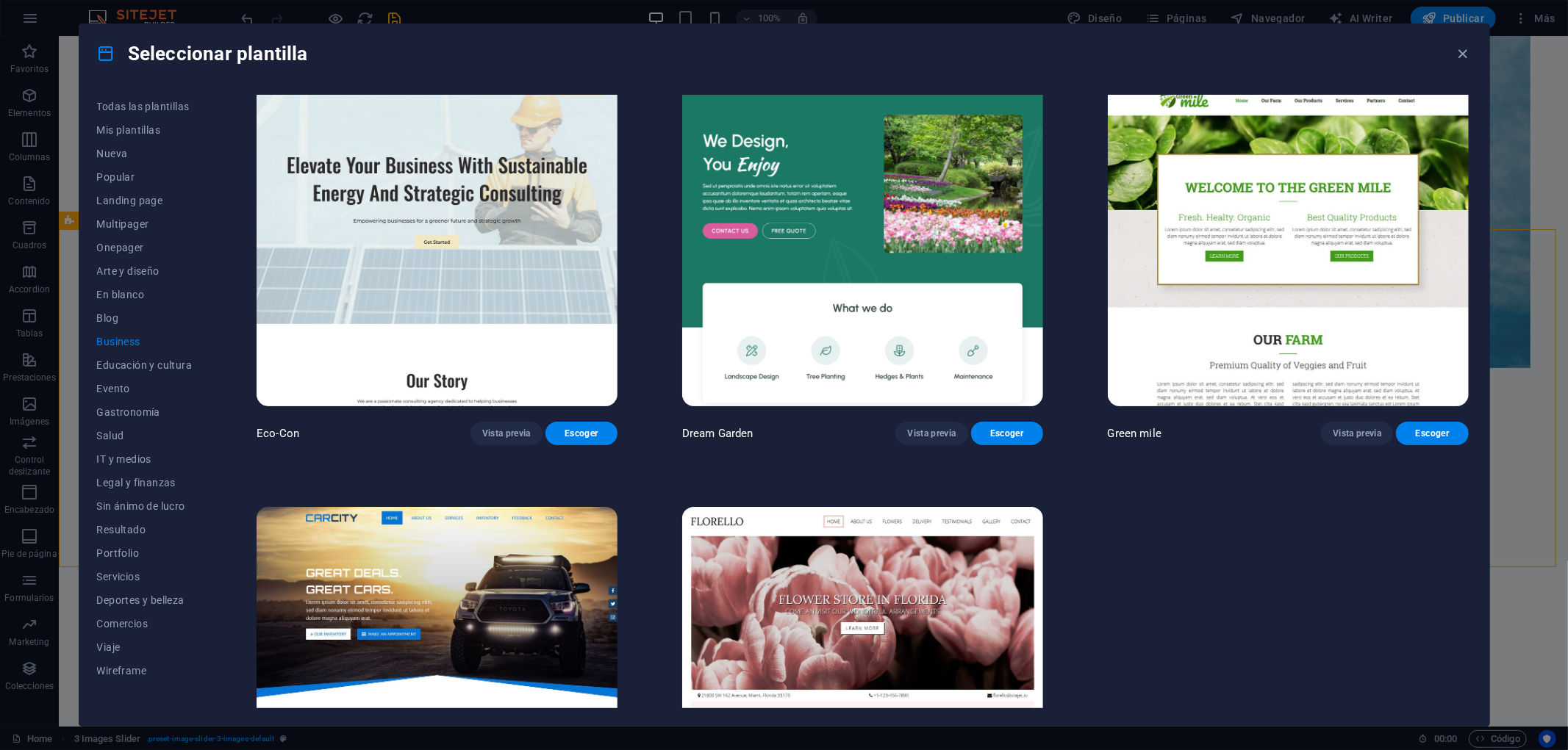
scroll to position [0, 0]
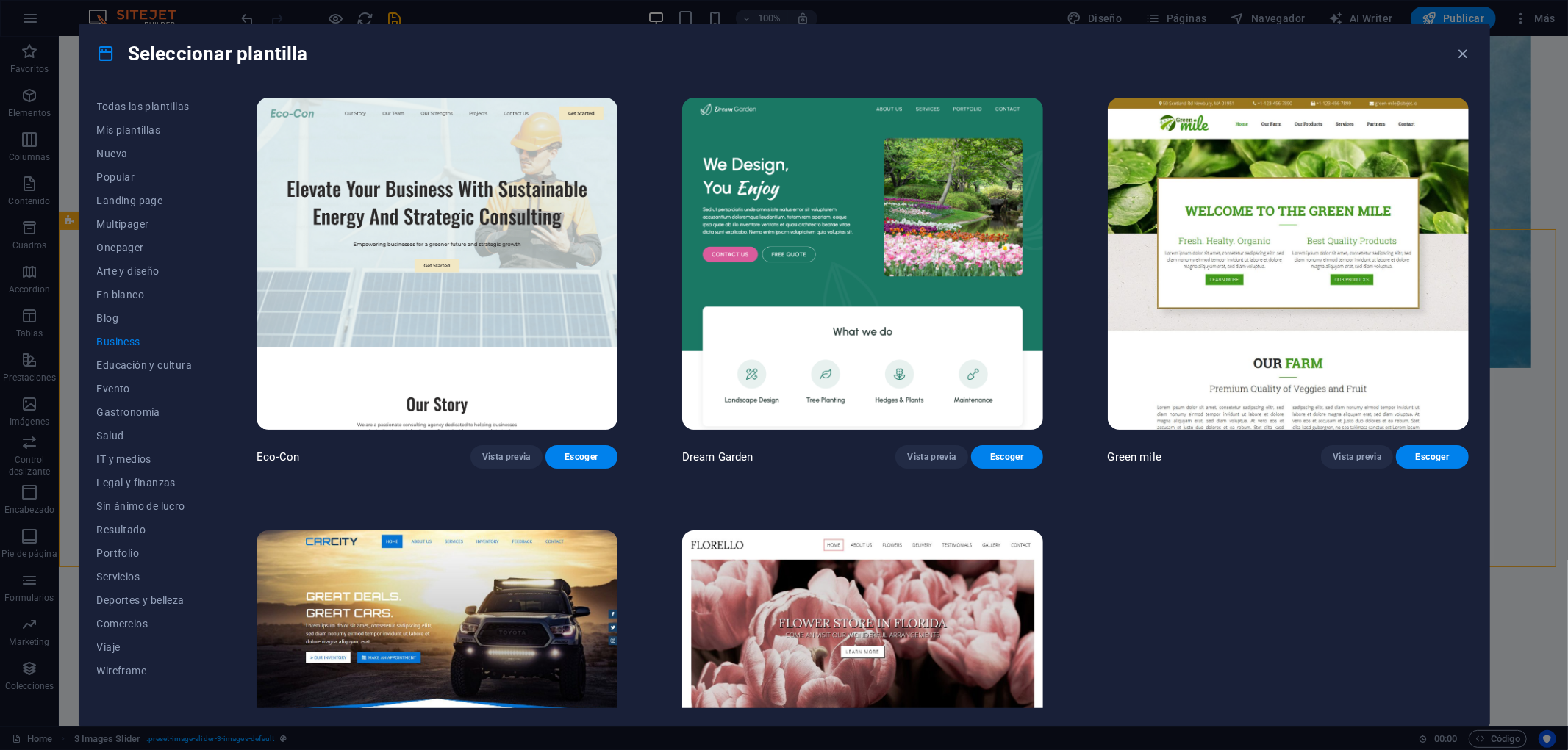
click at [465, 272] on img at bounding box center [436, 264] width 361 height 332
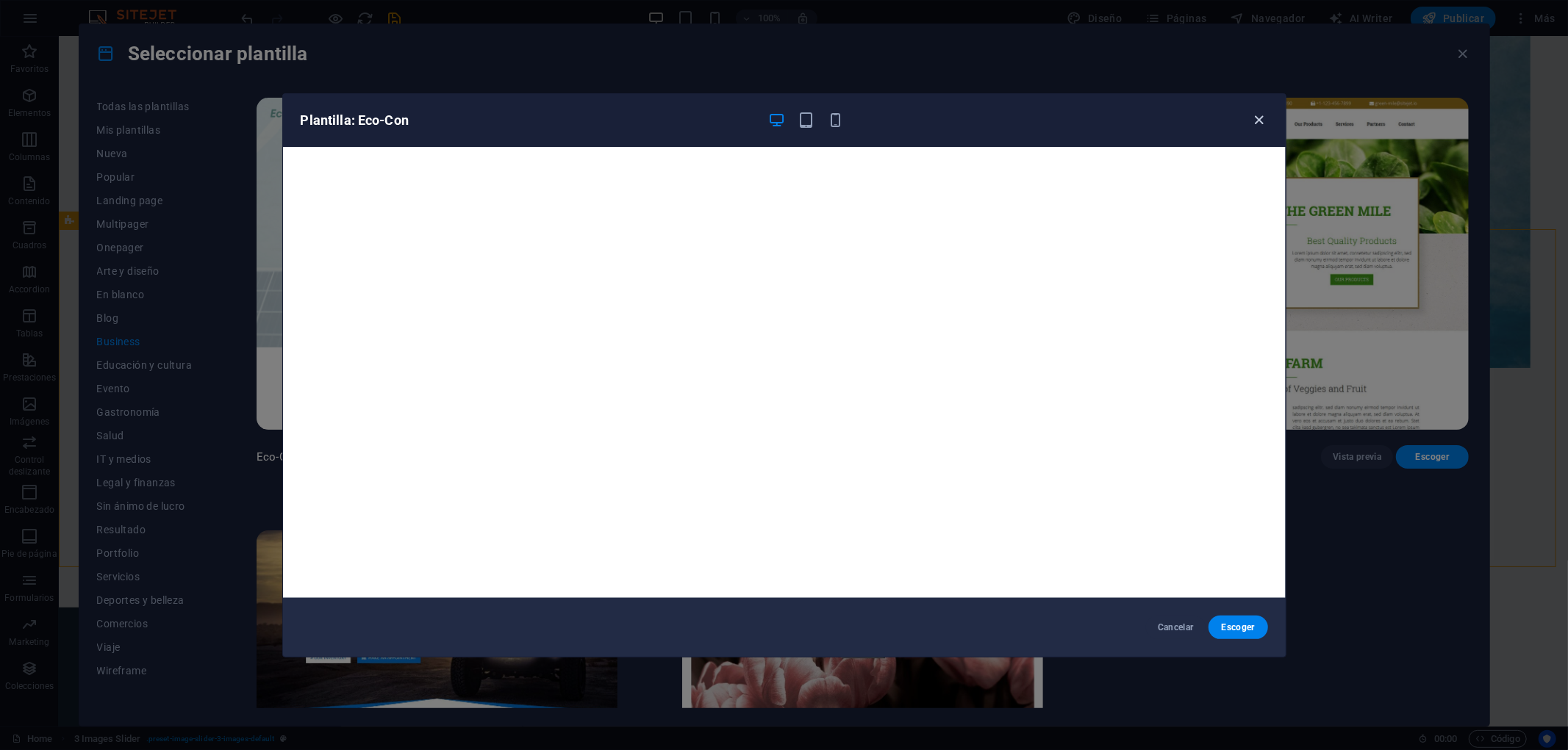
click at [1259, 115] on icon "button" at bounding box center [1259, 120] width 17 height 17
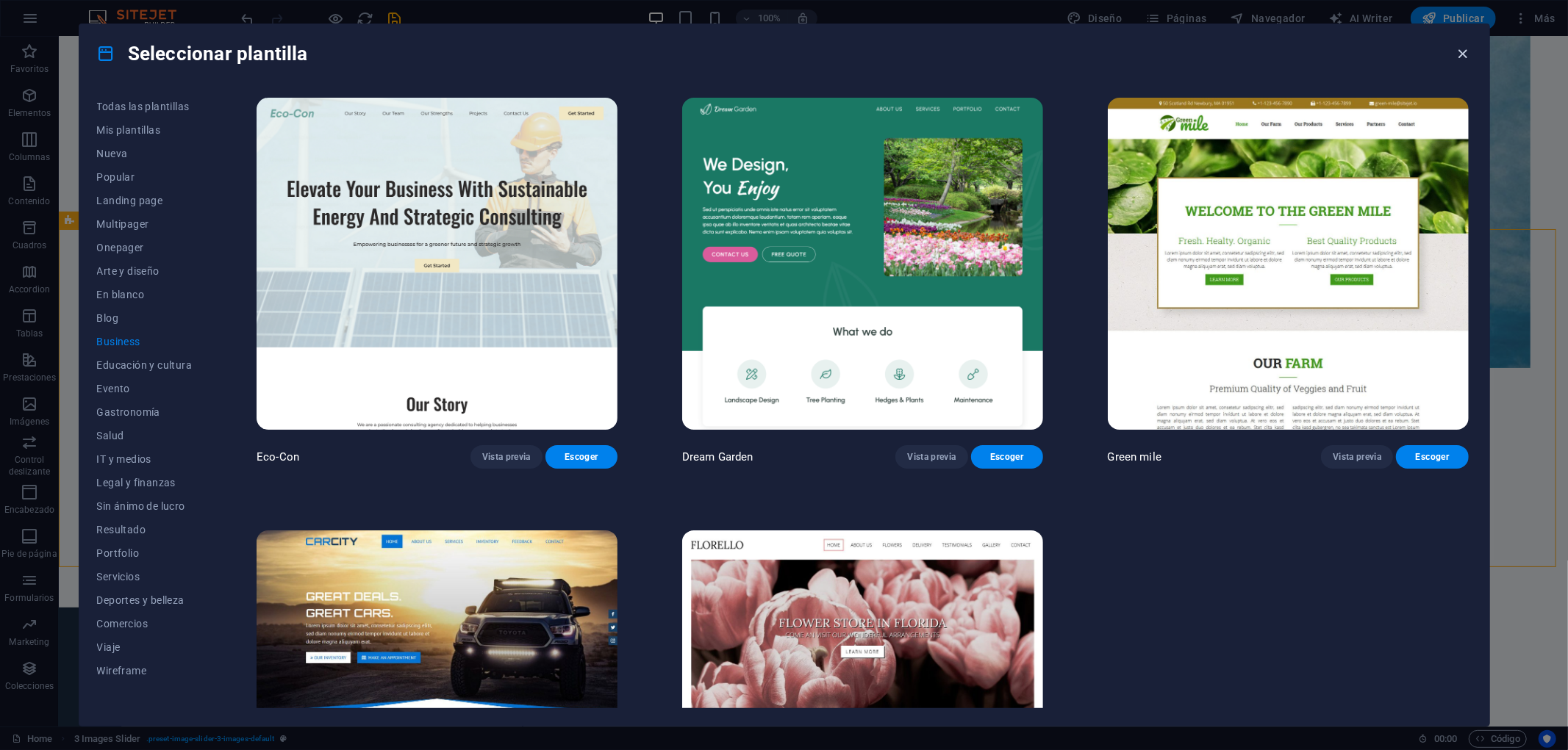
drag, startPoint x: 1463, startPoint y: 55, endPoint x: 1380, endPoint y: 13, distance: 93.0
click at [1410, 55] on icon "button" at bounding box center [1463, 54] width 17 height 17
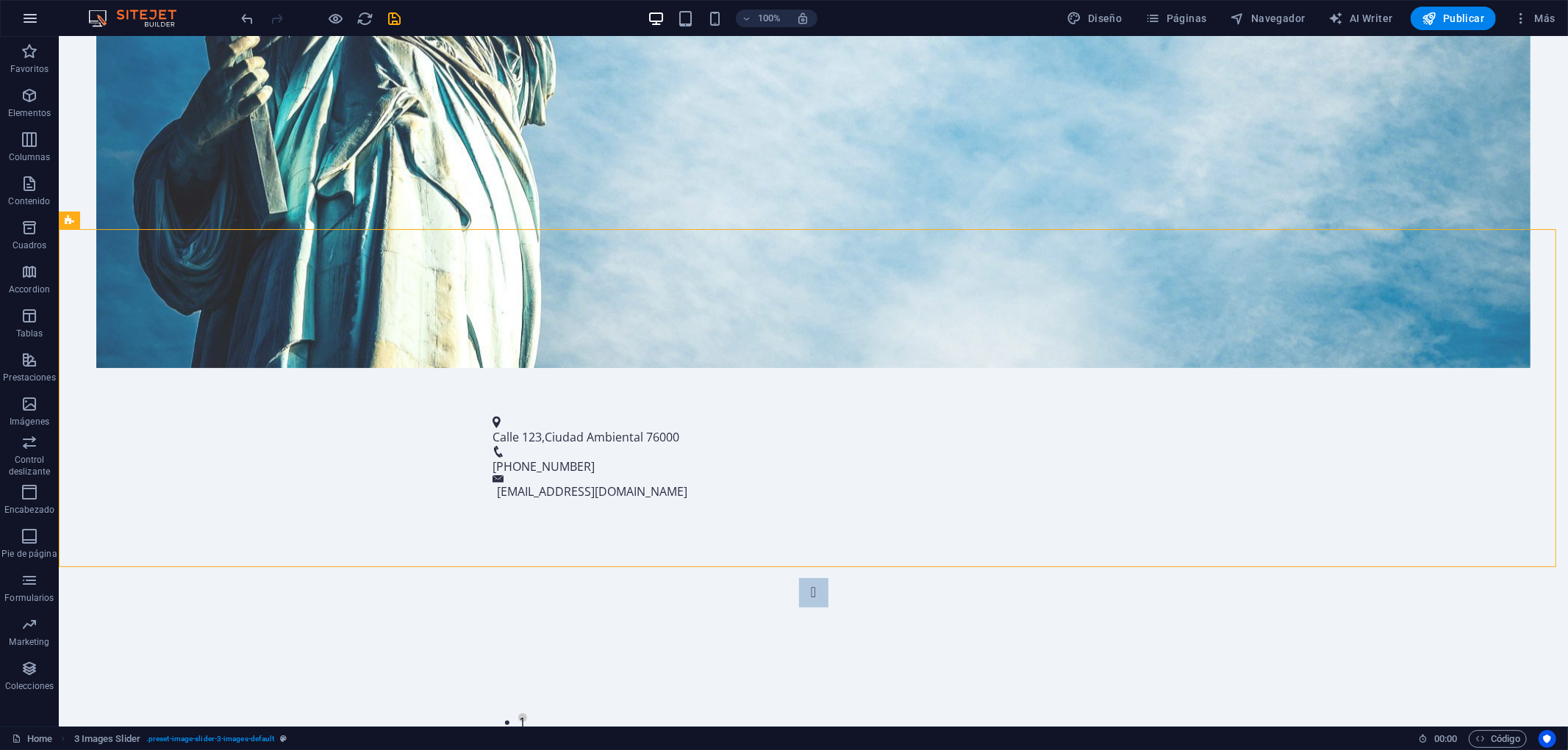
click at [29, 17] on icon "button" at bounding box center [30, 18] width 18 height 18
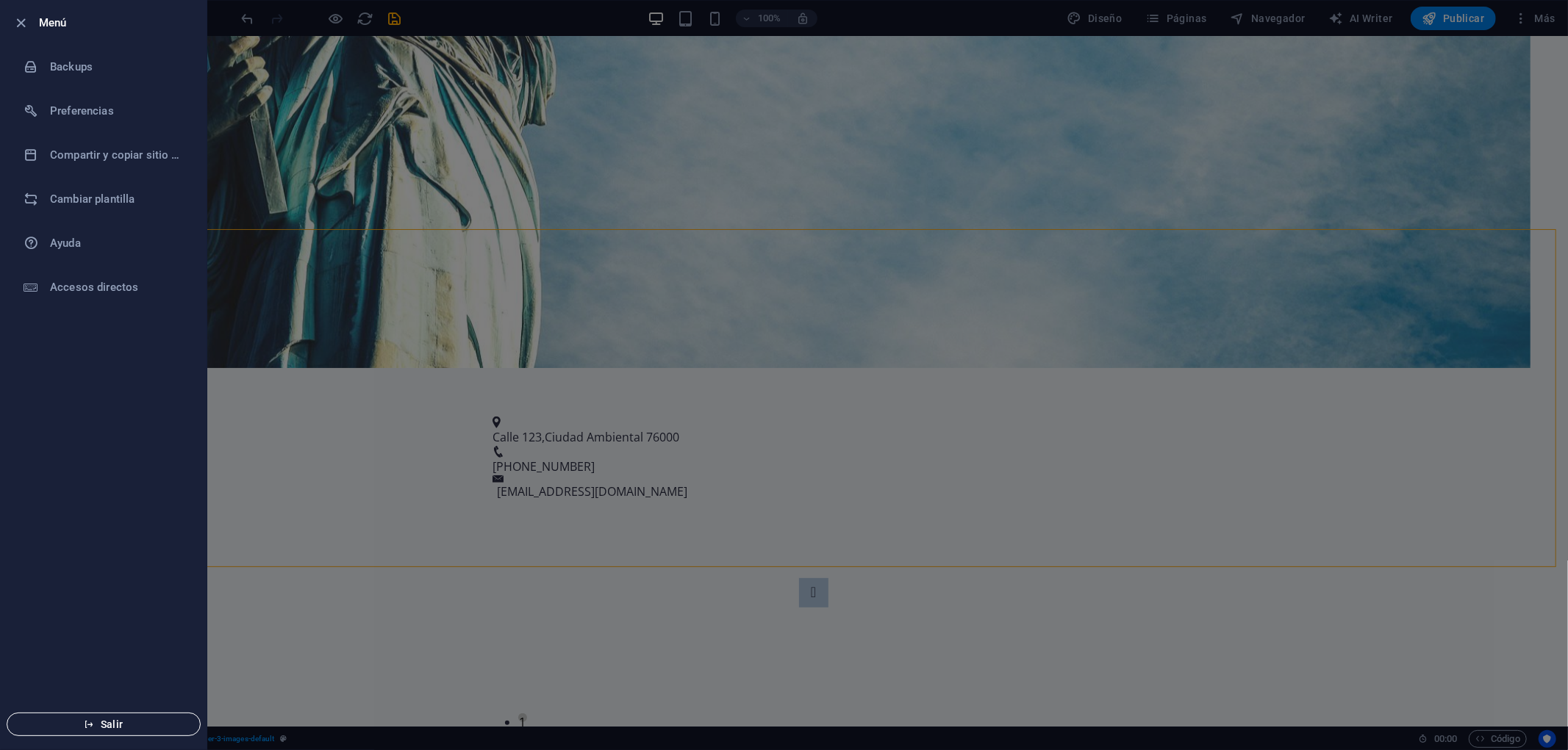
click at [129, 675] on span "Salir" at bounding box center [104, 724] width 169 height 12
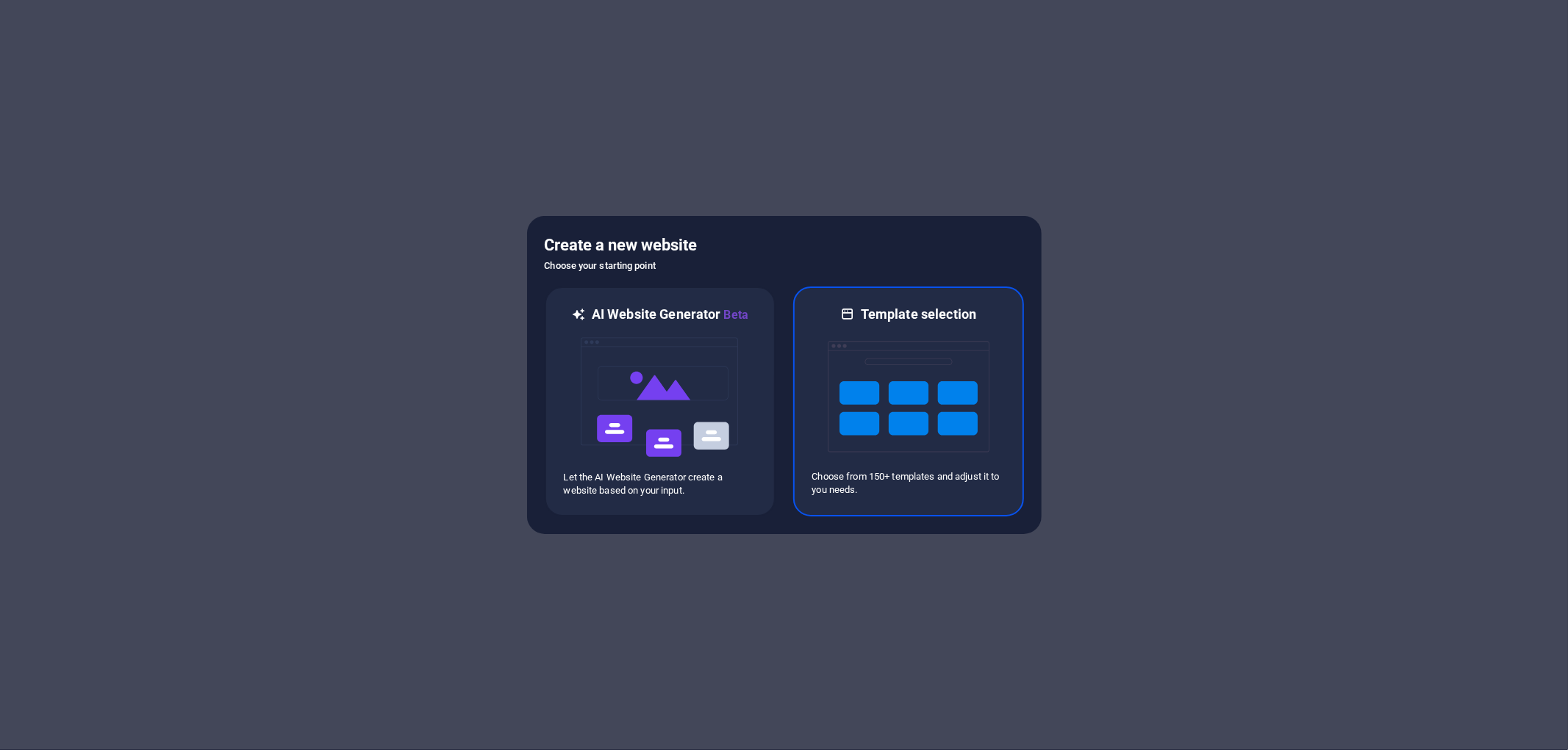
click at [988, 324] on img at bounding box center [909, 396] width 162 height 147
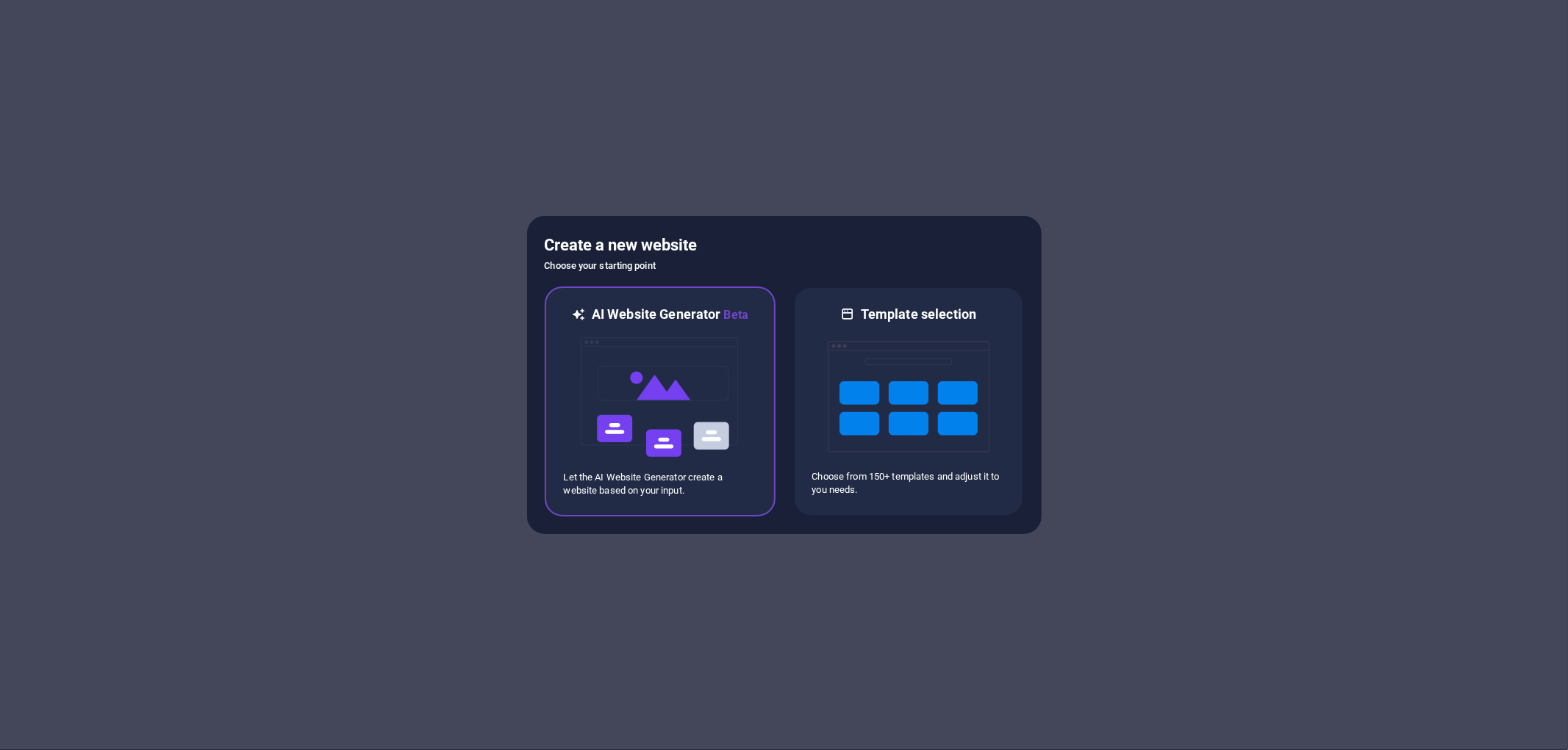
click at [689, 335] on img at bounding box center [660, 397] width 162 height 147
